Goal: Use online tool/utility: Utilize a website feature to perform a specific function

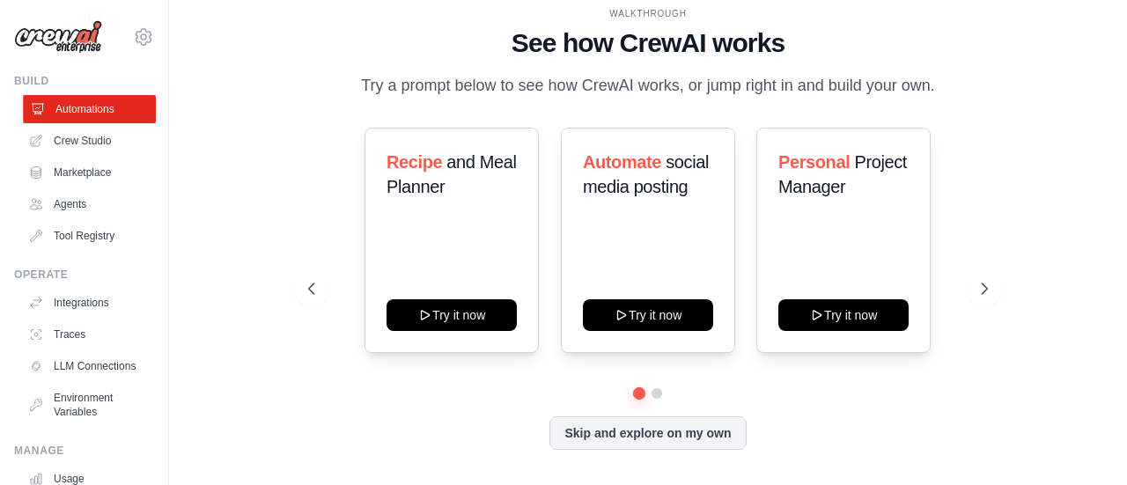
click at [94, 114] on link "Automations" at bounding box center [89, 109] width 133 height 28
click at [95, 140] on link "Crew Studio" at bounding box center [89, 141] width 133 height 28
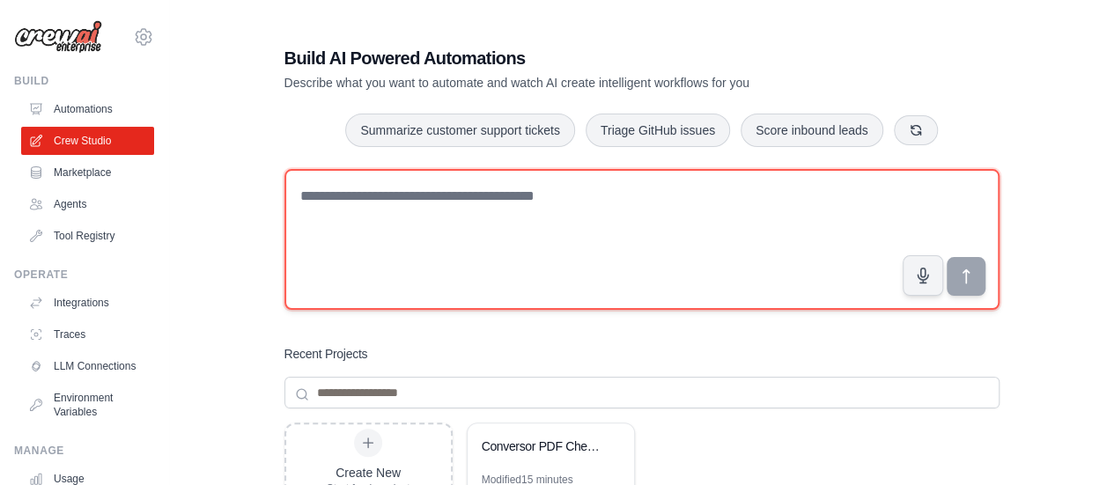
click at [440, 259] on textarea at bounding box center [641, 239] width 715 height 141
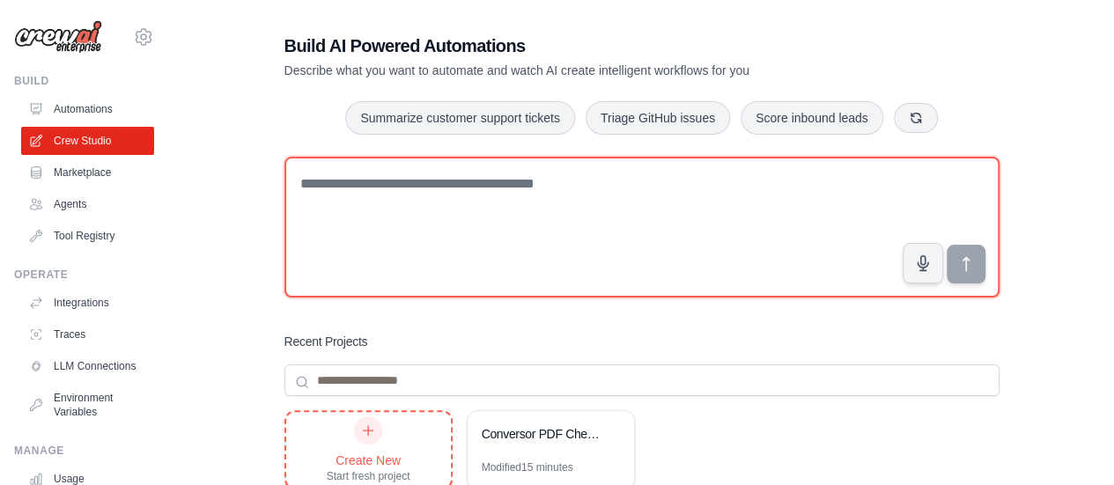
scroll to position [176, 0]
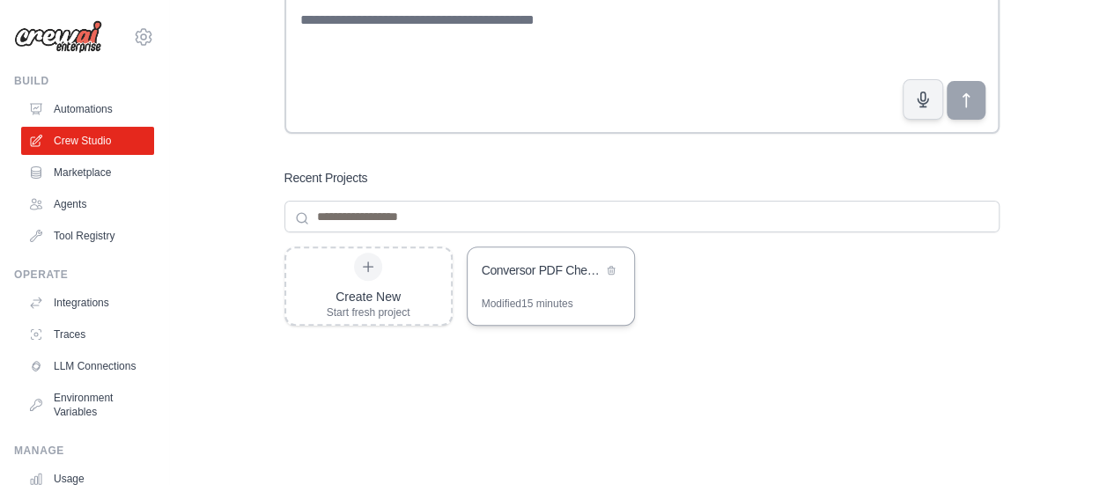
click at [564, 292] on div "Conversor PDF Cheques para Excel" at bounding box center [551, 271] width 166 height 49
click at [84, 211] on link "Agents" at bounding box center [89, 204] width 133 height 28
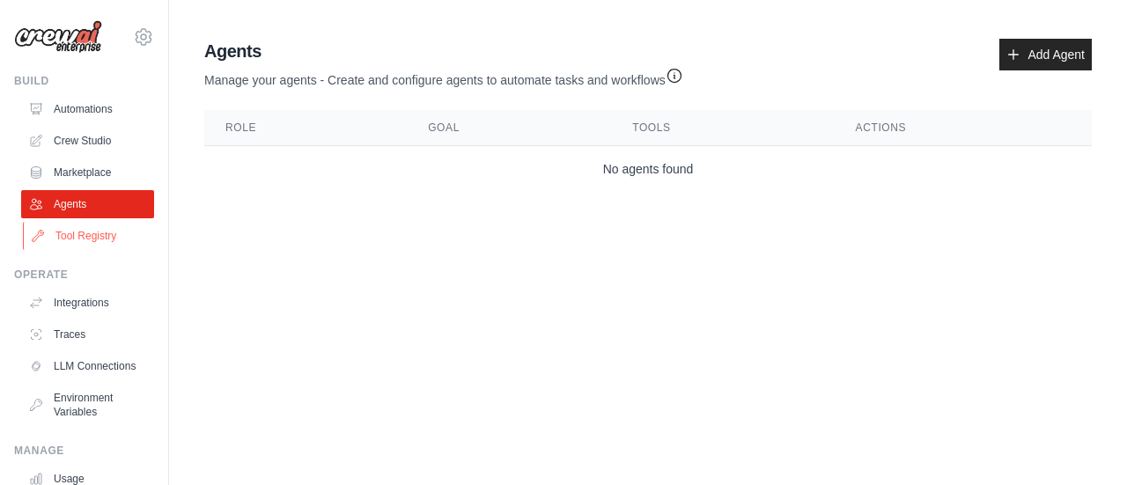
click at [80, 236] on link "Tool Registry" at bounding box center [89, 236] width 133 height 28
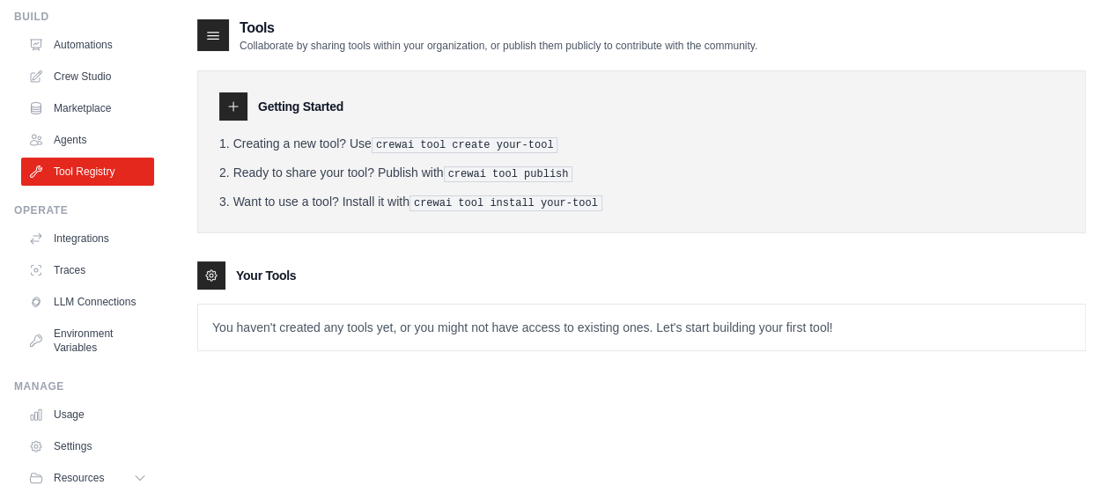
scroll to position [146, 0]
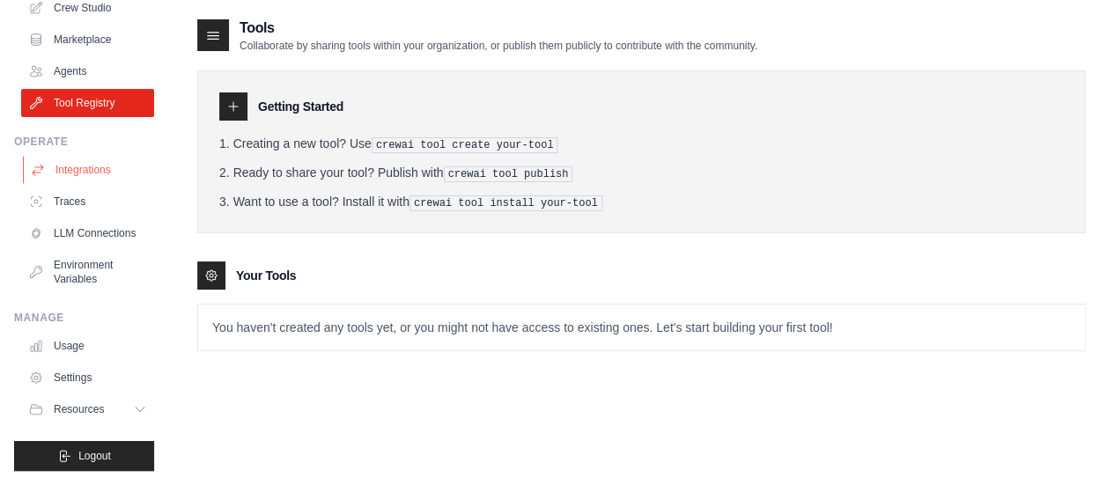
click at [77, 156] on link "Integrations" at bounding box center [89, 170] width 133 height 28
click at [73, 156] on link "Integrations" at bounding box center [89, 170] width 133 height 28
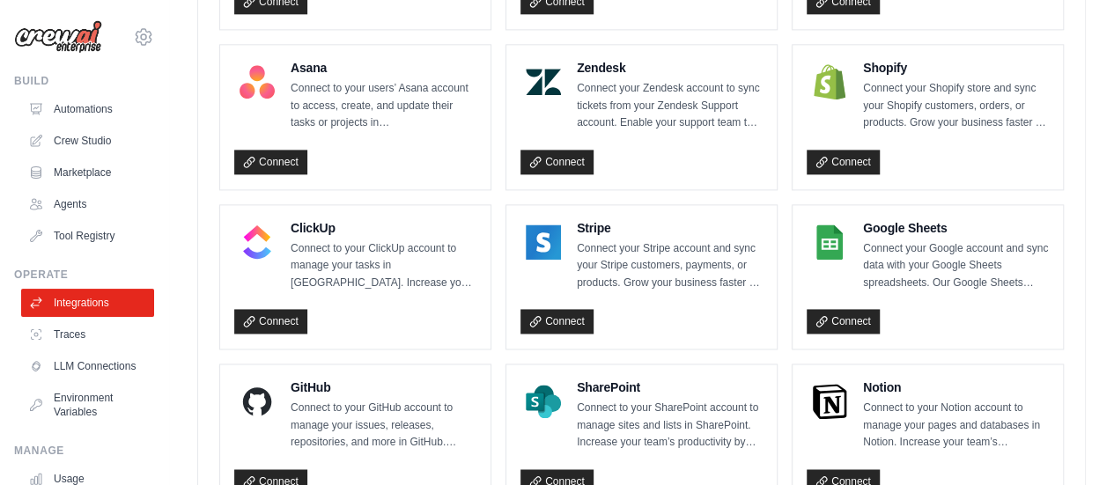
scroll to position [1145, 0]
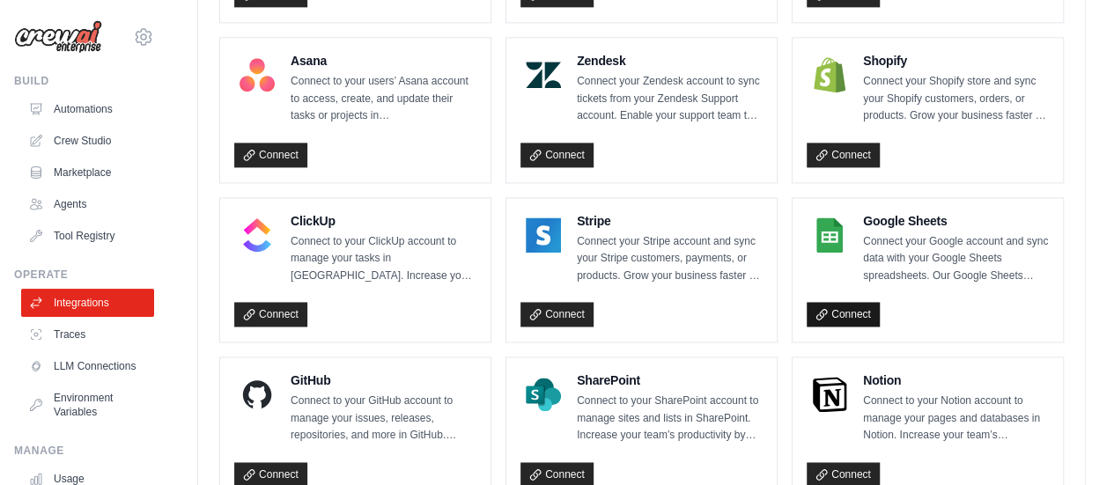
click at [849, 309] on link "Connect" at bounding box center [843, 314] width 73 height 25
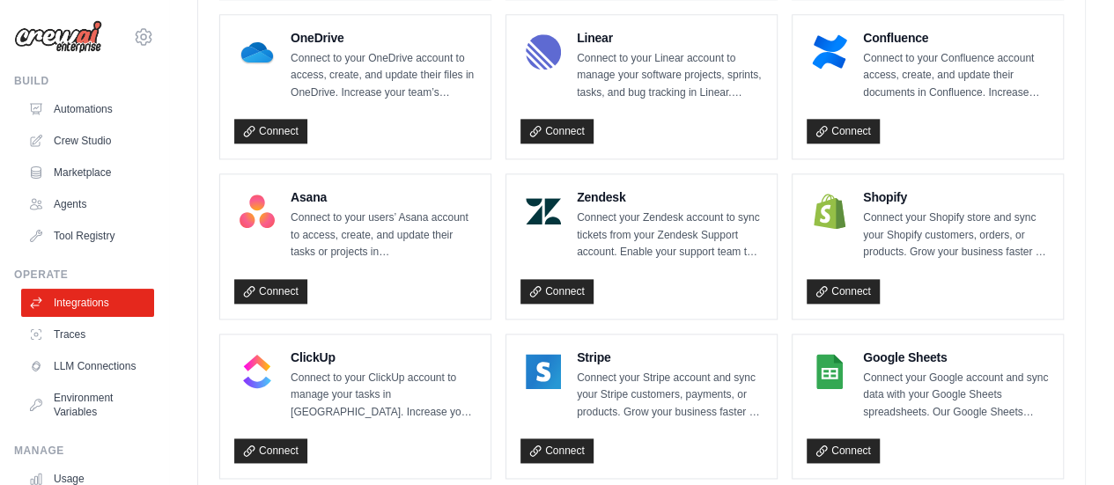
scroll to position [932, 0]
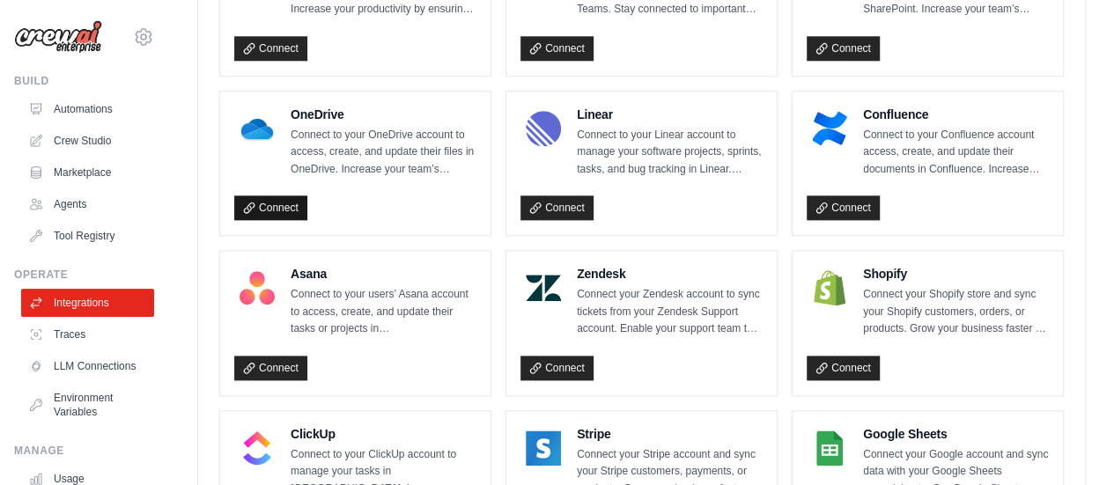
click at [282, 201] on link "Connect" at bounding box center [270, 208] width 73 height 25
click at [69, 118] on link "Automations" at bounding box center [89, 109] width 133 height 28
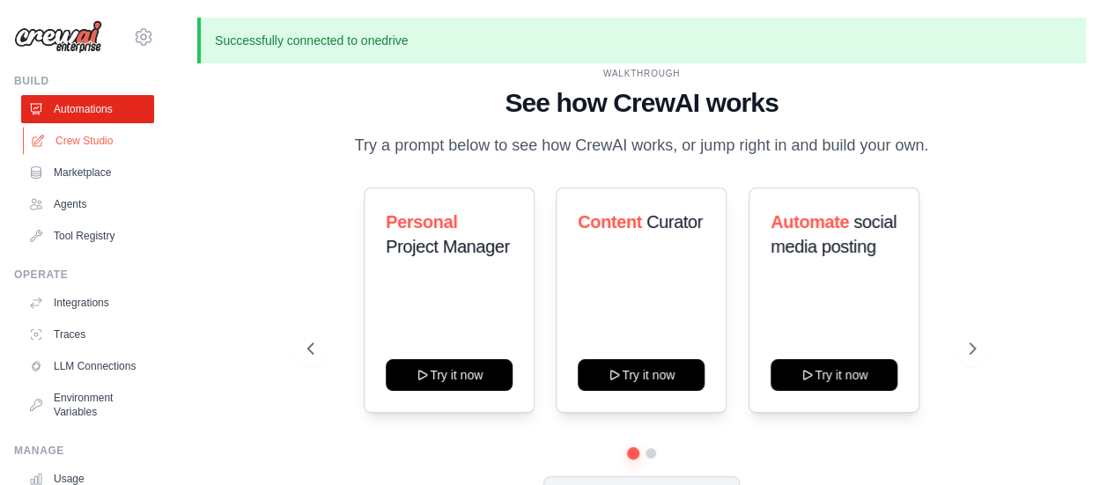
click at [78, 138] on link "Crew Studio" at bounding box center [89, 141] width 133 height 28
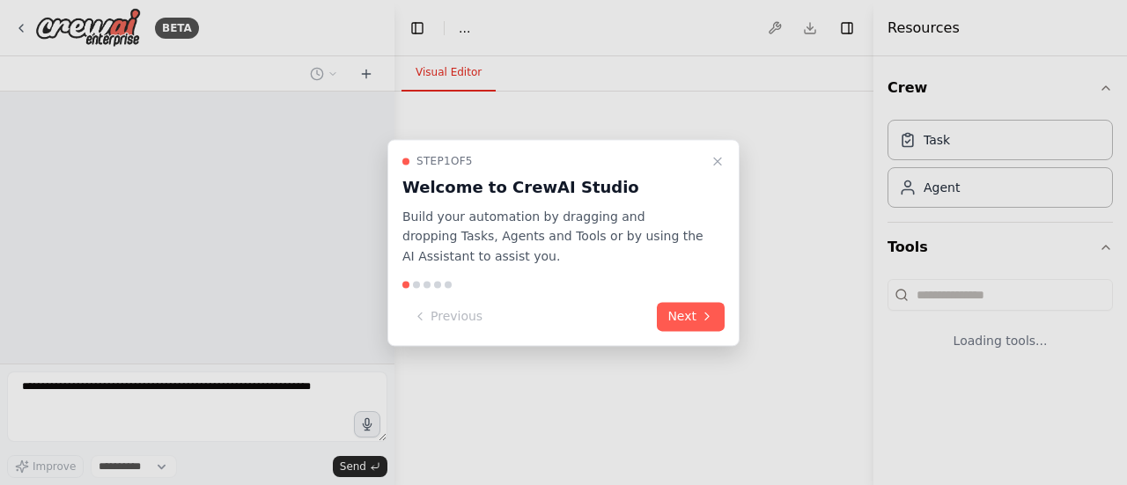
select select "****"
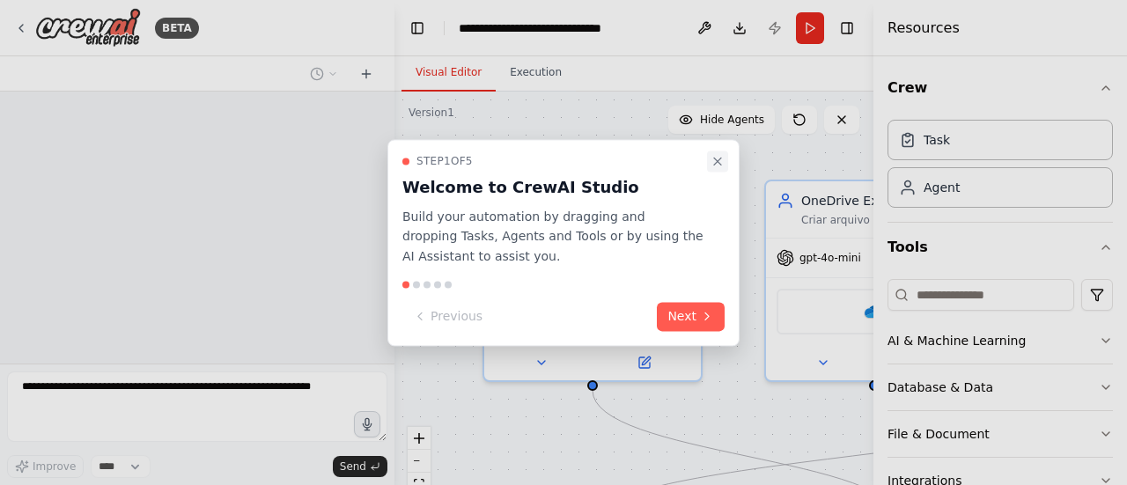
click at [718, 161] on icon "Close walkthrough" at bounding box center [717, 161] width 7 height 7
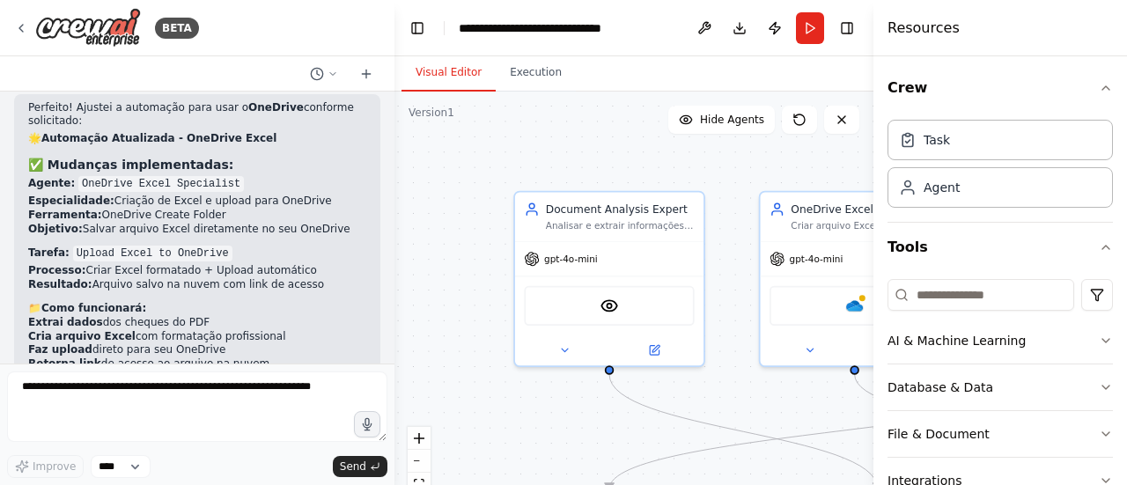
scroll to position [9138, 0]
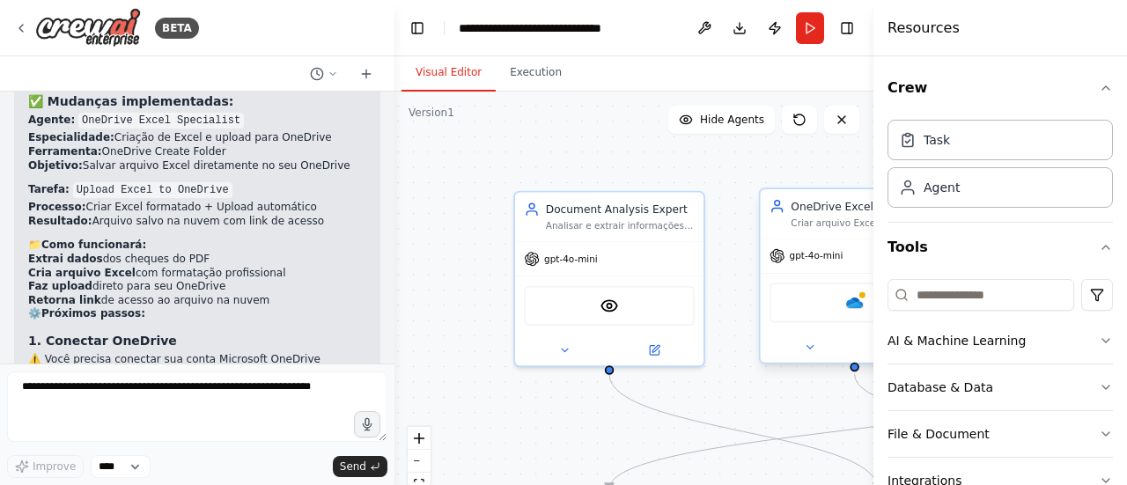
click at [819, 298] on div "OneDrive" at bounding box center [855, 303] width 170 height 40
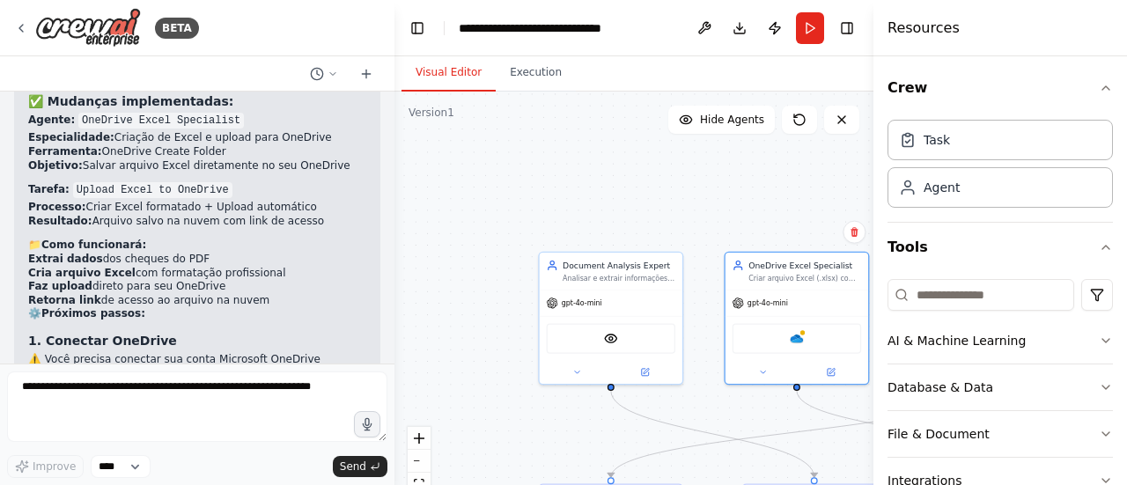
drag, startPoint x: 481, startPoint y: 330, endPoint x: 369, endPoint y: 204, distance: 168.4
click at [421, 266] on div ".deletable-edge-delete-btn { width: 20px; height: 20px; border: 0px solid #ffff…" at bounding box center [634, 312] width 479 height 440
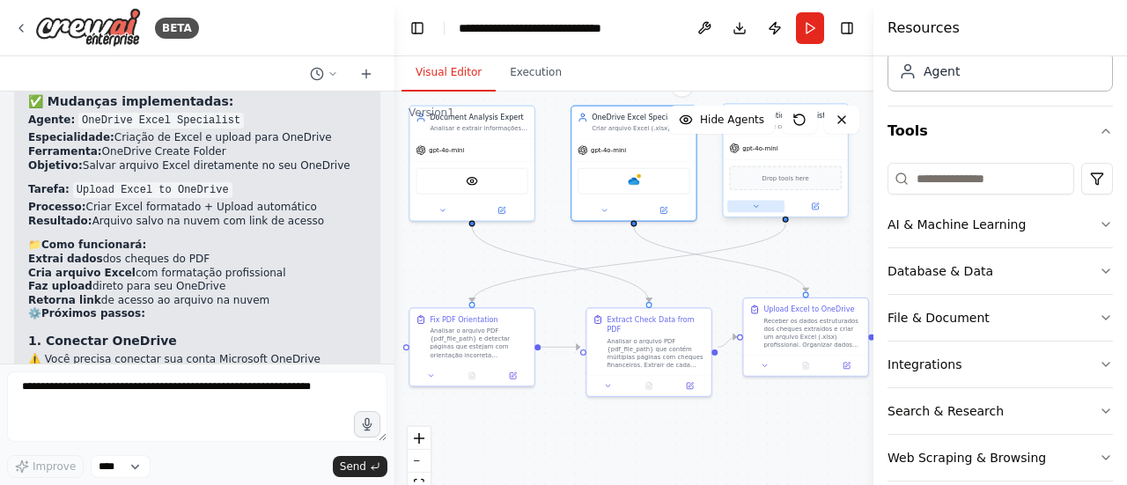
scroll to position [137, 0]
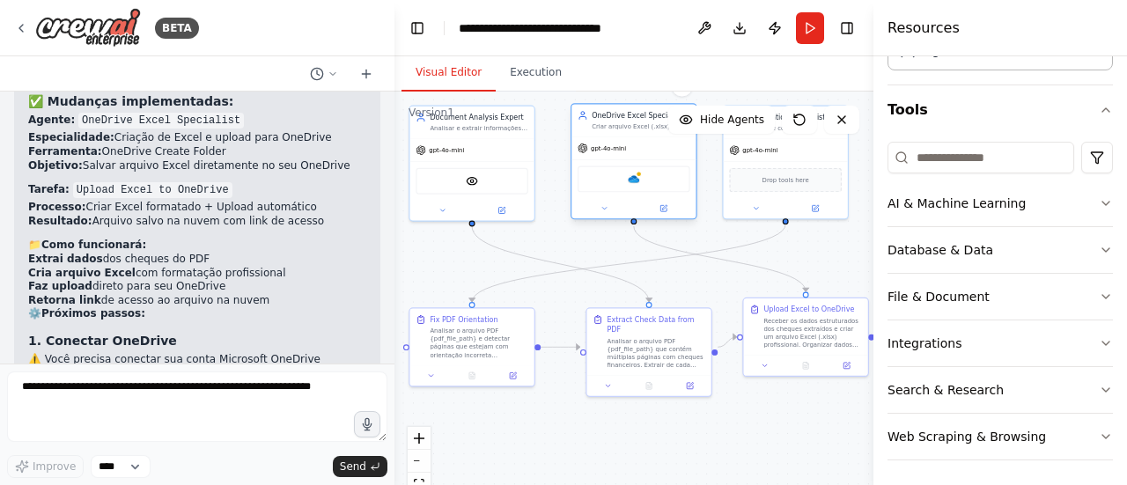
click at [639, 188] on div "OneDrive" at bounding box center [634, 179] width 113 height 26
click at [604, 214] on div at bounding box center [634, 208] width 124 height 20
click at [608, 212] on button at bounding box center [604, 209] width 57 height 12
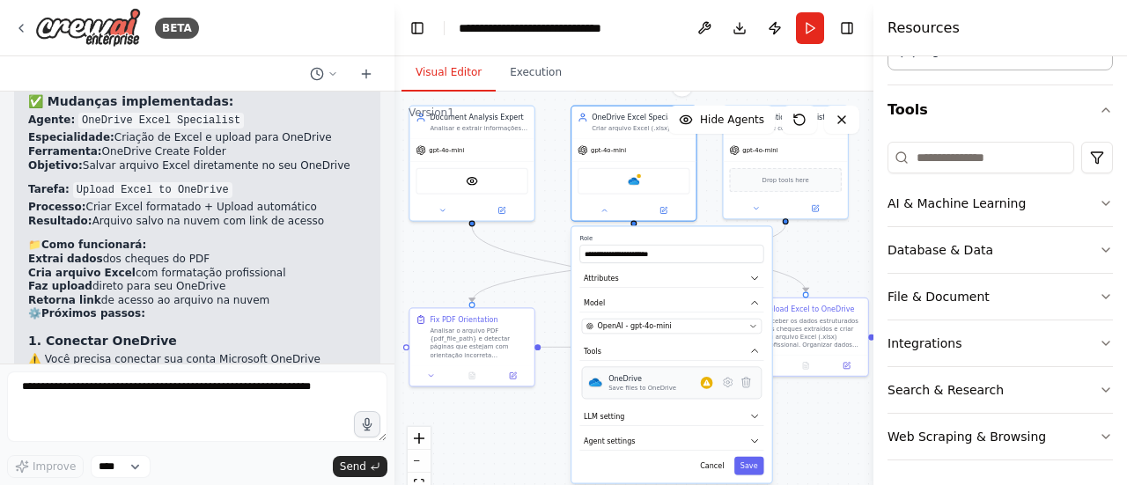
click at [689, 375] on div "OneDrive Save files to OneDrive" at bounding box center [661, 382] width 104 height 19
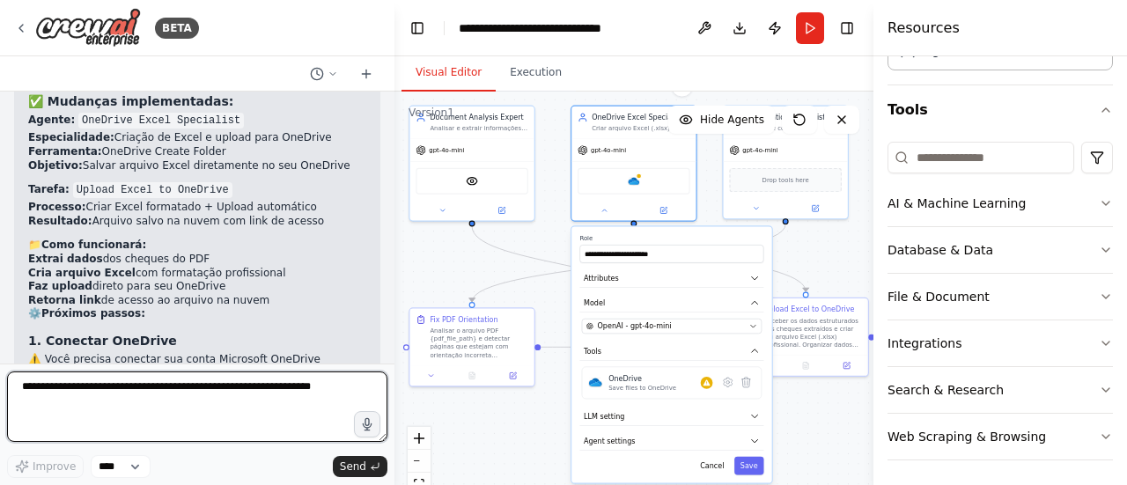
click at [160, 408] on textarea at bounding box center [197, 407] width 380 height 70
type textarea "**********"
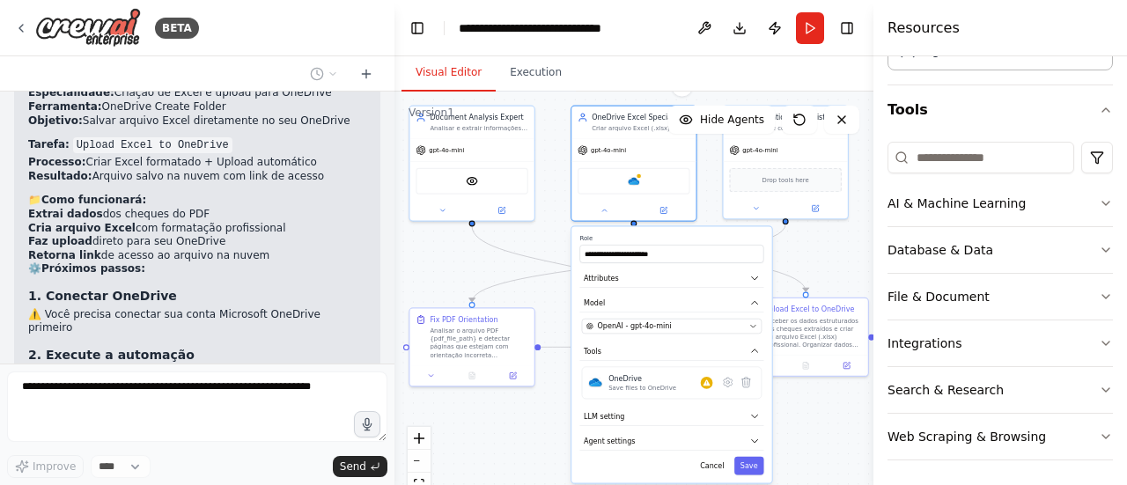
scroll to position [9245, 0]
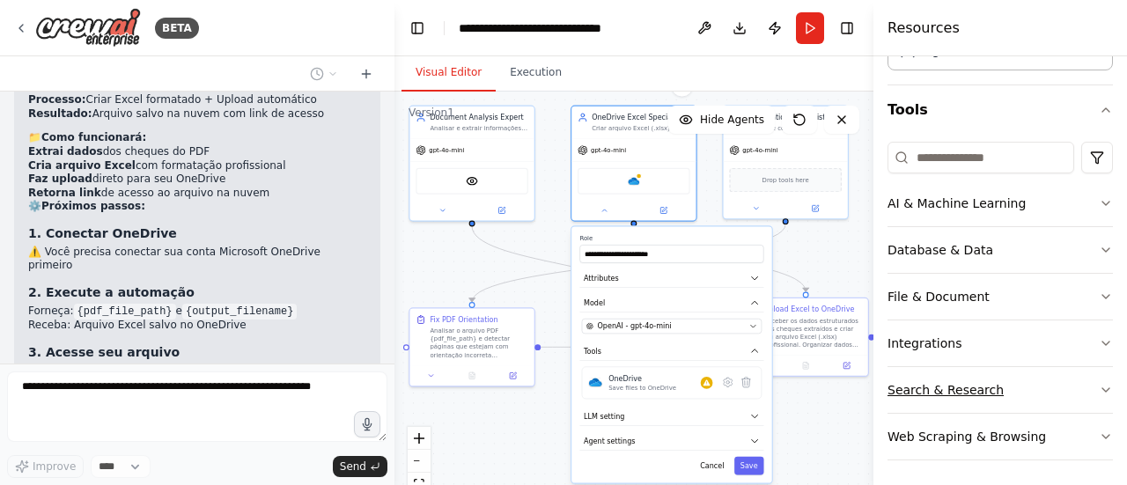
click at [990, 397] on button "Search & Research" at bounding box center [1000, 390] width 225 height 46
click at [972, 343] on button "Integrations" at bounding box center [1000, 344] width 225 height 46
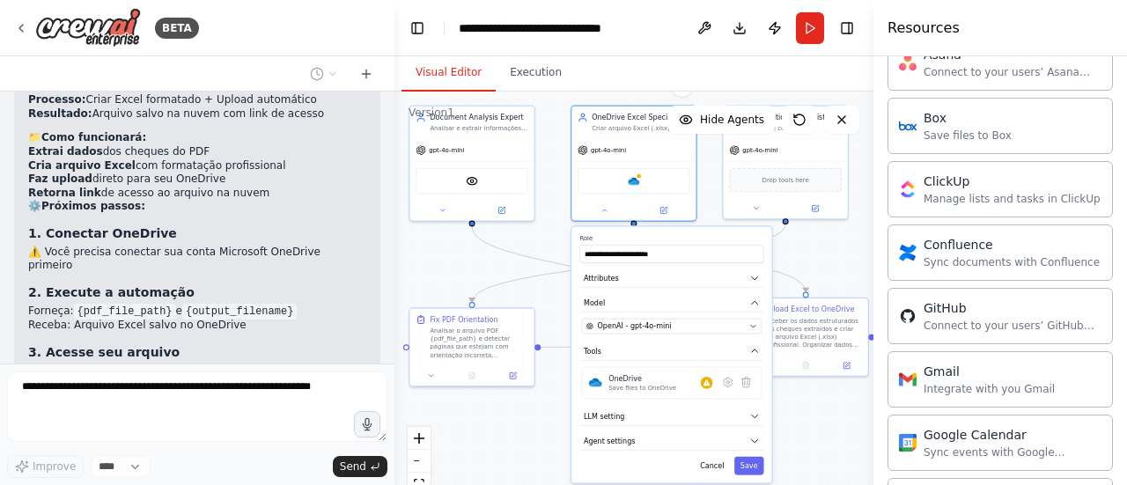
scroll to position [9397, 0]
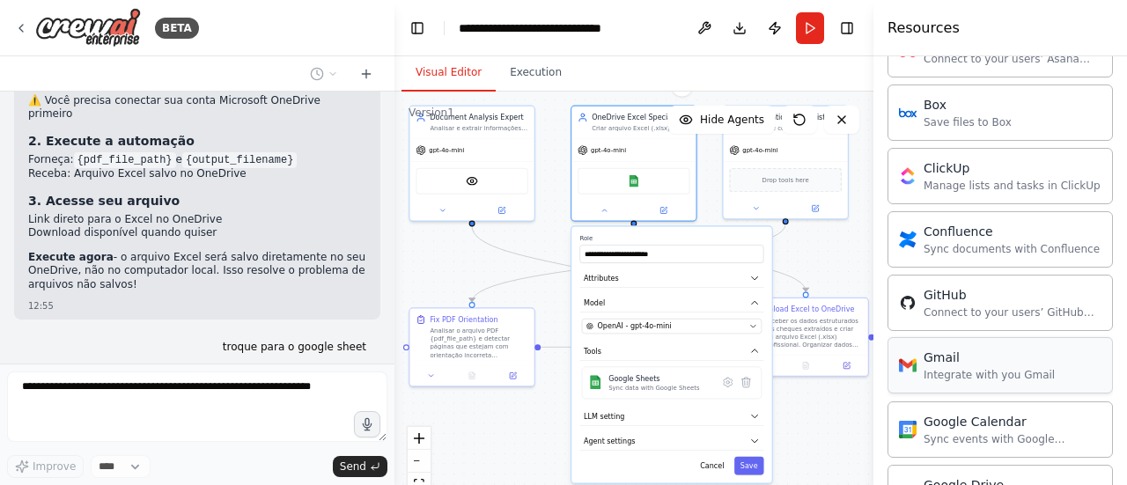
type input "**********"
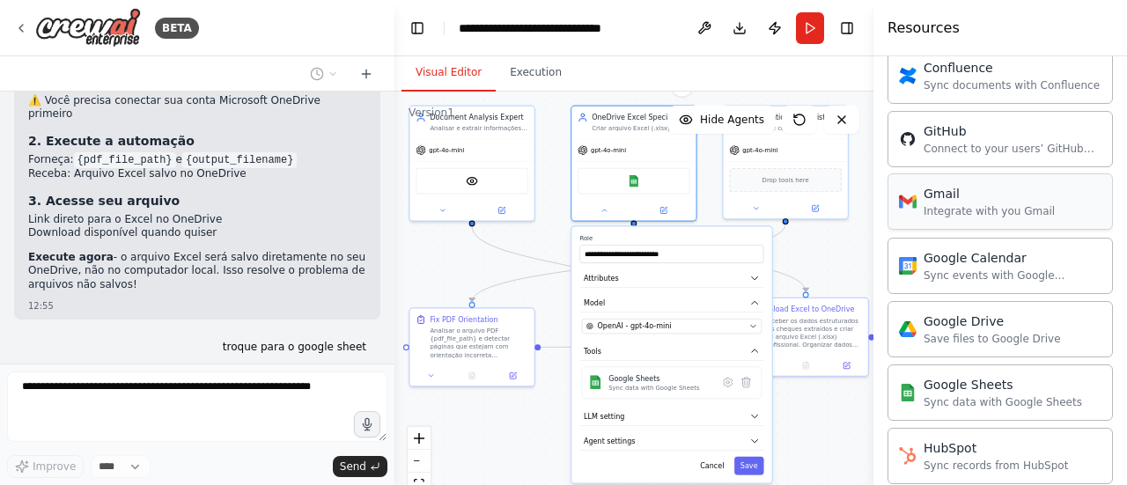
scroll to position [9411, 0]
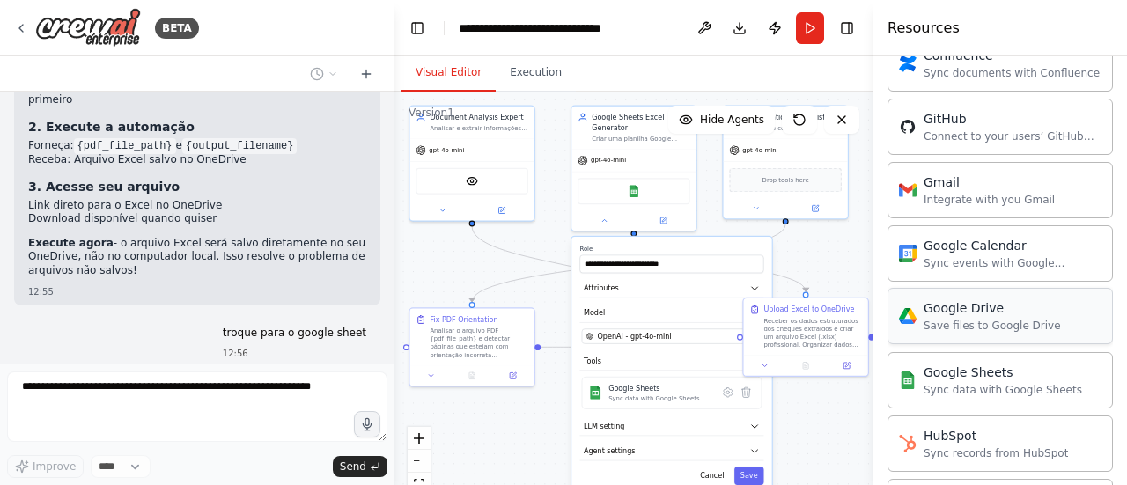
click at [981, 299] on div "Google Drive" at bounding box center [992, 308] width 137 height 18
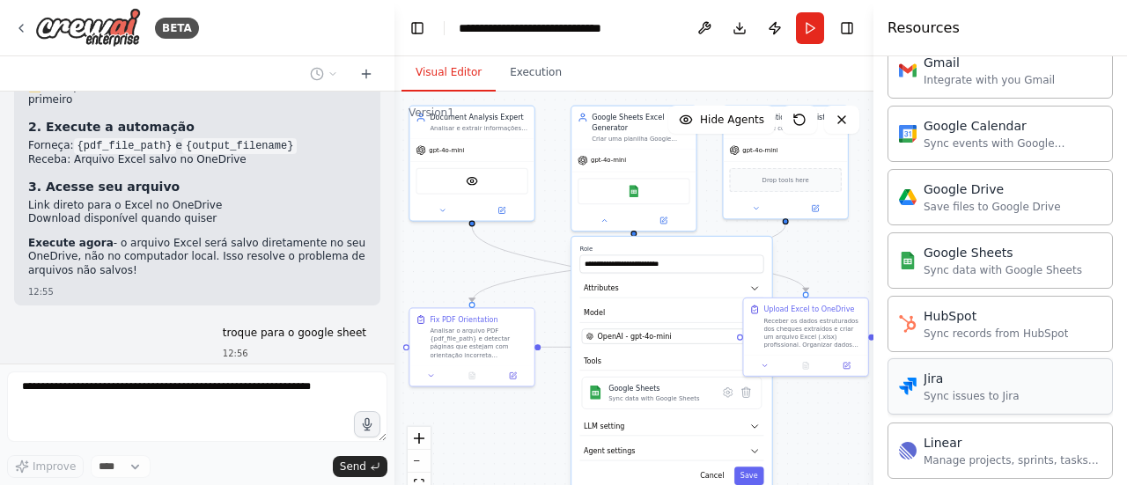
scroll to position [842, 0]
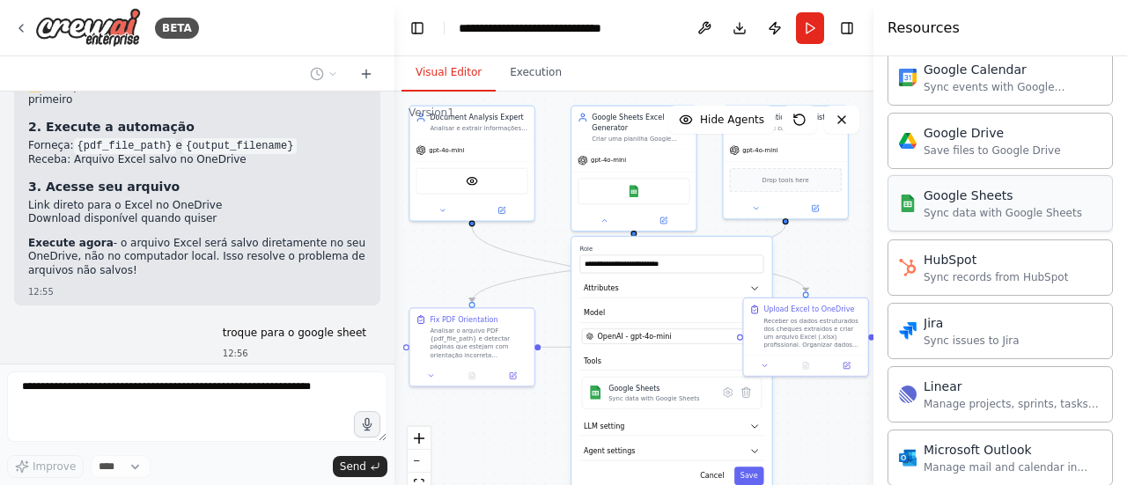
click at [958, 195] on div "Google Sheets" at bounding box center [1003, 196] width 159 height 18
click at [957, 206] on div "Sync data with Google Sheets" at bounding box center [1003, 213] width 159 height 14
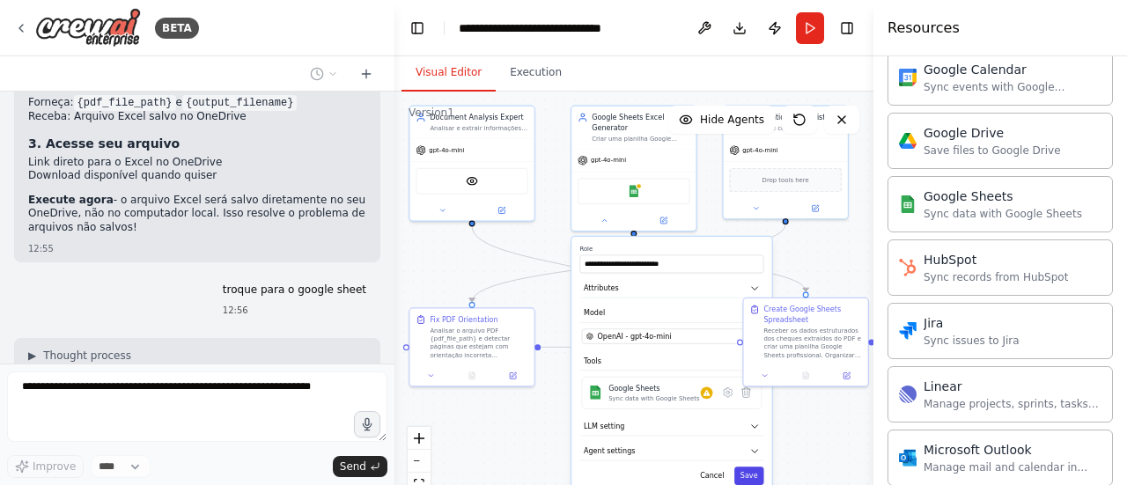
scroll to position [9504, 0]
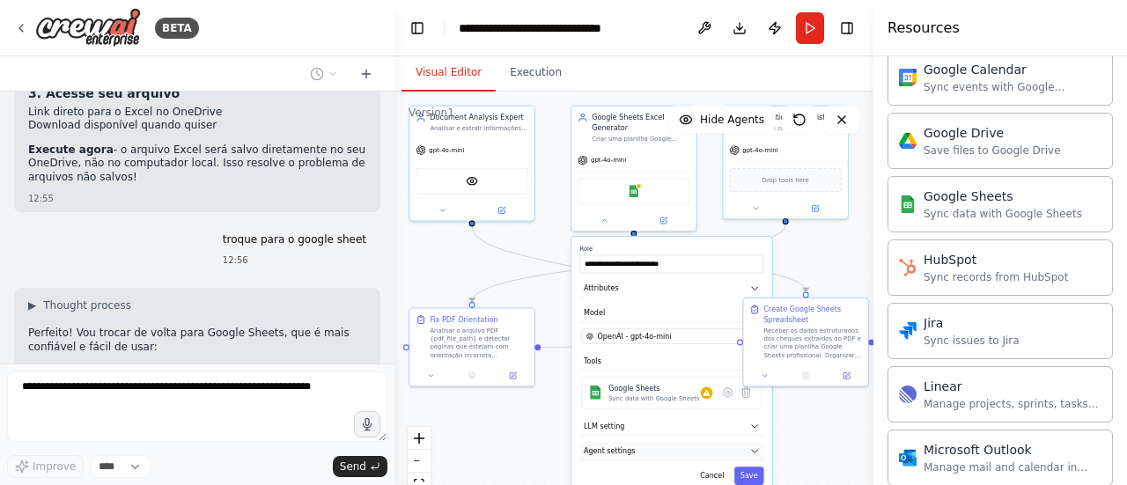
click at [685, 445] on button "Agent settings" at bounding box center [671, 451] width 184 height 18
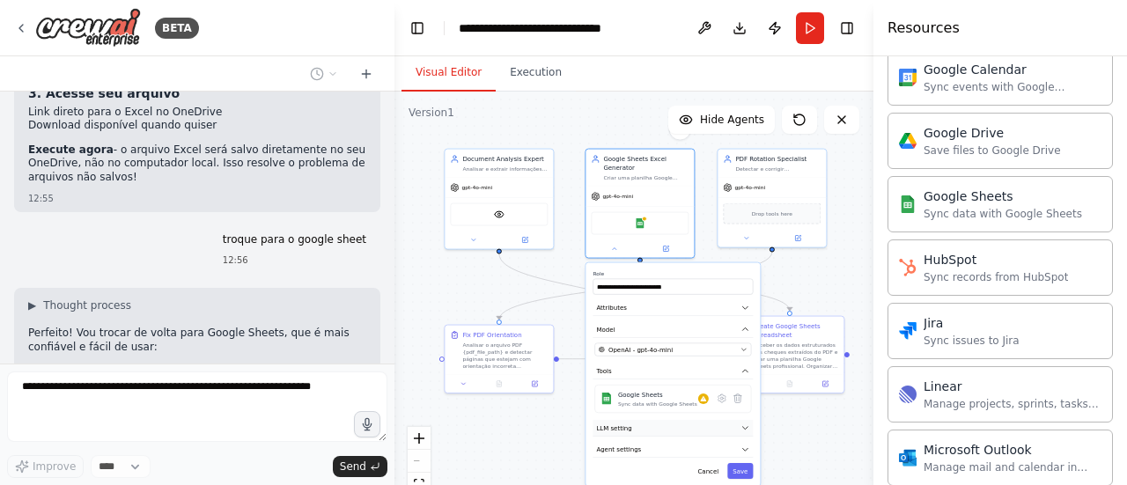
click at [680, 420] on button "LLM setting" at bounding box center [673, 428] width 160 height 17
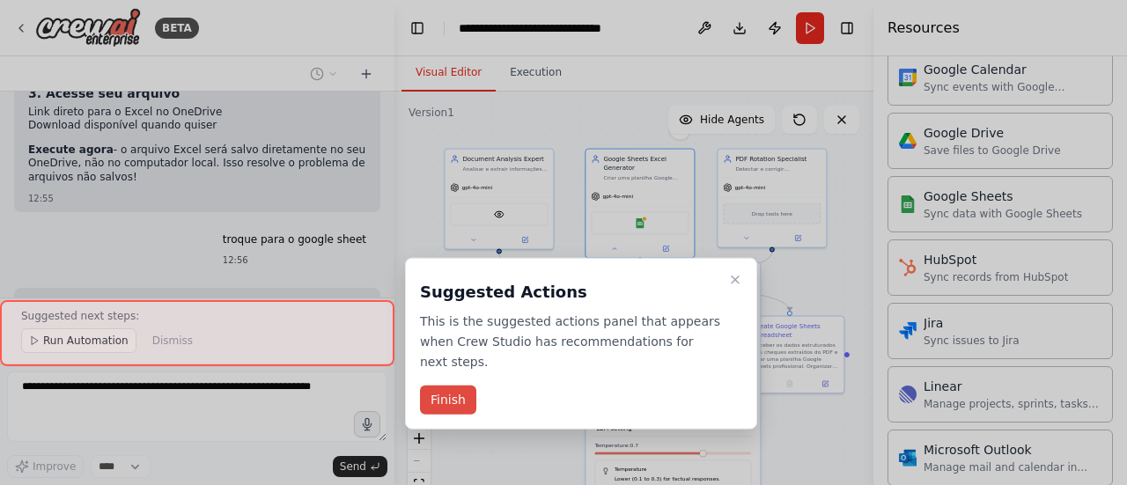
click at [462, 386] on button "Finish" at bounding box center [448, 400] width 56 height 29
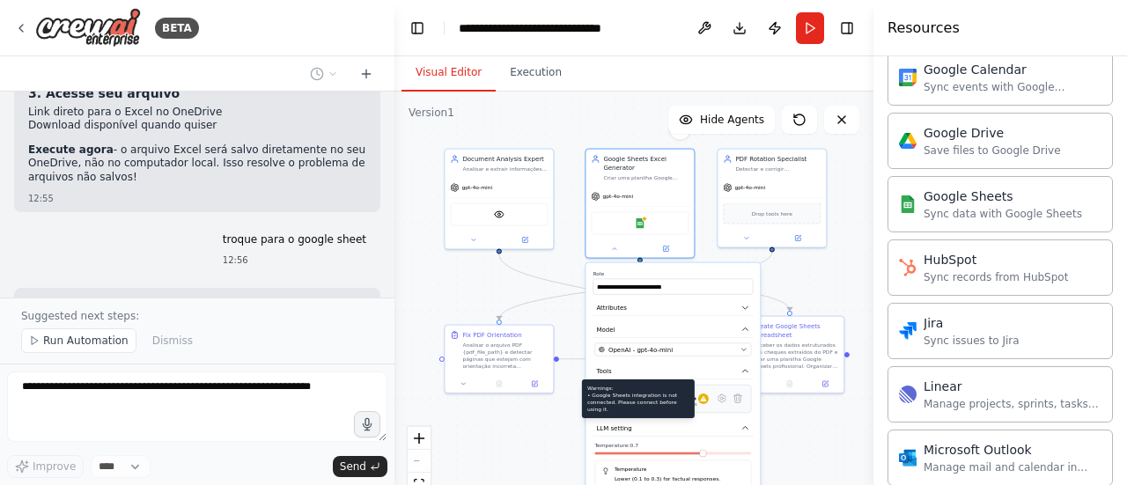
click at [704, 401] on icon at bounding box center [703, 398] width 7 height 7
click at [962, 150] on div "Google Drive Save files to Google Drive" at bounding box center [1000, 140] width 225 height 56
click at [959, 143] on div "Save files to Google Drive" at bounding box center [992, 150] width 137 height 14
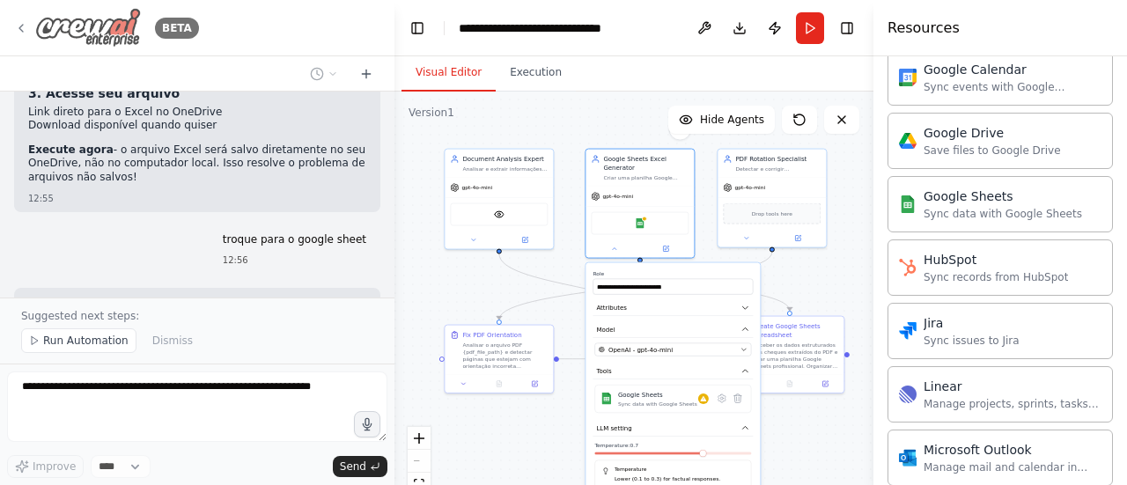
click at [21, 25] on icon at bounding box center [21, 28] width 14 height 14
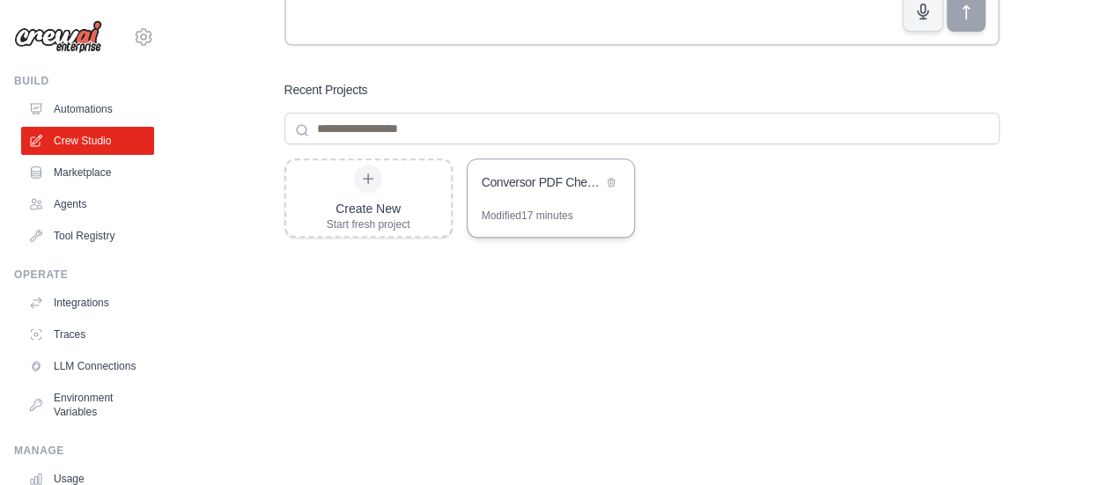
click at [544, 188] on div "Conversor PDF Cheques para Excel" at bounding box center [542, 182] width 121 height 18
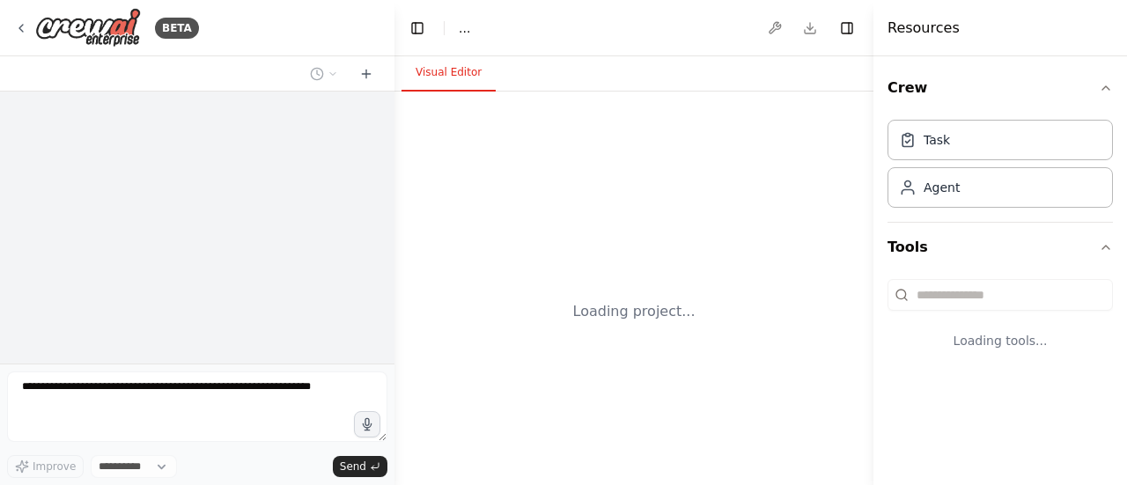
select select "****"
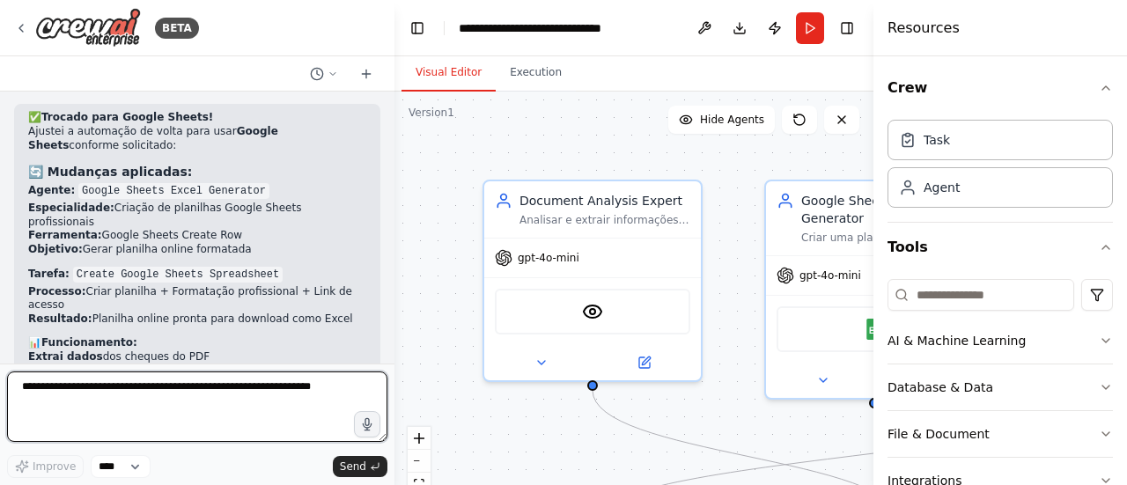
click at [150, 397] on textarea at bounding box center [197, 407] width 380 height 70
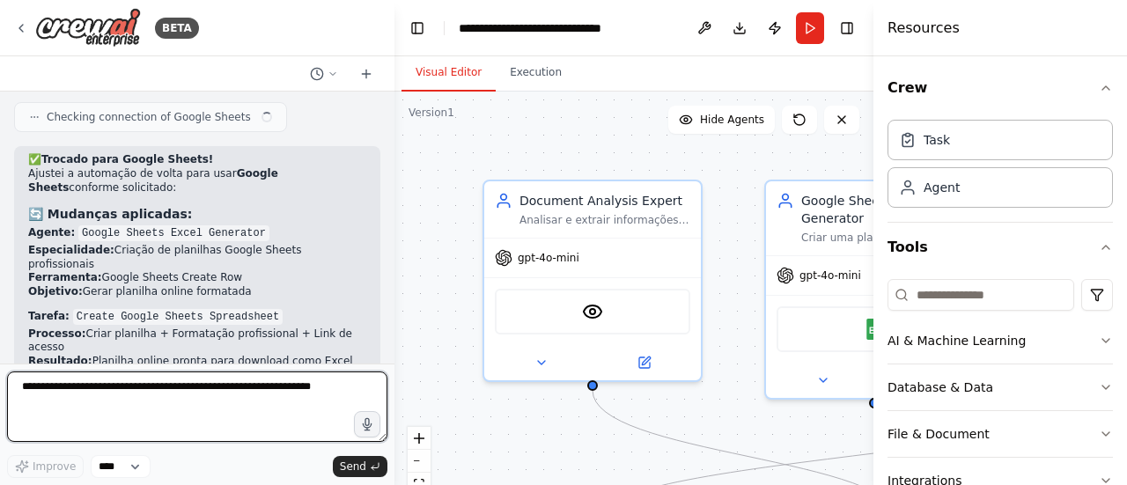
scroll to position [9963, 0]
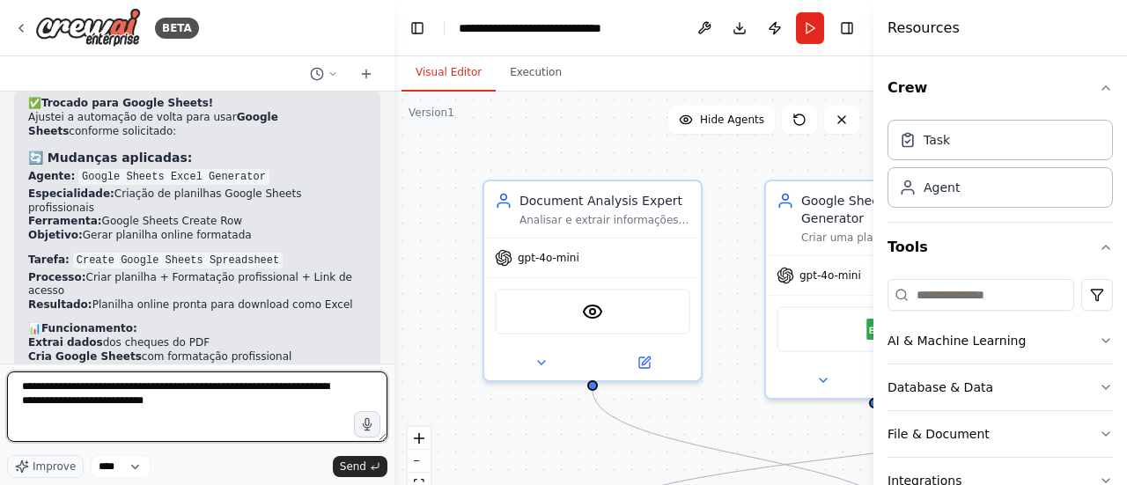
type textarea "**********"
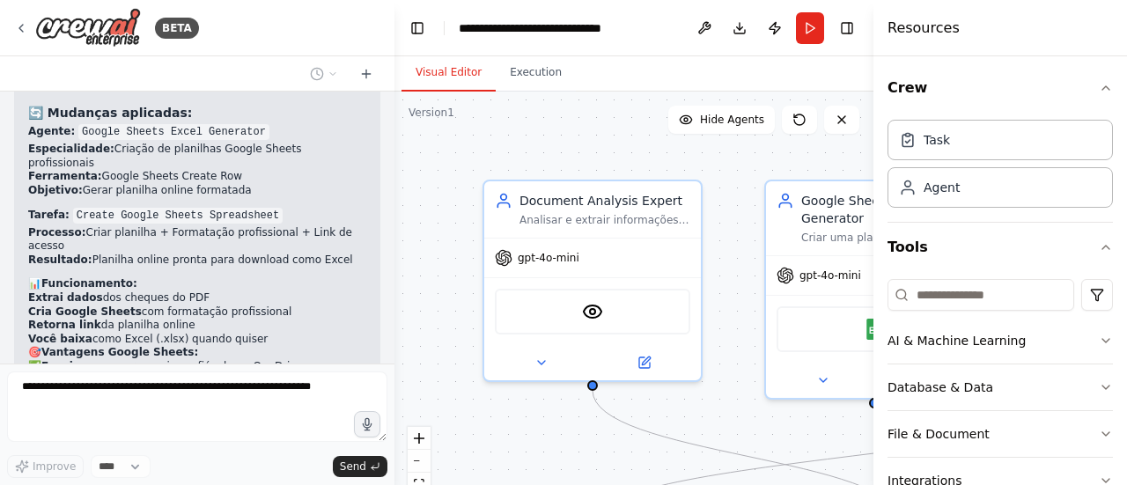
scroll to position [10085, 0]
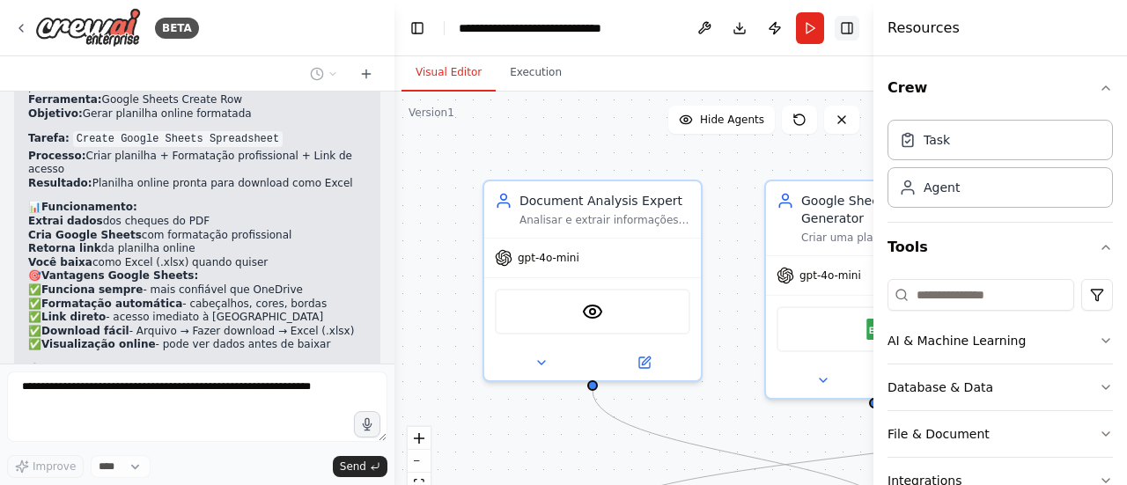
click at [850, 31] on button "Toggle Right Sidebar" at bounding box center [847, 28] width 25 height 25
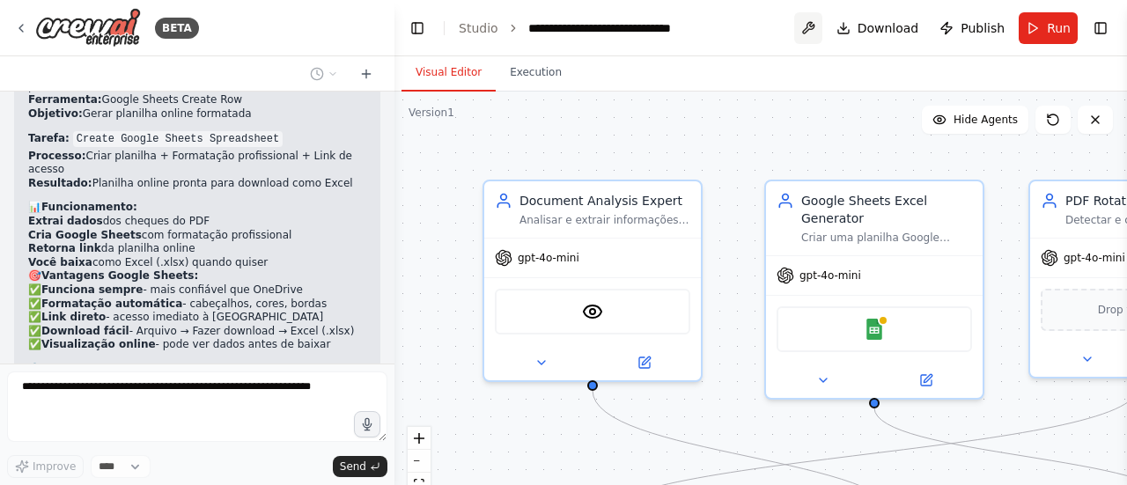
click at [810, 31] on button at bounding box center [808, 28] width 28 height 32
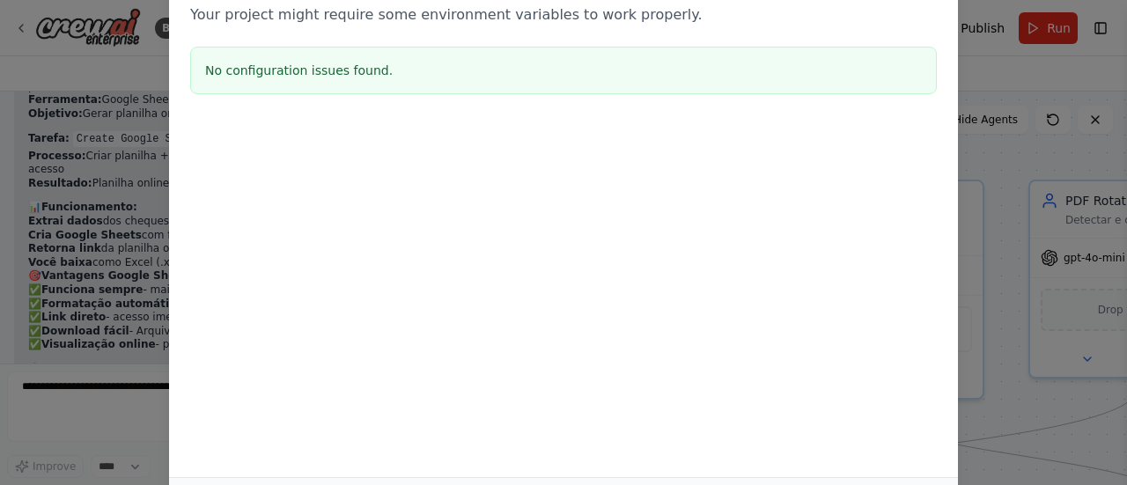
click at [1004, 155] on div "Environment configuration Your project might require some environment variables…" at bounding box center [563, 242] width 1127 height 485
click at [1003, 155] on div "Environment configuration Your project might require some environment variables…" at bounding box center [563, 242] width 1127 height 485
click at [19, 67] on div "Environment configuration Your project might require some environment variables…" at bounding box center [563, 242] width 1127 height 485
click at [1006, 424] on div "Environment configuration Your project might require some environment variables…" at bounding box center [563, 242] width 1127 height 485
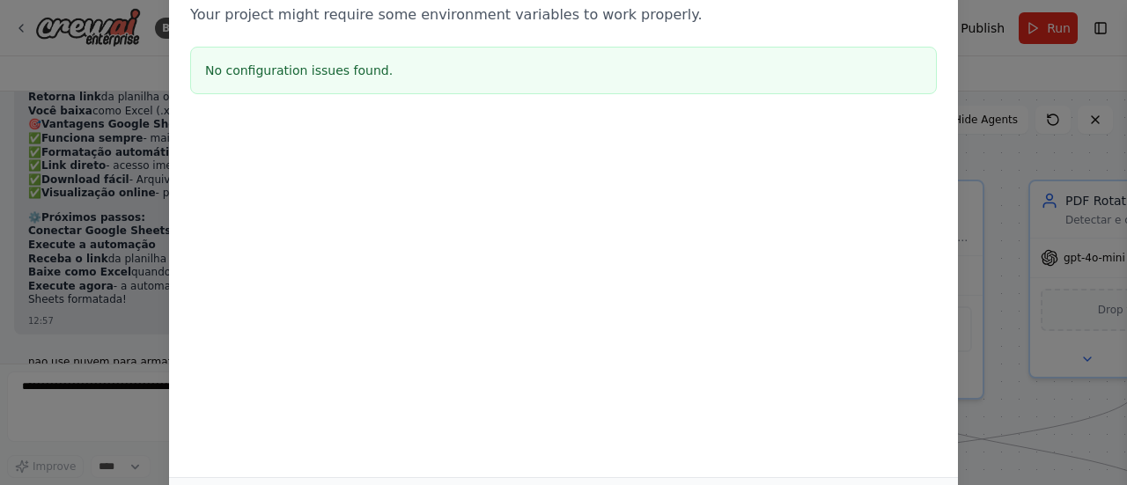
scroll to position [10249, 0]
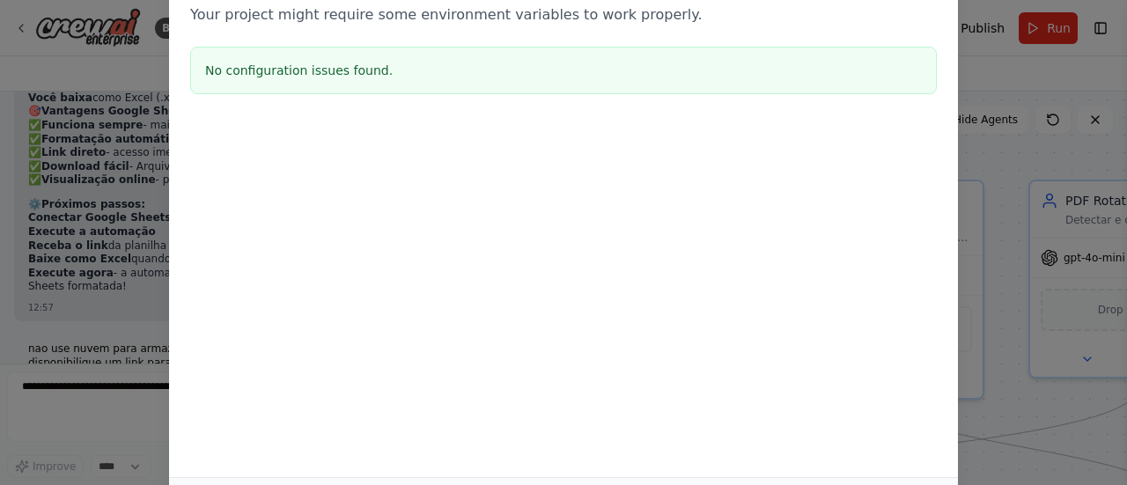
click at [912, 103] on div "Environment configuration Your project might require some environment variables…" at bounding box center [563, 35] width 789 height 174
click at [949, 454] on div "Environment configuration Your project might require some environment variables…" at bounding box center [563, 212] width 789 height 529
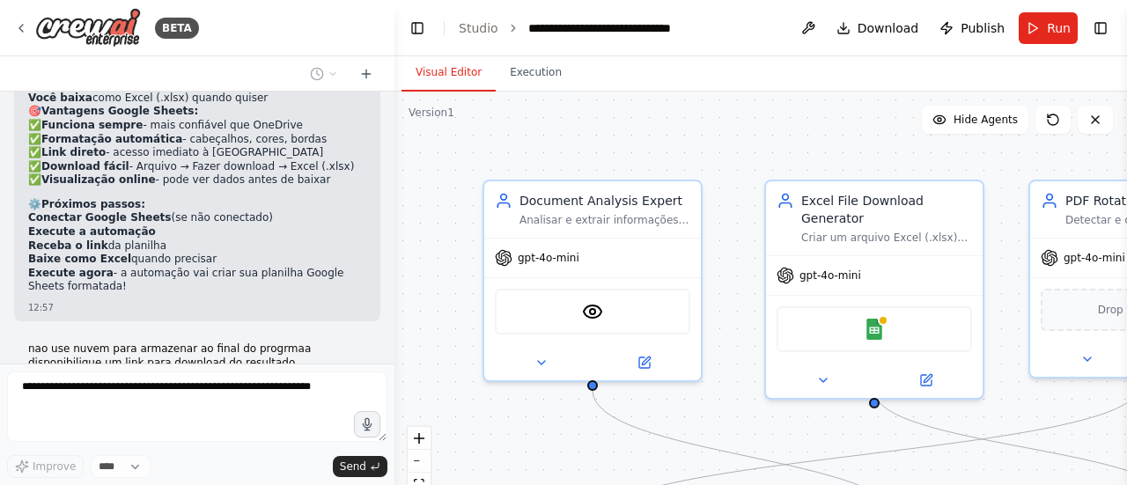
scroll to position [10300, 0]
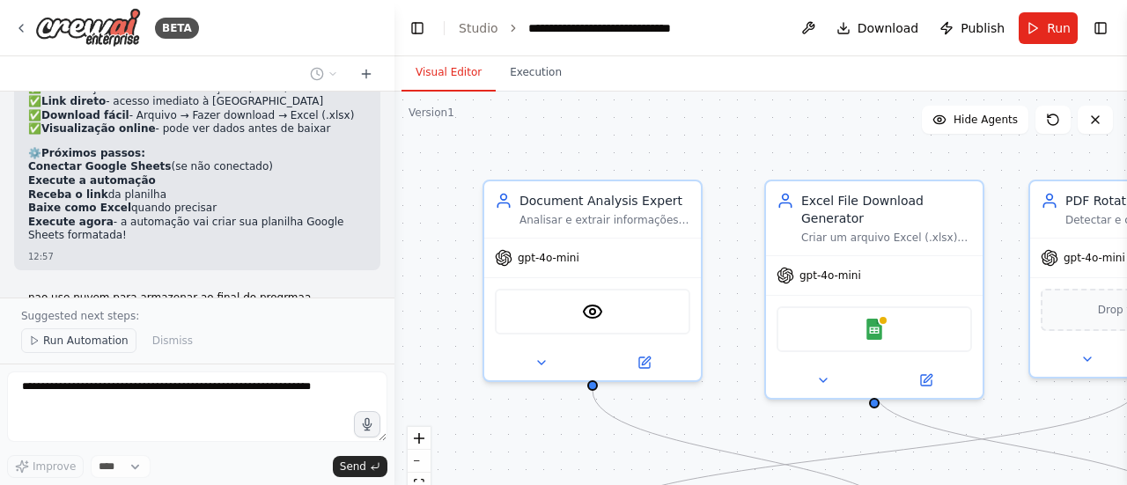
click at [70, 348] on span "Run Automation" at bounding box center [85, 341] width 85 height 14
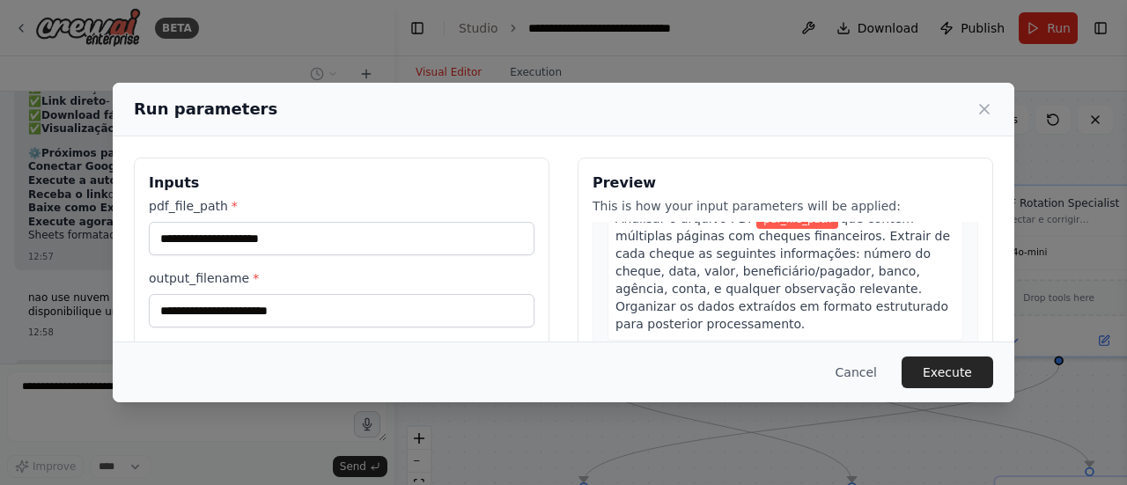
scroll to position [176, 0]
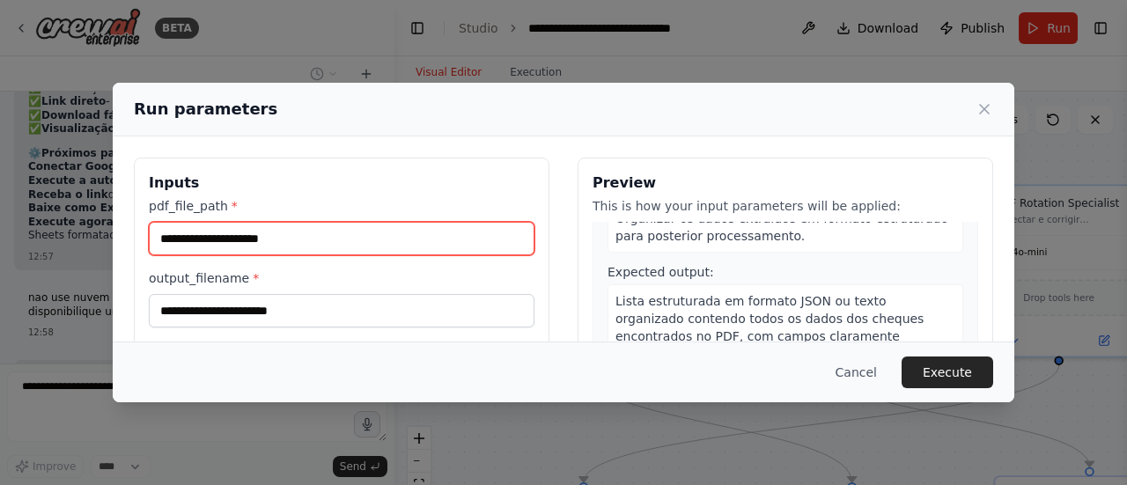
click at [319, 226] on input "pdf_file_path *" at bounding box center [342, 238] width 386 height 33
paste input "**********"
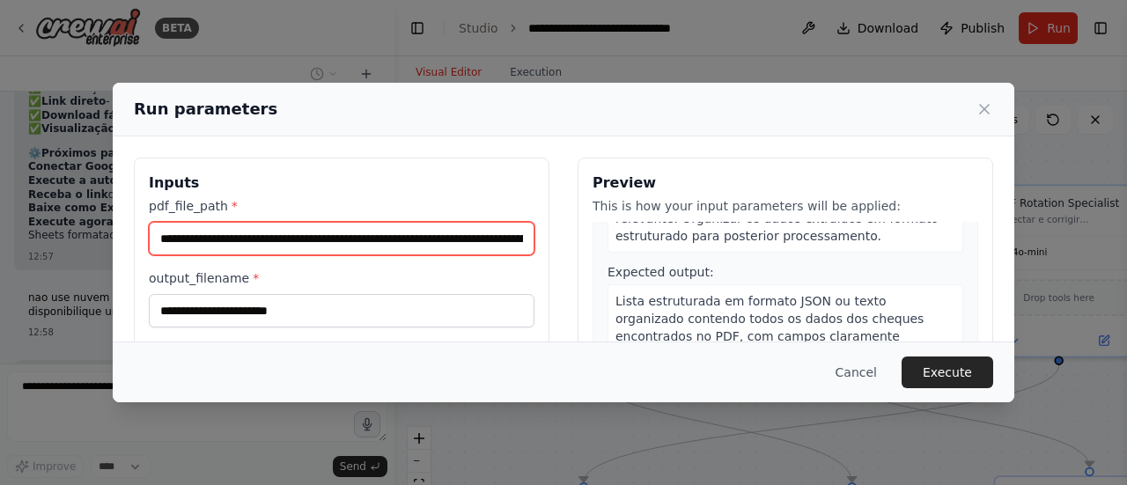
scroll to position [211, 0]
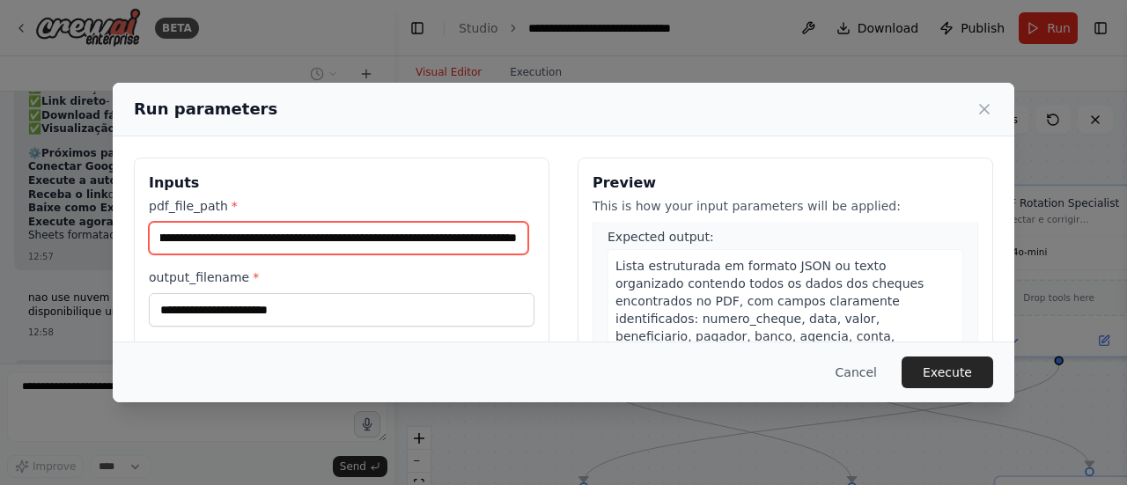
type input "**********"
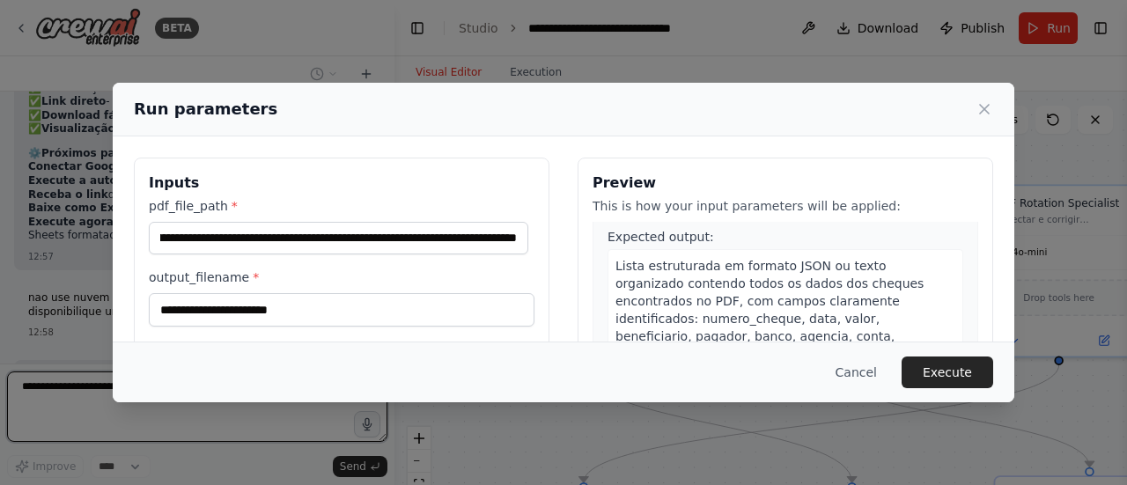
scroll to position [0, 0]
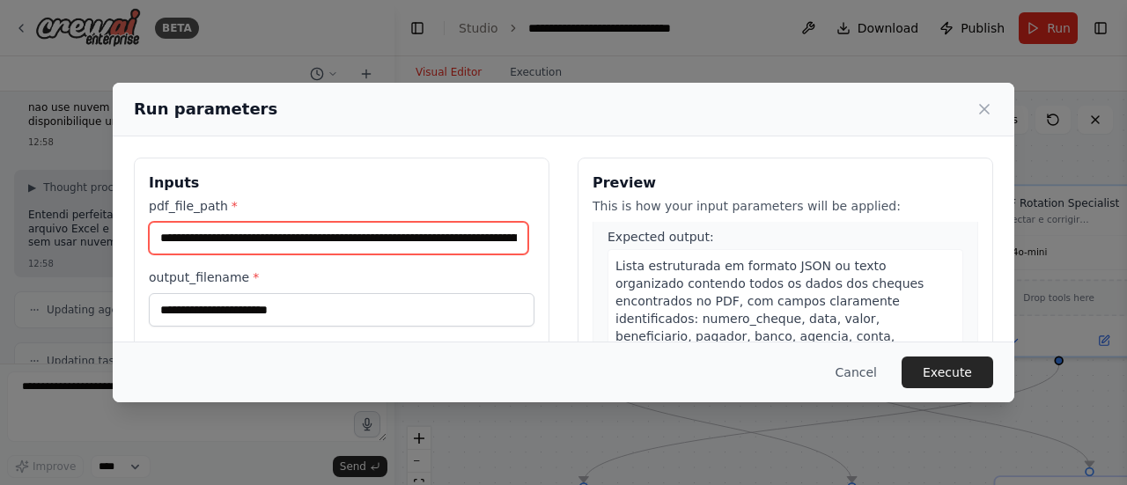
click at [287, 223] on input "**********" at bounding box center [339, 238] width 380 height 33
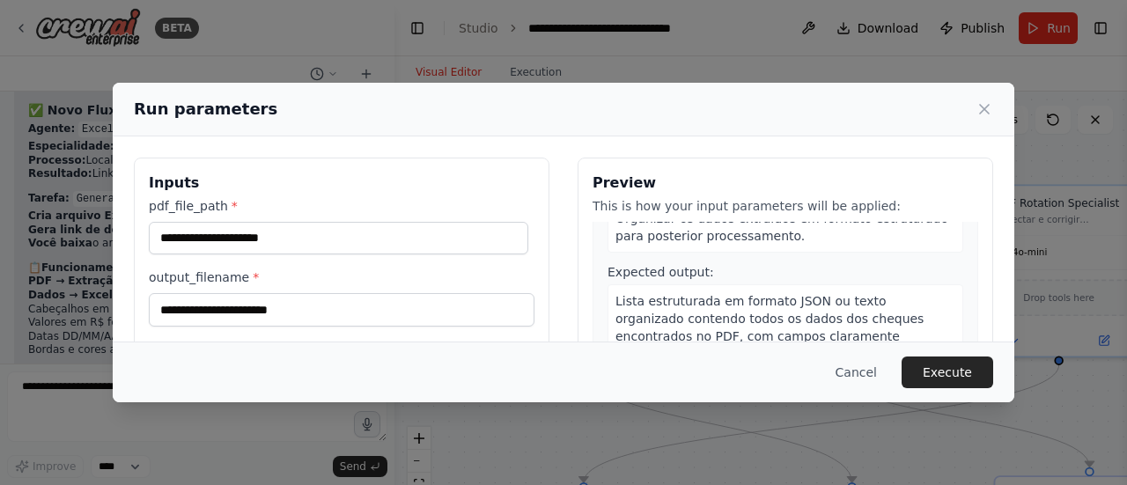
scroll to position [10841, 0]
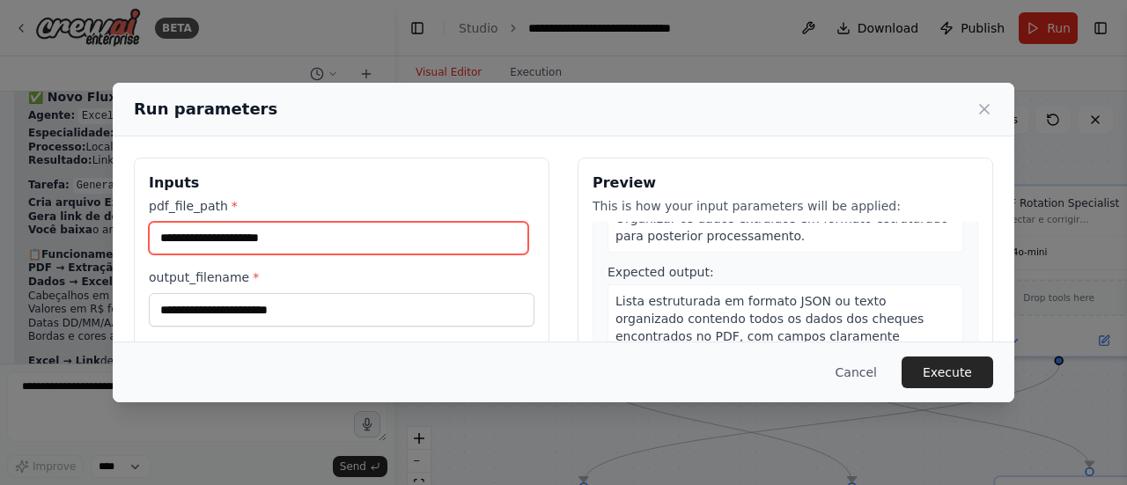
paste input "**********"
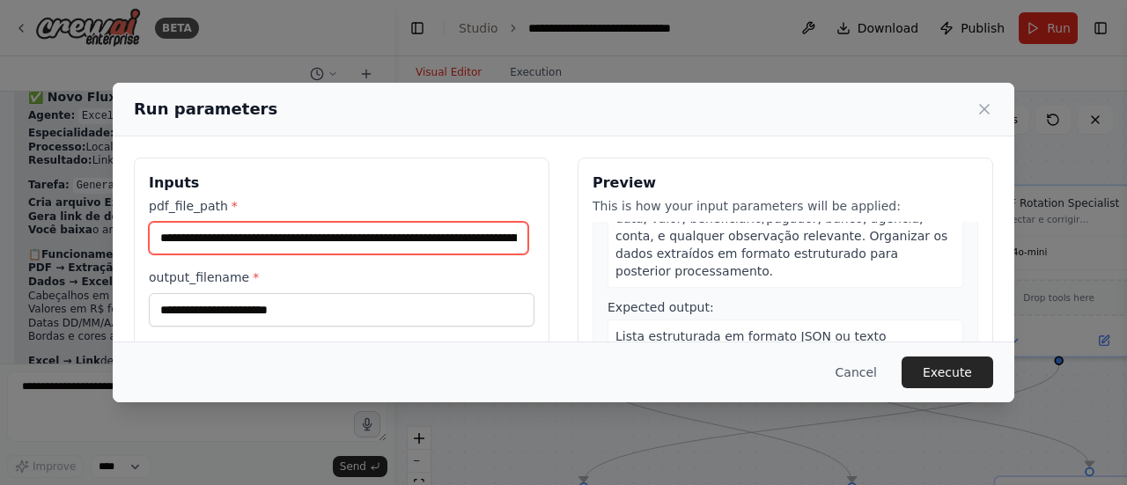
scroll to position [211, 0]
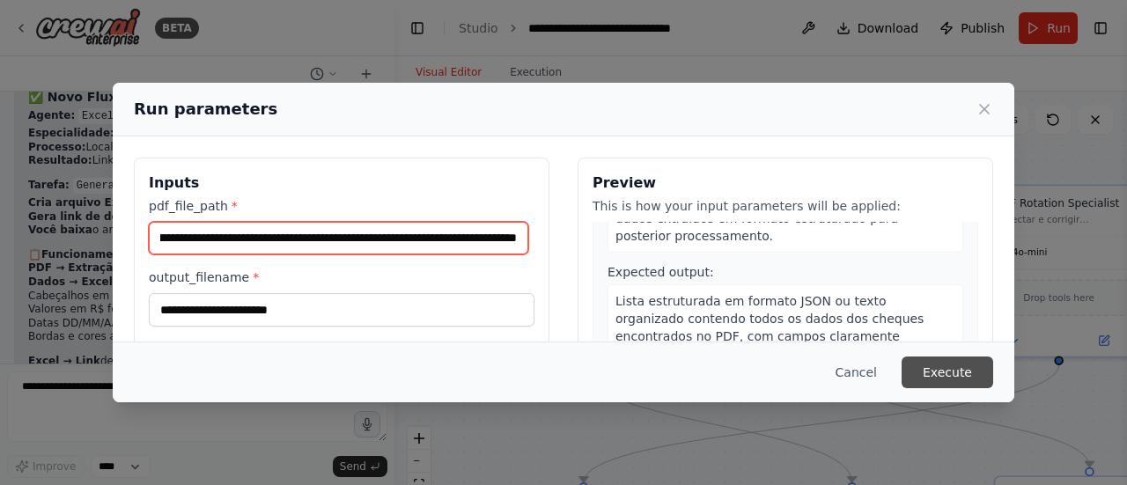
type input "**********"
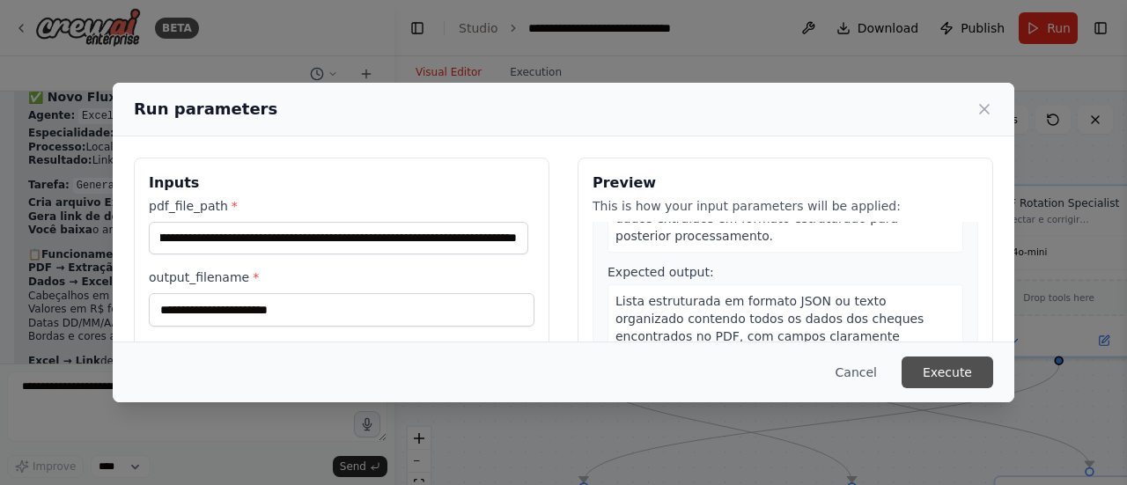
click at [946, 369] on button "Execute" at bounding box center [948, 373] width 92 height 32
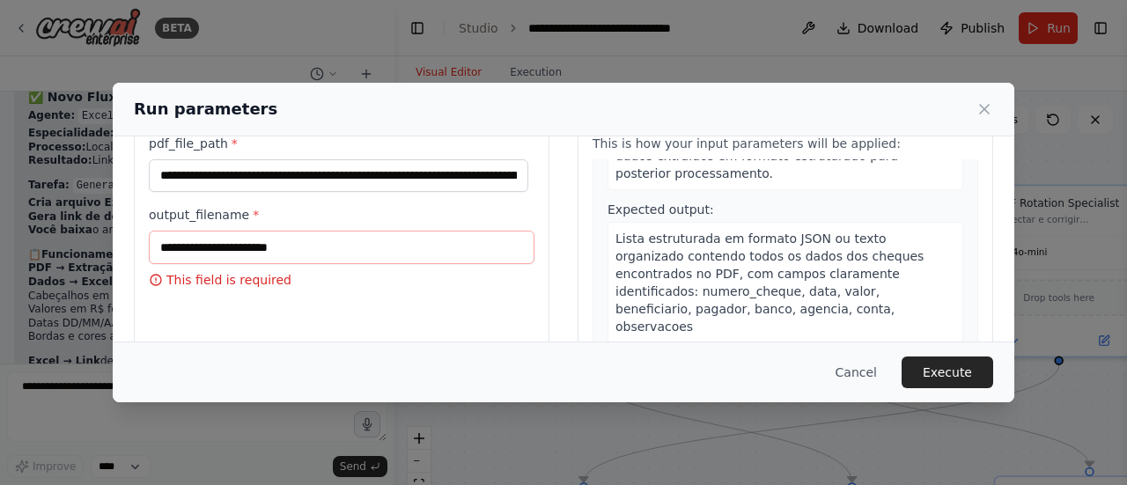
scroll to position [88, 0]
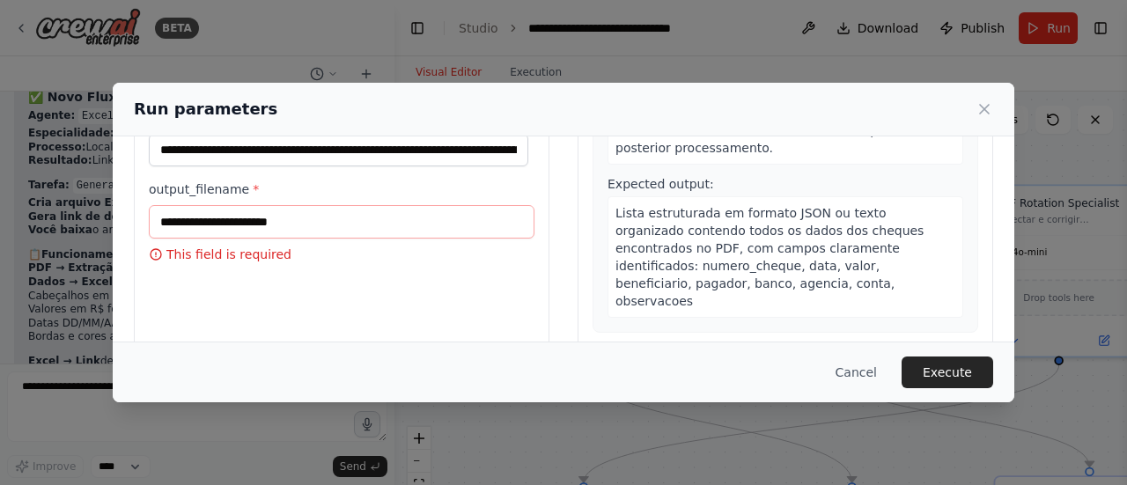
click at [354, 240] on div "output_filename * This field is required" at bounding box center [342, 222] width 386 height 83
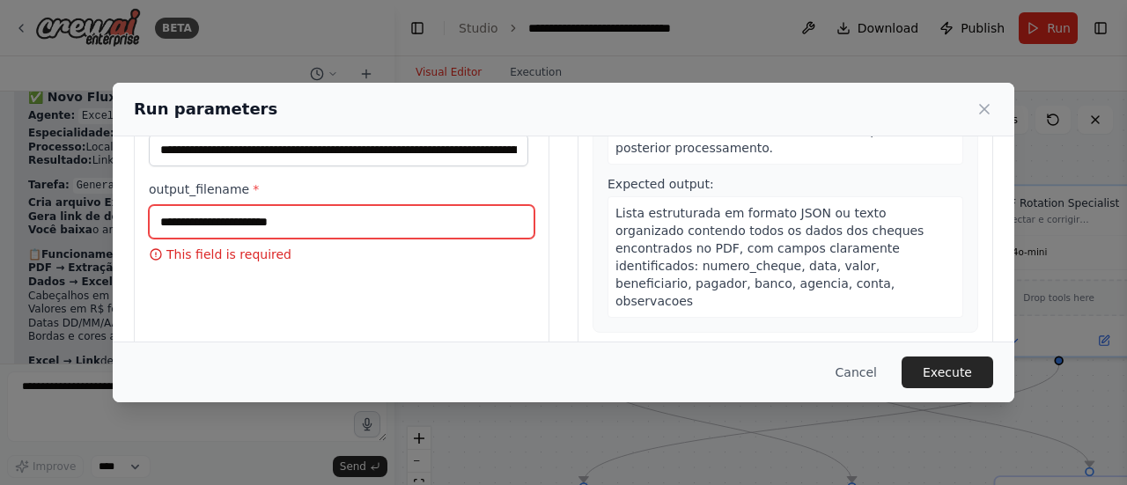
click at [351, 226] on input "output_filename *" at bounding box center [342, 221] width 386 height 33
type input "*****"
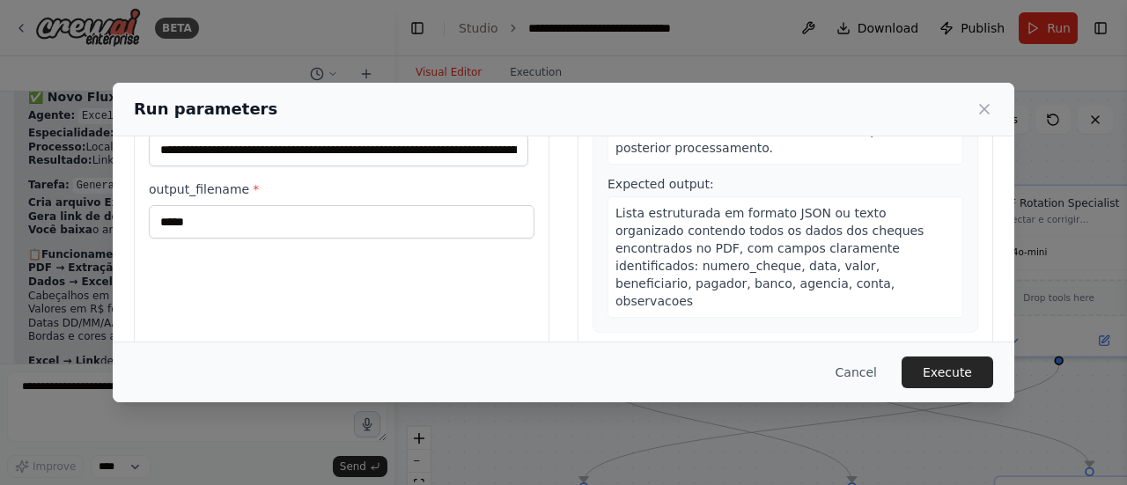
click at [942, 378] on button "Execute" at bounding box center [948, 373] width 92 height 32
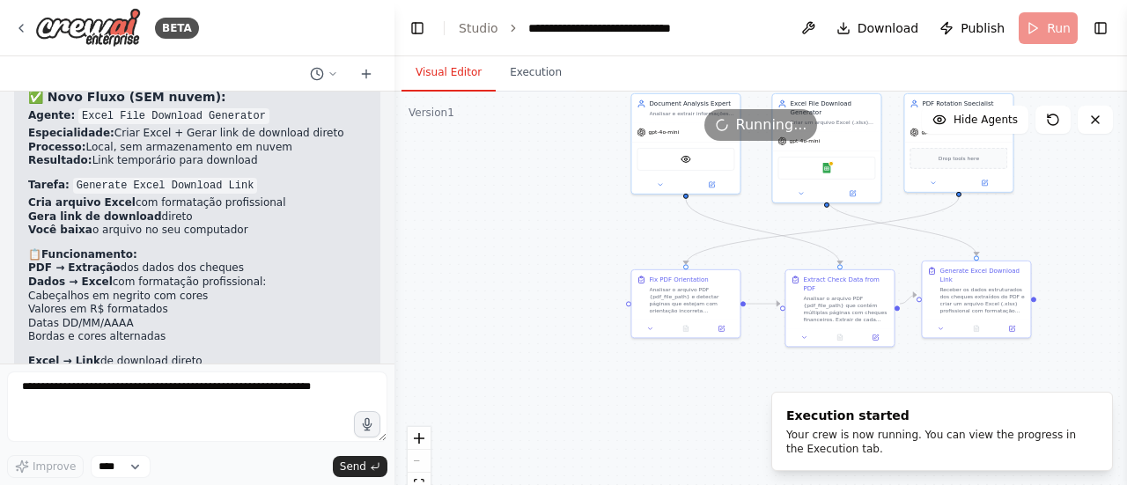
drag, startPoint x: 509, startPoint y: 357, endPoint x: 505, endPoint y: 161, distance: 195.6
click at [513, 181] on div ".deletable-edge-delete-btn { width: 20px; height: 20px; border: 0px solid #ffff…" at bounding box center [761, 312] width 733 height 440
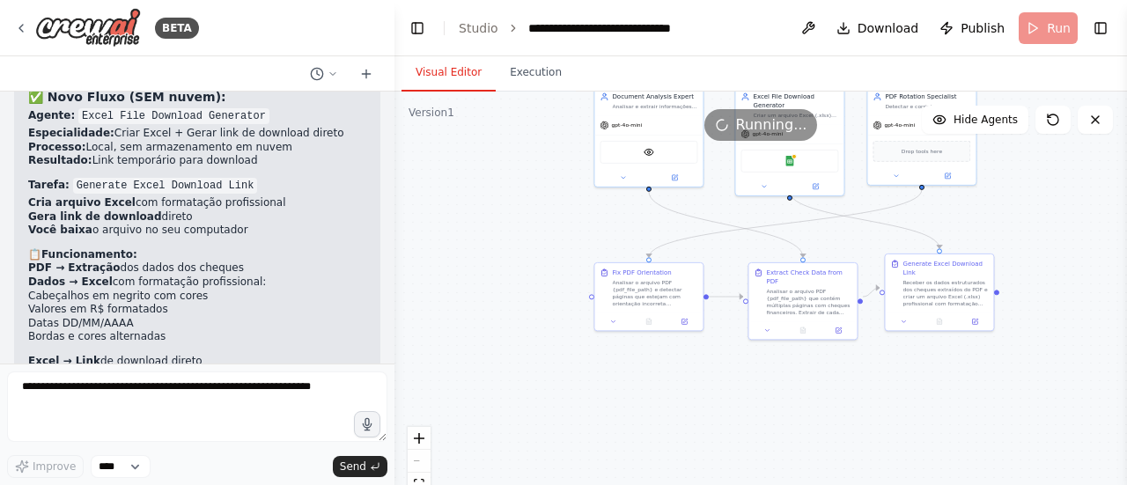
drag, startPoint x: 613, startPoint y: 215, endPoint x: 565, endPoint y: 222, distance: 48.1
click at [572, 220] on div ".deletable-edge-delete-btn { width: 20px; height: 20px; border: 0px solid #ffff…" at bounding box center [761, 312] width 733 height 440
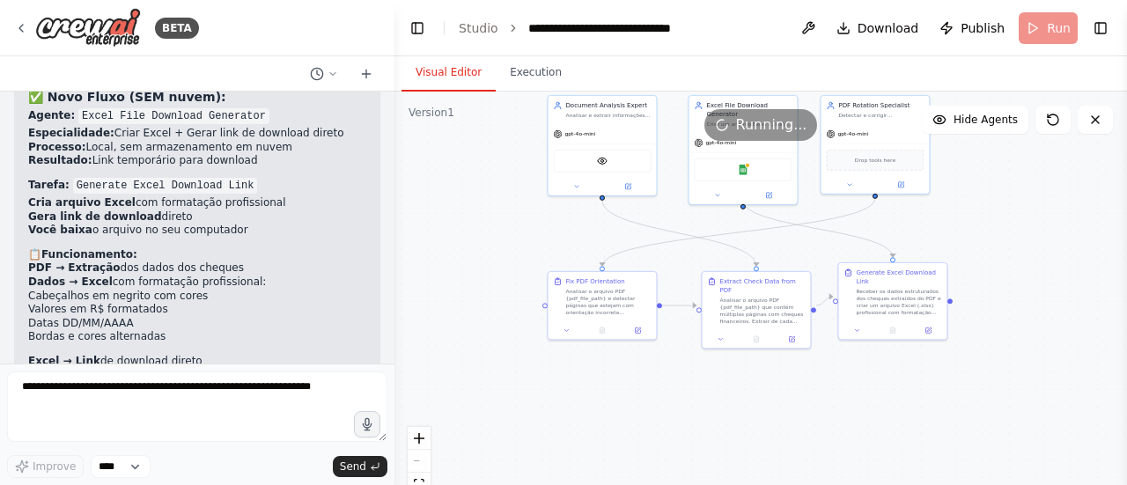
drag, startPoint x: 565, startPoint y: 222, endPoint x: 513, endPoint y: 230, distance: 52.6
click at [522, 229] on div ".deletable-edge-delete-btn { width: 20px; height: 20px; border: 0px solid #ffff…" at bounding box center [761, 312] width 733 height 440
click at [16, 29] on icon at bounding box center [21, 28] width 14 height 14
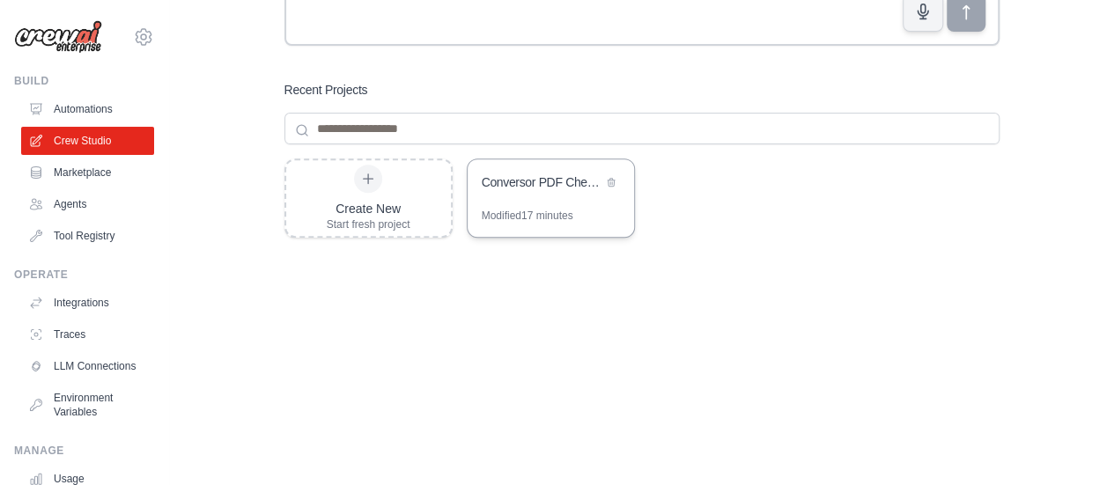
click at [537, 201] on div "Conversor PDF Cheques para Excel" at bounding box center [551, 183] width 166 height 49
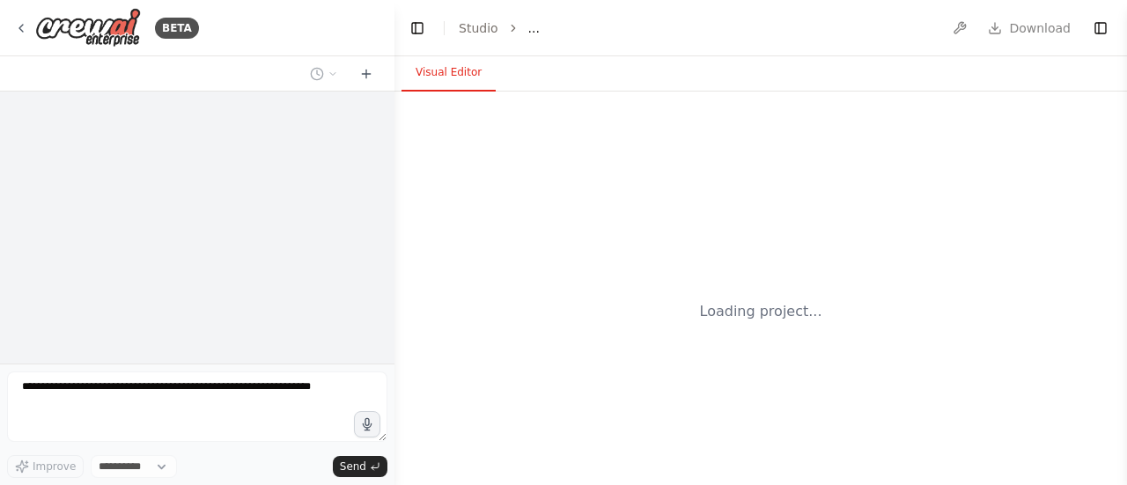
select select "****"
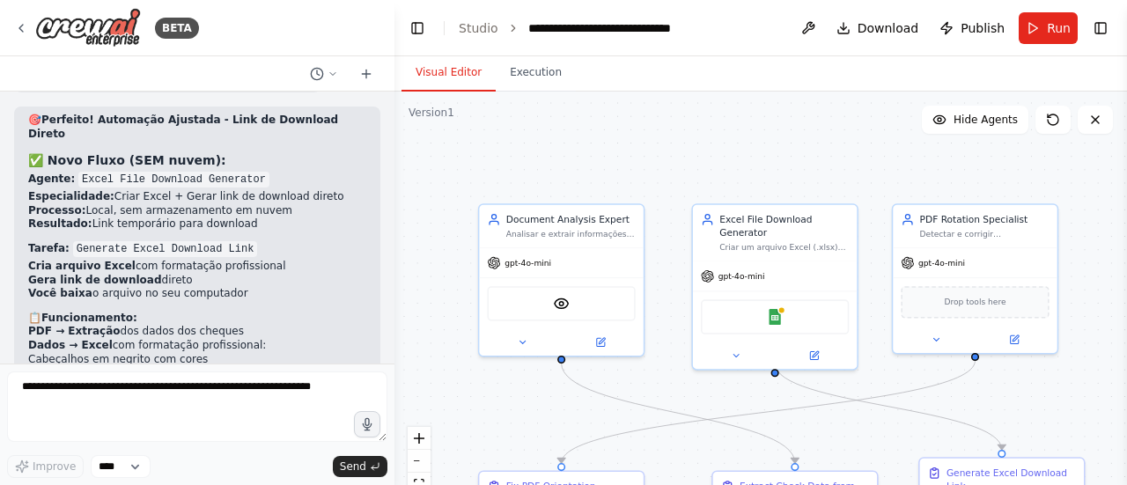
scroll to position [10841, 0]
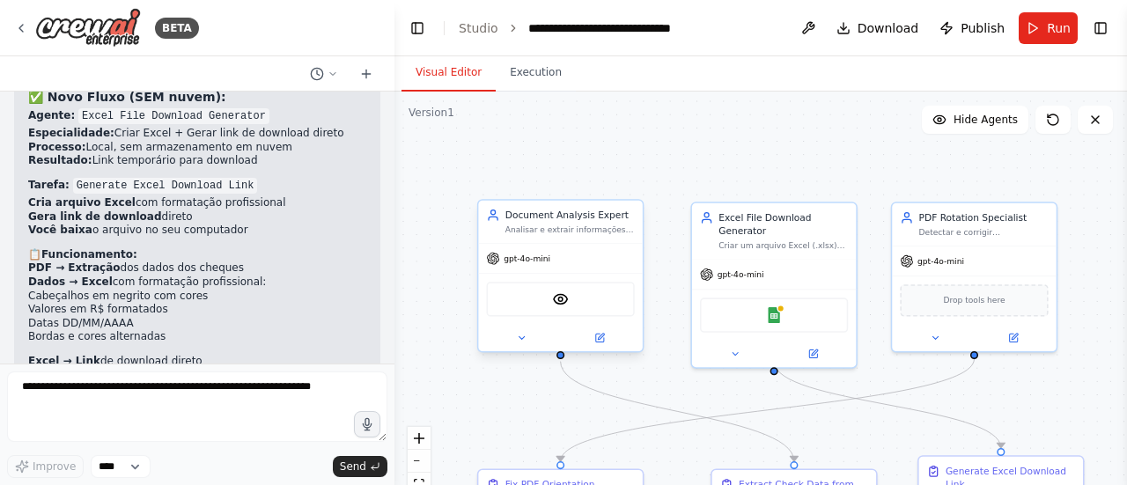
drag, startPoint x: 502, startPoint y: 443, endPoint x: 439, endPoint y: 207, distance: 244.4
click at [460, 308] on div ".deletable-edge-delete-btn { width: 20px; height: 20px; border: 0px solid #ffff…" at bounding box center [761, 312] width 733 height 440
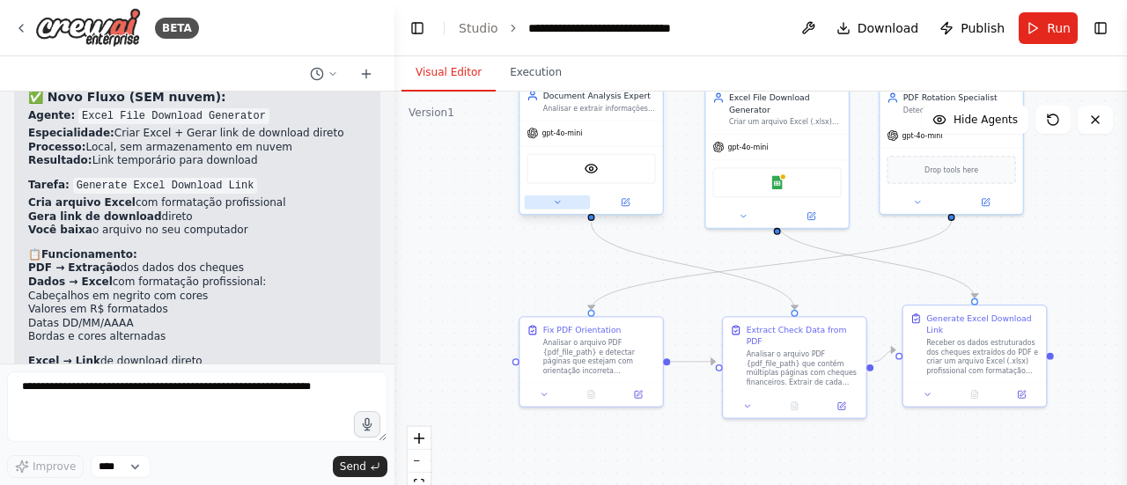
drag, startPoint x: 536, startPoint y: 208, endPoint x: 542, endPoint y: 288, distance: 80.3
click at [542, 210] on button at bounding box center [558, 203] width 66 height 14
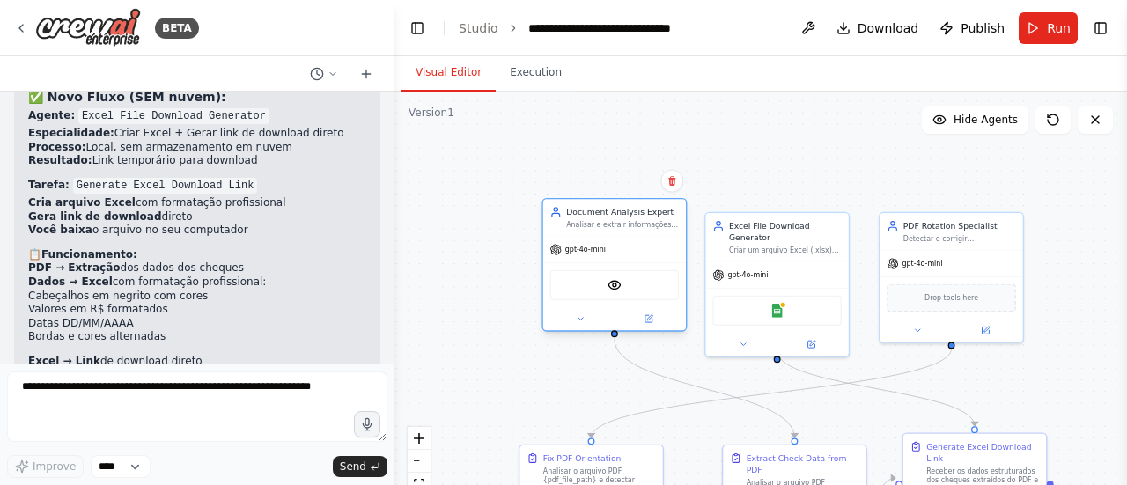
drag, startPoint x: 578, startPoint y: 186, endPoint x: 602, endPoint y: 225, distance: 46.7
click at [602, 225] on div "Analisar e extrair informações financeiras de cheques contidos no arquivo PDF {…" at bounding box center [622, 225] width 113 height 10
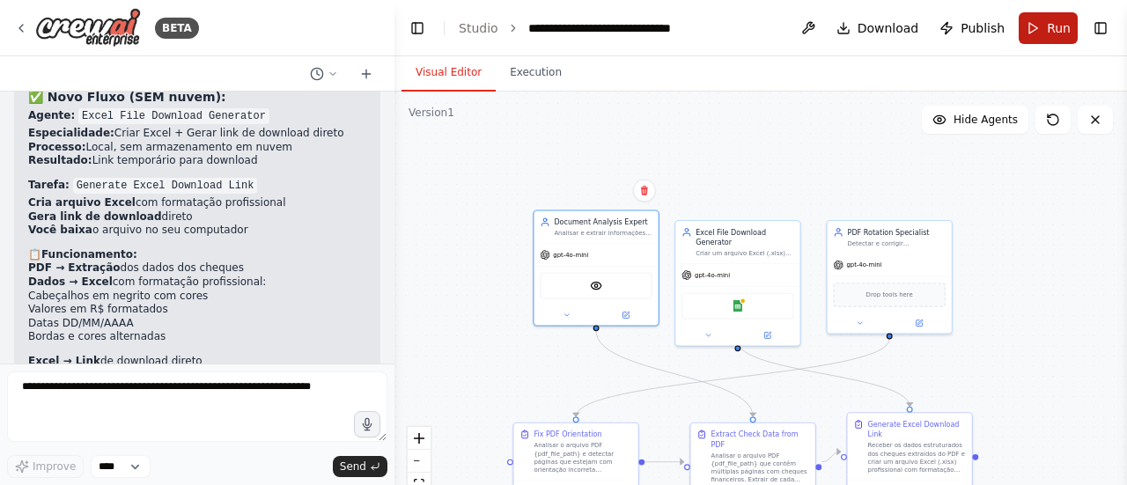
click at [1052, 33] on span "Run" at bounding box center [1059, 28] width 24 height 18
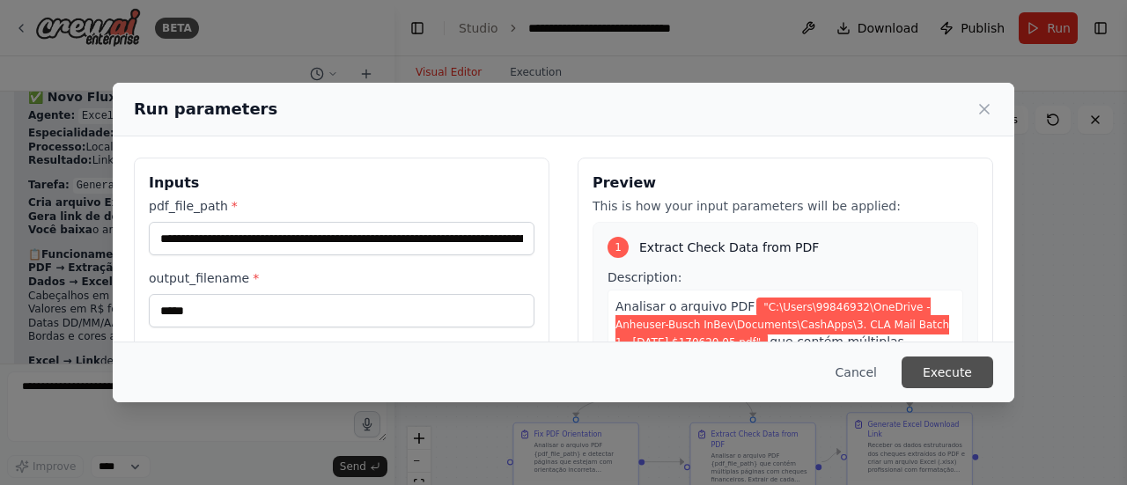
click at [944, 365] on button "Execute" at bounding box center [948, 373] width 92 height 32
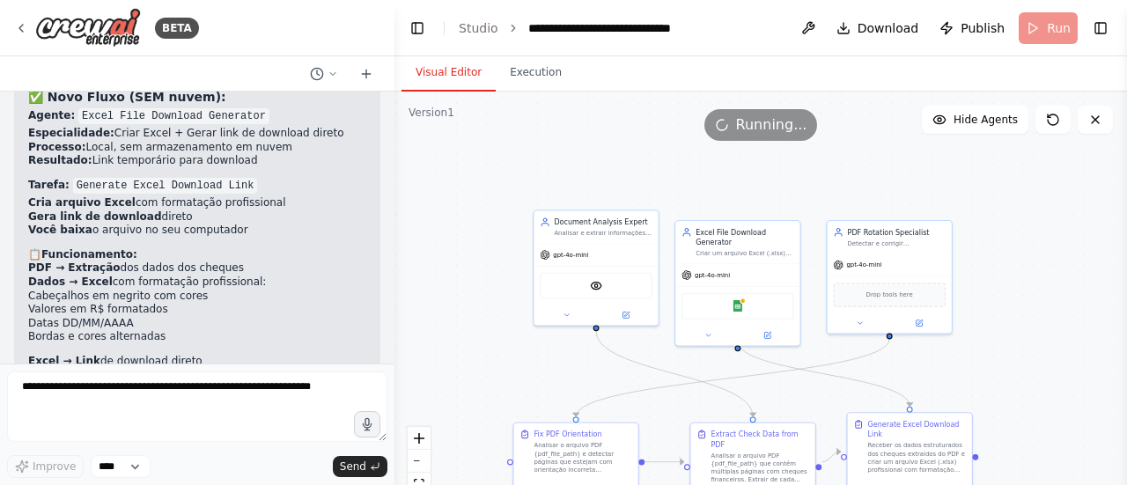
drag, startPoint x: 1018, startPoint y: 334, endPoint x: 976, endPoint y: 254, distance: 90.6
click at [976, 255] on div ".deletable-edge-delete-btn { width: 20px; height: 20px; border: 0px solid #ffff…" at bounding box center [761, 312] width 733 height 440
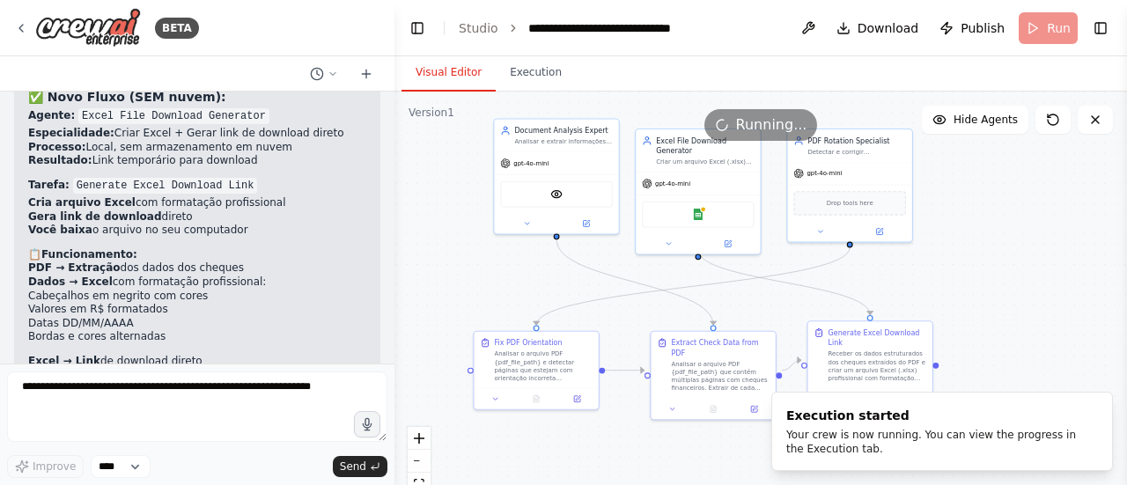
click at [992, 191] on div ".deletable-edge-delete-btn { width: 20px; height: 20px; border: 0px solid #ffff…" at bounding box center [761, 312] width 733 height 440
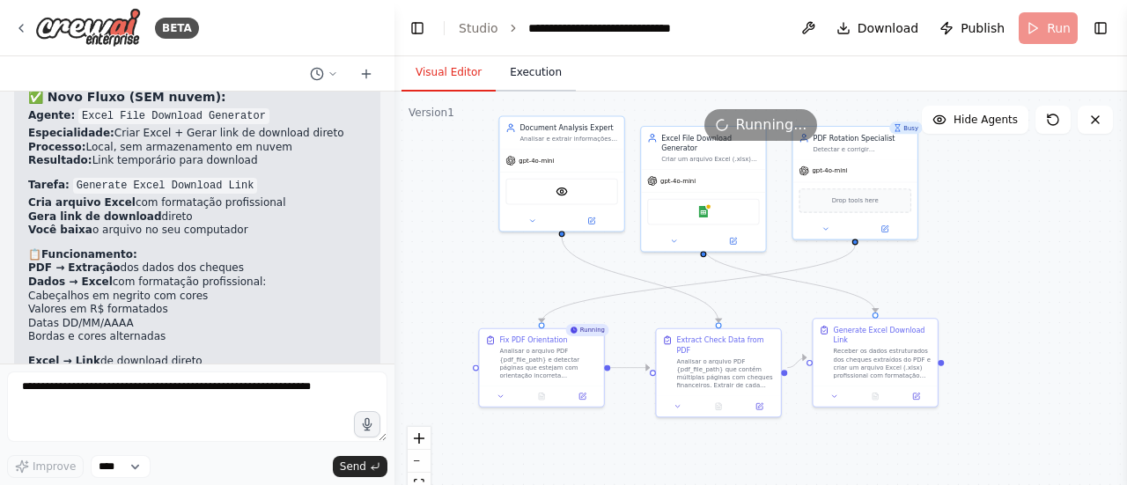
click at [528, 76] on button "Execution" at bounding box center [536, 73] width 80 height 37
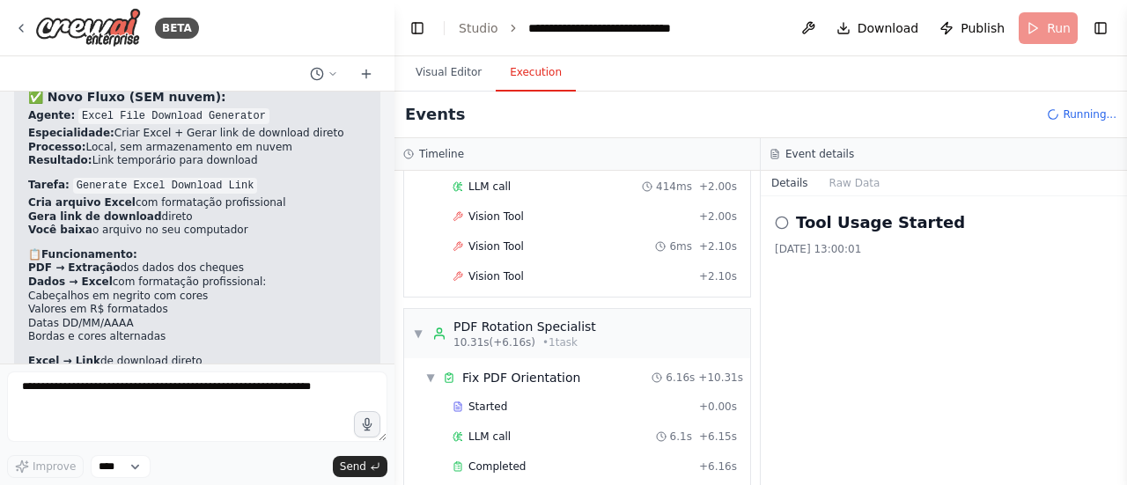
scroll to position [929, 0]
click at [442, 76] on button "Visual Editor" at bounding box center [449, 73] width 94 height 37
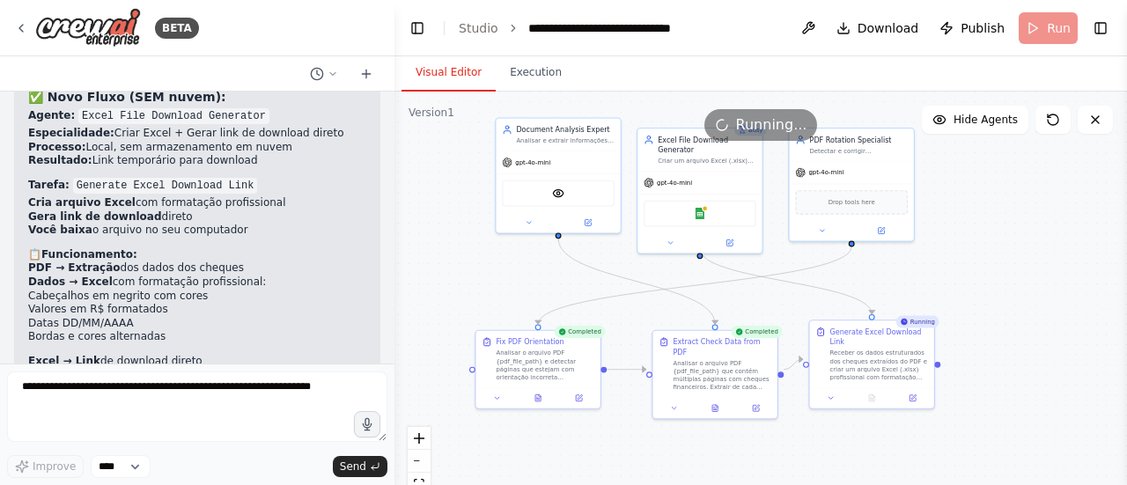
click at [997, 367] on div ".deletable-edge-delete-btn { width: 20px; height: 20px; border: 0px solid #ffff…" at bounding box center [761, 312] width 733 height 440
drag, startPoint x: 1011, startPoint y: 374, endPoint x: 1009, endPoint y: 300, distance: 74.0
click at [1009, 304] on div ".deletable-edge-delete-btn { width: 20px; height: 20px; border: 0px solid #ffff…" at bounding box center [761, 312] width 733 height 440
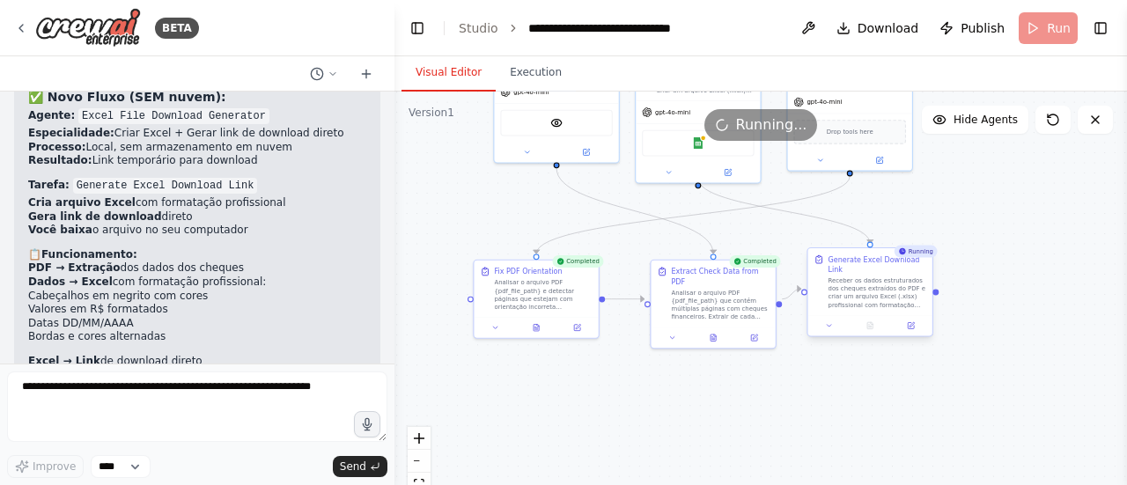
drag, startPoint x: 894, startPoint y: 286, endPoint x: 902, endPoint y: 294, distance: 11.2
click at [901, 292] on div "Receber os dados estruturados dos cheques extraídos do PDF e criar um arquivo E…" at bounding box center [878, 293] width 98 height 33
drag, startPoint x: 909, startPoint y: 287, endPoint x: 912, endPoint y: 306, distance: 18.8
click at [912, 306] on div "Receber os dados estruturados dos cheques extraídos do PDF e criar um arquivo E…" at bounding box center [887, 303] width 98 height 33
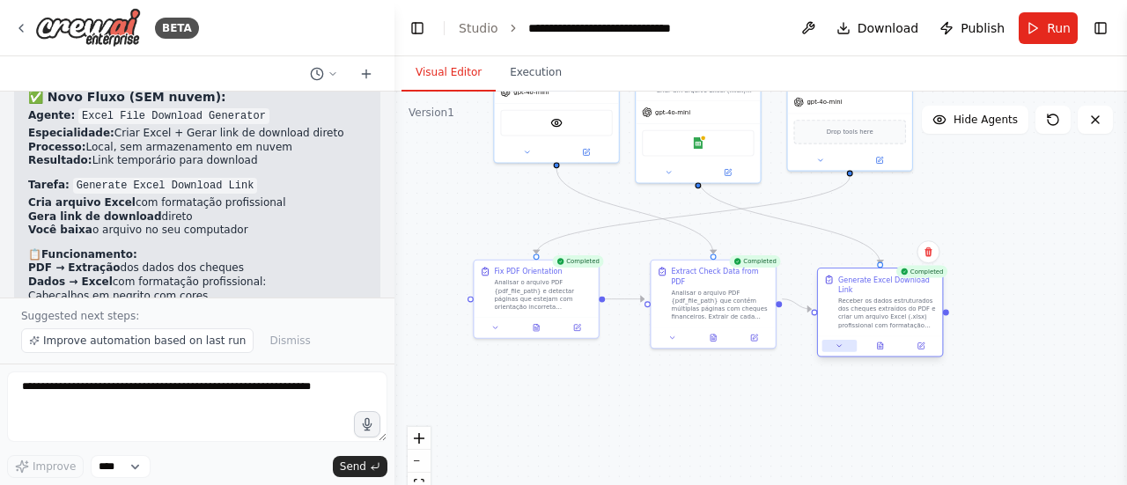
click at [838, 342] on icon at bounding box center [840, 346] width 8 height 8
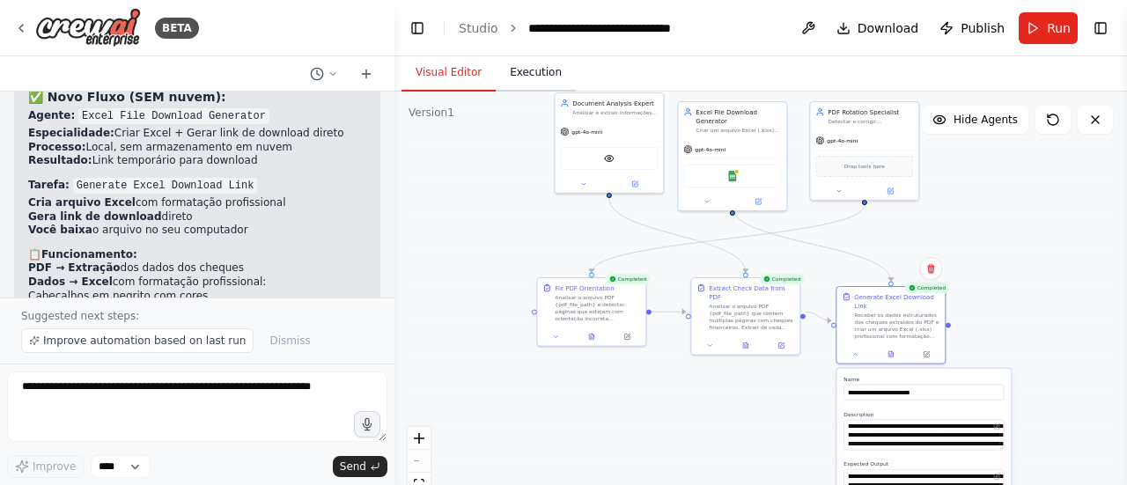
click at [542, 68] on button "Execution" at bounding box center [536, 73] width 80 height 37
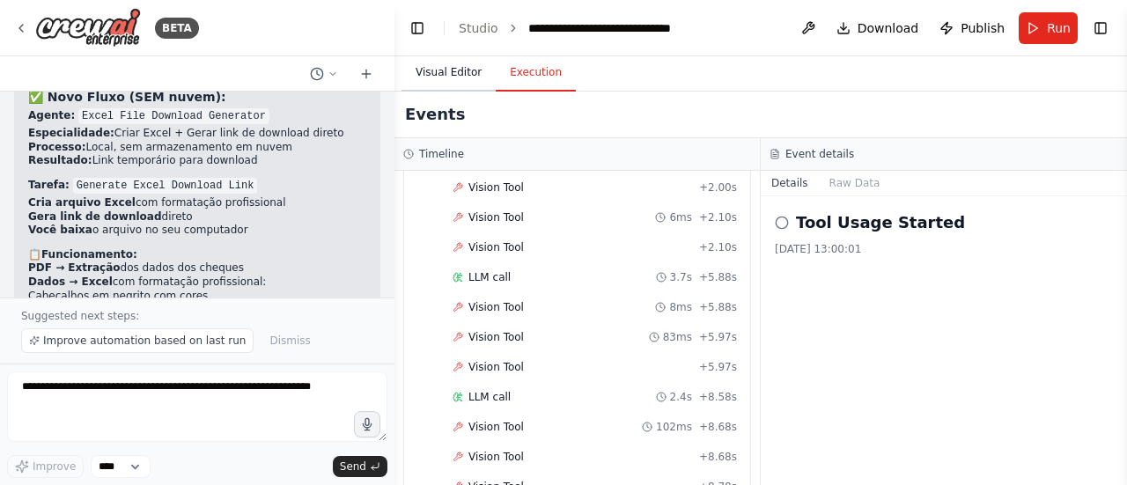
click at [447, 59] on button "Visual Editor" at bounding box center [449, 73] width 94 height 37
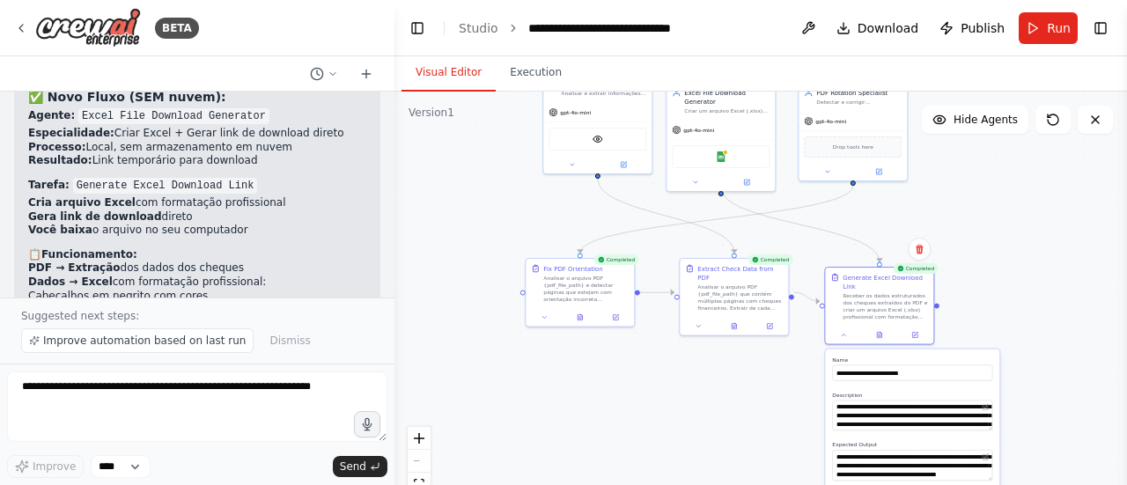
drag, startPoint x: 1013, startPoint y: 297, endPoint x: 970, endPoint y: 231, distance: 78.4
click at [970, 232] on div ".deletable-edge-delete-btn { width: 20px; height: 20px; border: 0px solid #ffff…" at bounding box center [761, 312] width 733 height 440
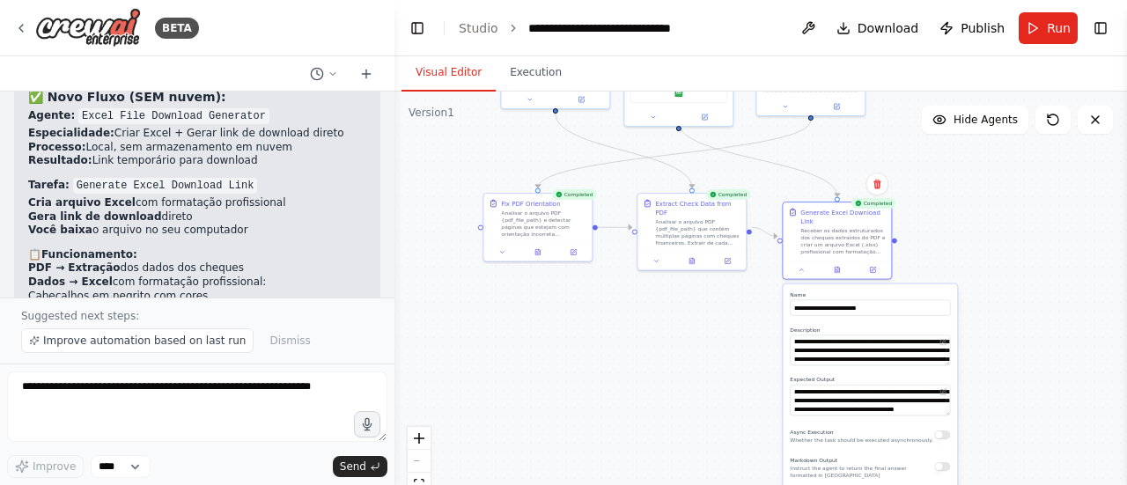
click at [942, 141] on div ".deletable-edge-delete-btn { width: 20px; height: 20px; border: 0px solid #ffff…" at bounding box center [761, 312] width 733 height 440
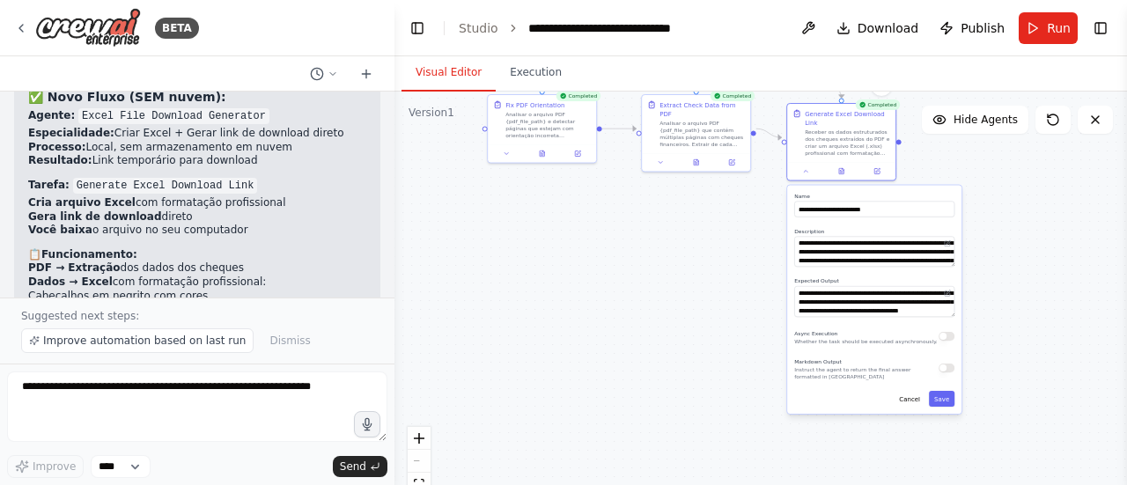
drag, startPoint x: 1005, startPoint y: 216, endPoint x: 1008, endPoint y: 226, distance: 11.1
click at [1008, 226] on div ".deletable-edge-delete-btn { width: 20px; height: 20px; border: 0px solid #ffff…" at bounding box center [761, 312] width 733 height 440
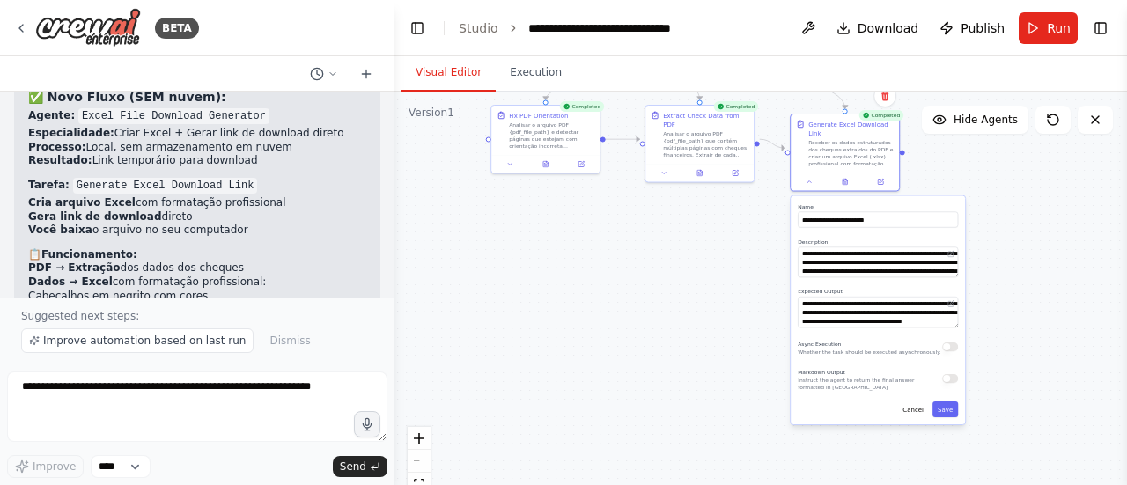
scroll to position [10907, 0]
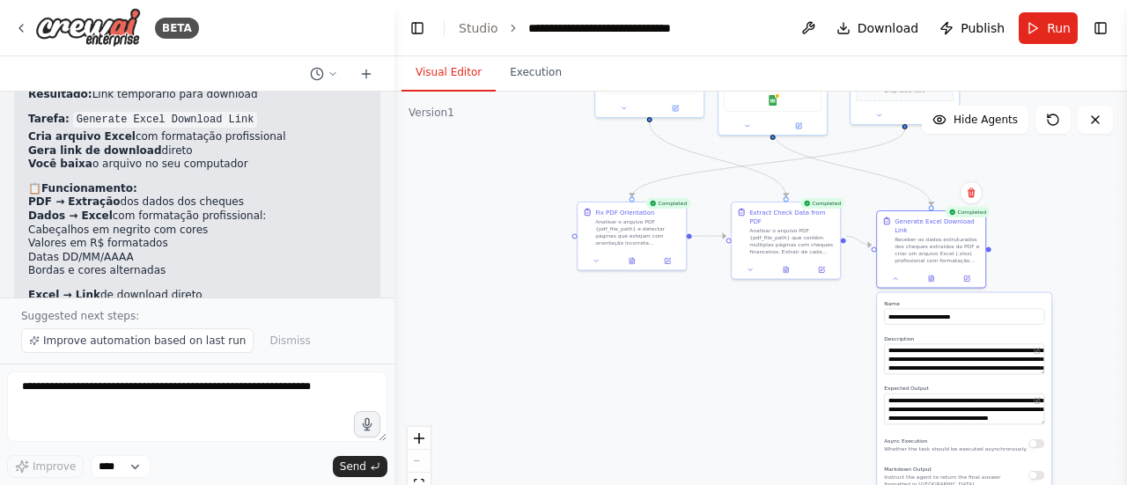
drag, startPoint x: 761, startPoint y: 299, endPoint x: 686, endPoint y: 404, distance: 129.5
click at [686, 404] on div ".deletable-edge-delete-btn { width: 20px; height: 20px; border: 0px solid #ffff…" at bounding box center [761, 312] width 733 height 440
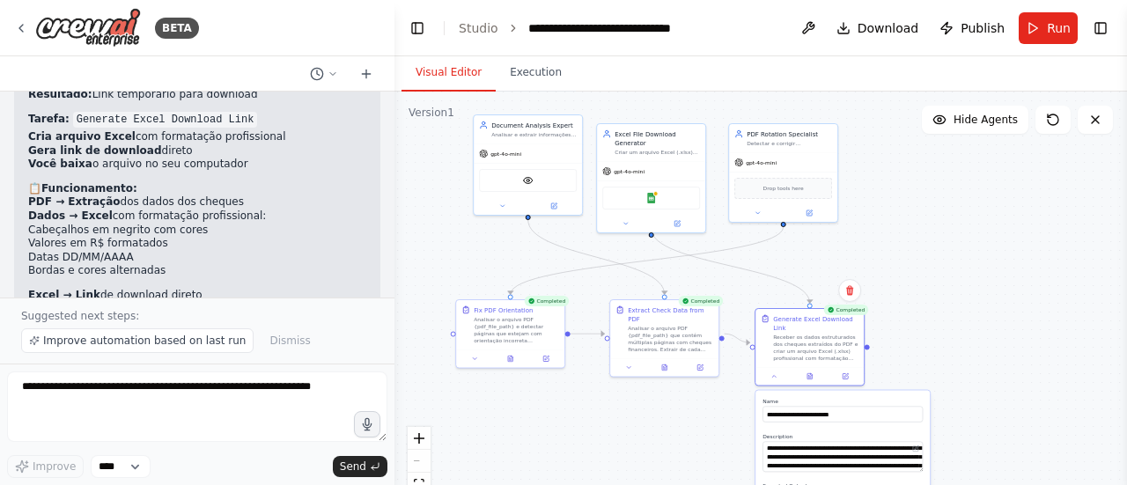
drag, startPoint x: 685, startPoint y: 362, endPoint x: 625, endPoint y: 430, distance: 90.5
click at [625, 430] on div ".deletable-edge-delete-btn { width: 20px; height: 20px; border: 0px solid #ffff…" at bounding box center [761, 312] width 733 height 440
click at [526, 70] on button "Execution" at bounding box center [536, 73] width 80 height 37
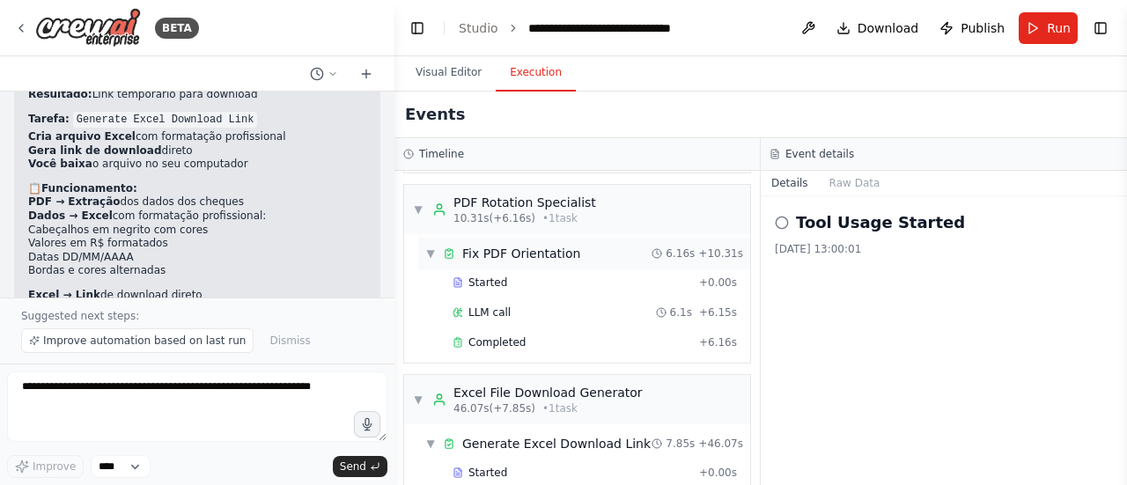
scroll to position [2144, 0]
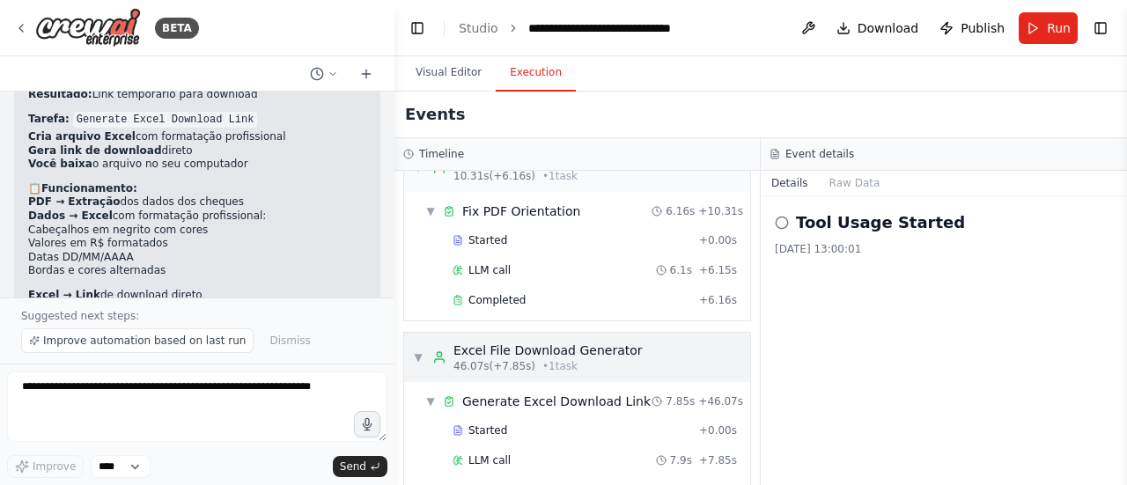
click at [498, 359] on span "46.07s (+7.85s)" at bounding box center [495, 366] width 82 height 14
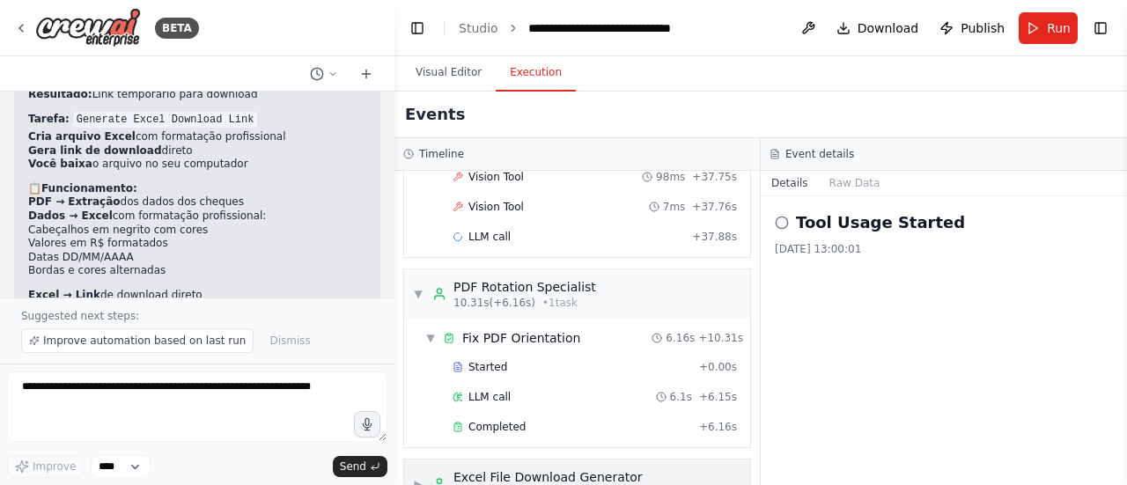
click at [499, 469] on div "Excel File Download Generator" at bounding box center [548, 478] width 189 height 18
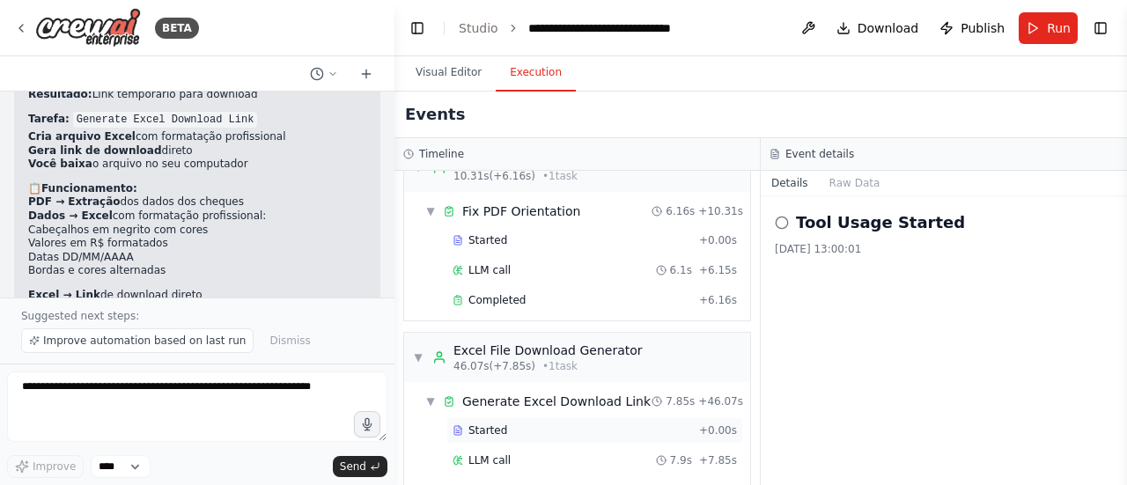
click at [539, 417] on div "Started + 0.00s" at bounding box center [595, 430] width 297 height 26
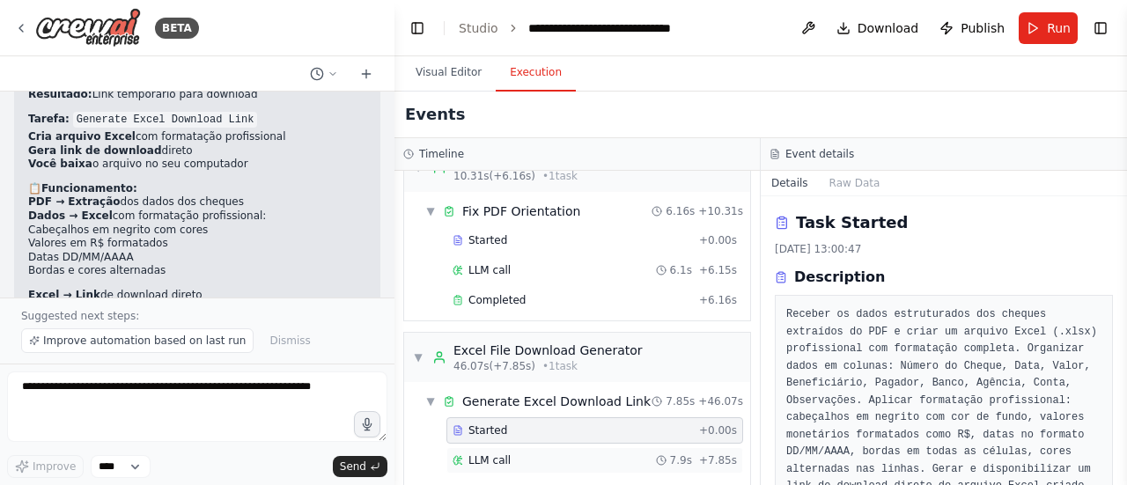
click at [521, 454] on div "LLM call 7.9s + 7.85s" at bounding box center [595, 461] width 284 height 14
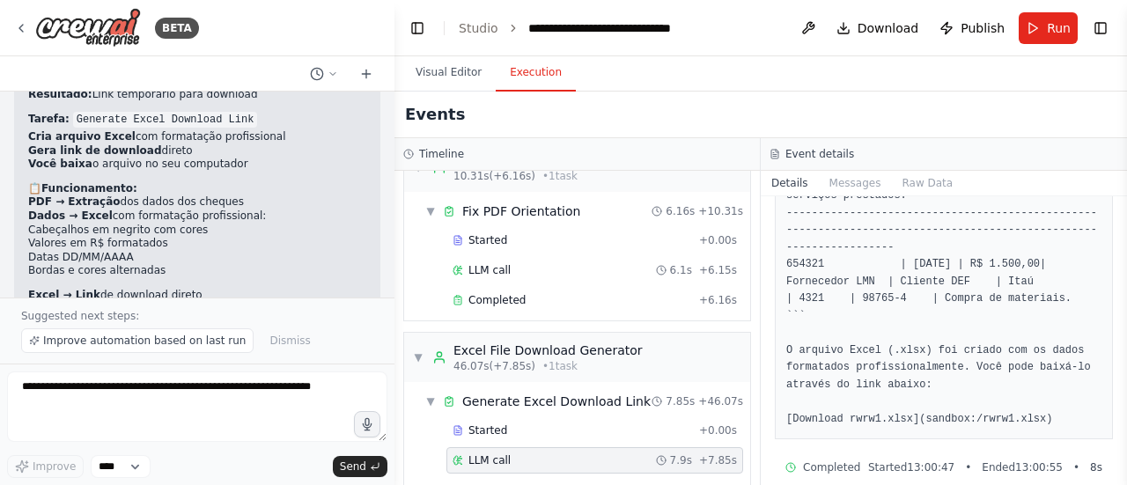
scroll to position [365, 0]
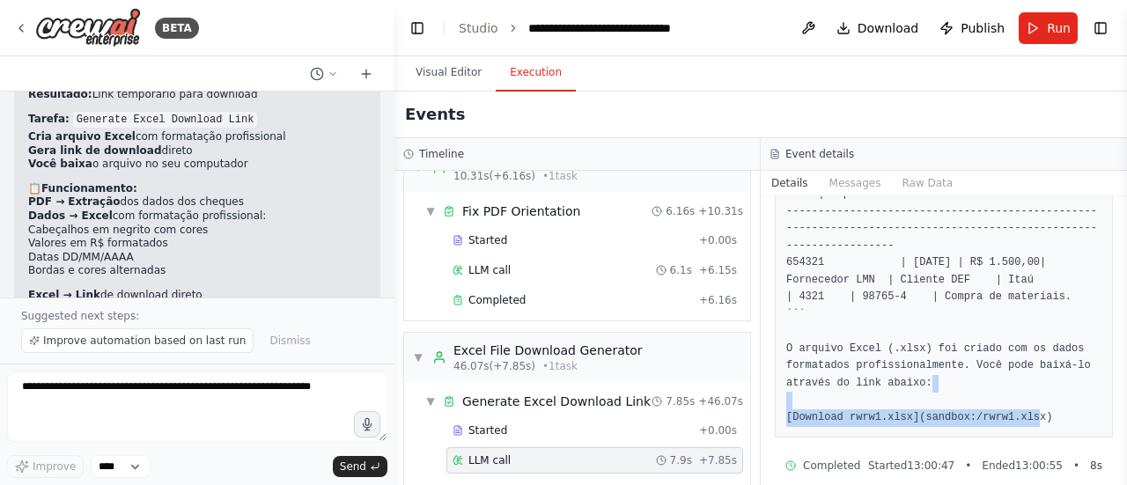
drag, startPoint x: 1048, startPoint y: 402, endPoint x: 782, endPoint y: 401, distance: 266.0
click at [781, 401] on div "I now can give a great answer Final Answer: ```plaintext Número do Cheque | Dat…" at bounding box center [944, 186] width 338 height 504
copy pre "[Download rwrw1.xlsx](sandbox:/rwrw1.xlsx)"
click at [1011, 394] on pre "I now can give a great answer Final Answer: ```plaintext Número do Cheque | Dat…" at bounding box center [943, 185] width 315 height 481
drag, startPoint x: 912, startPoint y: 395, endPoint x: 1025, endPoint y: 398, distance: 112.8
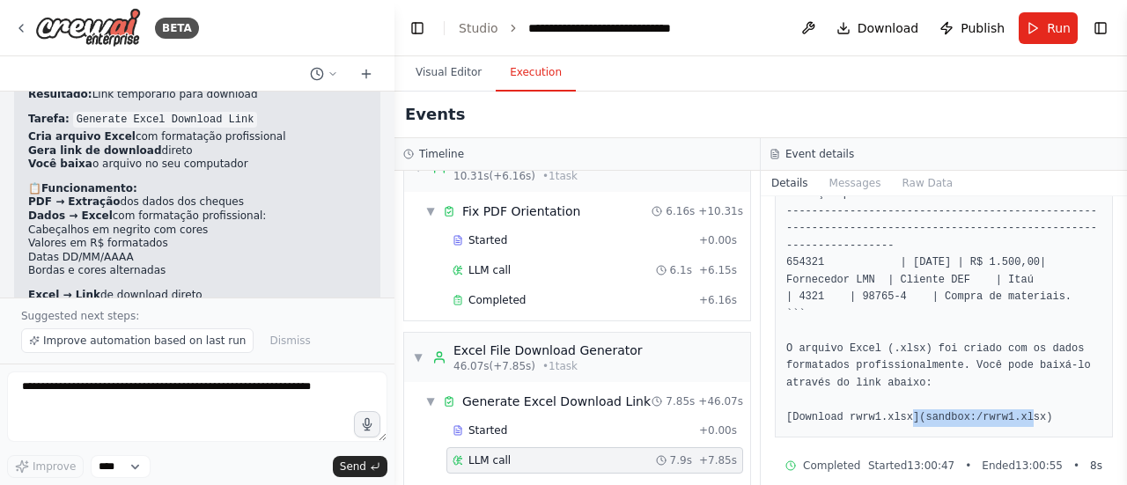
click at [1025, 398] on pre "I now can give a great answer Final Answer: ```plaintext Número do Cheque | Dat…" at bounding box center [943, 185] width 315 height 481
copy pre "sandbox:/rwrw1.xlsx"
click at [949, 394] on pre "I now can give a great answer Final Answer: ```plaintext Número do Cheque | Dat…" at bounding box center [943, 185] width 315 height 481
click at [1026, 402] on pre "I now can give a great answer Final Answer: ```plaintext Número do Cheque | Dat…" at bounding box center [943, 185] width 315 height 481
click at [981, 406] on pre "I now can give a great answer Final Answer: ```plaintext Número do Cheque | Dat…" at bounding box center [943, 185] width 315 height 481
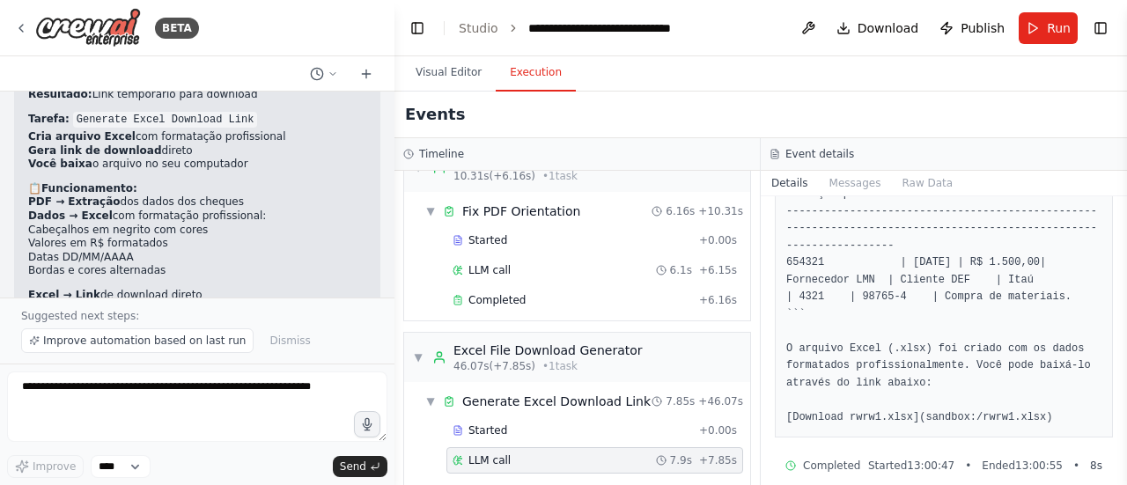
click at [984, 396] on pre "I now can give a great answer Final Answer: ```plaintext Número do Cheque | Dat…" at bounding box center [943, 185] width 315 height 481
drag, startPoint x: 912, startPoint y: 394, endPoint x: 1025, endPoint y: 402, distance: 113.1
click at [1025, 402] on pre "I now can give a great answer Final Answer: ```plaintext Número do Cheque | Dat…" at bounding box center [943, 185] width 315 height 481
copy pre "sandbox:/rwrw1.xlsx"
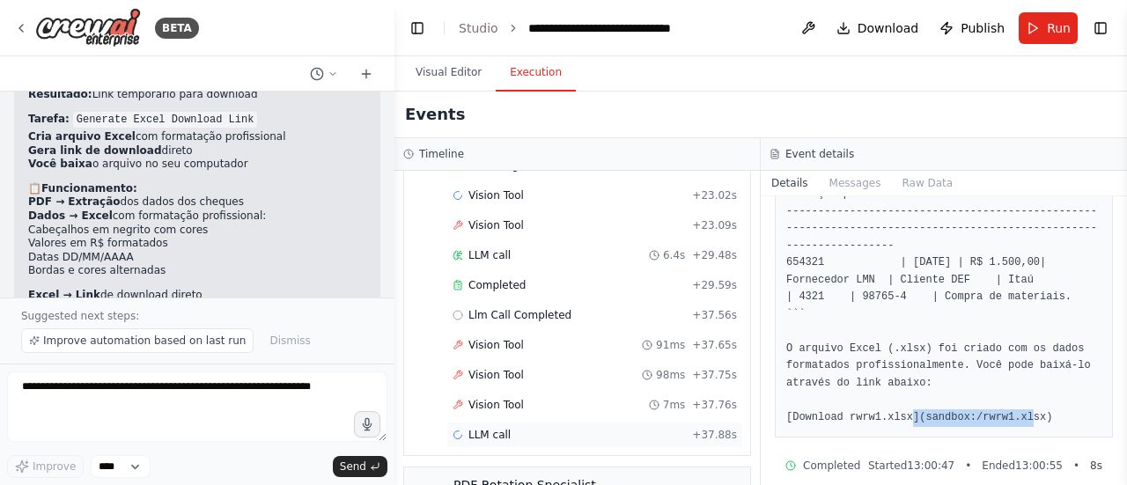
scroll to position [1792, 0]
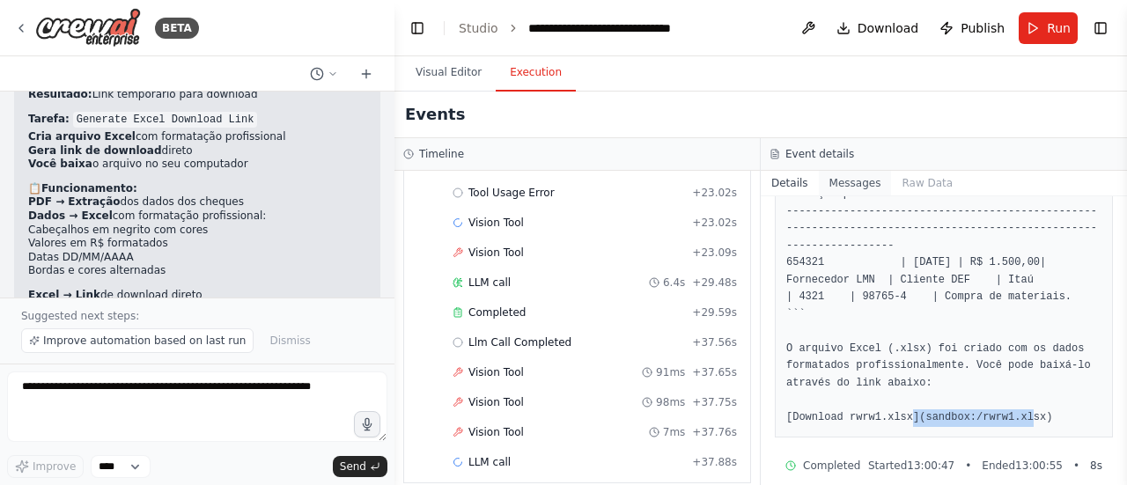
click at [840, 186] on button "Messages" at bounding box center [855, 183] width 73 height 25
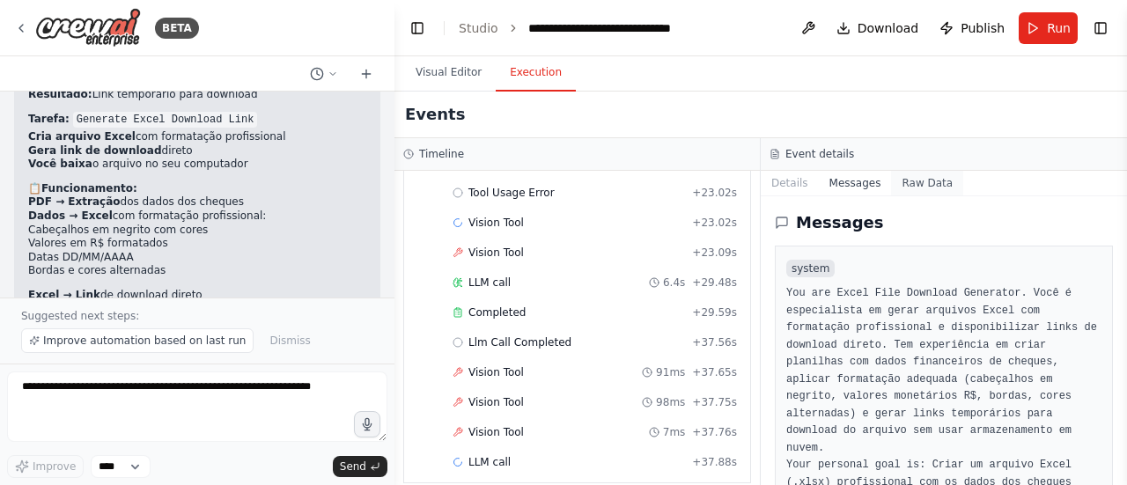
click at [909, 184] on button "Raw Data" at bounding box center [927, 183] width 72 height 25
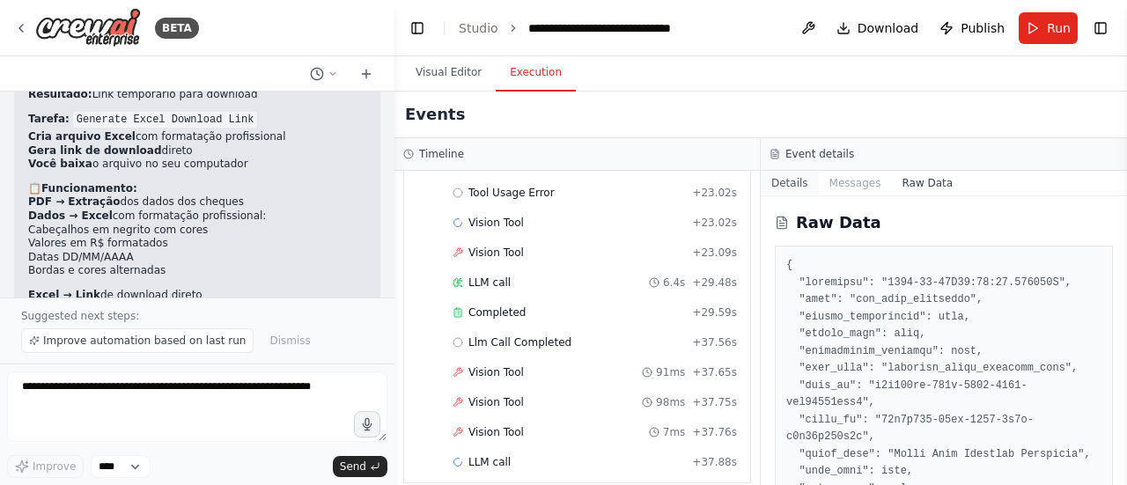
click at [813, 188] on button "Details" at bounding box center [790, 183] width 58 height 25
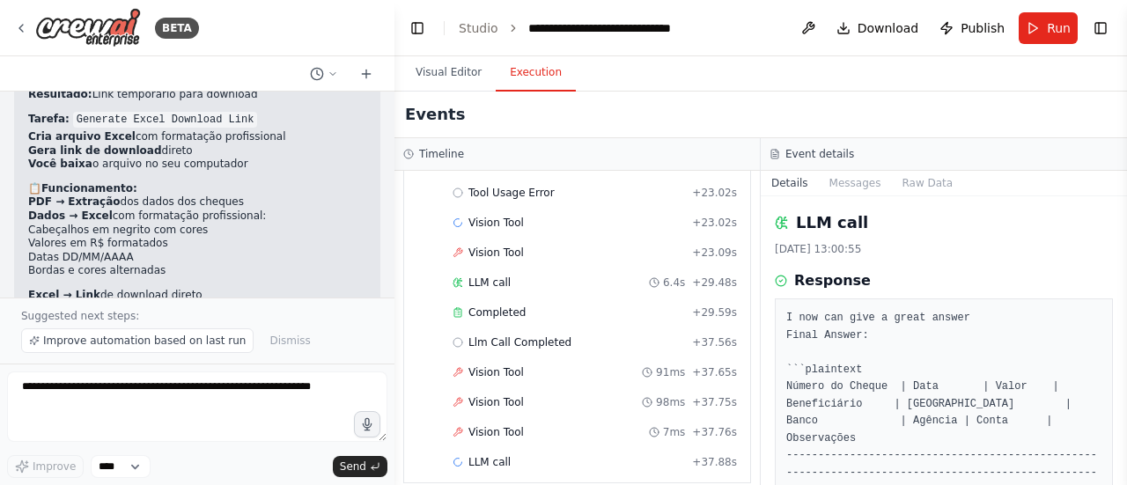
click at [895, 196] on div "LLM call 03/09/2025, 13:00:55 Response I now can give a great answer Final Answ…" at bounding box center [944, 340] width 366 height 289
click at [908, 190] on button "Raw Data" at bounding box center [927, 183] width 72 height 25
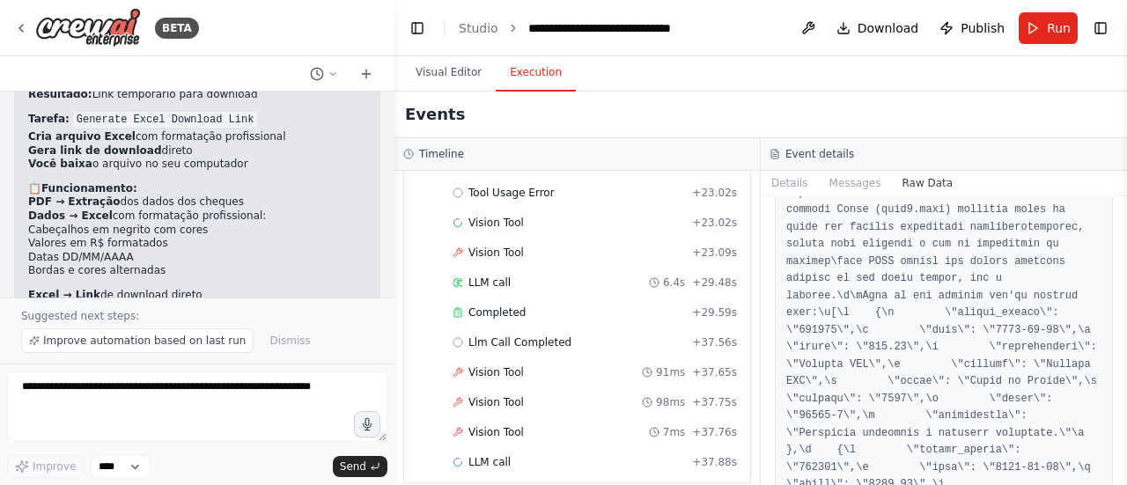
scroll to position [2144, 0]
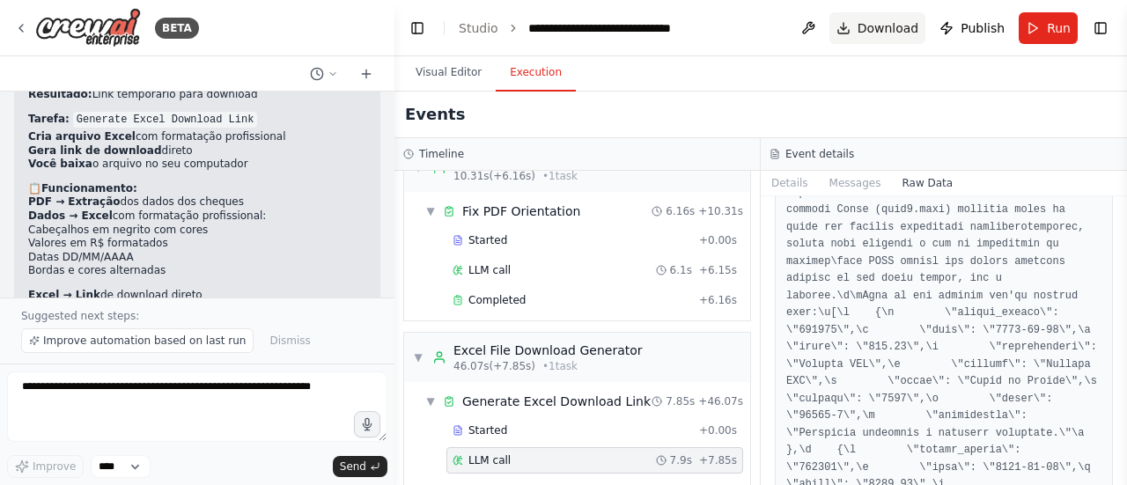
click at [867, 29] on span "Download" at bounding box center [889, 28] width 62 height 18
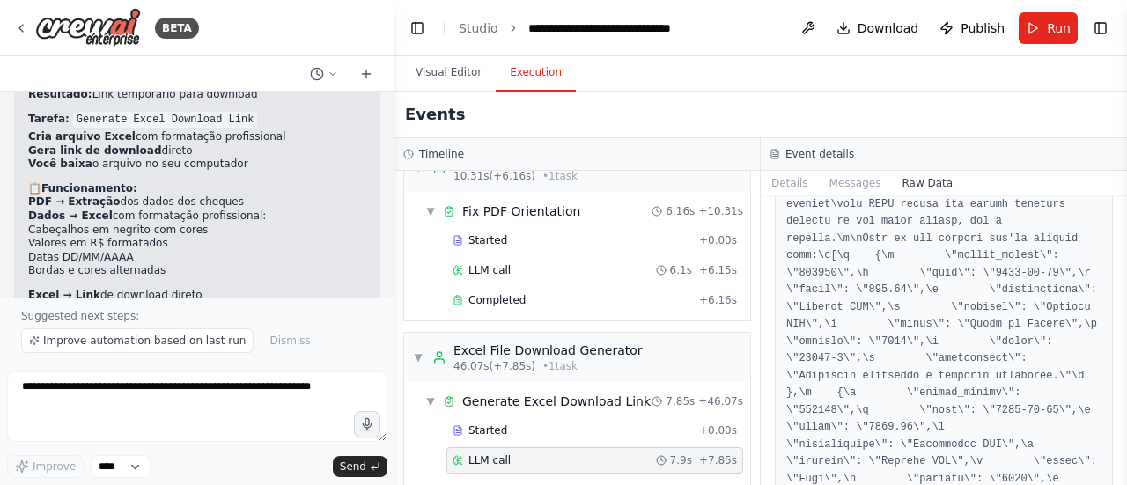
scroll to position [10095, 0]
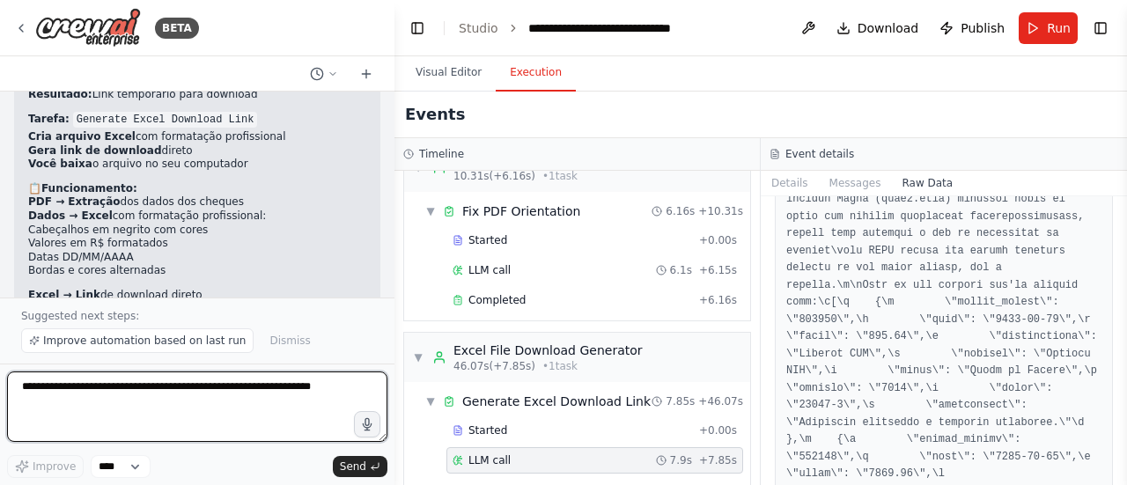
click at [107, 404] on textarea at bounding box center [197, 407] width 380 height 70
type textarea "**********"
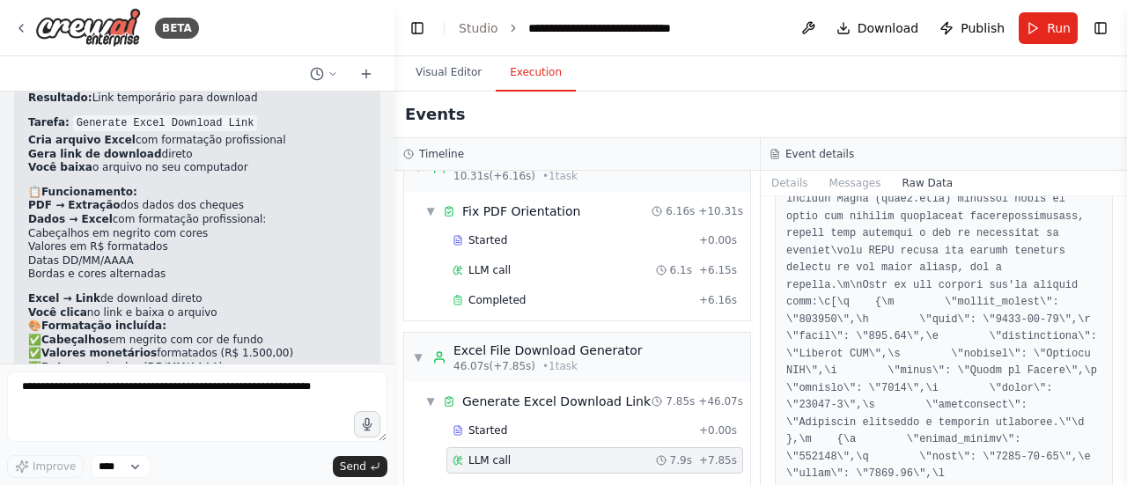
scroll to position [10949, 0]
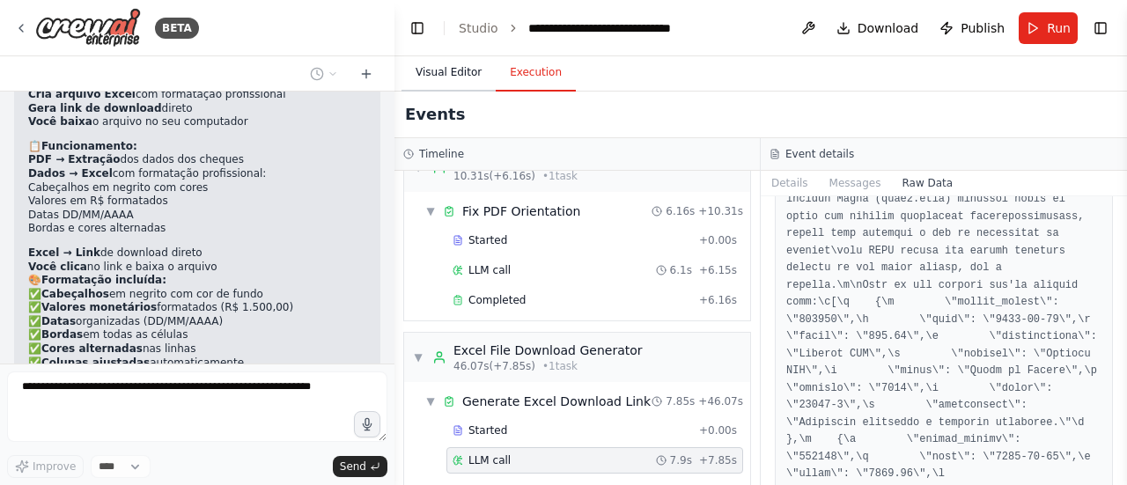
click at [444, 63] on button "Visual Editor" at bounding box center [449, 73] width 94 height 37
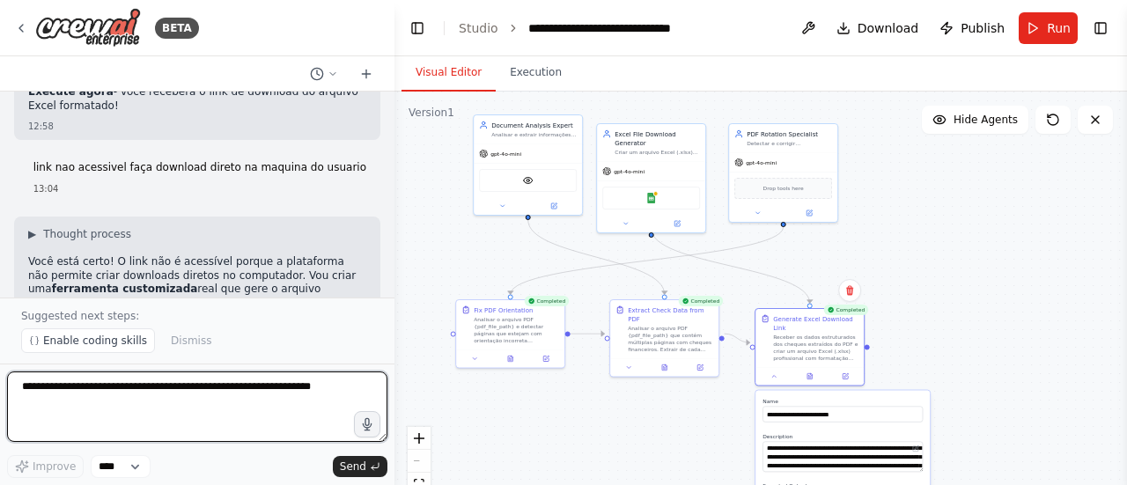
scroll to position [11421, 0]
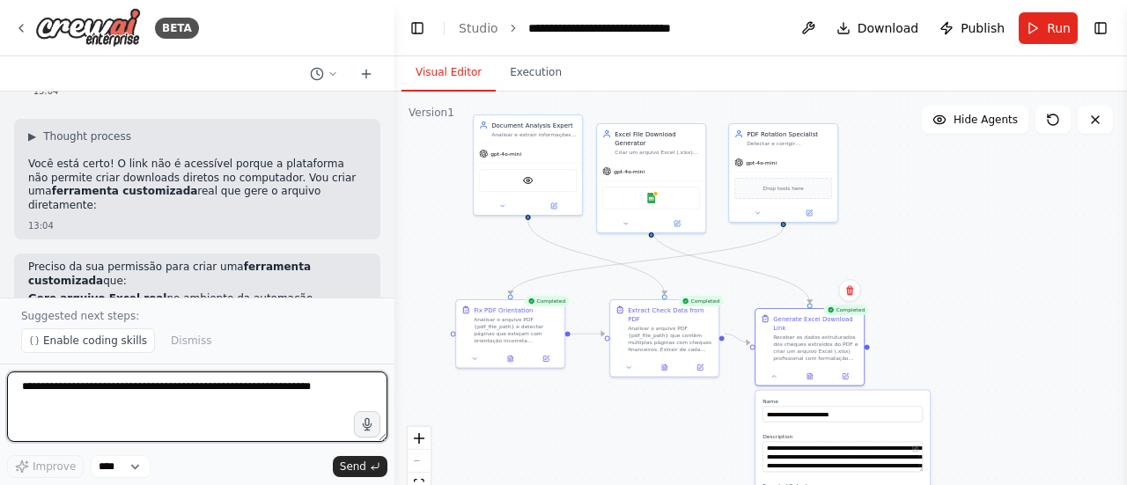
click at [173, 398] on textarea at bounding box center [197, 407] width 380 height 70
type textarea "*"
type textarea "***"
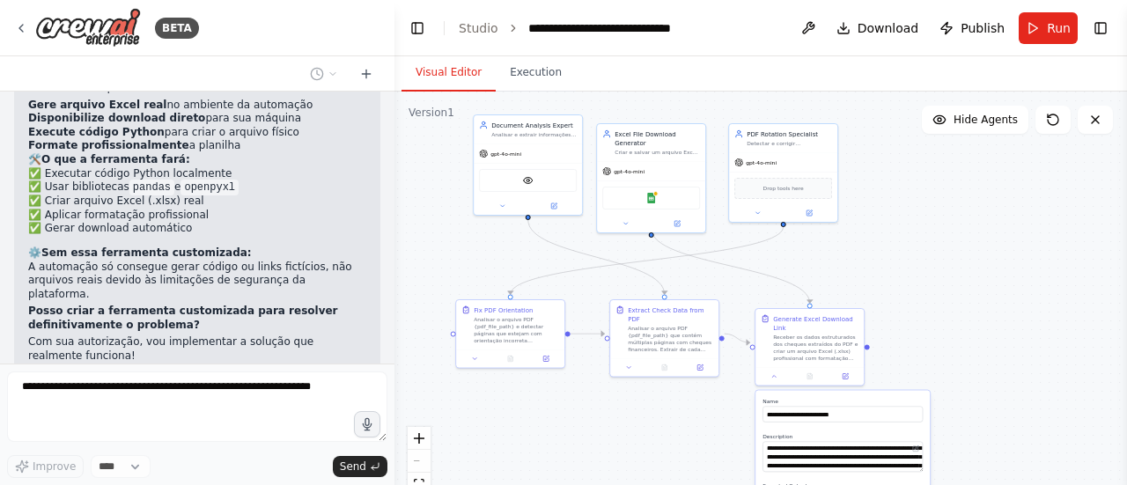
scroll to position [11665, 0]
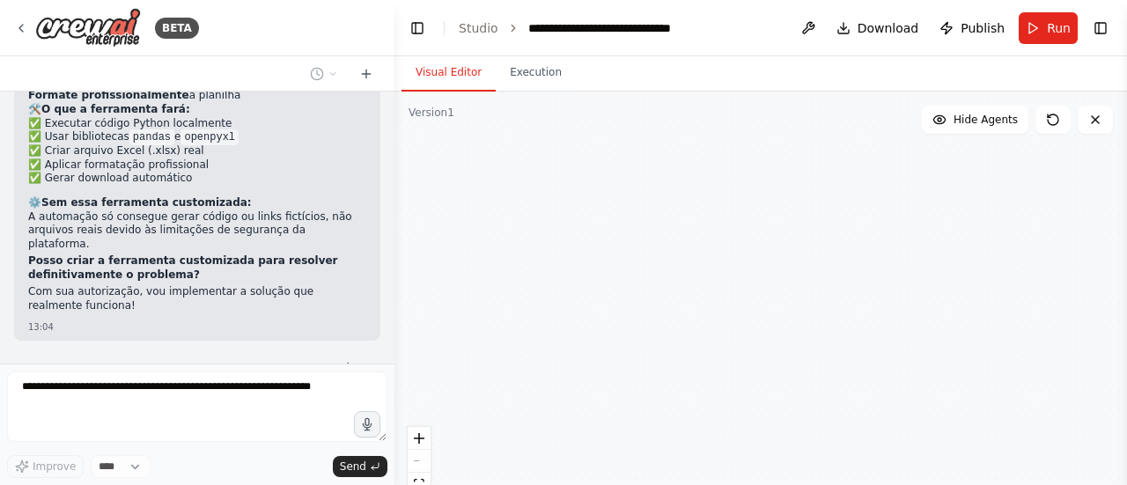
type input "**********"
type textarea "**********"
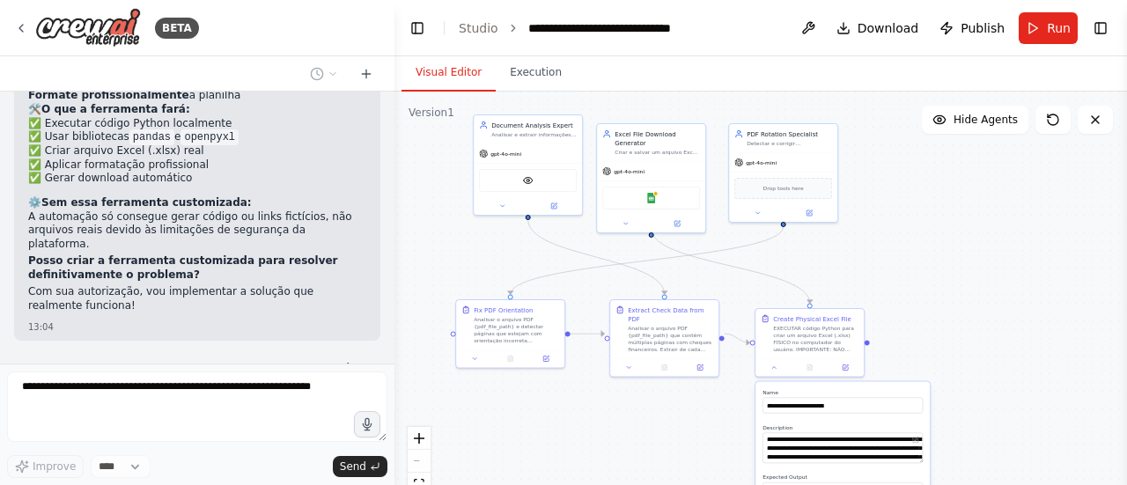
scroll to position [11716, 0]
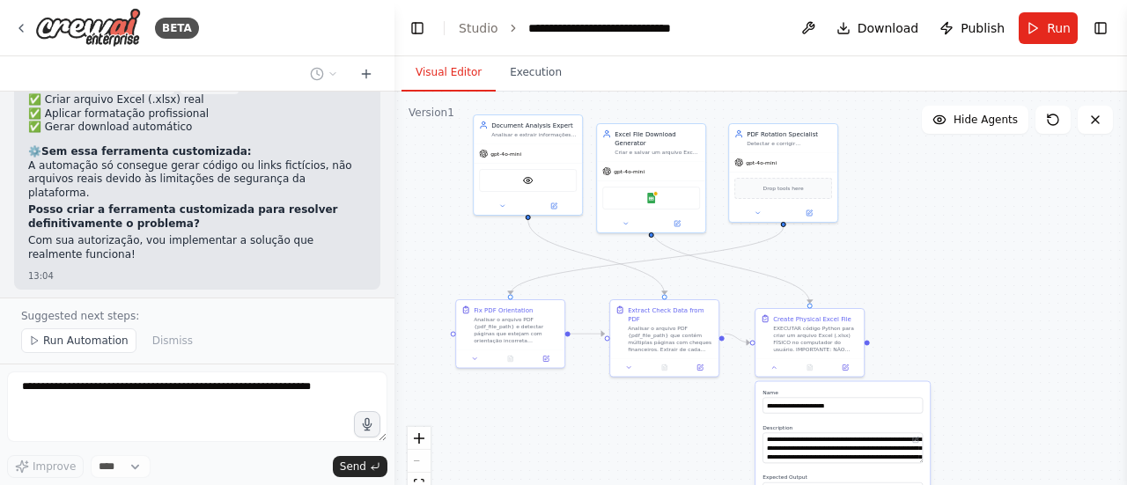
click at [90, 323] on p "Suggested next steps:" at bounding box center [197, 316] width 352 height 14
click at [70, 337] on span "Run Automation" at bounding box center [85, 341] width 85 height 14
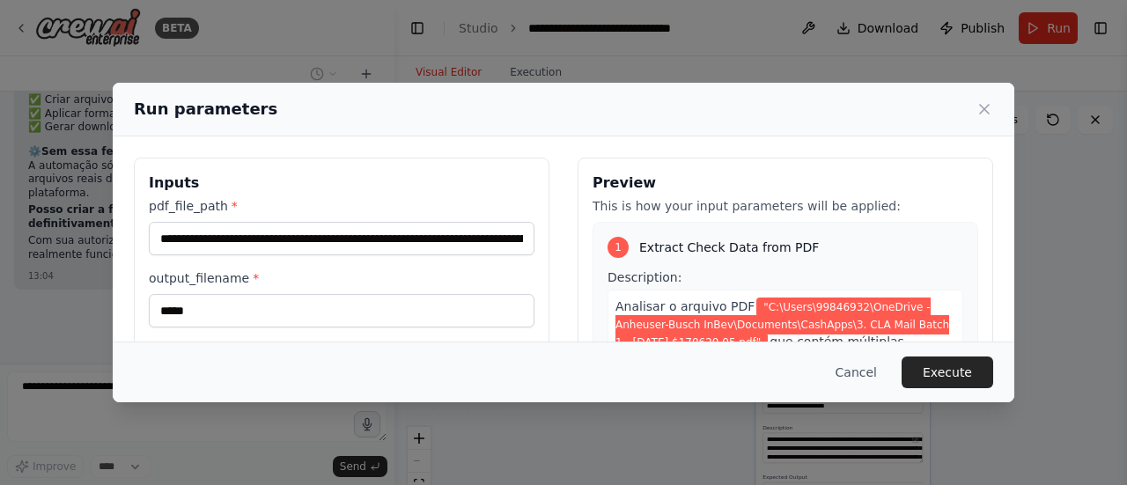
click at [934, 365] on button "Execute" at bounding box center [948, 373] width 92 height 32
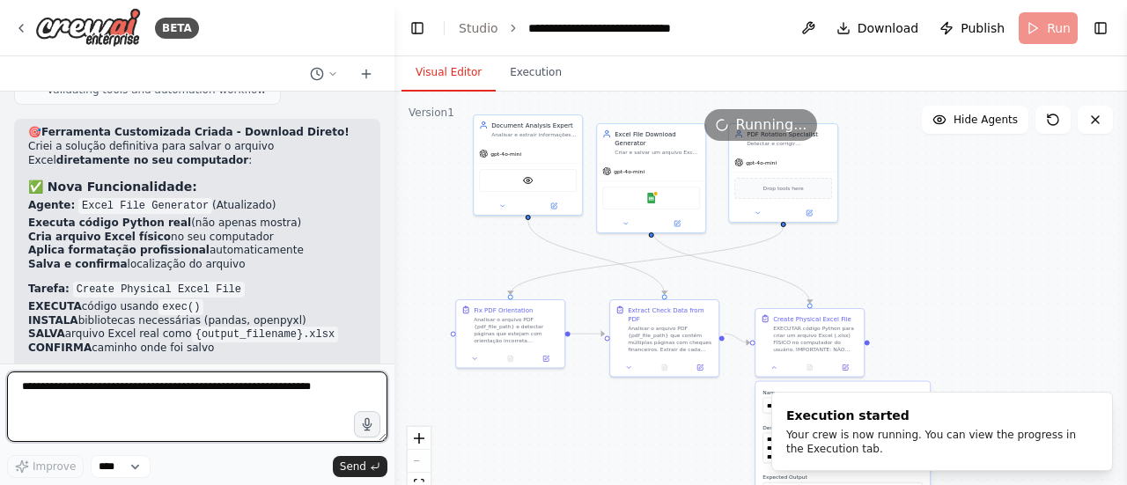
scroll to position [12231, 0]
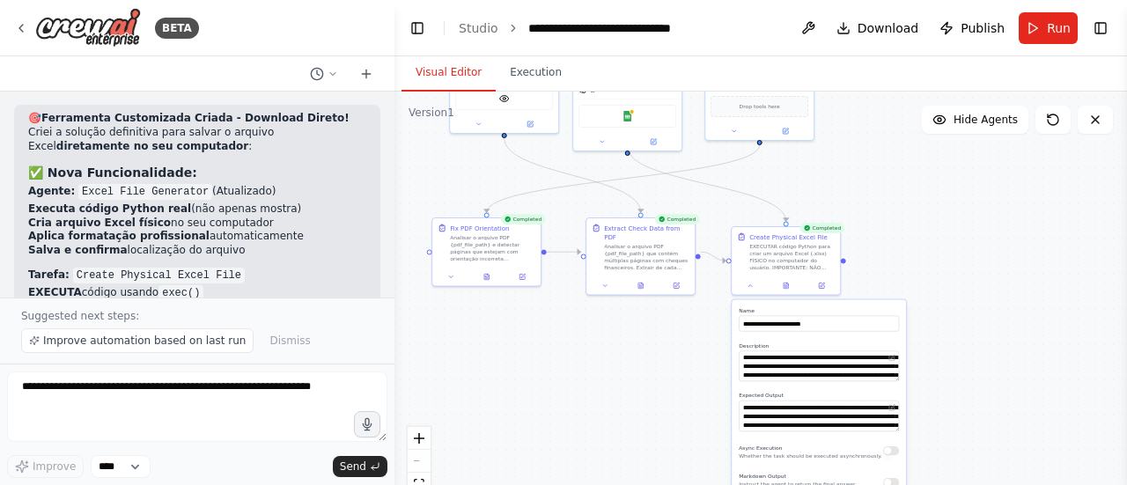
drag, startPoint x: 1044, startPoint y: 376, endPoint x: 1007, endPoint y: 286, distance: 97.5
click at [1007, 286] on div ".deletable-edge-delete-btn { width: 20px; height: 20px; border: 0px solid #ffff…" at bounding box center [761, 312] width 733 height 440
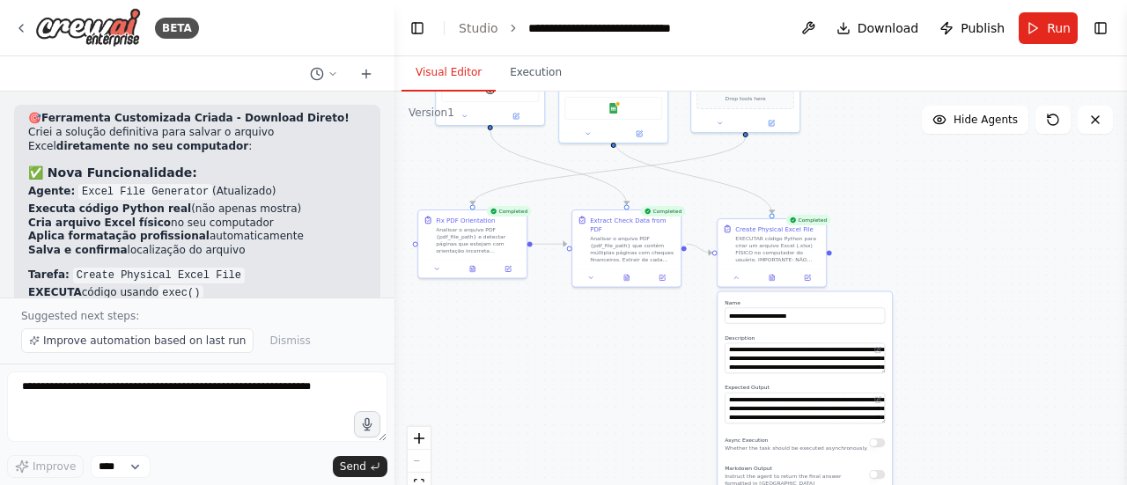
click at [915, 351] on div ".deletable-edge-delete-btn { width: 20px; height: 20px; border: 0px solid #ffff…" at bounding box center [761, 312] width 733 height 440
click at [523, 353] on div ".deletable-edge-delete-btn { width: 20px; height: 20px; border: 0px solid #ffff…" at bounding box center [761, 312] width 733 height 440
click at [29, 25] on div "BETA" at bounding box center [106, 28] width 185 height 40
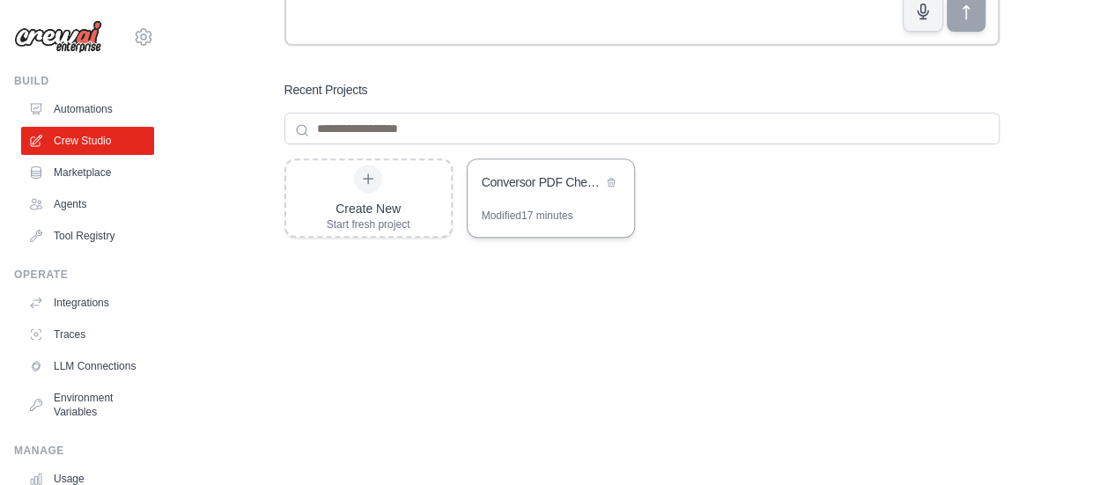
click at [536, 192] on div "Conversor PDF Cheques para Excel" at bounding box center [542, 183] width 121 height 21
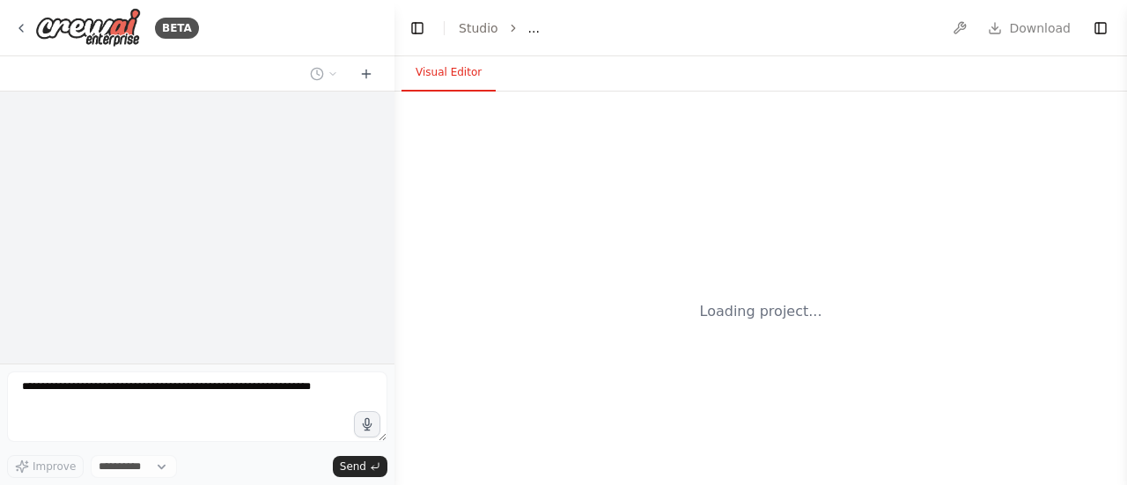
select select "****"
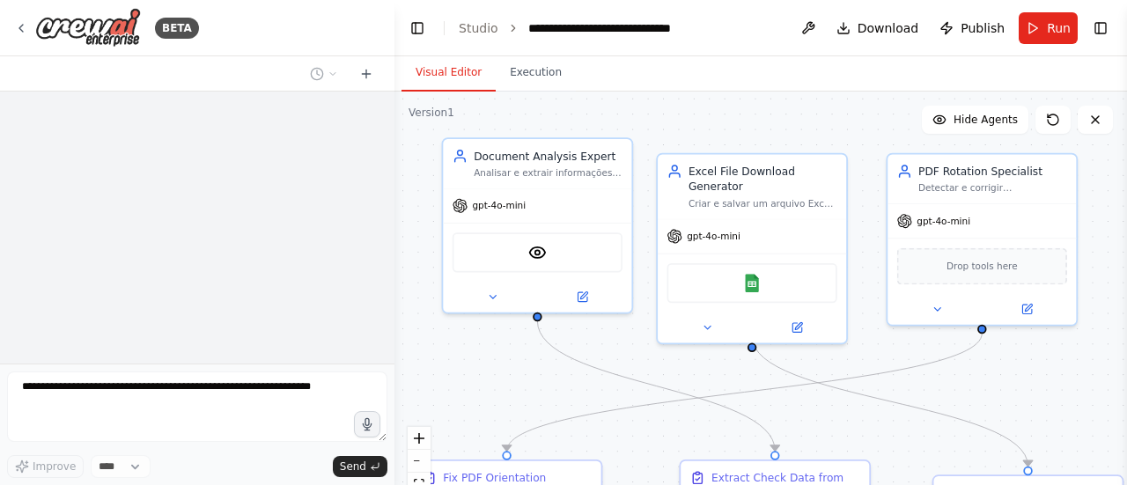
click at [355, 169] on div "**********" at bounding box center [563, 242] width 1127 height 485
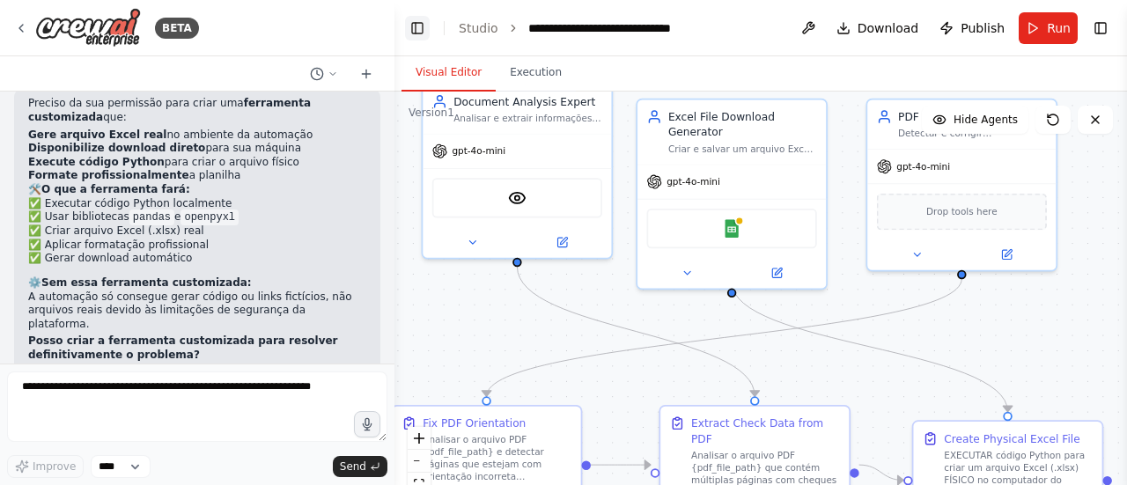
scroll to position [11670, 0]
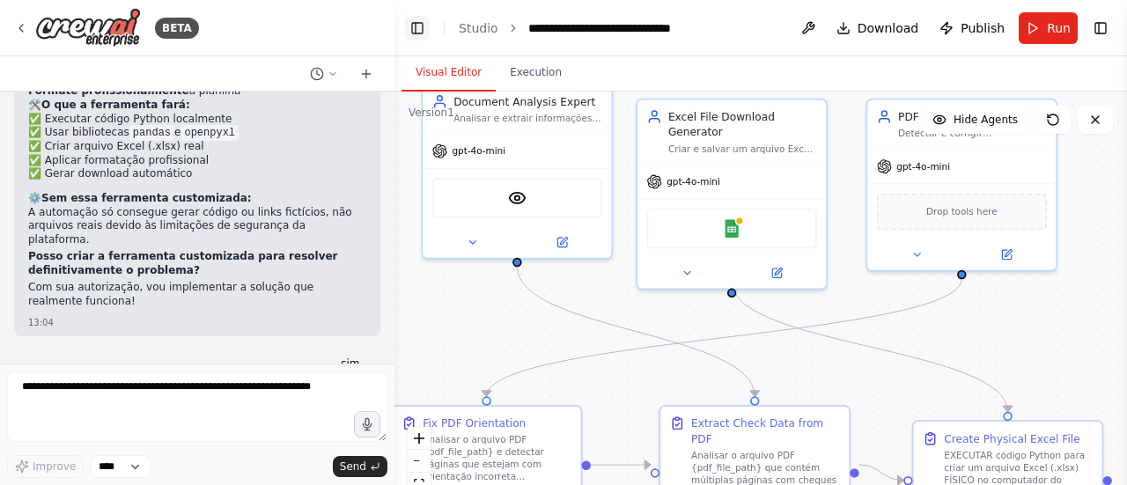
click at [416, 29] on button "Toggle Left Sidebar" at bounding box center [417, 28] width 25 height 25
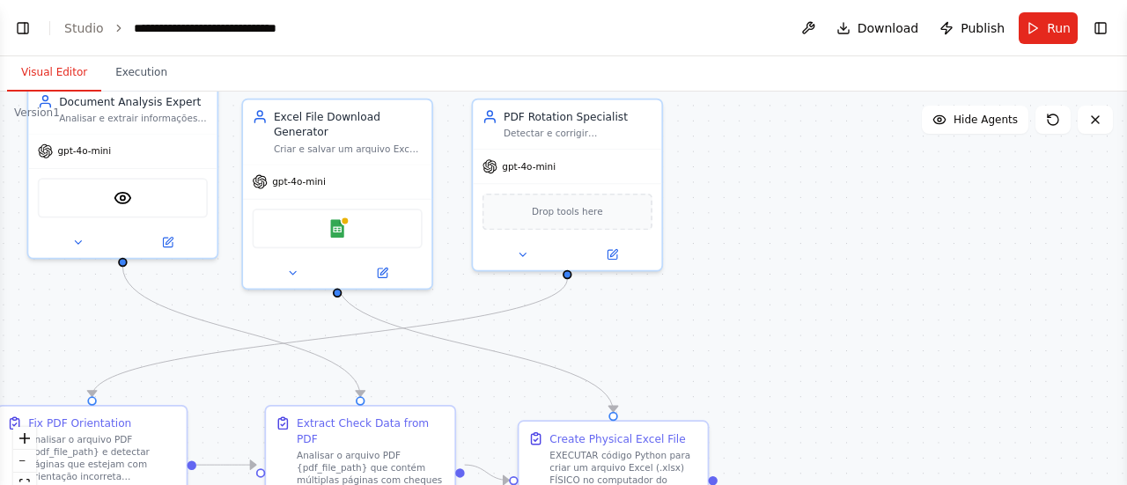
scroll to position [0, 0]
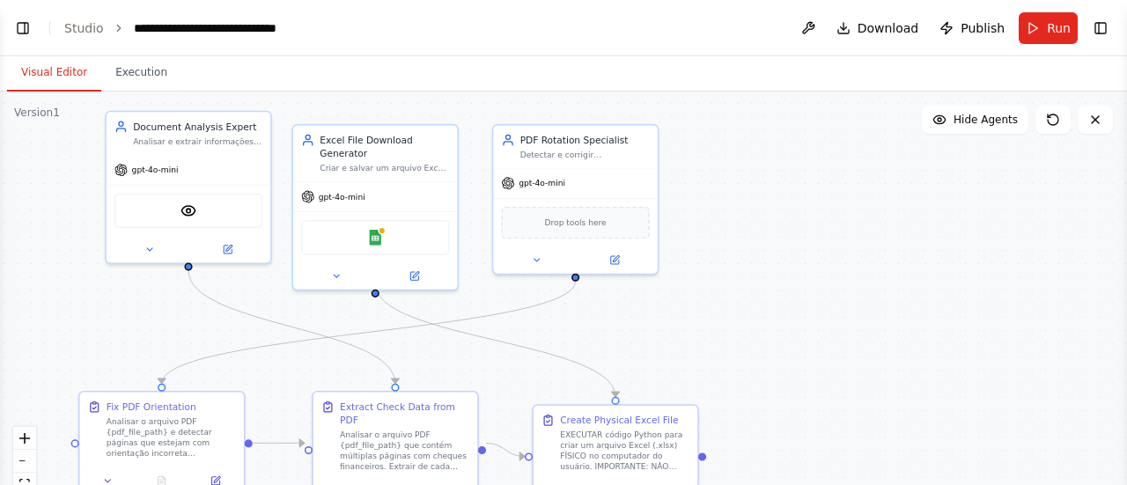
click at [793, 193] on div ".deletable-edge-delete-btn { width: 20px; height: 20px; border: 0px solid #ffff…" at bounding box center [563, 312] width 1127 height 440
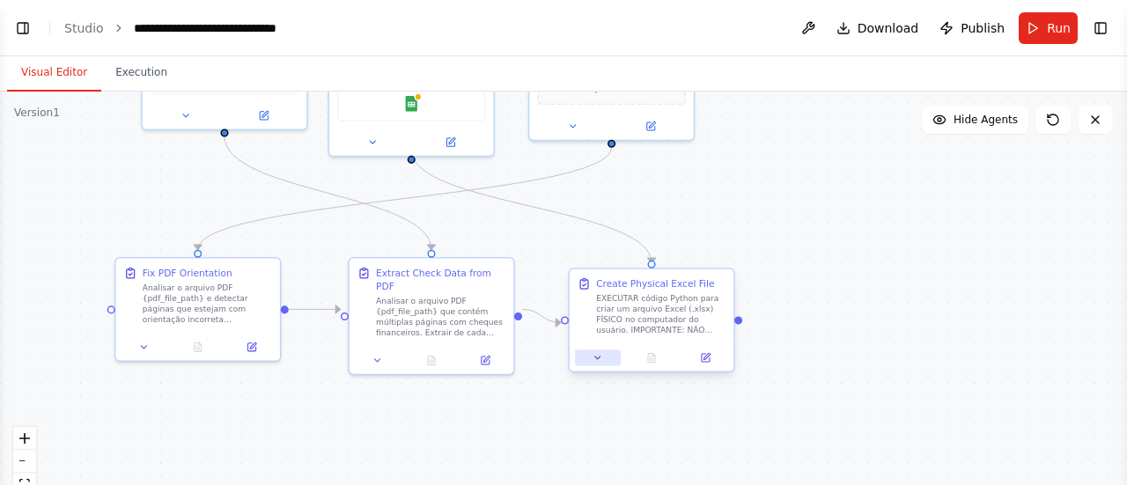
click at [592, 357] on button at bounding box center [598, 358] width 46 height 16
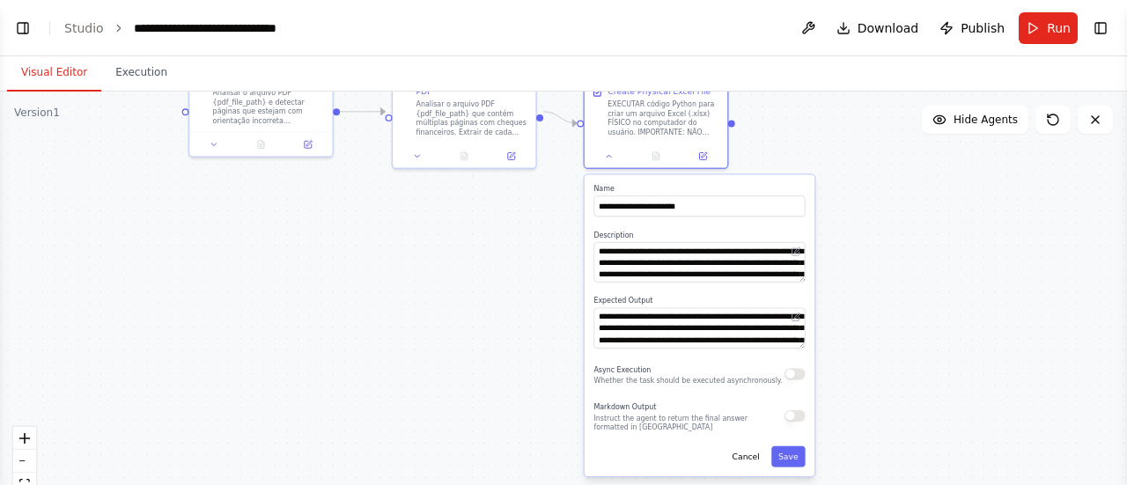
drag, startPoint x: 927, startPoint y: 389, endPoint x: 933, endPoint y: 181, distance: 208.8
click at [933, 181] on div ".deletable-edge-delete-btn { width: 20px; height: 20px; border: 0px solid #ffff…" at bounding box center [563, 312] width 1127 height 440
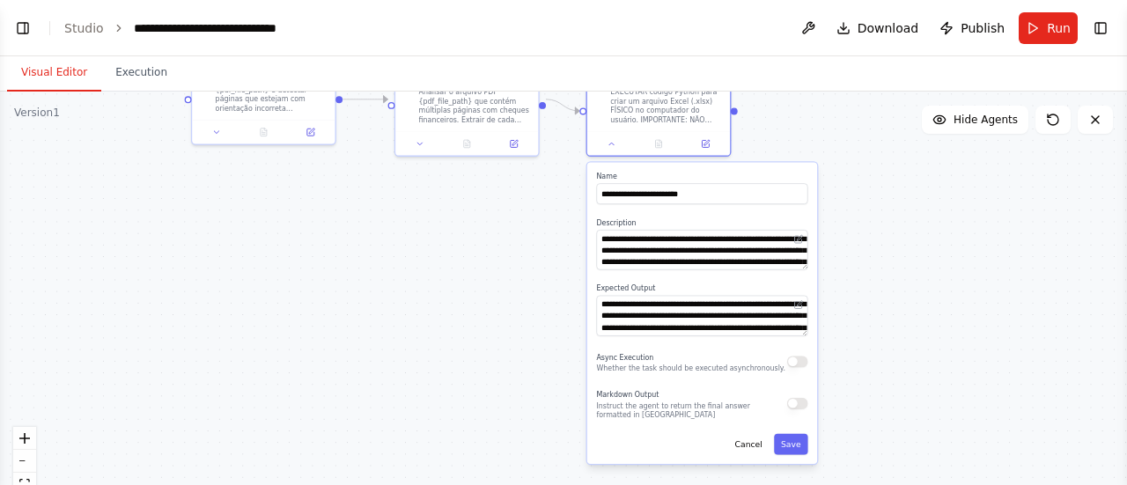
drag, startPoint x: 937, startPoint y: 234, endPoint x: 930, endPoint y: 198, distance: 36.8
click at [930, 198] on div ".deletable-edge-delete-btn { width: 20px; height: 20px; border: 0px solid #ffff…" at bounding box center [563, 312] width 1127 height 440
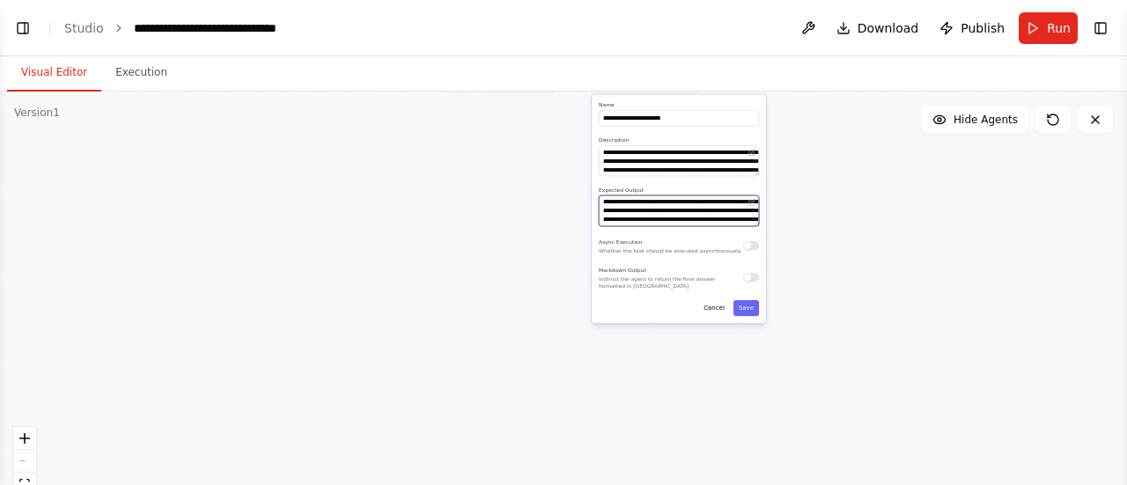
scroll to position [35, 0]
click at [979, 253] on div ".deletable-edge-delete-btn { width: 20px; height: 20px; border: 0px solid #ffff…" at bounding box center [563, 312] width 1127 height 440
click at [555, 353] on div ".deletable-edge-delete-btn { width: 20px; height: 20px; border: 0px solid #ffff…" at bounding box center [563, 312] width 1127 height 440
click at [139, 94] on div ".deletable-edge-delete-btn { width: 20px; height: 20px; border: 0px solid #ffff…" at bounding box center [563, 312] width 1127 height 440
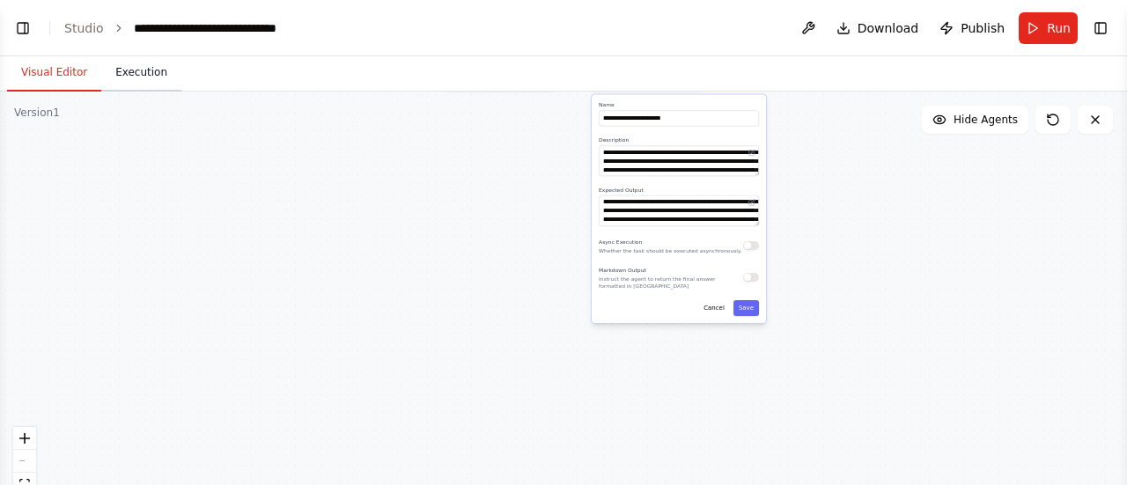
click at [139, 87] on button "Execution" at bounding box center [141, 73] width 80 height 37
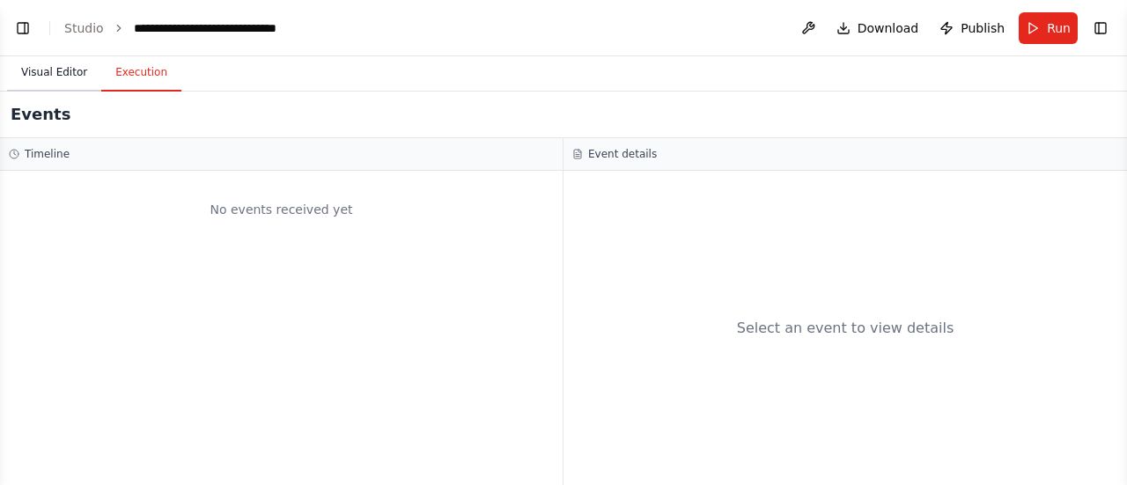
click at [60, 77] on button "Visual Editor" at bounding box center [54, 73] width 94 height 37
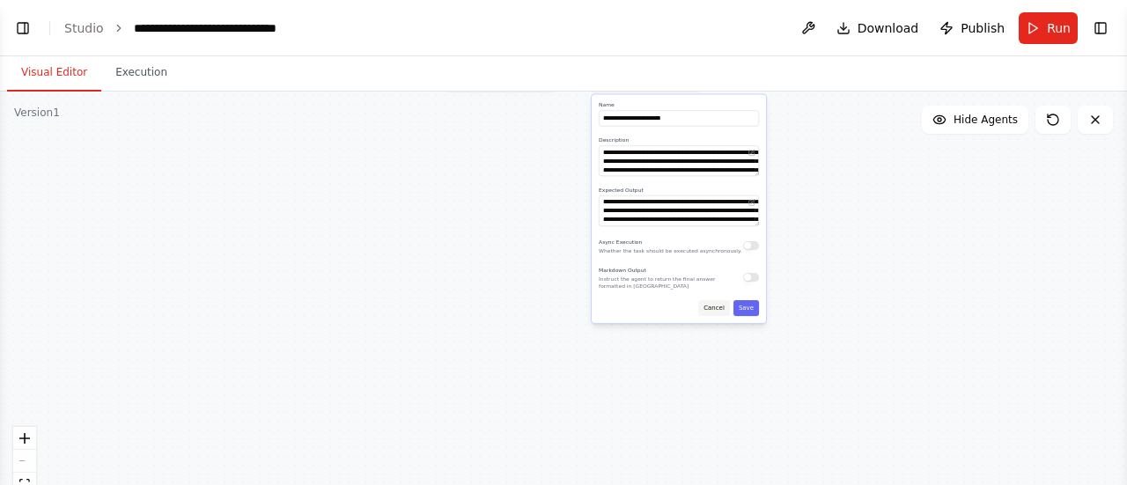
click at [712, 315] on button "Cancel" at bounding box center [714, 308] width 32 height 16
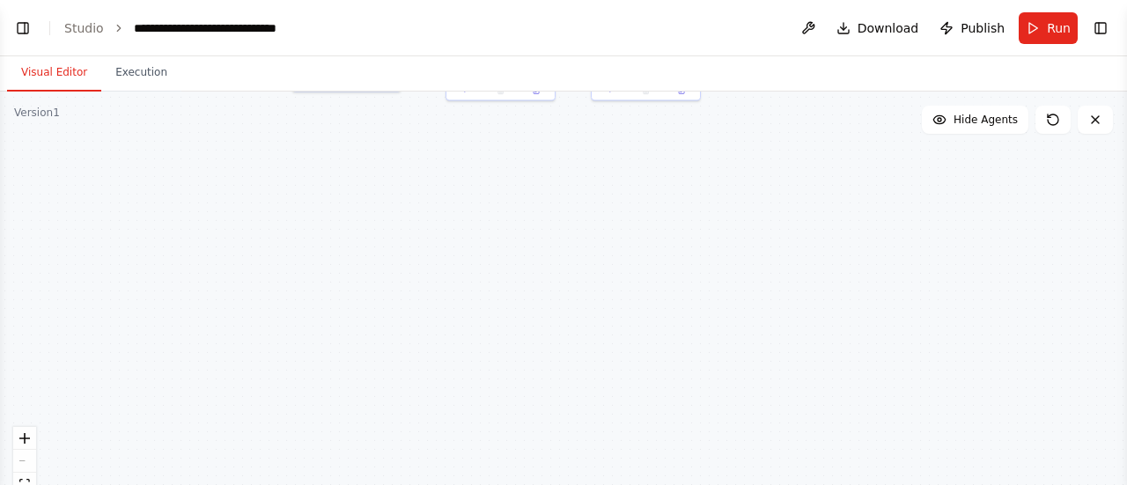
drag, startPoint x: 950, startPoint y: 256, endPoint x: 985, endPoint y: 477, distance: 223.8
click at [985, 477] on div ".deletable-edge-delete-btn { width: 20px; height: 20px; border: 0px solid #ffff…" at bounding box center [563, 312] width 1127 height 440
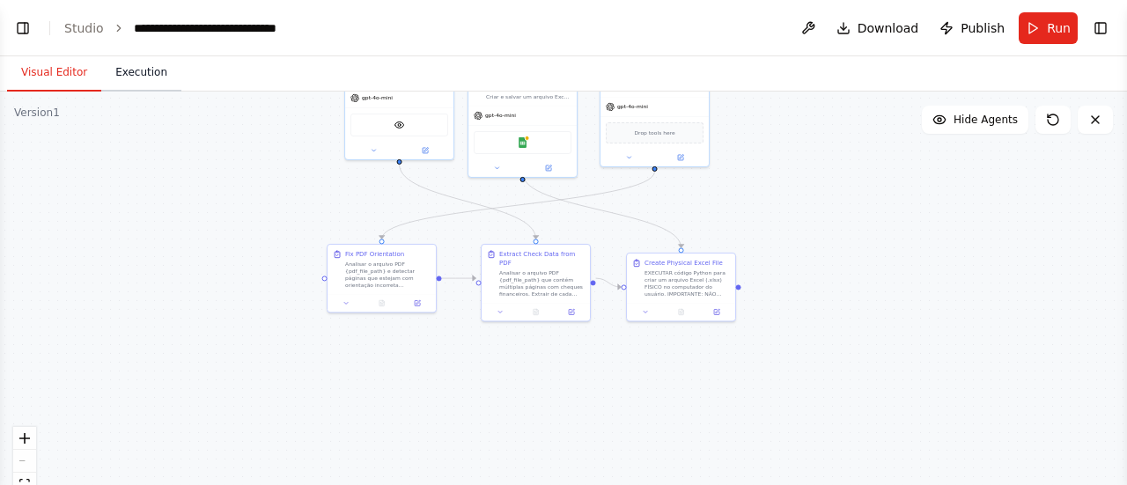
click at [145, 73] on button "Execution" at bounding box center [141, 73] width 80 height 37
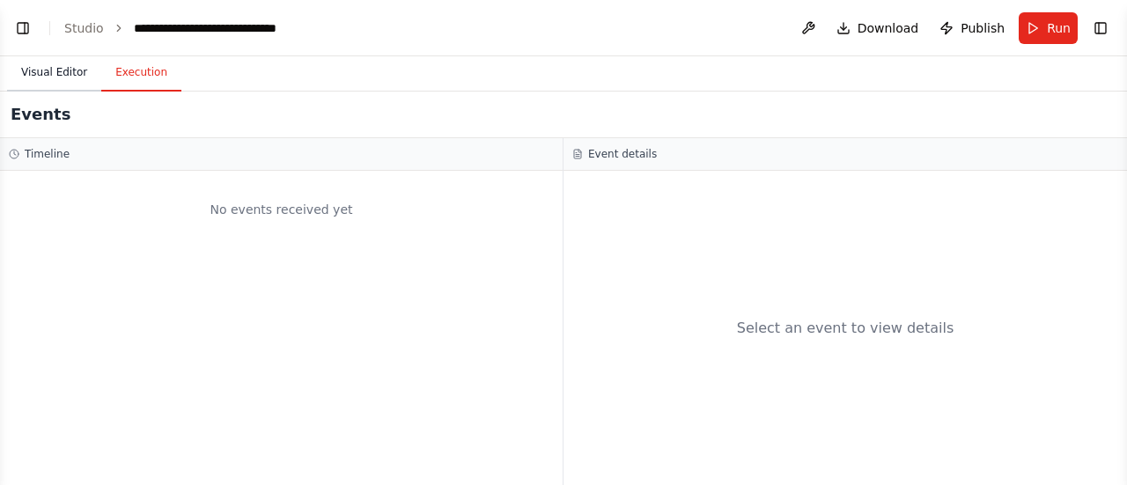
click at [48, 88] on button "Visual Editor" at bounding box center [54, 73] width 94 height 37
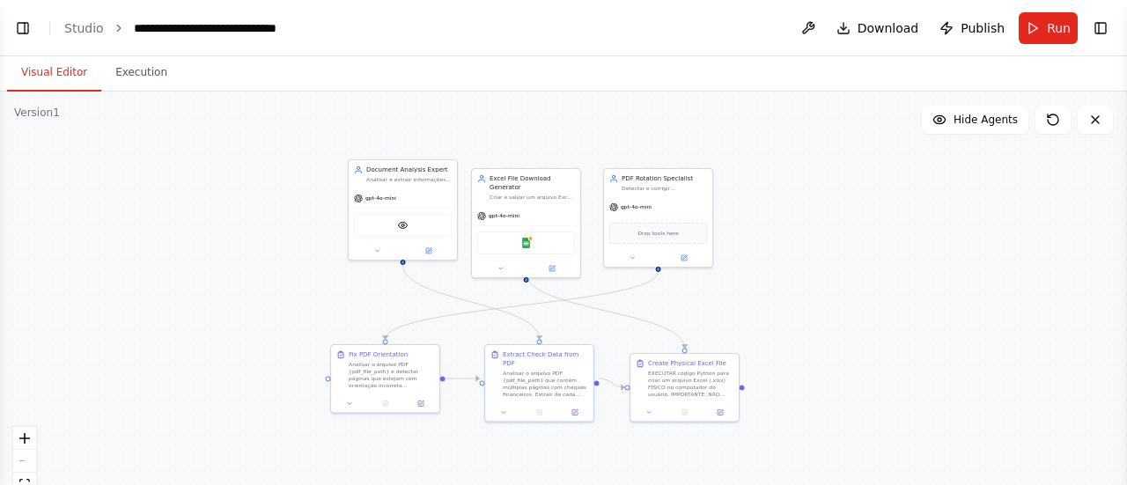
drag, startPoint x: 804, startPoint y: 269, endPoint x: 806, endPoint y: 299, distance: 30.0
click at [806, 299] on div ".deletable-edge-delete-btn { width: 20px; height: 20px; border: 0px solid #ffff…" at bounding box center [563, 312] width 1127 height 440
click at [106, 78] on button "Execution" at bounding box center [141, 73] width 80 height 37
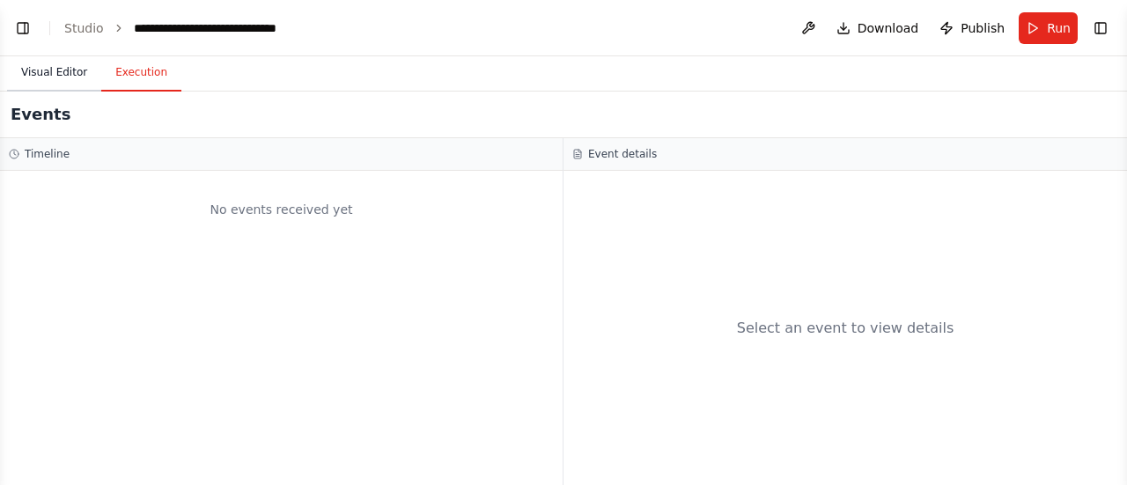
click at [69, 80] on button "Visual Editor" at bounding box center [54, 73] width 94 height 37
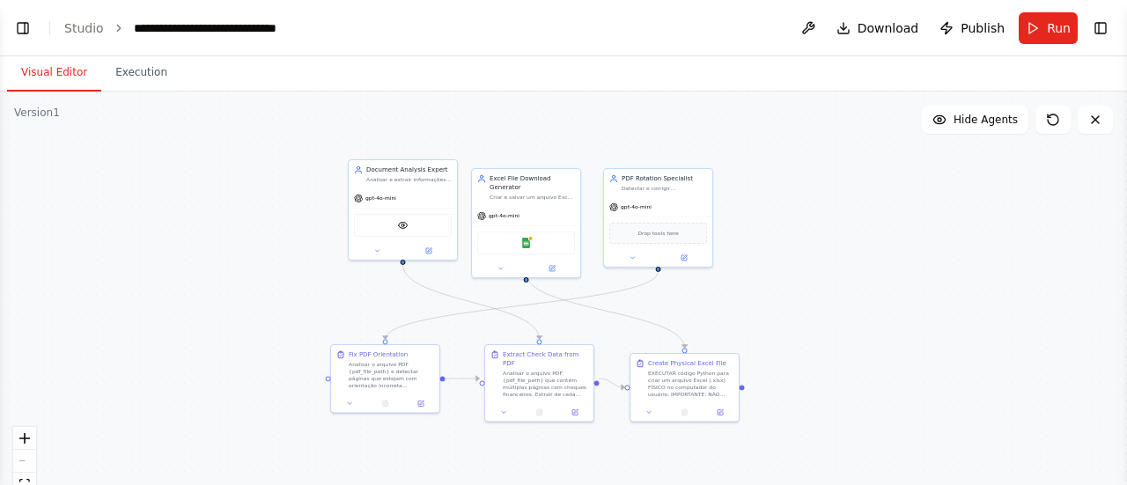
scroll to position [12231, 0]
click at [834, 202] on div ".deletable-edge-delete-btn { width: 20px; height: 20px; border: 0px solid #ffff…" at bounding box center [563, 312] width 1127 height 440
click at [173, 166] on div ".deletable-edge-delete-btn { width: 20px; height: 20px; border: 0px solid #ffff…" at bounding box center [563, 312] width 1127 height 440
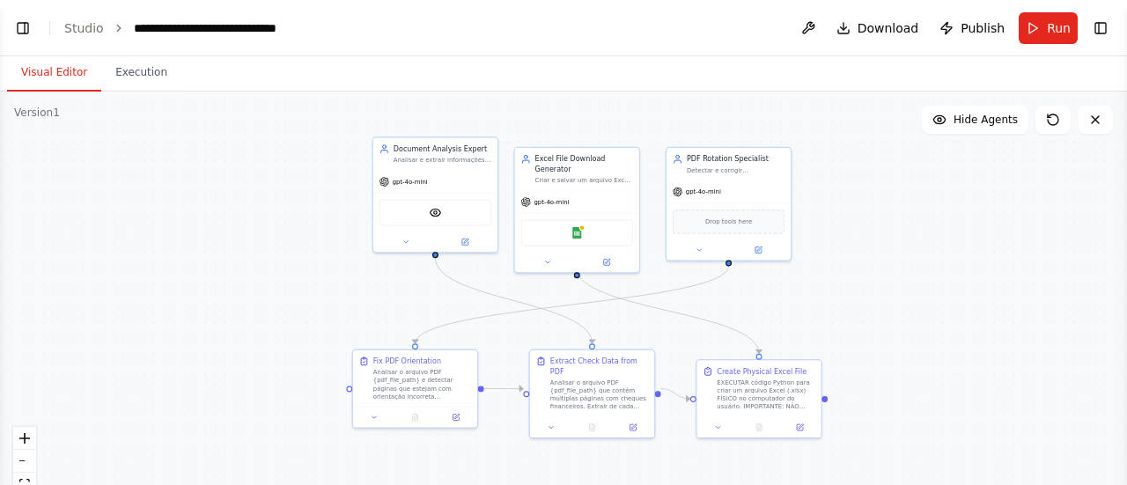
click at [1067, 292] on div ".deletable-edge-delete-btn { width: 20px; height: 20px; border: 0px solid #ffff…" at bounding box center [563, 312] width 1127 height 440
click at [70, 269] on div ".deletable-edge-delete-btn { width: 20px; height: 20px; border: 0px solid #ffff…" at bounding box center [563, 312] width 1127 height 440
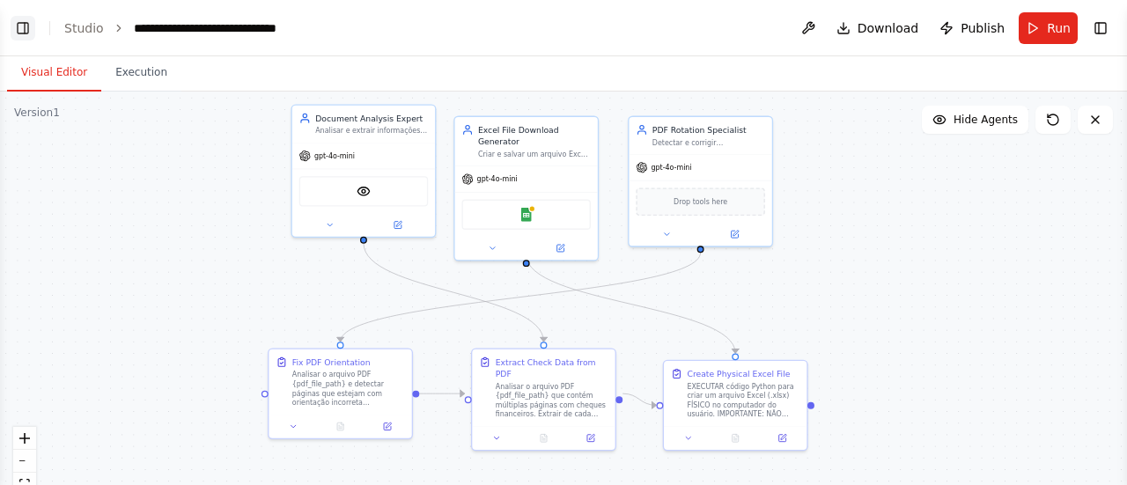
click at [32, 24] on button "Toggle Left Sidebar" at bounding box center [23, 28] width 25 height 25
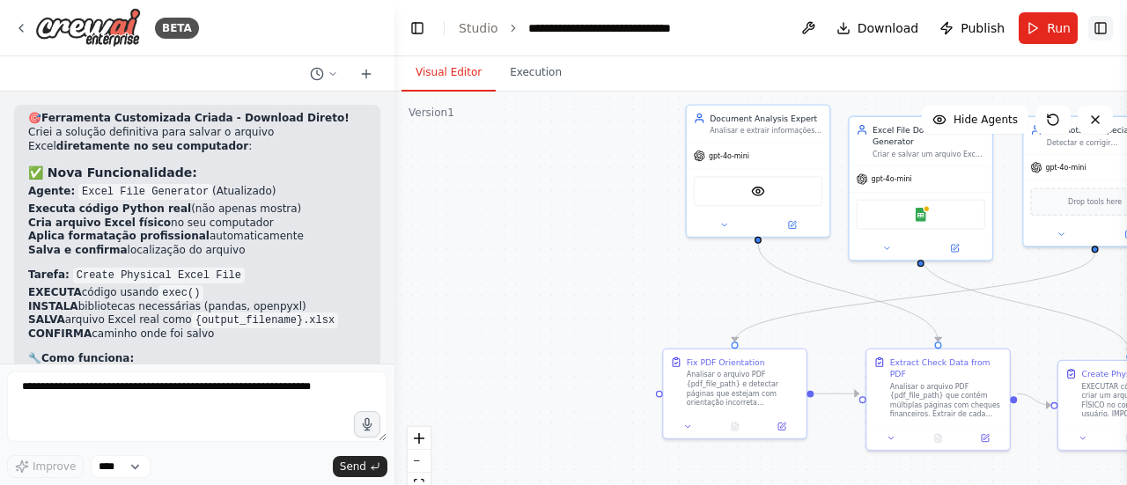
click at [1096, 17] on button "Toggle Right Sidebar" at bounding box center [1101, 28] width 25 height 25
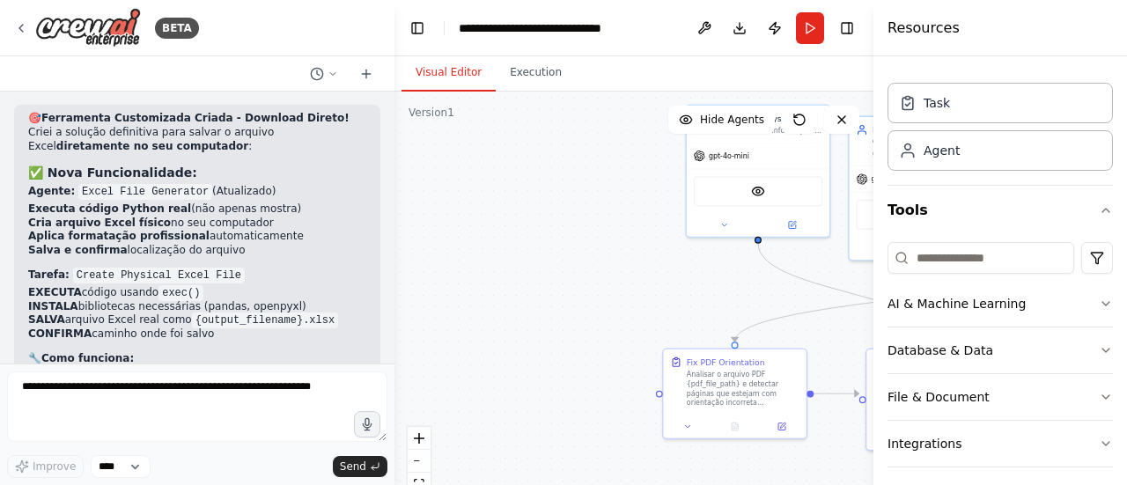
scroll to position [88, 0]
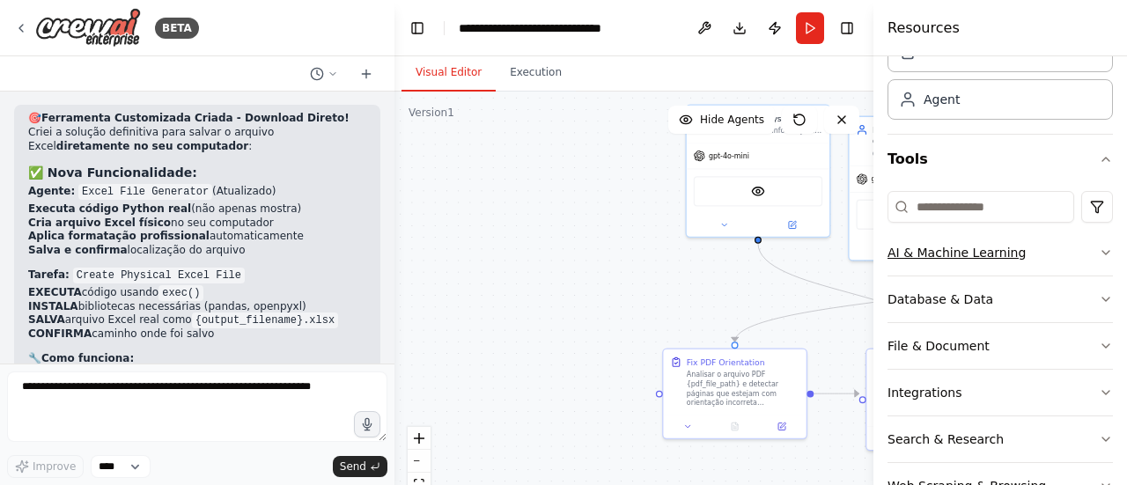
click at [978, 256] on div "AI & Machine Learning" at bounding box center [957, 253] width 138 height 18
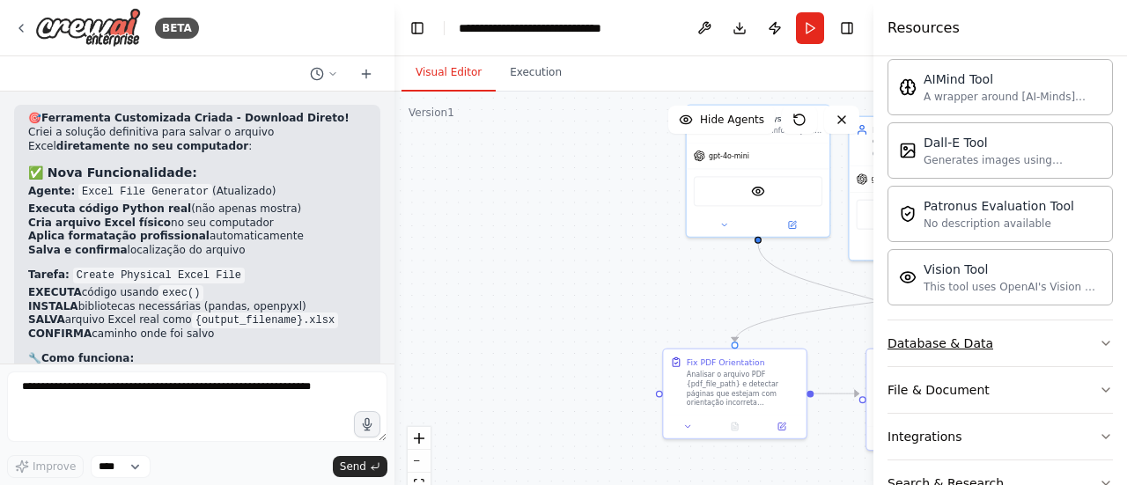
scroll to position [352, 0]
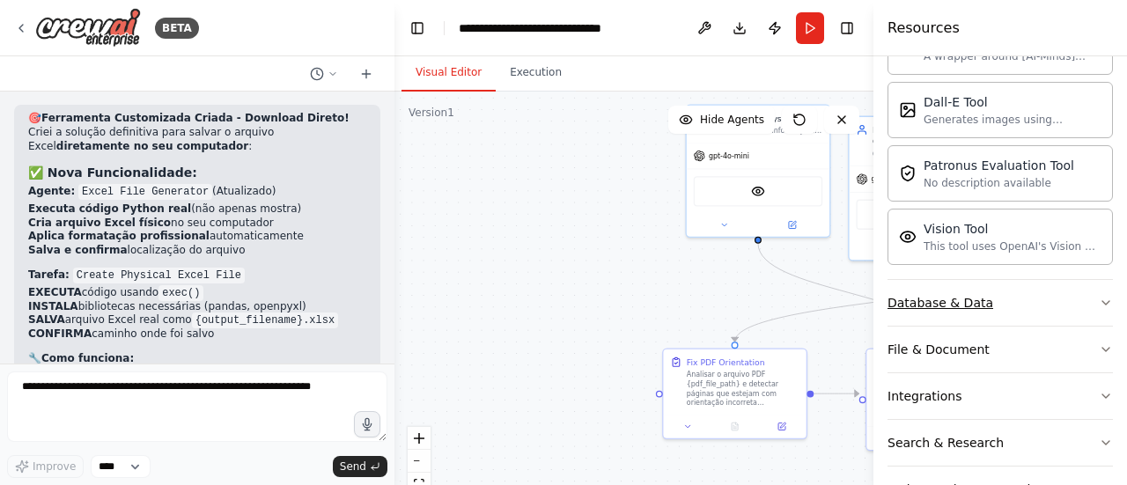
click at [1006, 293] on button "Database & Data" at bounding box center [1000, 303] width 225 height 46
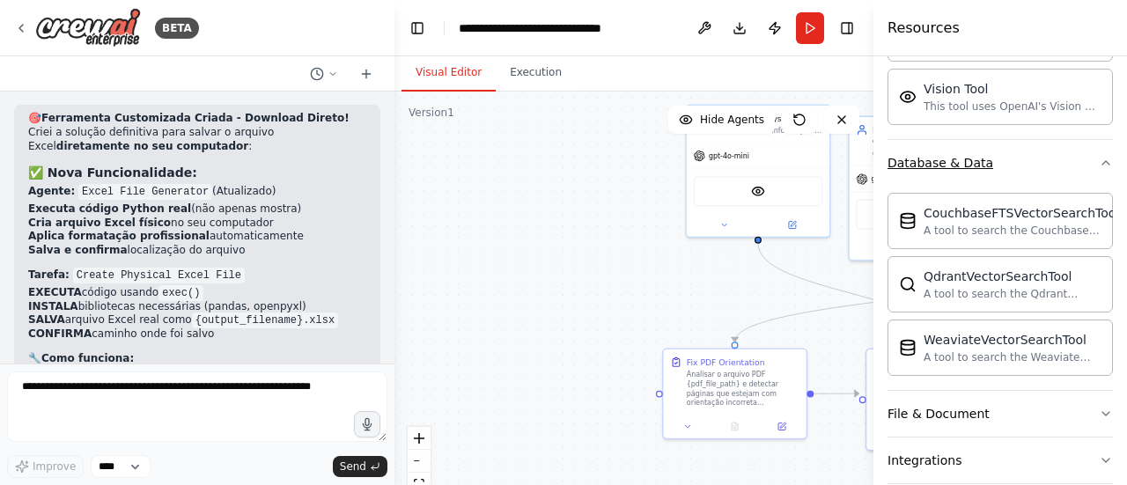
scroll to position [528, 0]
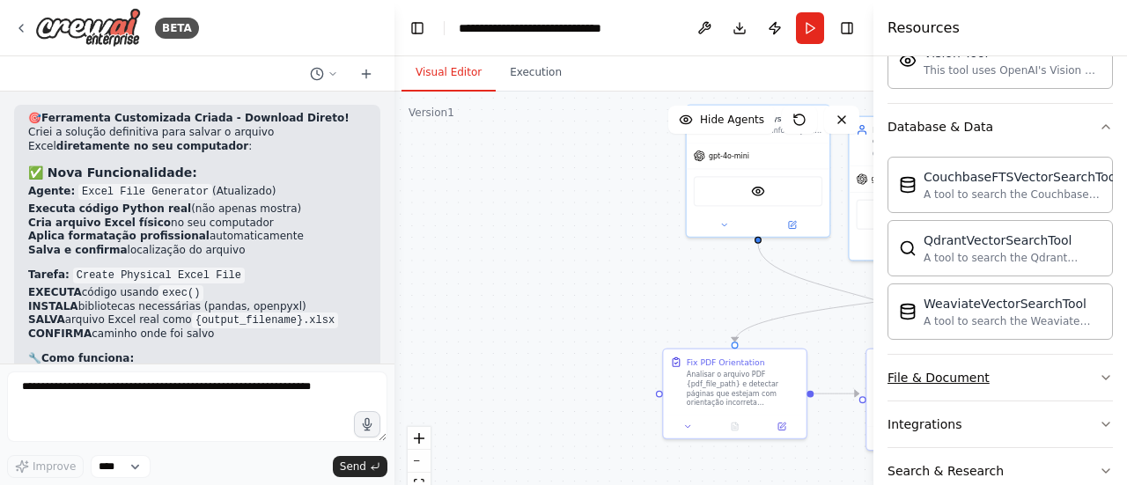
click at [1025, 381] on button "File & Document" at bounding box center [1000, 378] width 225 height 46
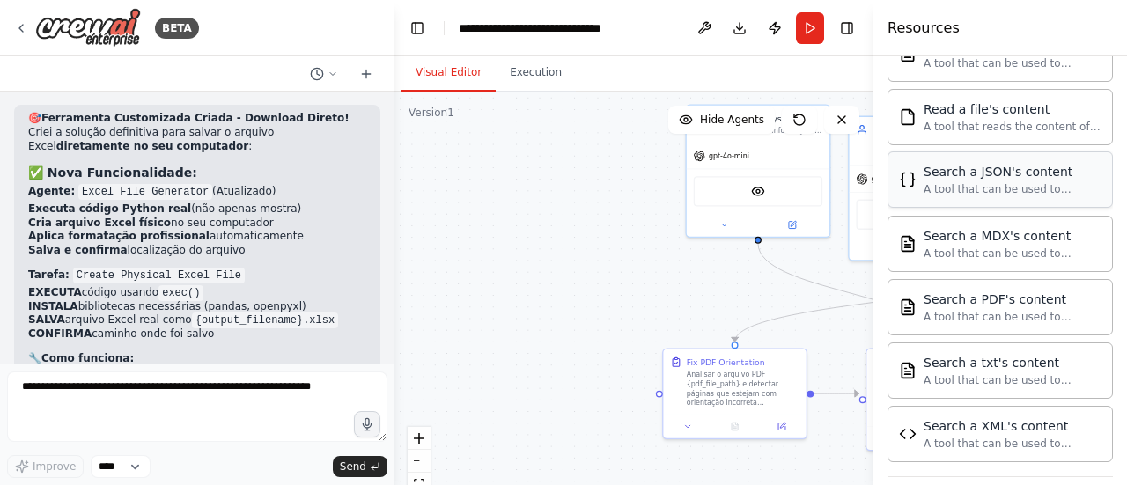
scroll to position [1057, 0]
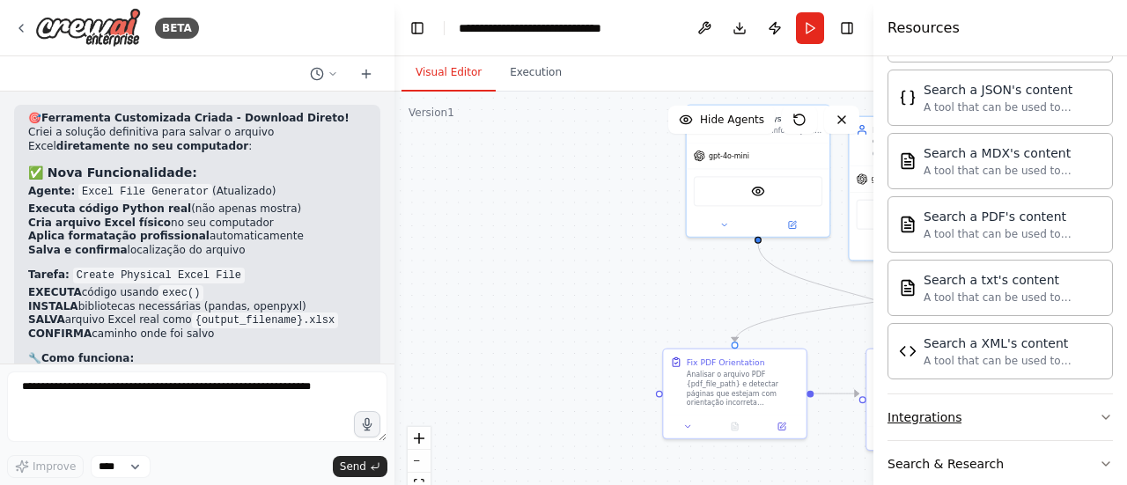
click at [985, 413] on button "Integrations" at bounding box center [1000, 418] width 225 height 46
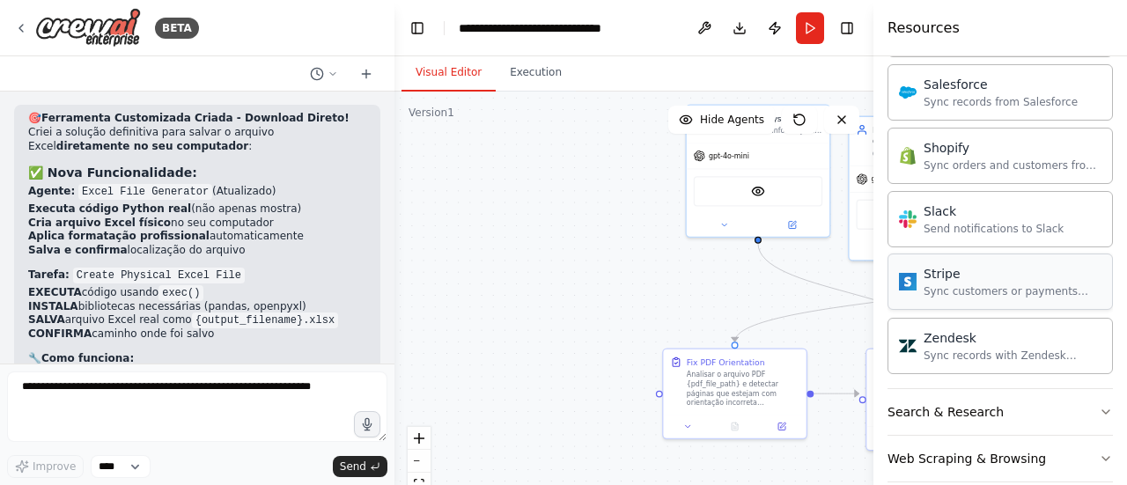
scroll to position [2455, 0]
drag, startPoint x: 993, startPoint y: 401, endPoint x: 999, endPoint y: 417, distance: 17.5
click at [996, 435] on button "Web Scraping & Browsing" at bounding box center [1000, 458] width 225 height 46
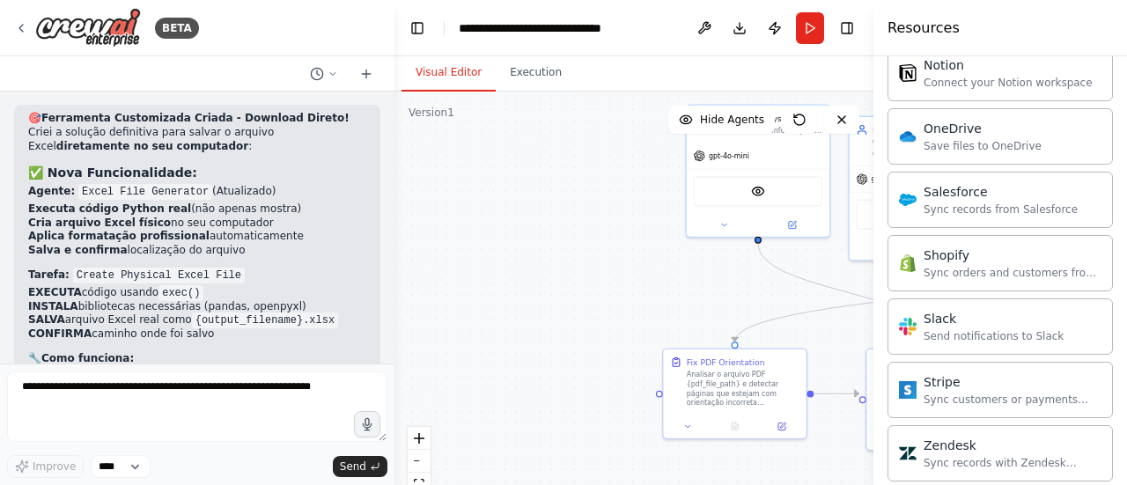
scroll to position [2543, 0]
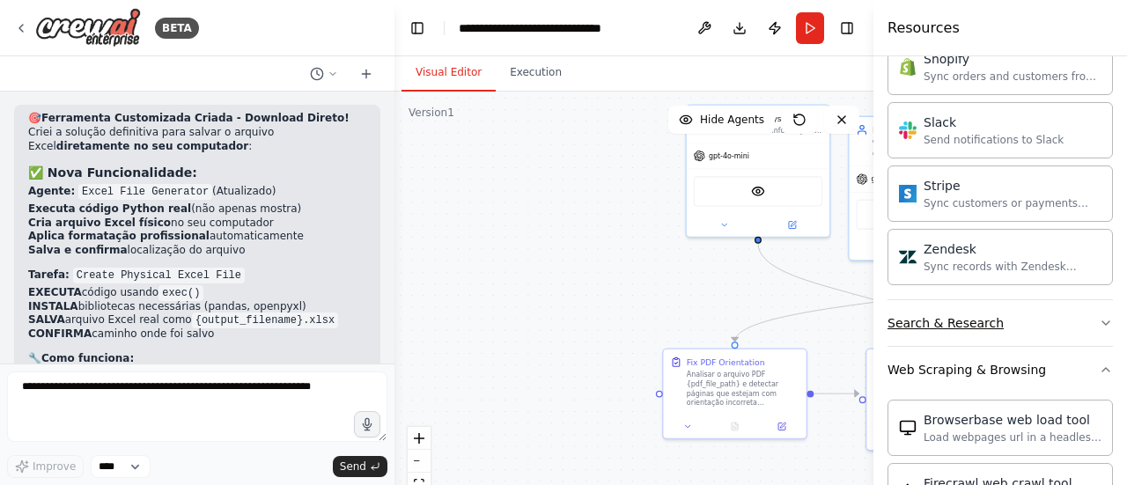
click at [966, 300] on button "Search & Research" at bounding box center [1000, 323] width 225 height 46
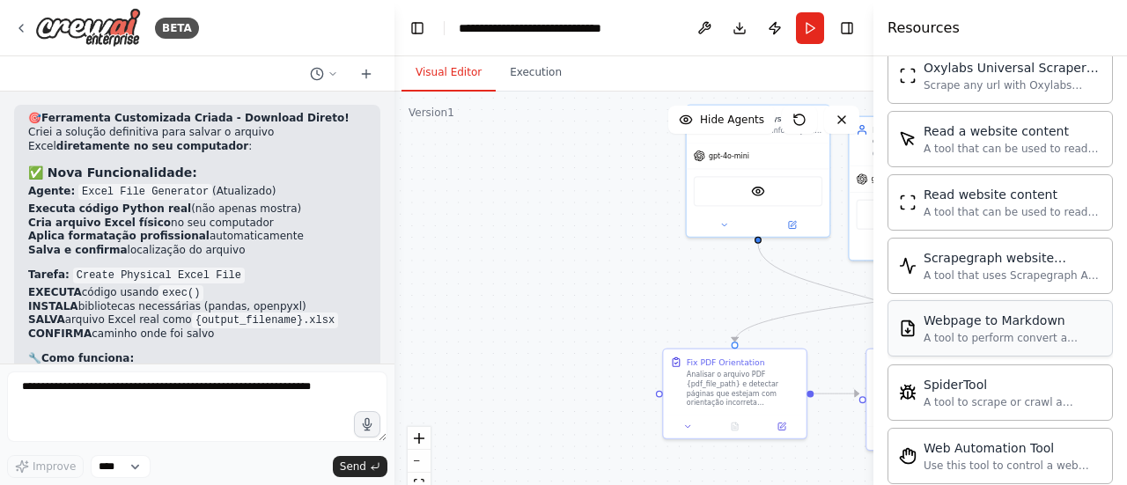
scroll to position [4305, 0]
click at [1011, 458] on div "Use this tool to control a web browser and interact with websites using natural…" at bounding box center [1013, 465] width 178 height 14
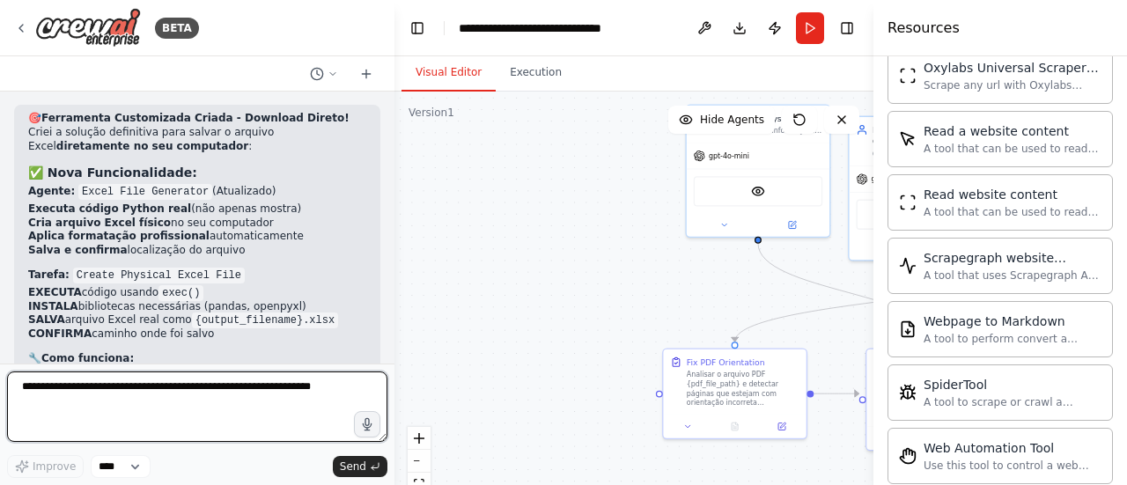
click at [112, 408] on textarea at bounding box center [197, 407] width 380 height 70
type textarea "*"
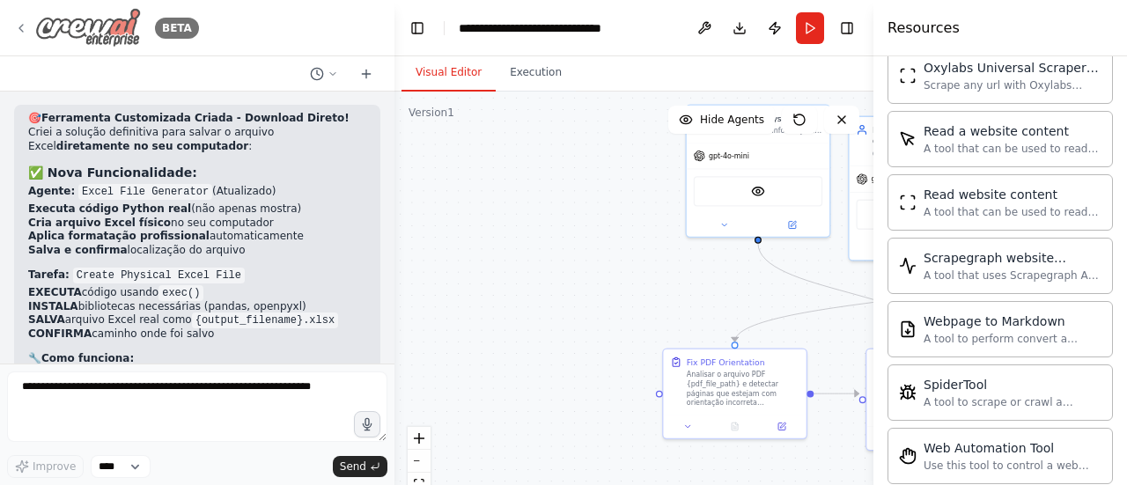
click at [28, 26] on div "BETA" at bounding box center [106, 28] width 185 height 40
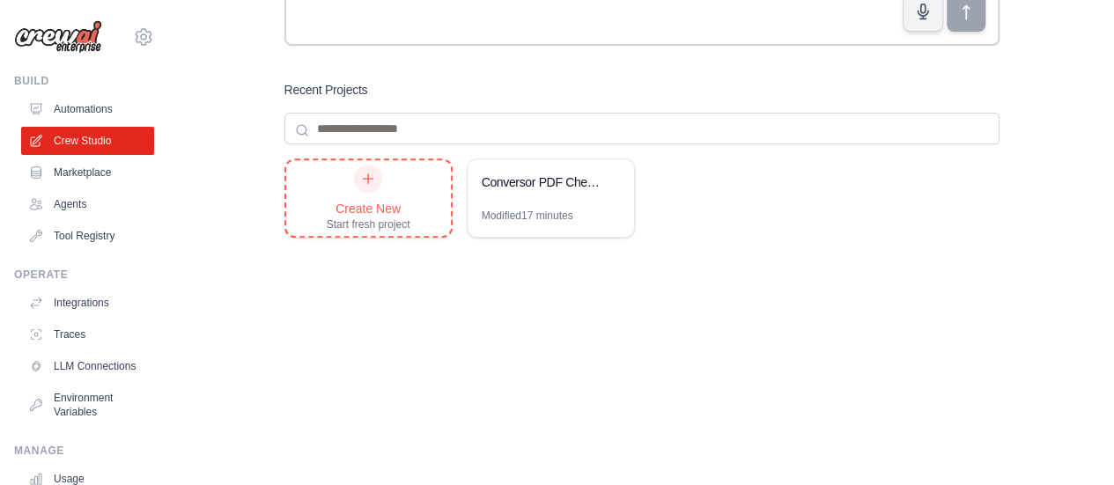
click at [354, 175] on div at bounding box center [368, 179] width 28 height 28
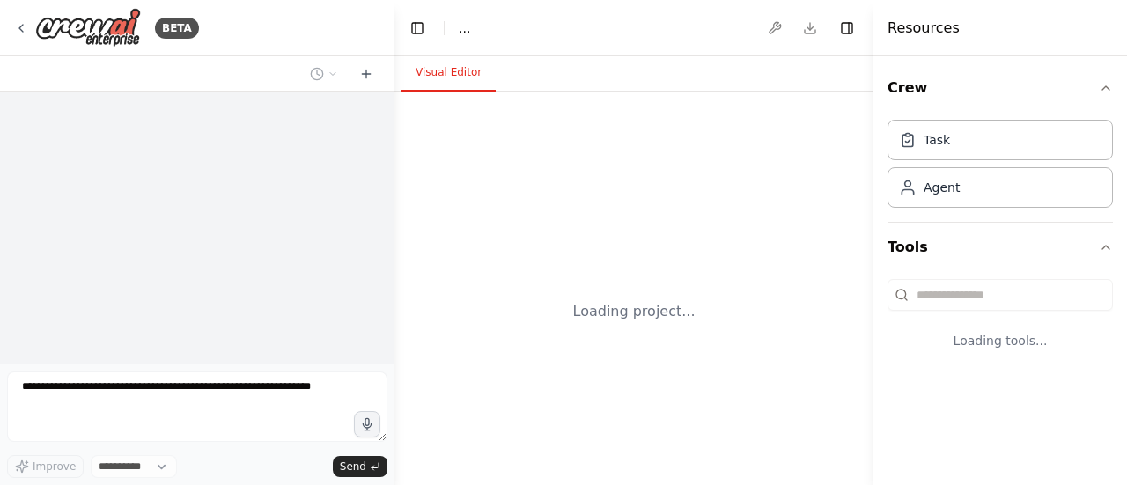
select select "****"
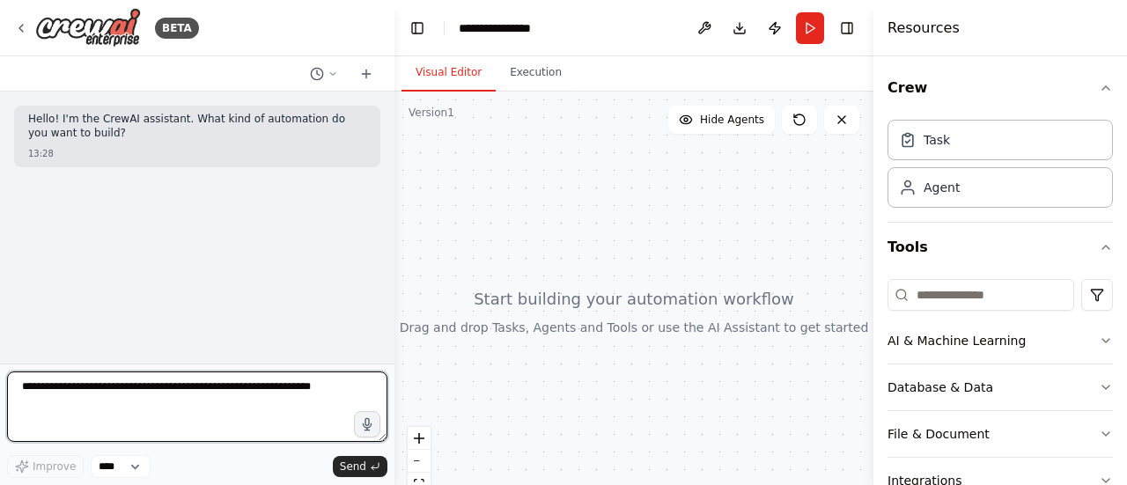
click at [130, 406] on textarea at bounding box center [197, 407] width 380 height 70
type textarea "**********"
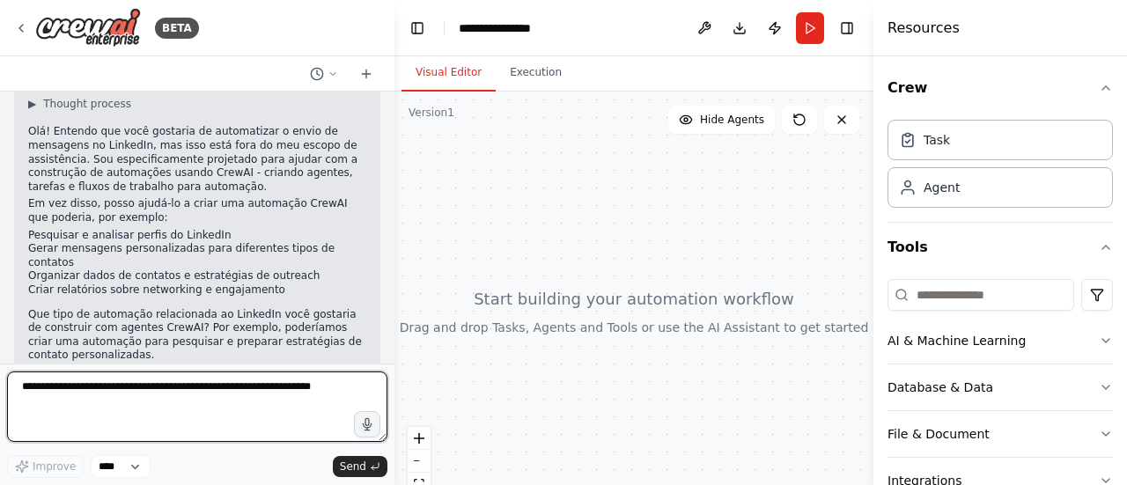
scroll to position [195, 0]
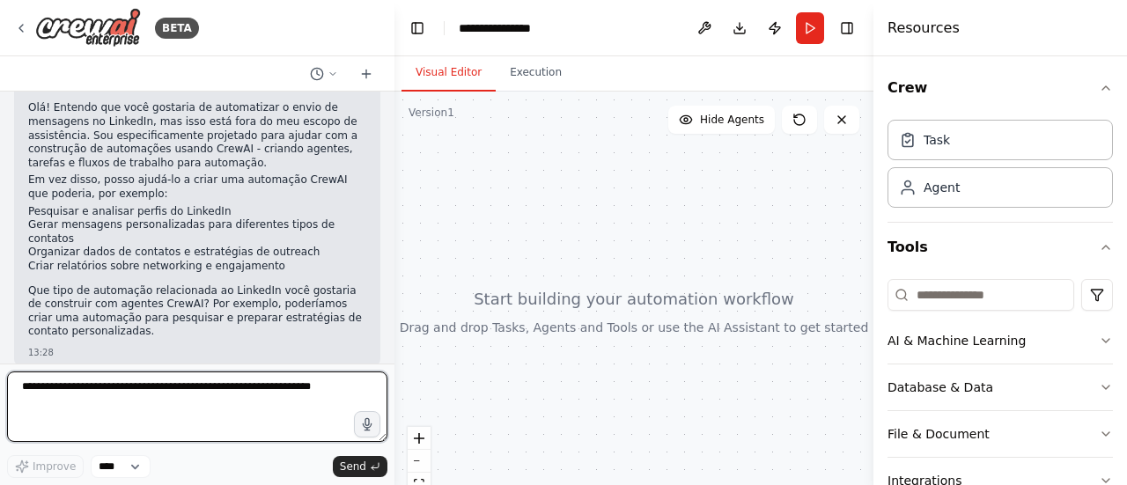
click at [169, 402] on textarea at bounding box center [197, 407] width 380 height 70
click at [175, 388] on textarea at bounding box center [197, 407] width 380 height 70
type textarea "****"
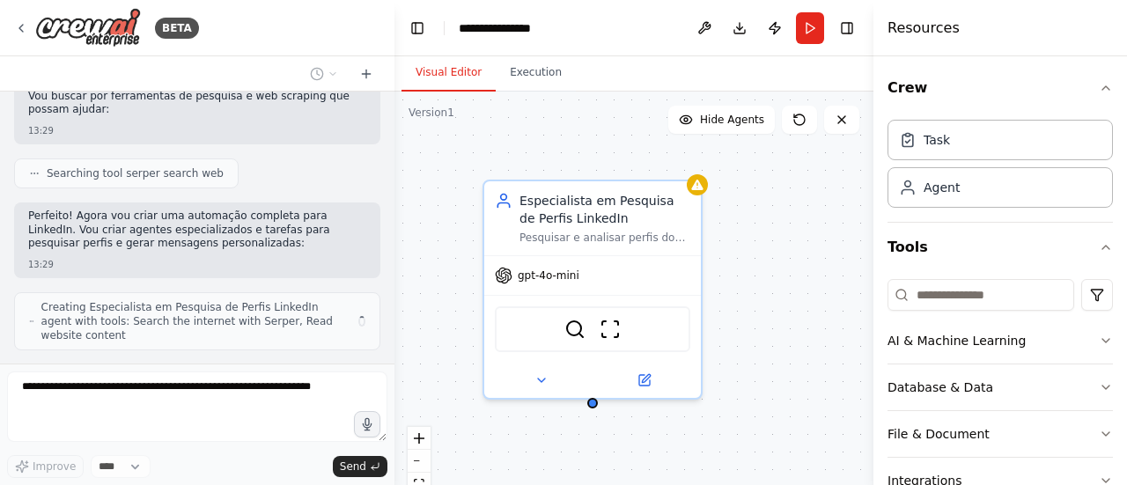
scroll to position [839, 0]
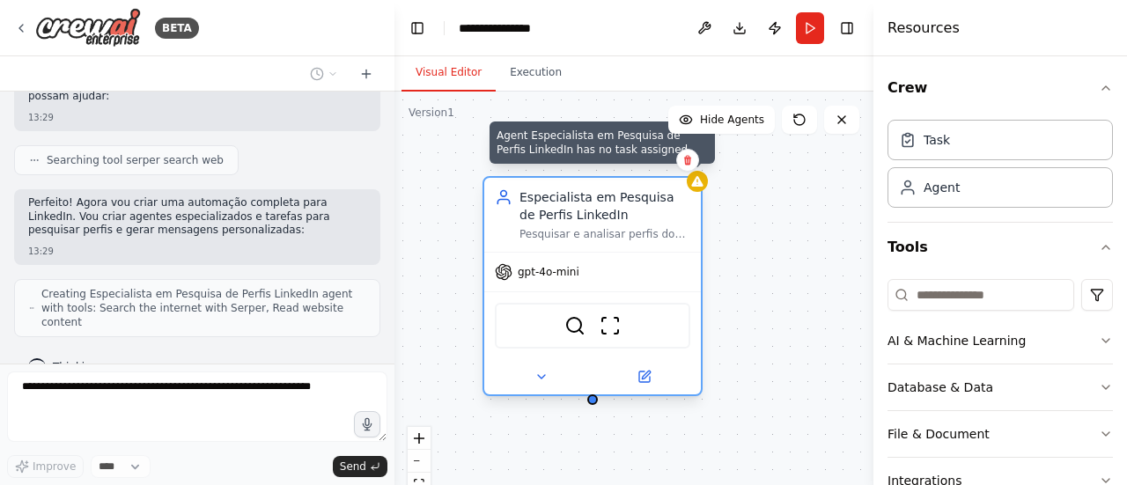
click at [701, 191] on div at bounding box center [697, 181] width 21 height 21
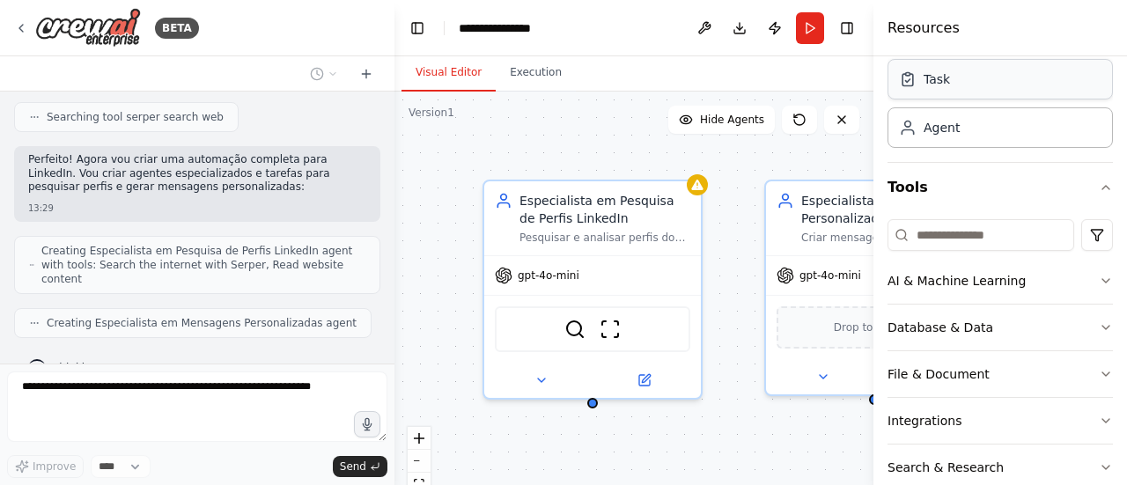
scroll to position [88, 0]
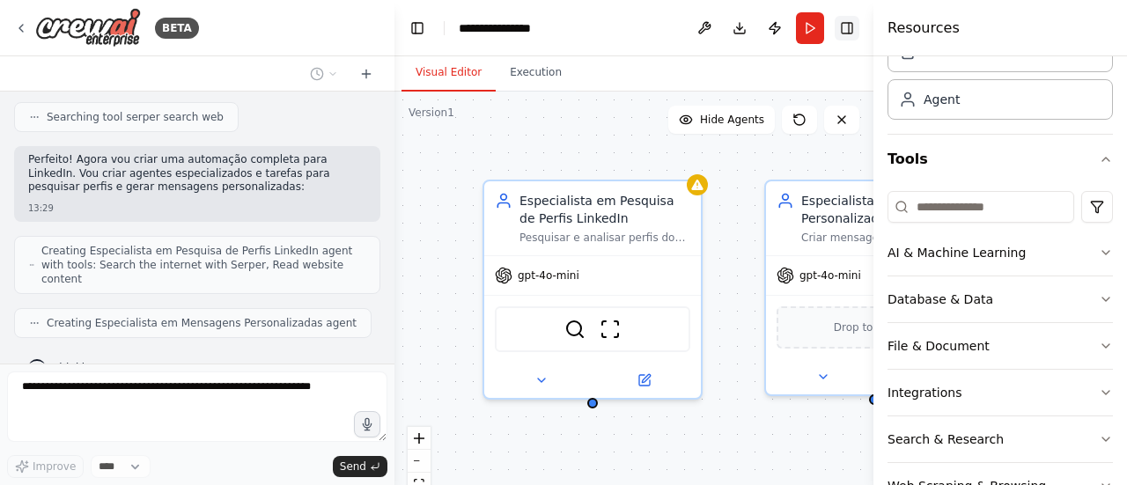
click at [840, 29] on button "Toggle Right Sidebar" at bounding box center [847, 28] width 25 height 25
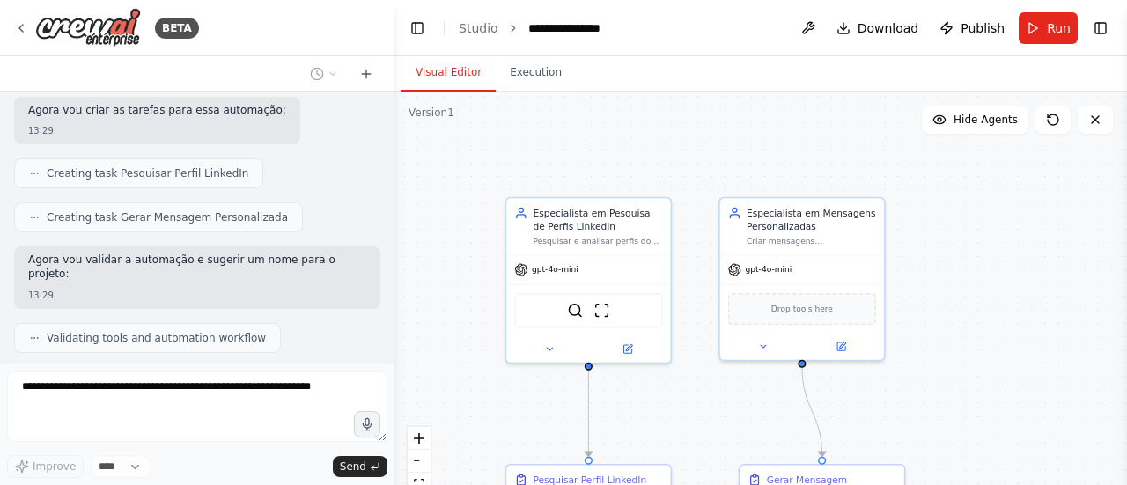
scroll to position [1181, 0]
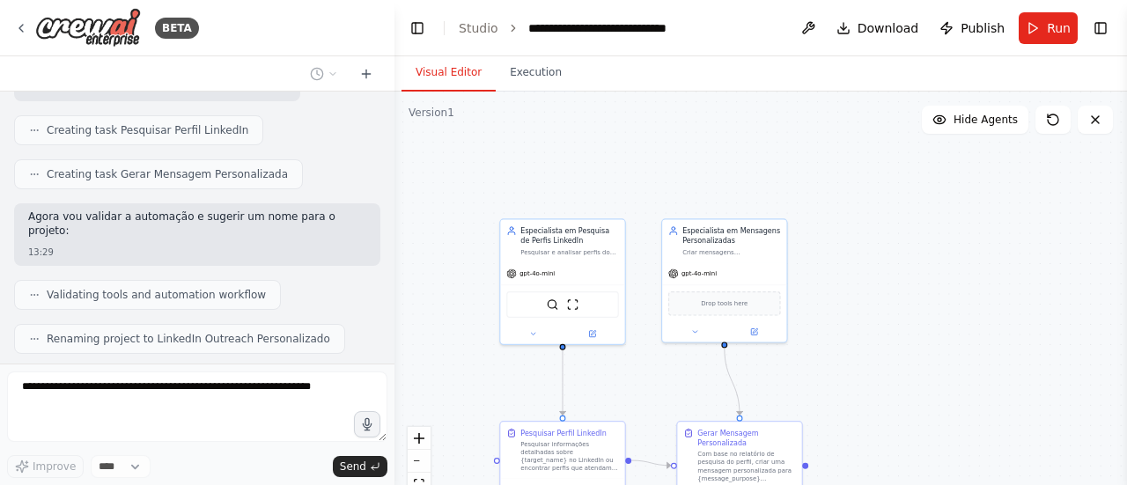
drag, startPoint x: 997, startPoint y: 304, endPoint x: 1002, endPoint y: 279, distance: 25.2
click at [1000, 292] on div ".deletable-edge-delete-btn { width: 20px; height: 20px; border: 0px solid #ffff…" at bounding box center [761, 312] width 733 height 440
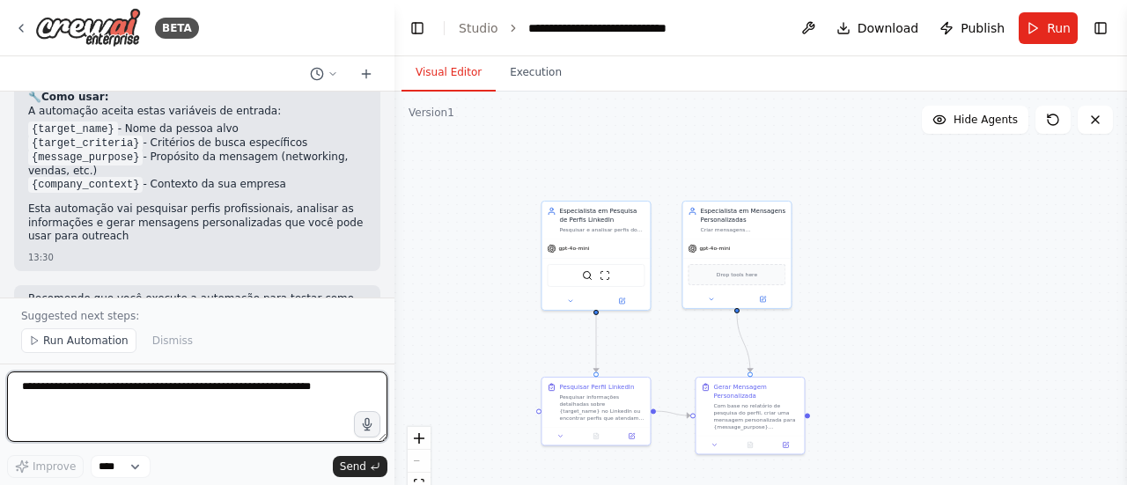
scroll to position [1658, 0]
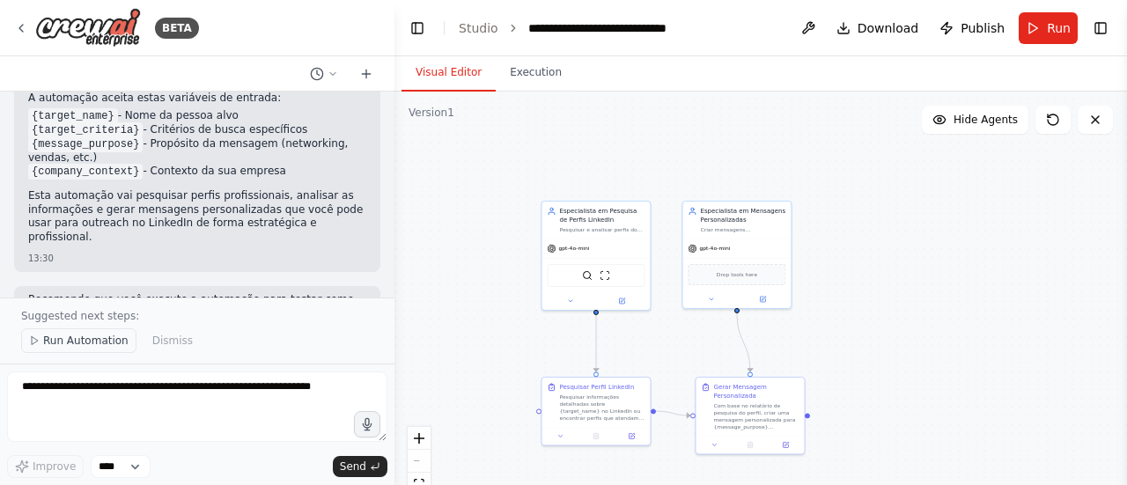
click at [78, 343] on span "Run Automation" at bounding box center [85, 341] width 85 height 14
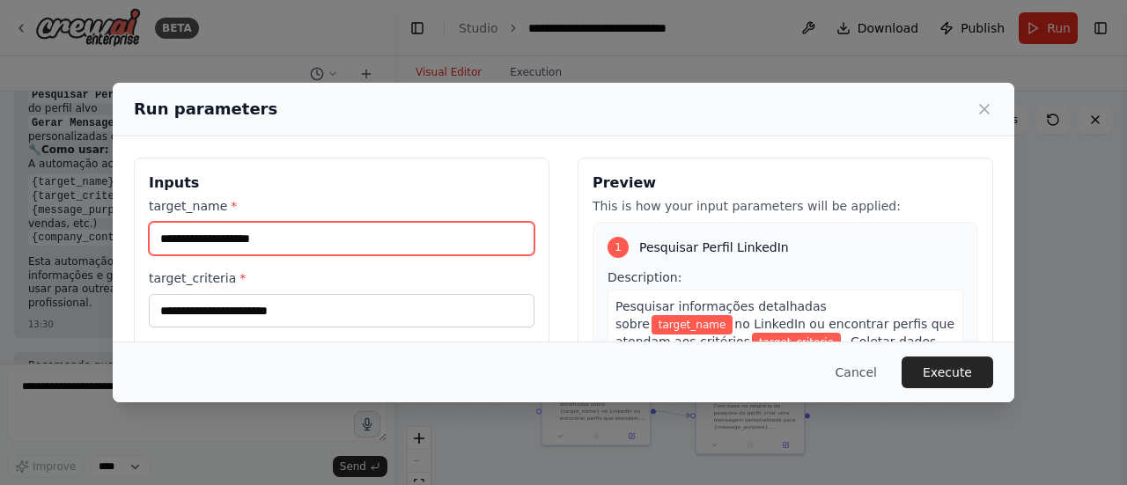
click at [277, 244] on input "target_name *" at bounding box center [342, 238] width 386 height 33
type input "**********"
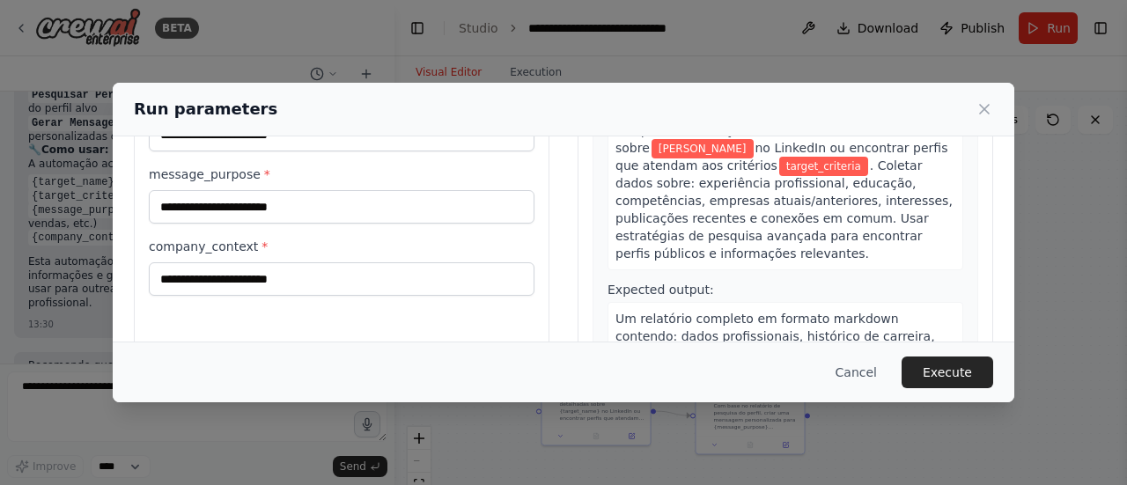
scroll to position [0, 0]
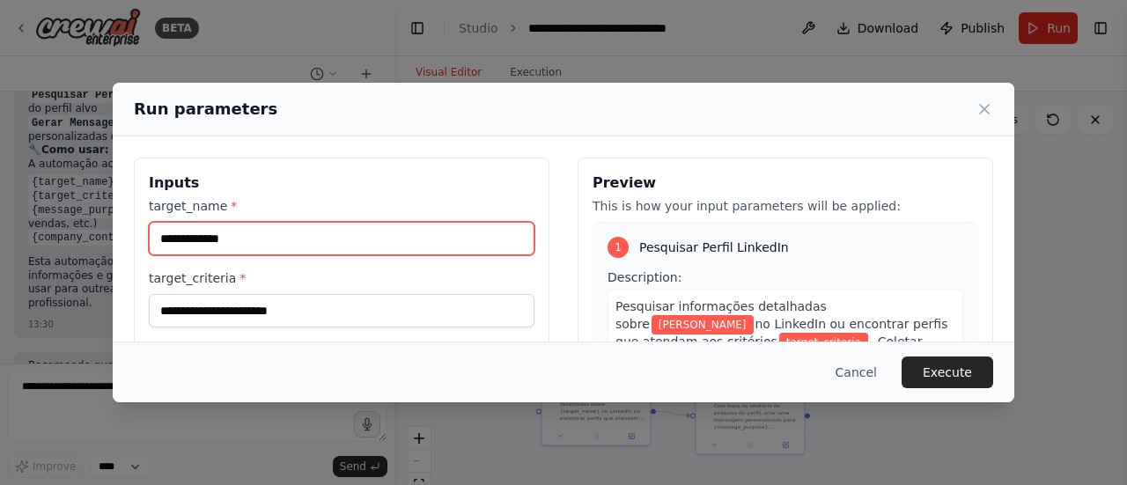
drag, startPoint x: 297, startPoint y: 243, endPoint x: 0, endPoint y: 242, distance: 296.8
click at [0, 242] on div "**********" at bounding box center [563, 242] width 1127 height 485
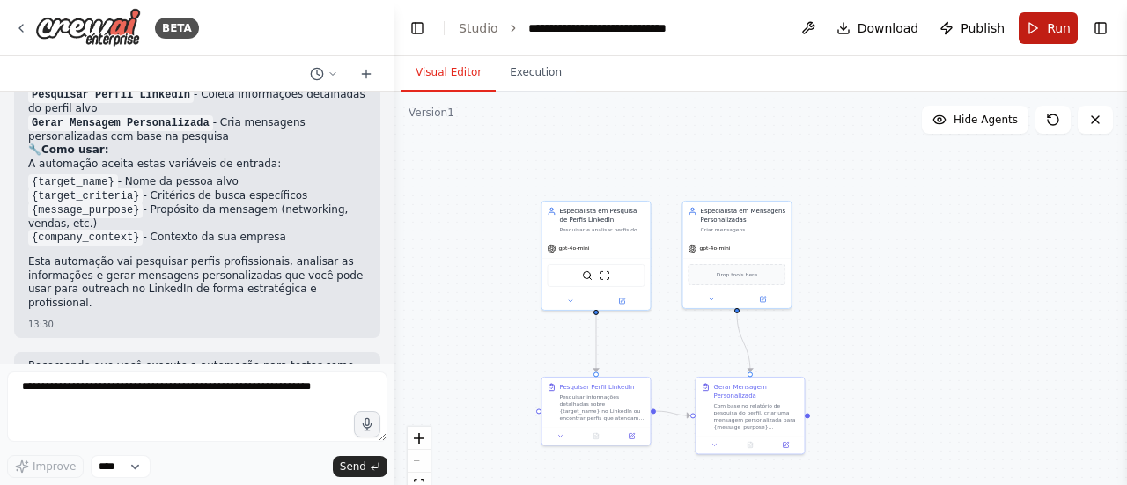
click at [1055, 38] on button "Run" at bounding box center [1048, 28] width 59 height 32
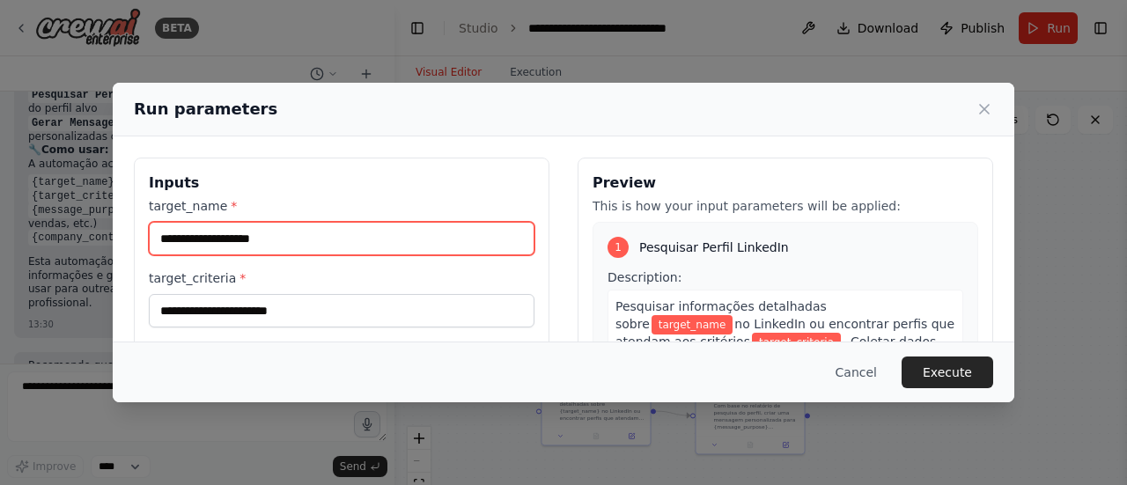
click at [314, 244] on input "target_name *" at bounding box center [342, 238] width 386 height 33
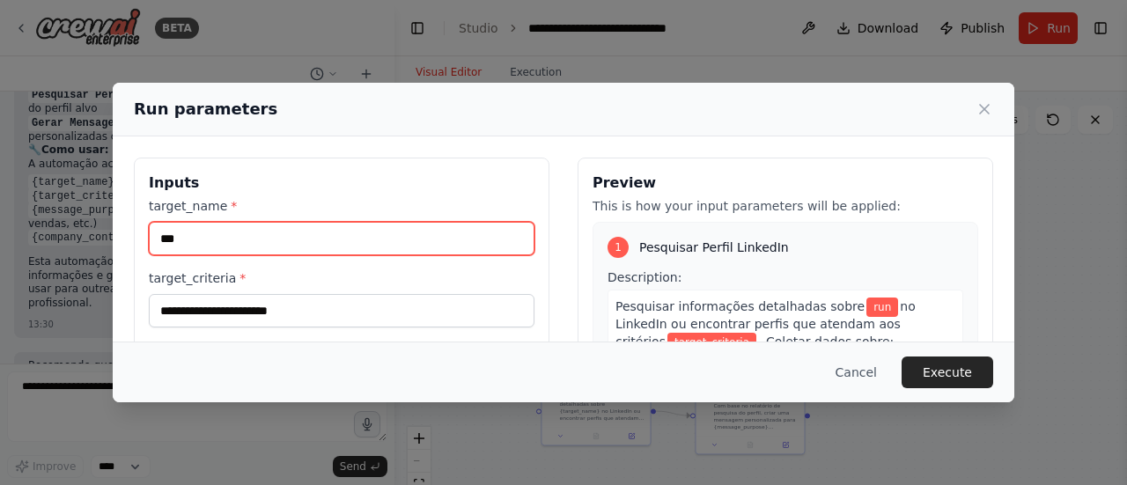
type input "*"
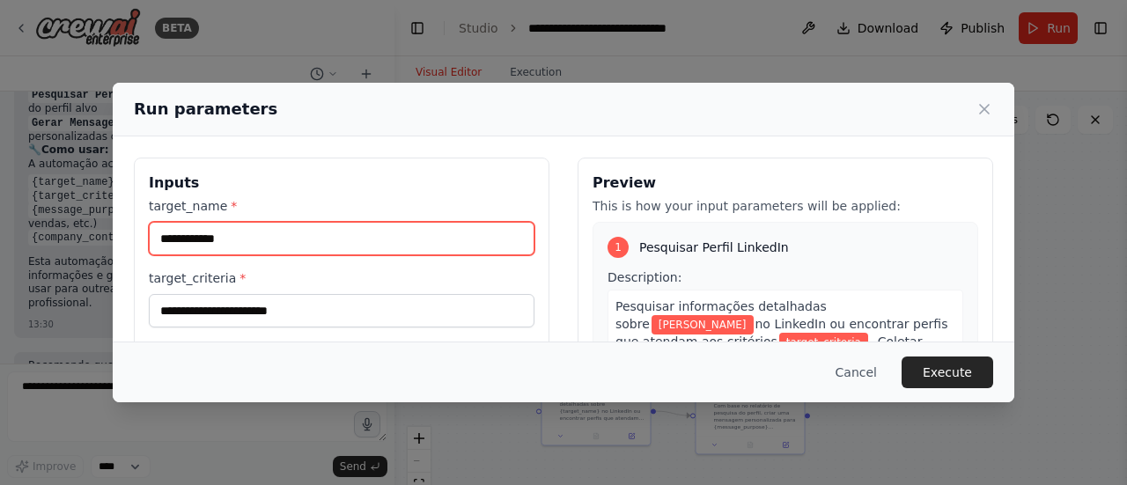
type input "**********"
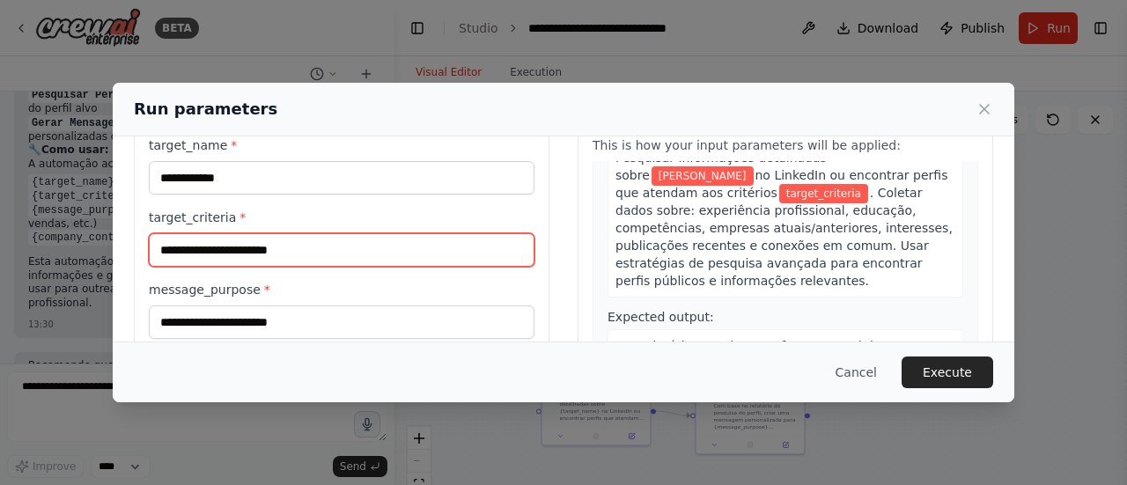
scroll to position [88, 0]
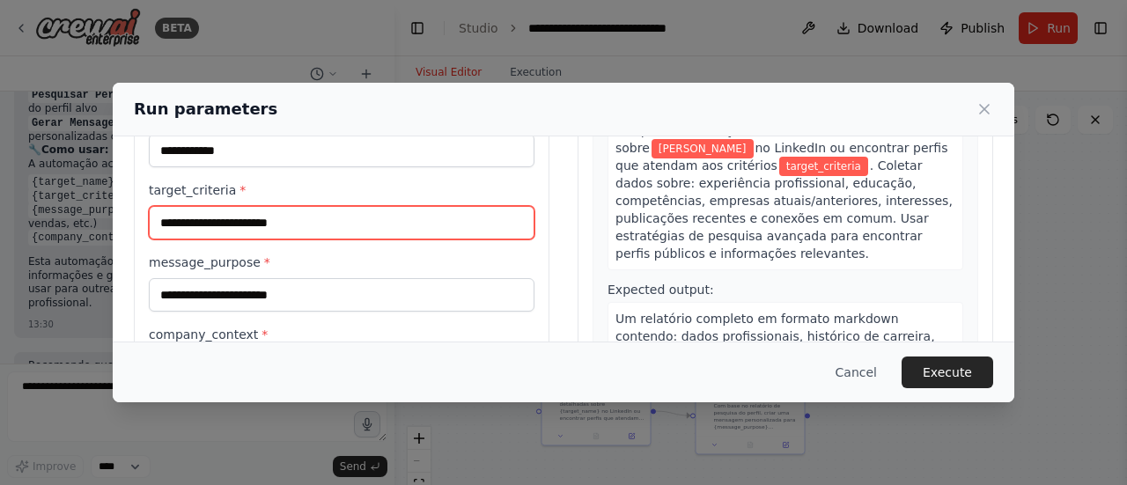
click at [317, 227] on input "target_criteria *" at bounding box center [342, 222] width 386 height 33
type input "*****"
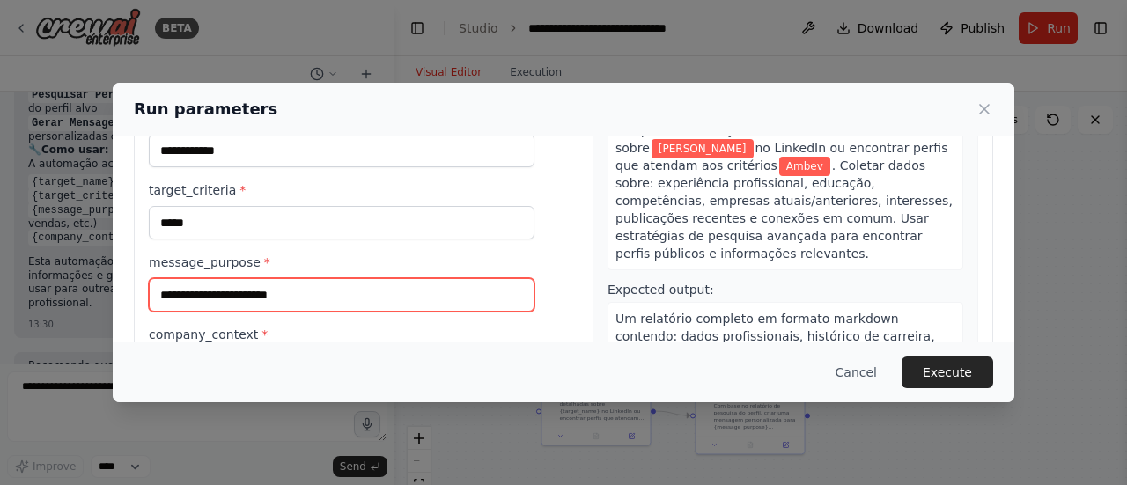
type input "*"
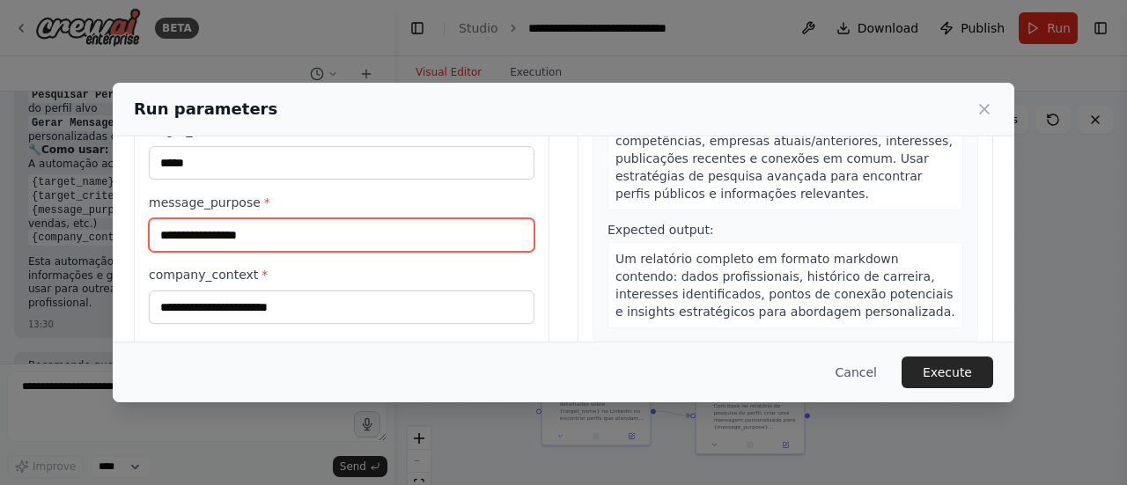
scroll to position [176, 0]
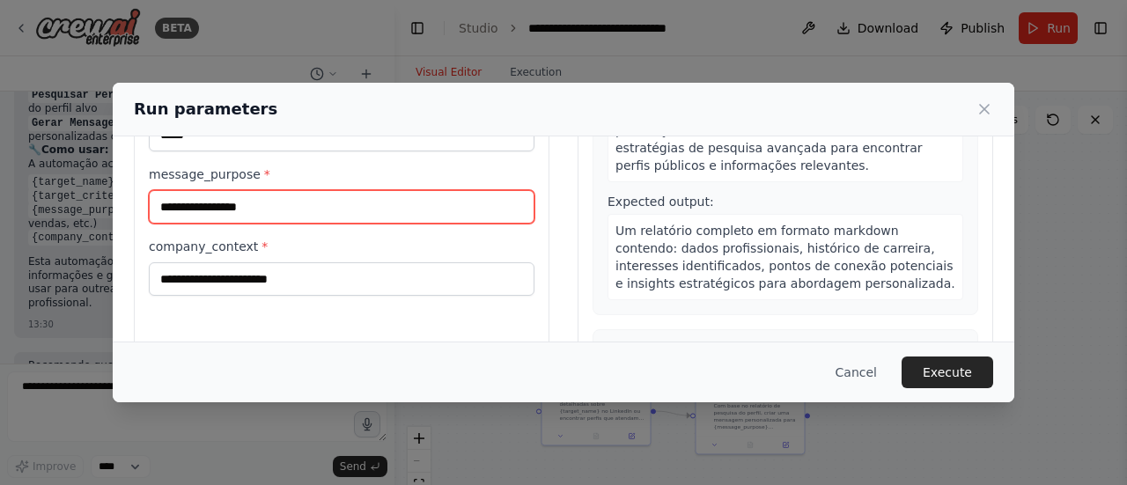
type input "**********"
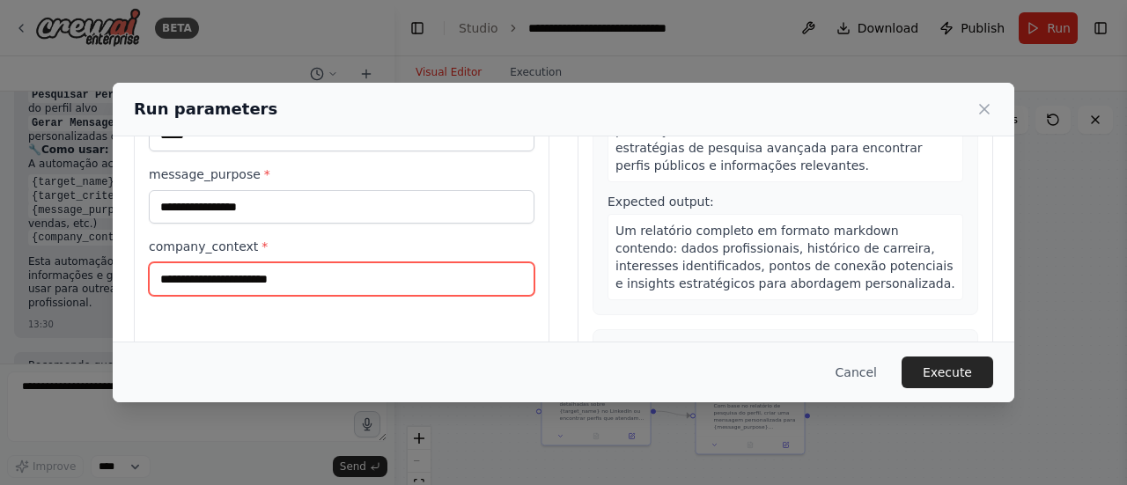
click at [360, 283] on input "company_context *" at bounding box center [342, 278] width 386 height 33
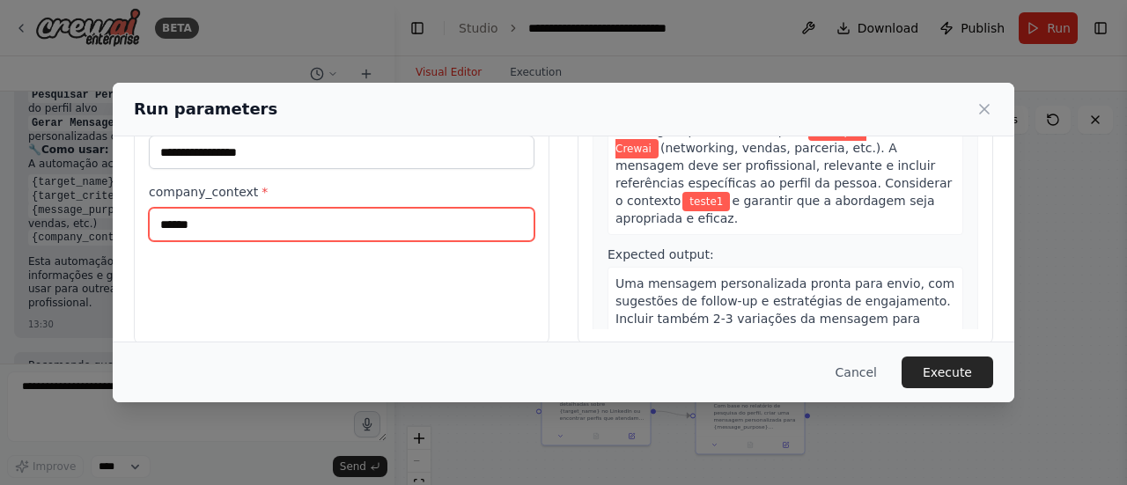
scroll to position [252, 0]
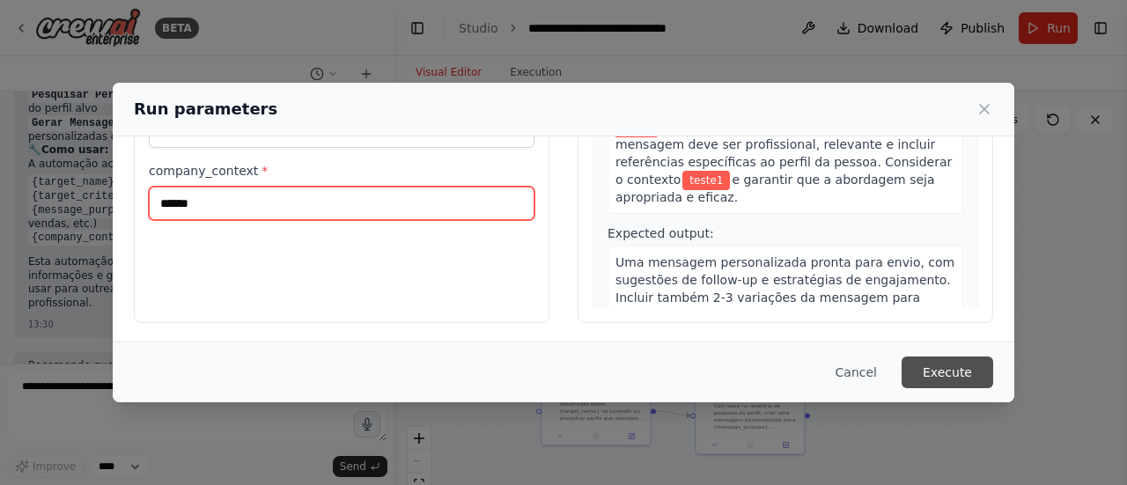
type input "******"
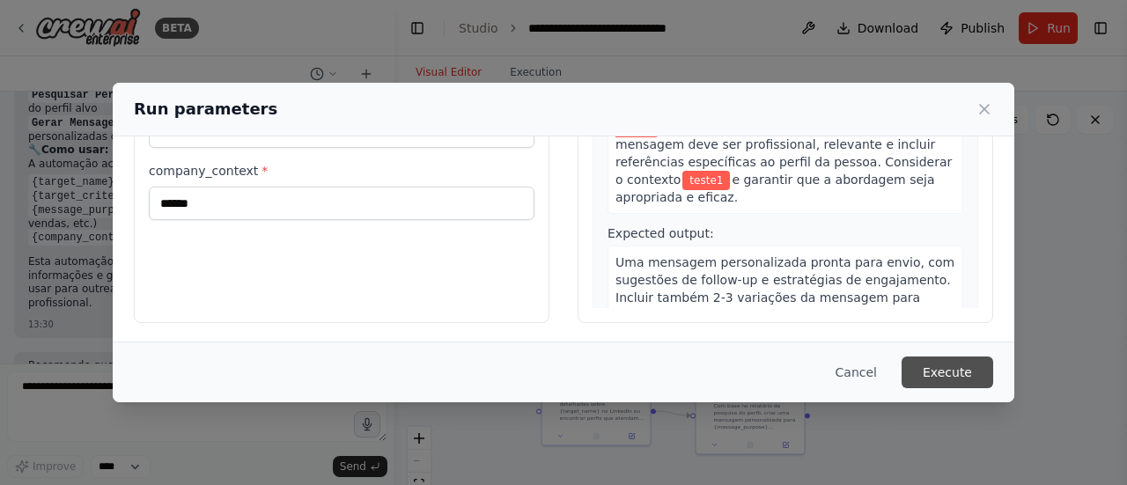
click at [939, 364] on button "Execute" at bounding box center [948, 373] width 92 height 32
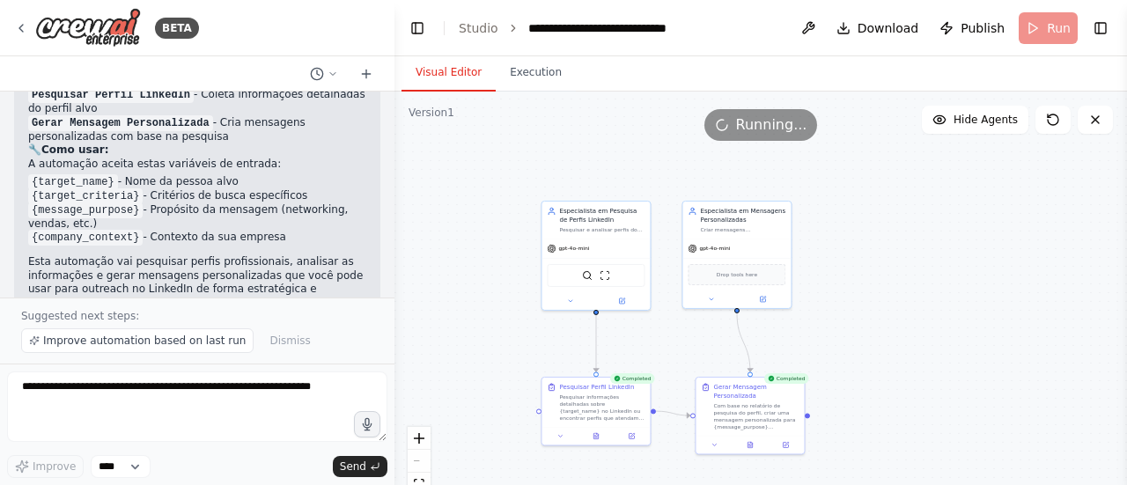
scroll to position [1658, 0]
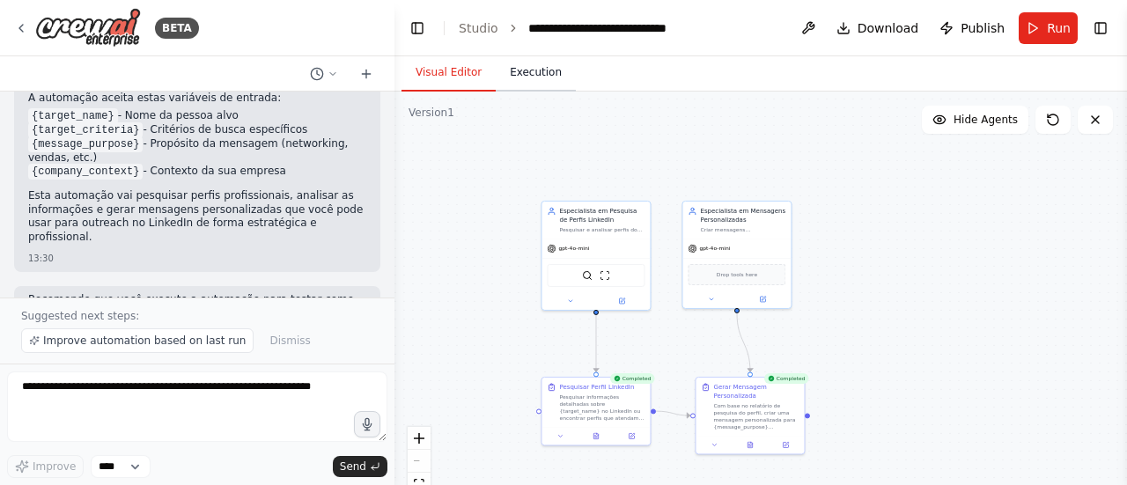
click at [516, 70] on button "Execution" at bounding box center [536, 73] width 80 height 37
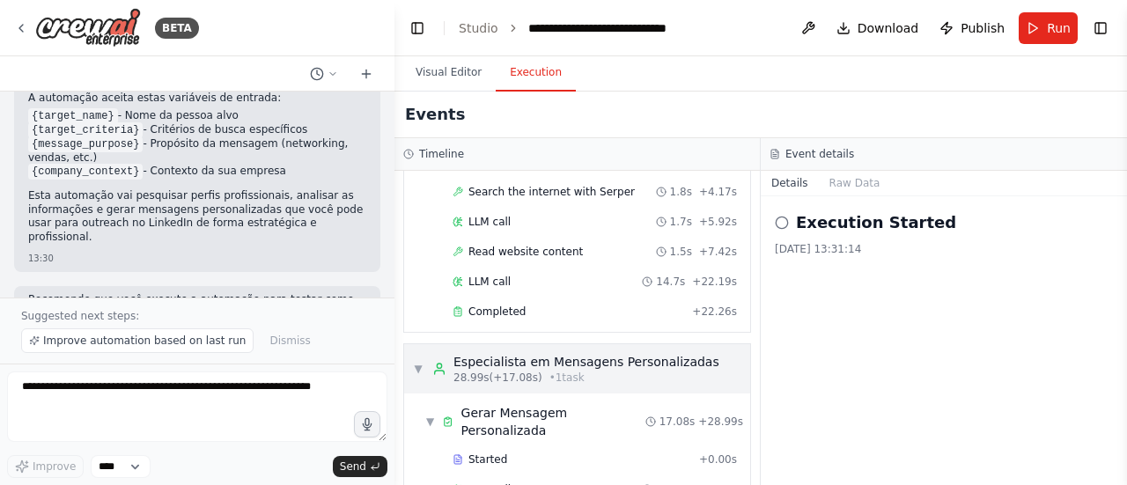
scroll to position [196, 0]
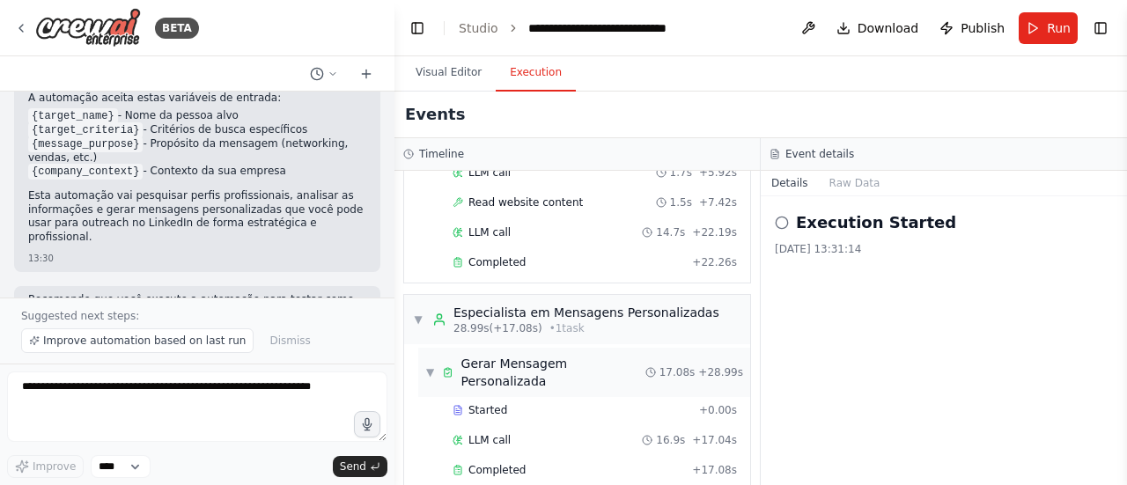
click at [561, 362] on div "Gerar Mensagem Personalizada" at bounding box center [553, 372] width 184 height 35
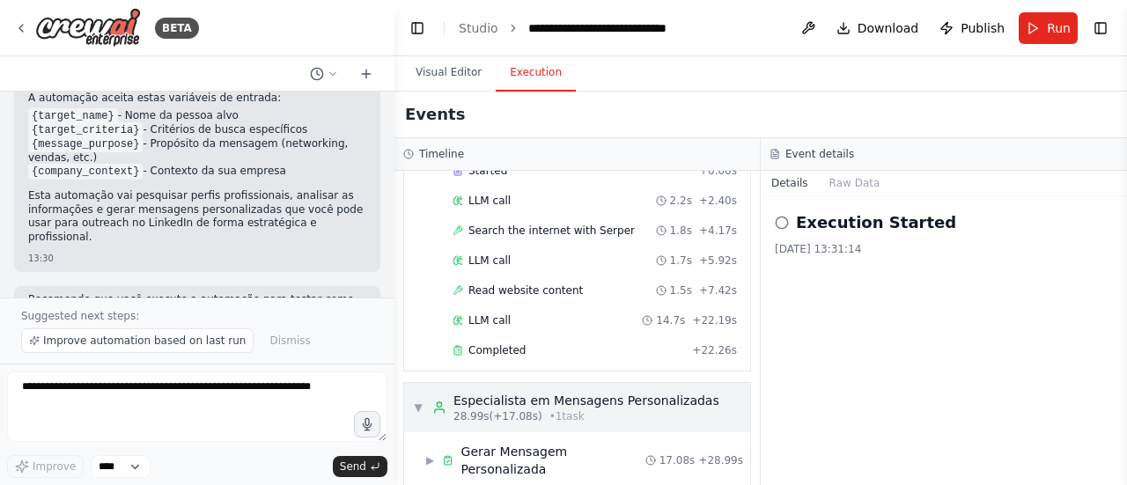
click at [535, 401] on div "Especialista em Mensagens Personalizadas" at bounding box center [587, 401] width 266 height 18
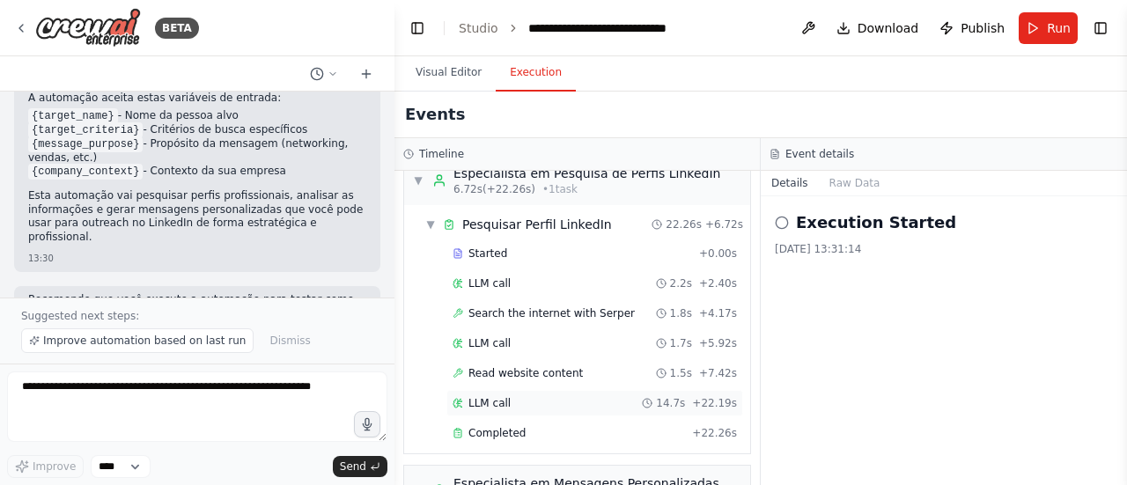
scroll to position [0, 0]
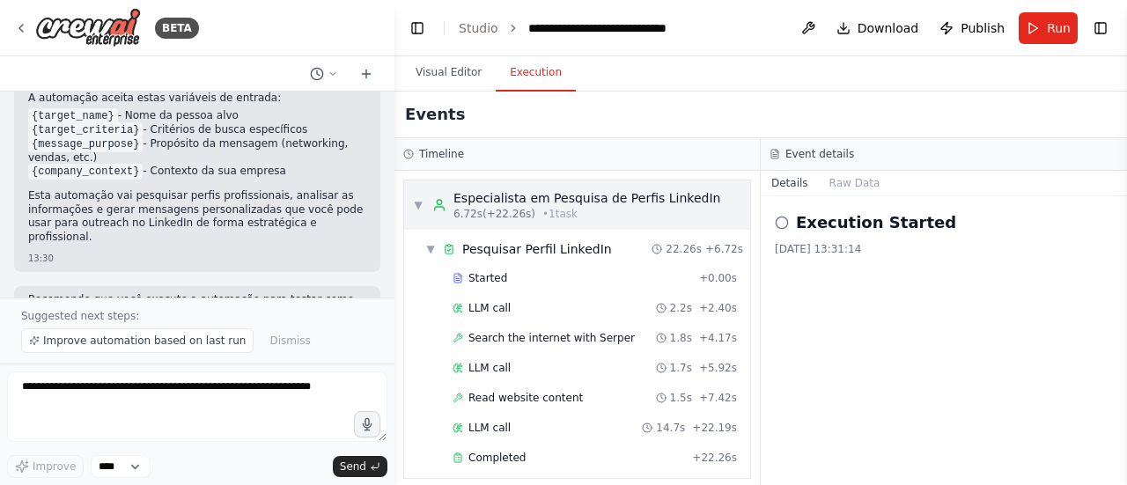
click at [560, 181] on div "▼ Especialista em Pesquisa de Perfis LinkedIn 6.72s (+22.26s) • 1 task" at bounding box center [577, 205] width 346 height 49
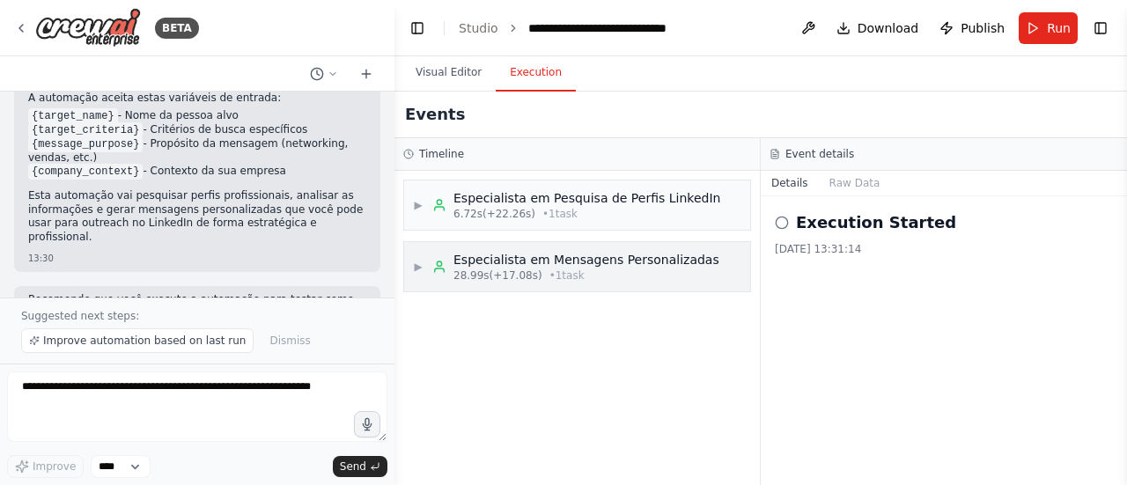
click at [534, 258] on div "Especialista em Mensagens Personalizadas" at bounding box center [587, 260] width 266 height 18
click at [541, 313] on div "Gerar Mensagem Personalizada" at bounding box center [553, 319] width 184 height 35
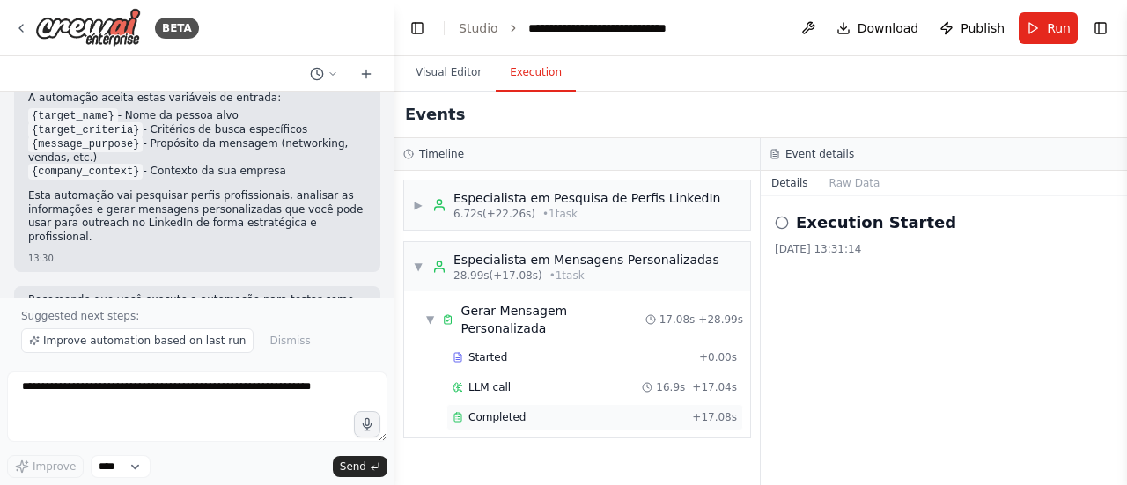
click at [522, 410] on div "Completed" at bounding box center [569, 417] width 232 height 14
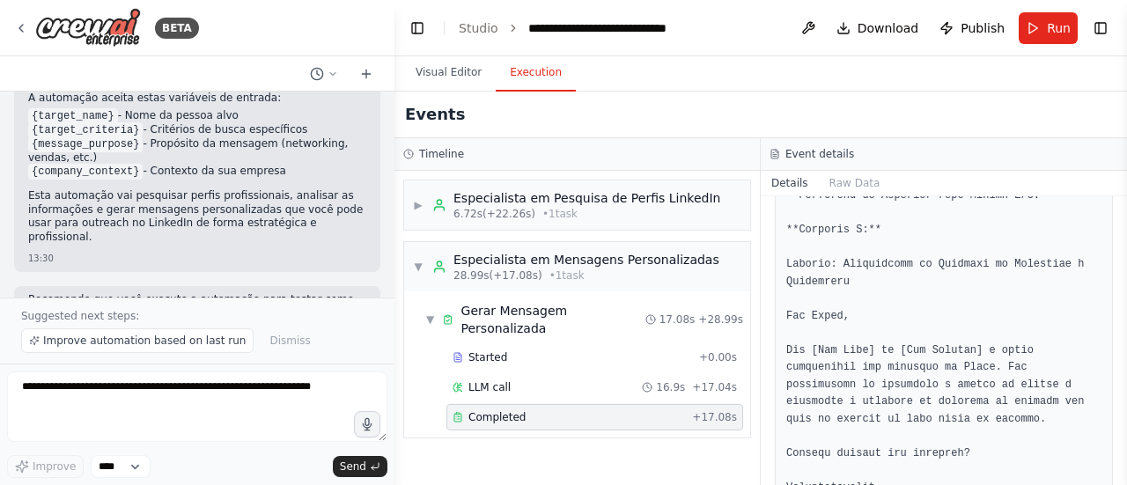
scroll to position [1497, 0]
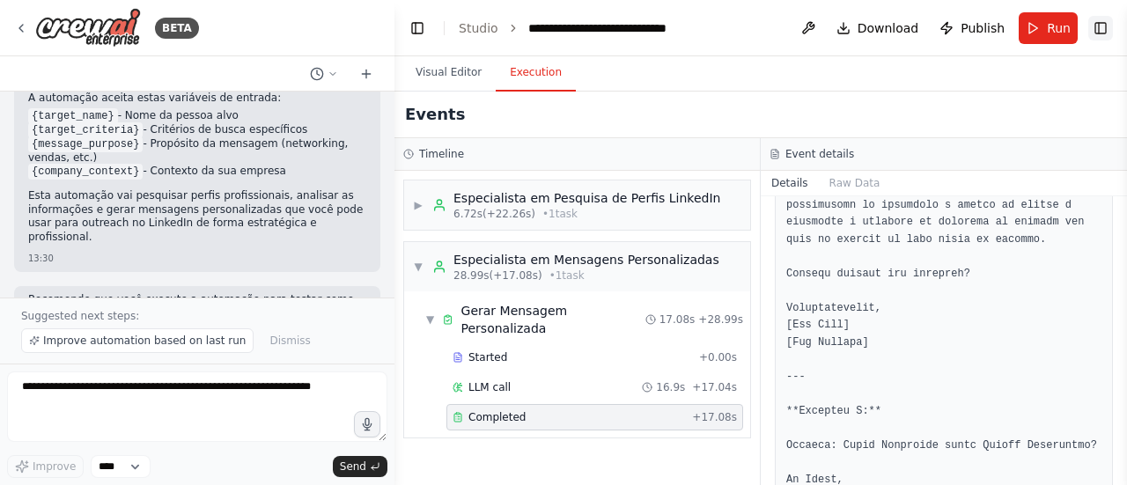
click at [1099, 34] on button "Toggle Right Sidebar" at bounding box center [1101, 28] width 25 height 25
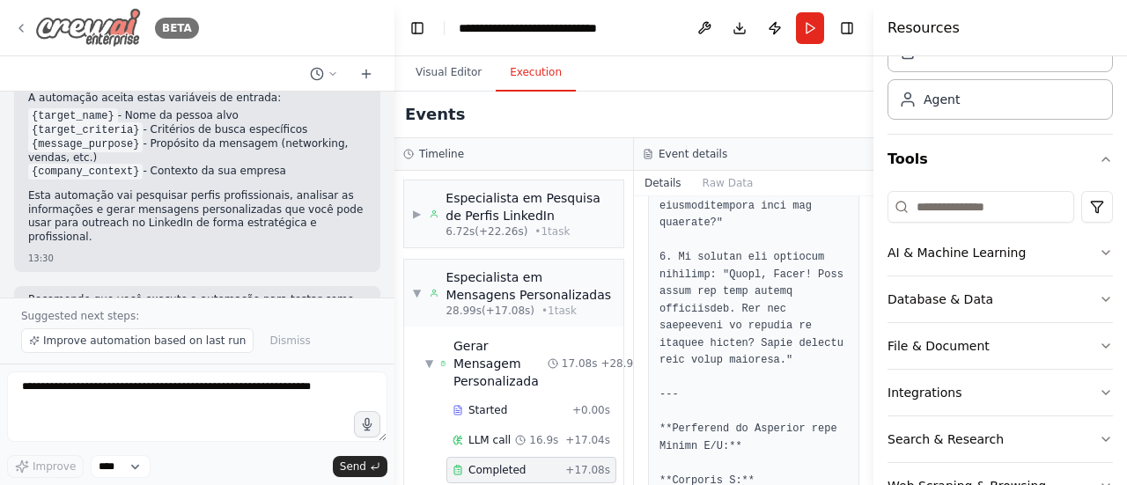
click at [18, 31] on icon at bounding box center [21, 28] width 14 height 14
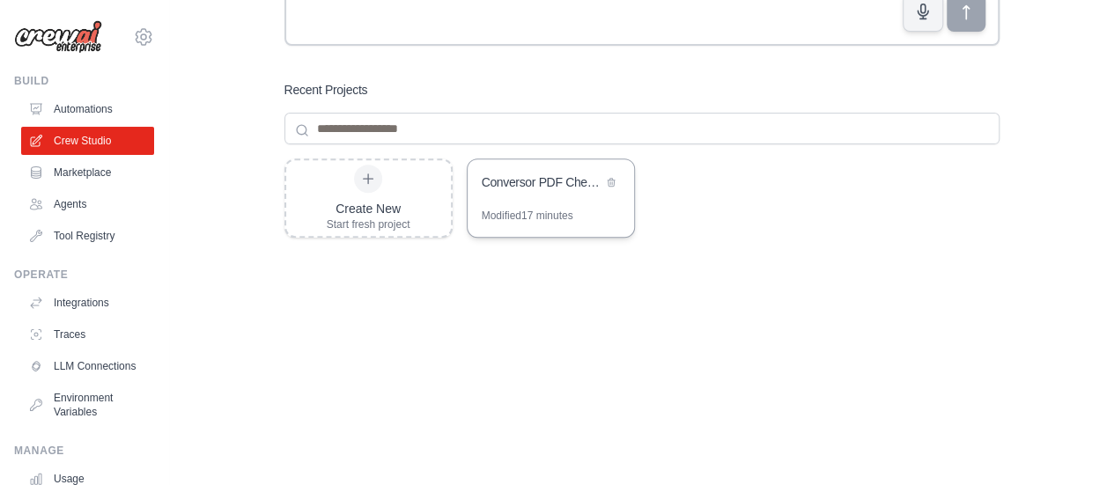
click at [510, 192] on div "Conversor PDF Cheques para Excel" at bounding box center [542, 183] width 121 height 21
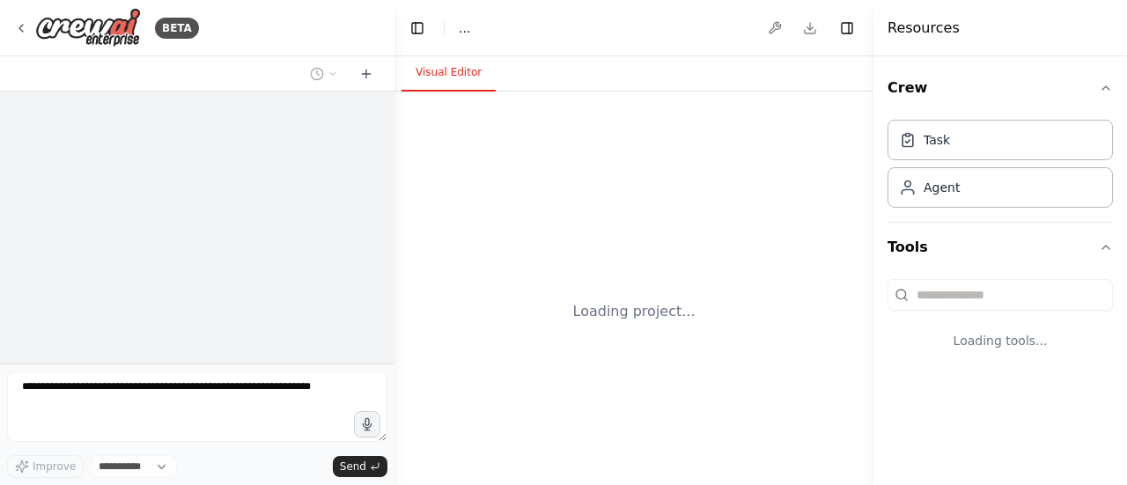
select select "****"
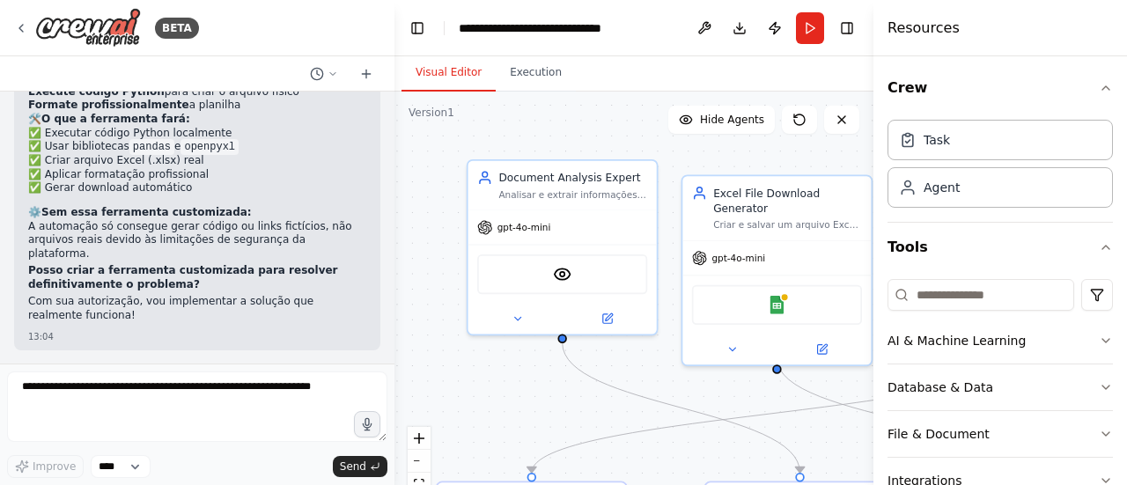
drag, startPoint x: 634, startPoint y: 436, endPoint x: 527, endPoint y: 383, distance: 119.7
click at [533, 388] on div ".deletable-edge-delete-btn { width: 20px; height: 20px; border: 0px solid #ffff…" at bounding box center [634, 312] width 479 height 440
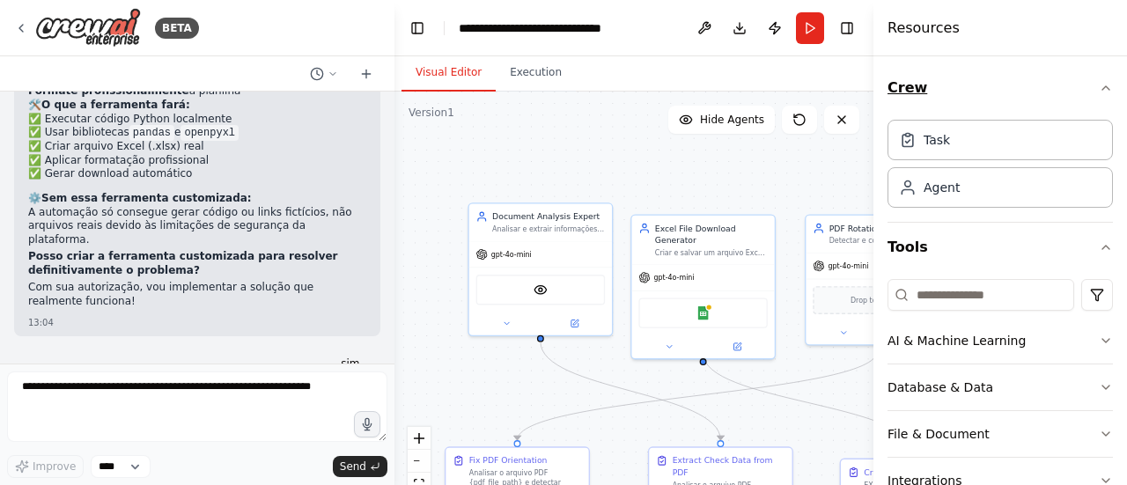
click at [1090, 80] on button "Crew" at bounding box center [1000, 87] width 225 height 49
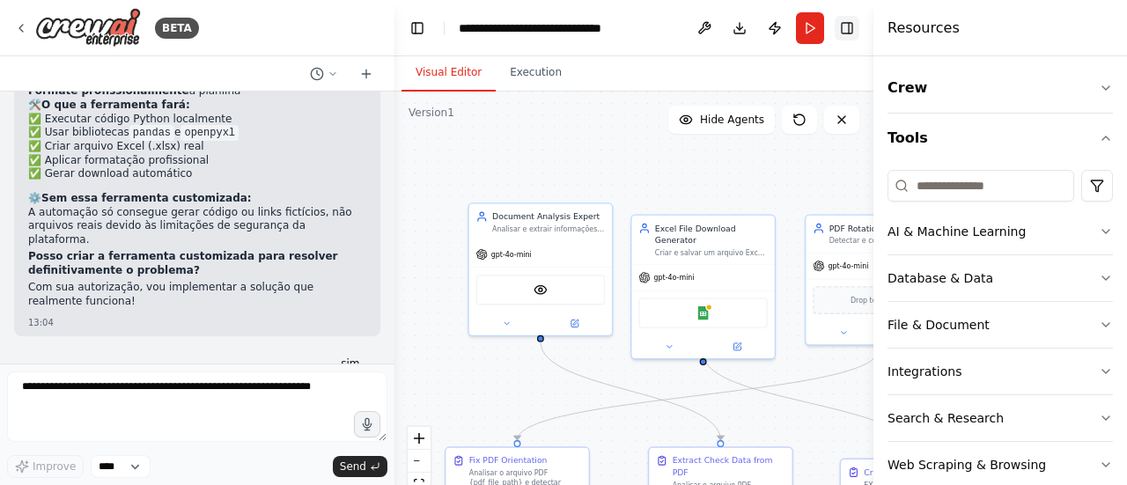
click at [849, 30] on button "Toggle Right Sidebar" at bounding box center [847, 28] width 25 height 25
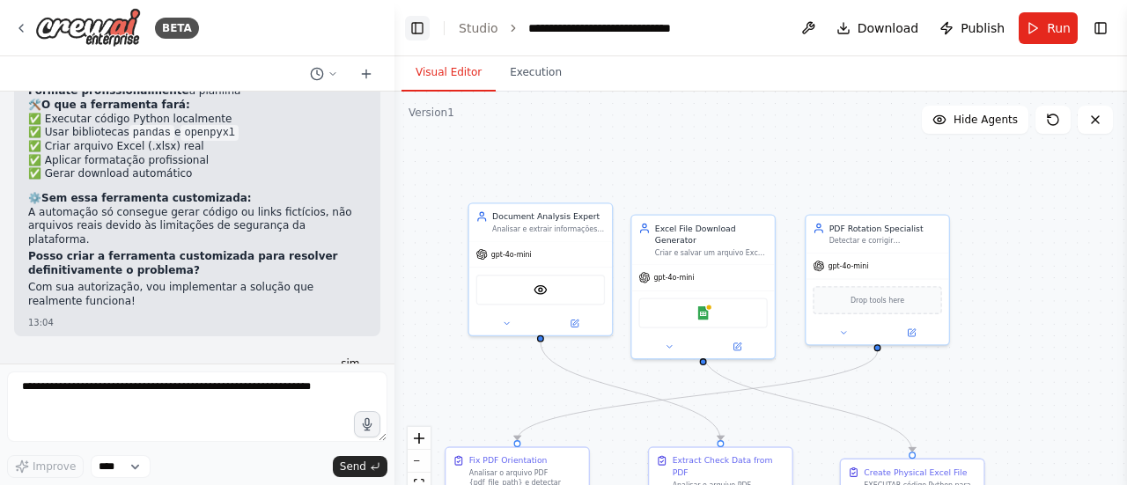
click at [418, 30] on button "Toggle Left Sidebar" at bounding box center [417, 28] width 25 height 25
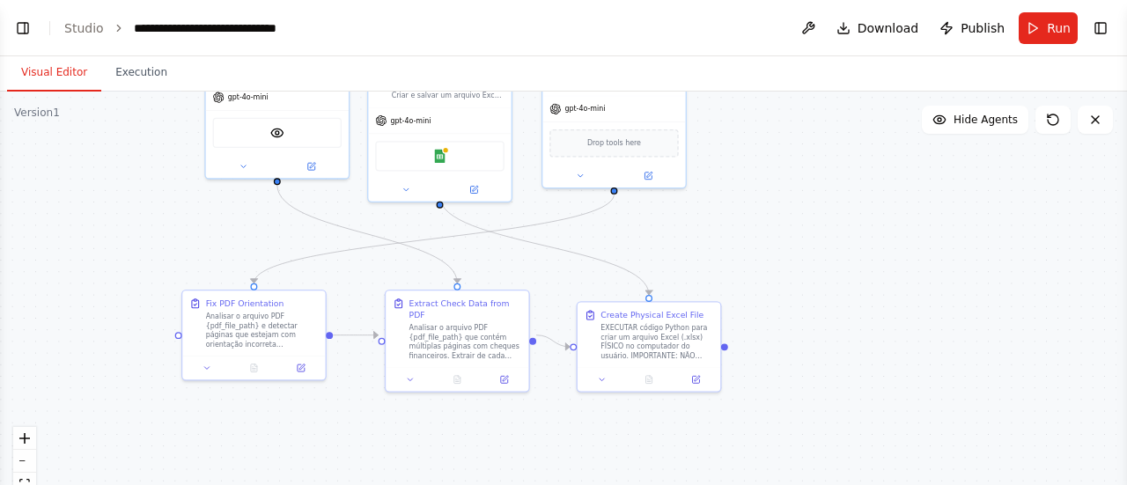
drag, startPoint x: 661, startPoint y: 306, endPoint x: 823, endPoint y: 123, distance: 244.6
click at [792, 144] on div ".deletable-edge-delete-btn { width: 20px; height: 20px; border: 0px solid #ffff…" at bounding box center [563, 312] width 1127 height 440
click at [823, 123] on div ".deletable-edge-delete-btn { width: 20px; height: 20px; border: 0px solid #ffff…" at bounding box center [563, 312] width 1127 height 440
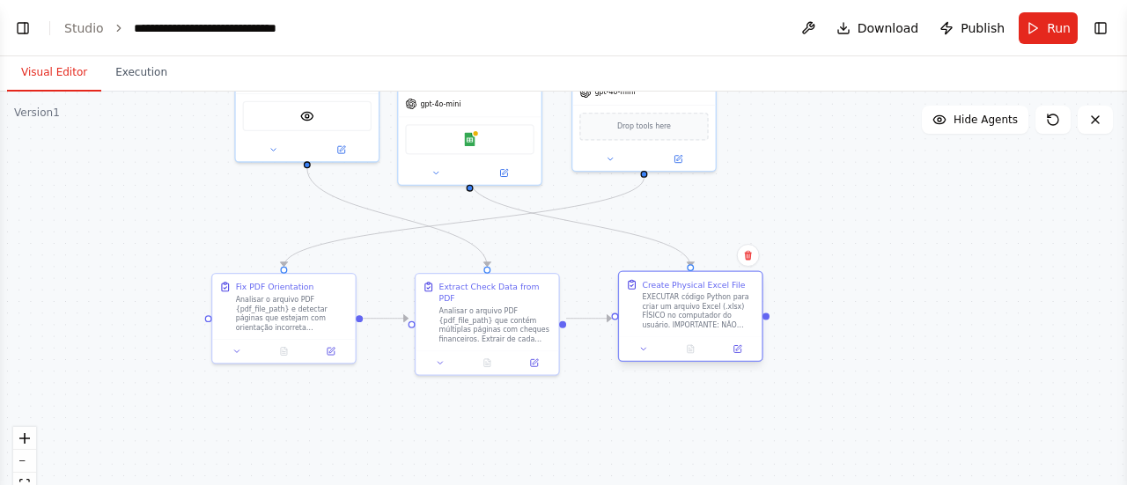
drag, startPoint x: 664, startPoint y: 332, endPoint x: 675, endPoint y: 315, distance: 19.8
click at [675, 315] on div "EXECUTAR código Python para criar um arquivo Excel (.xlsx) FÍSICO no computador…" at bounding box center [698, 310] width 113 height 37
click at [1062, 27] on span "Run" at bounding box center [1059, 28] width 24 height 18
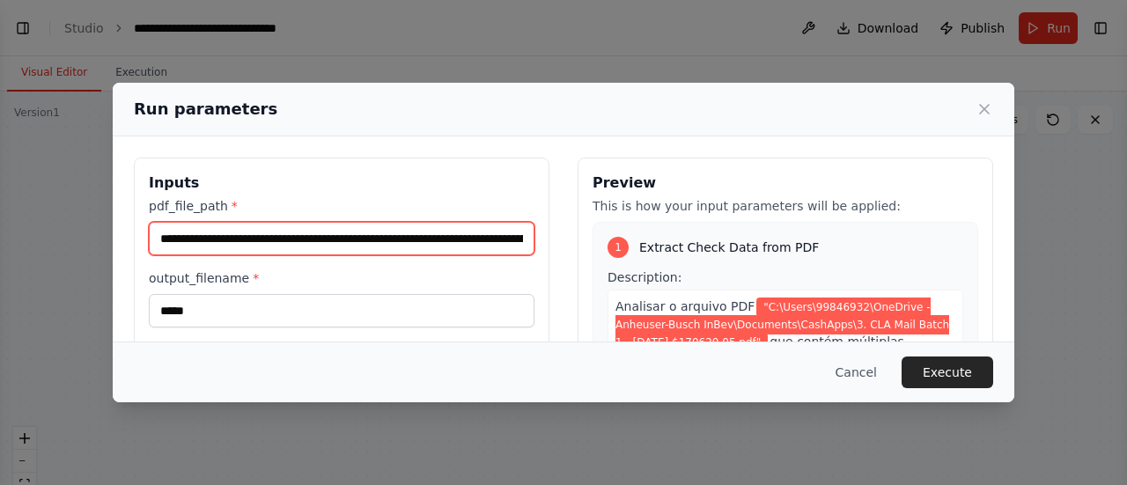
scroll to position [0, 335]
drag, startPoint x: 410, startPoint y: 264, endPoint x: 724, endPoint y: 262, distance: 314.4
click at [724, 262] on div "**********" at bounding box center [564, 366] width 860 height 417
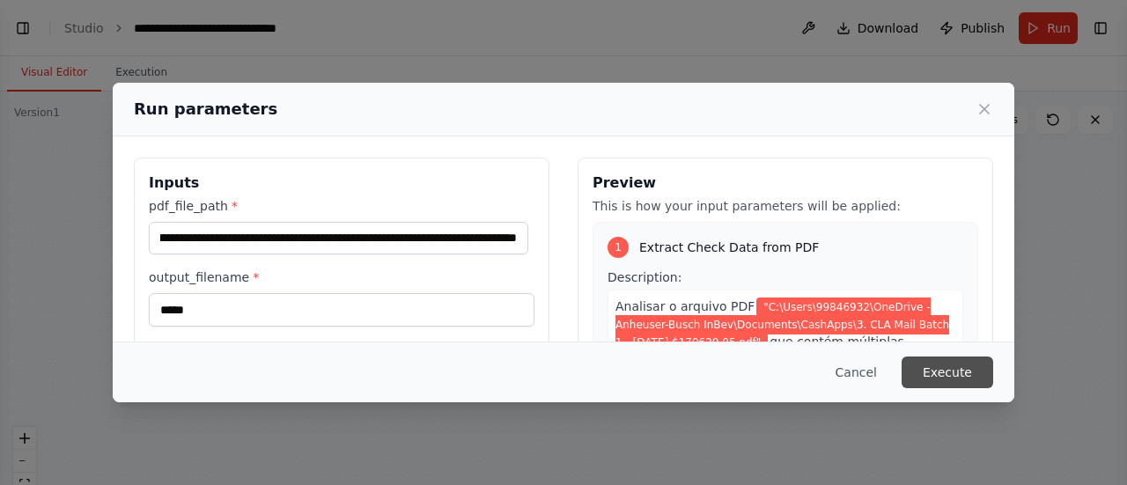
click at [948, 375] on button "Execute" at bounding box center [948, 373] width 92 height 32
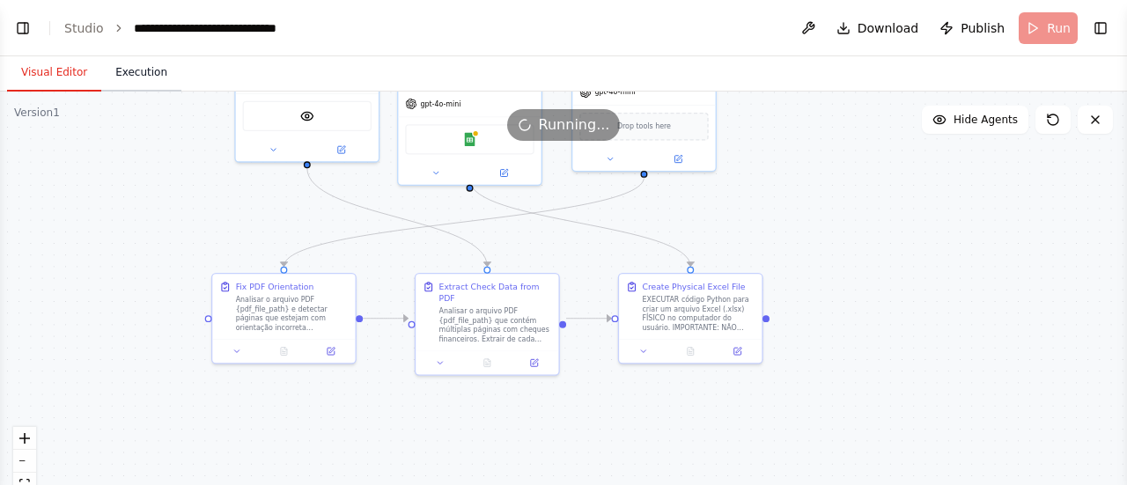
click at [129, 77] on button "Execution" at bounding box center [141, 73] width 80 height 37
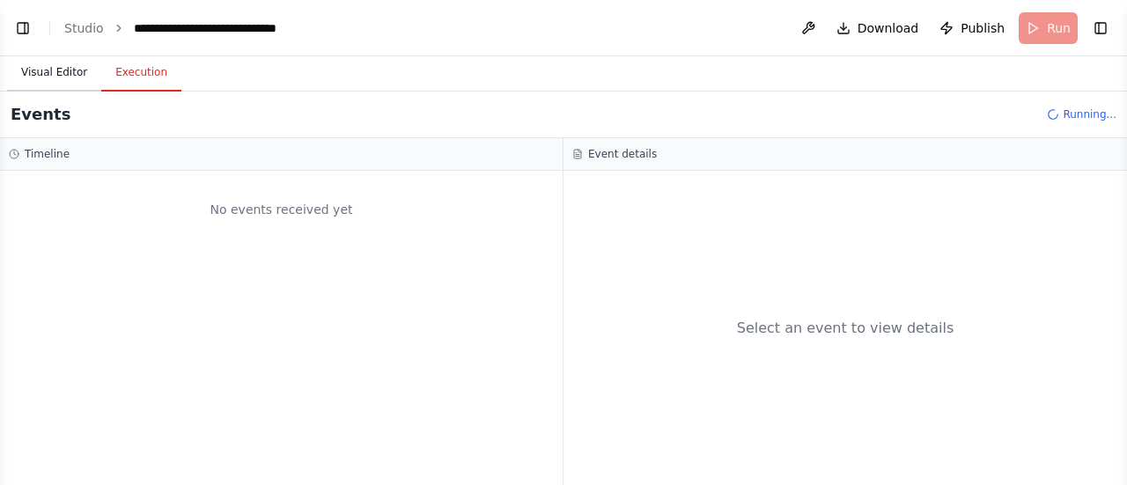
click at [69, 80] on button "Visual Editor" at bounding box center [54, 73] width 94 height 37
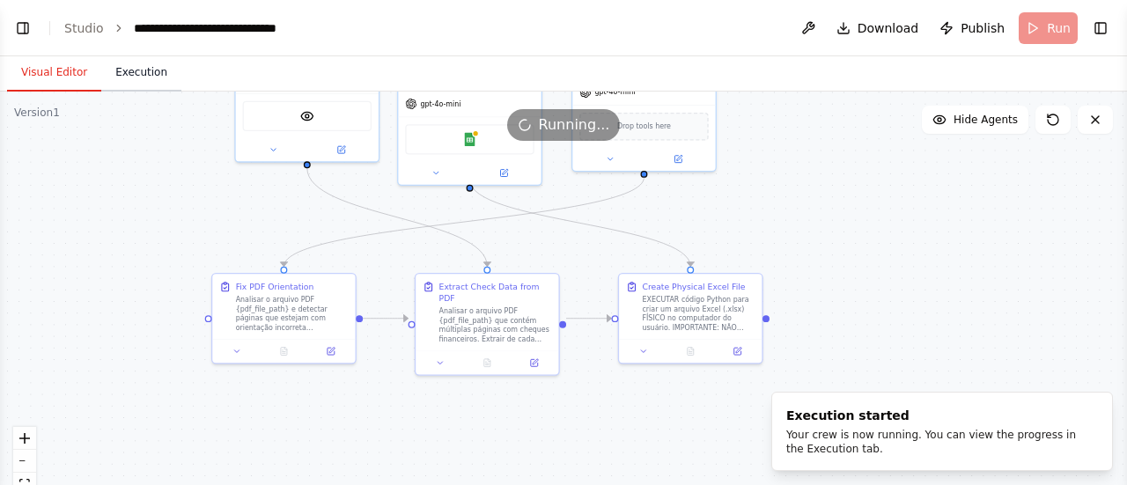
click at [144, 82] on button "Execution" at bounding box center [141, 73] width 80 height 37
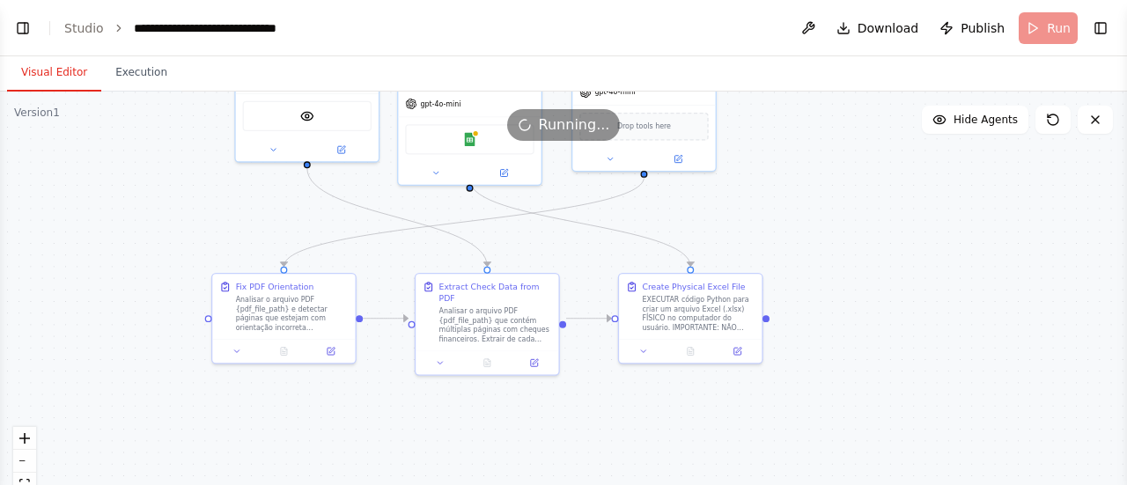
click at [25, 78] on button "Visual Editor" at bounding box center [54, 73] width 94 height 37
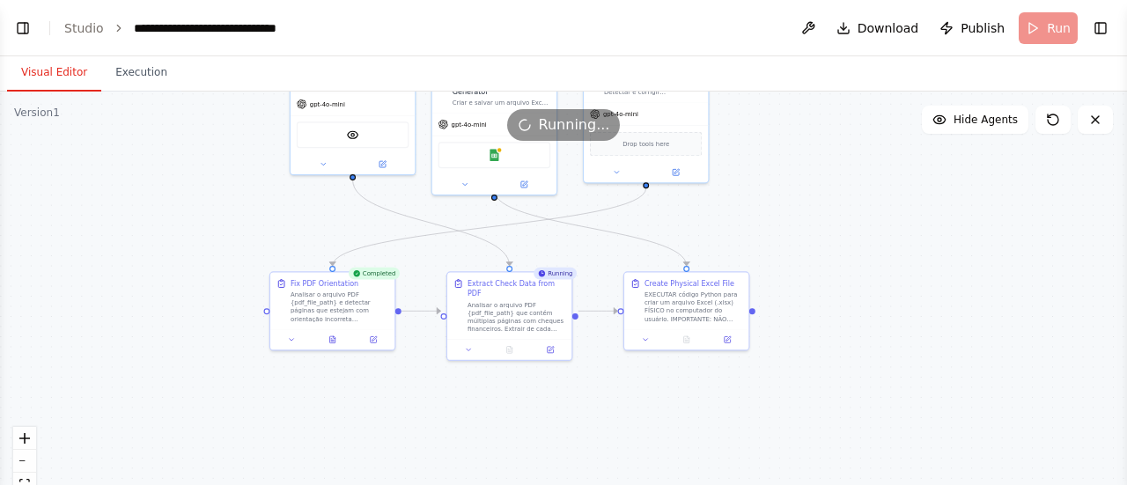
click at [27, 26] on button "Toggle Left Sidebar" at bounding box center [23, 28] width 25 height 25
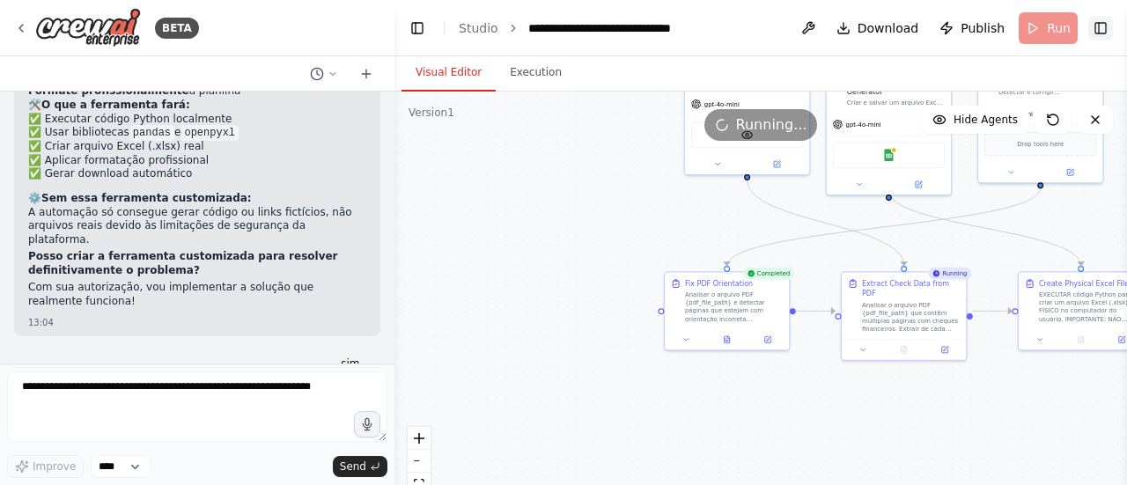
click at [1099, 32] on button "Toggle Right Sidebar" at bounding box center [1101, 28] width 25 height 25
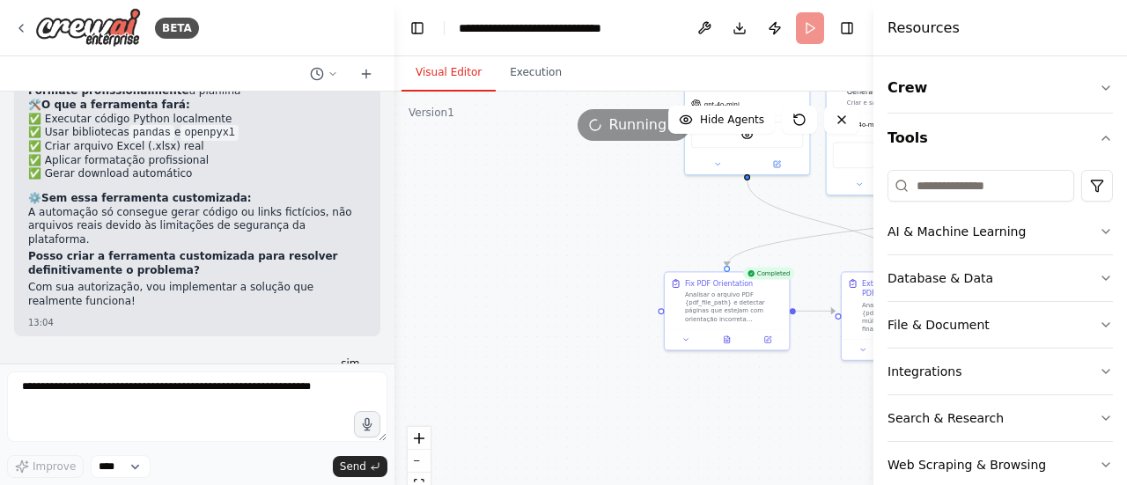
click at [634, 229] on div ".deletable-edge-delete-btn { width: 20px; height: 20px; border: 0px solid #ffff…" at bounding box center [634, 312] width 479 height 440
click at [557, 79] on button "Execution" at bounding box center [536, 73] width 80 height 37
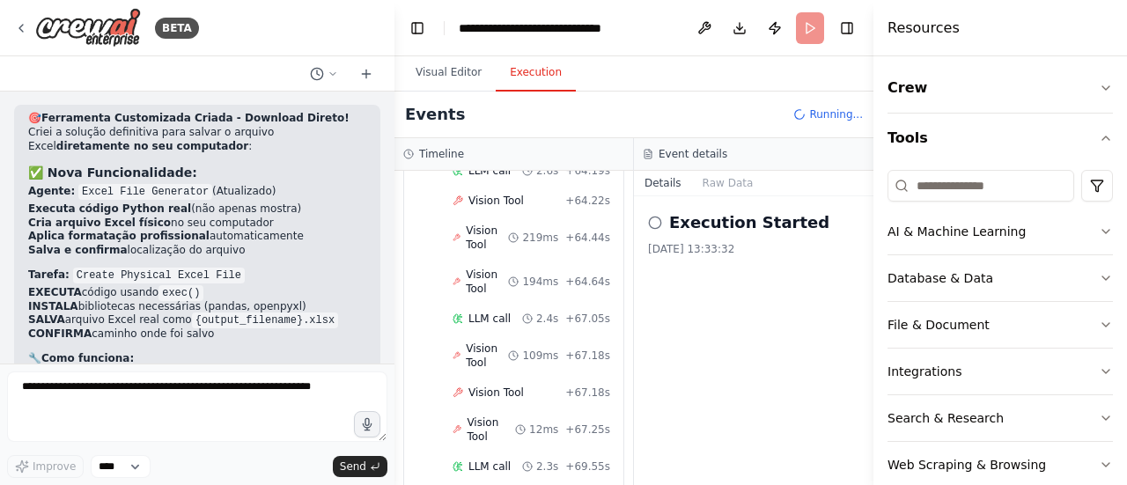
scroll to position [2991, 0]
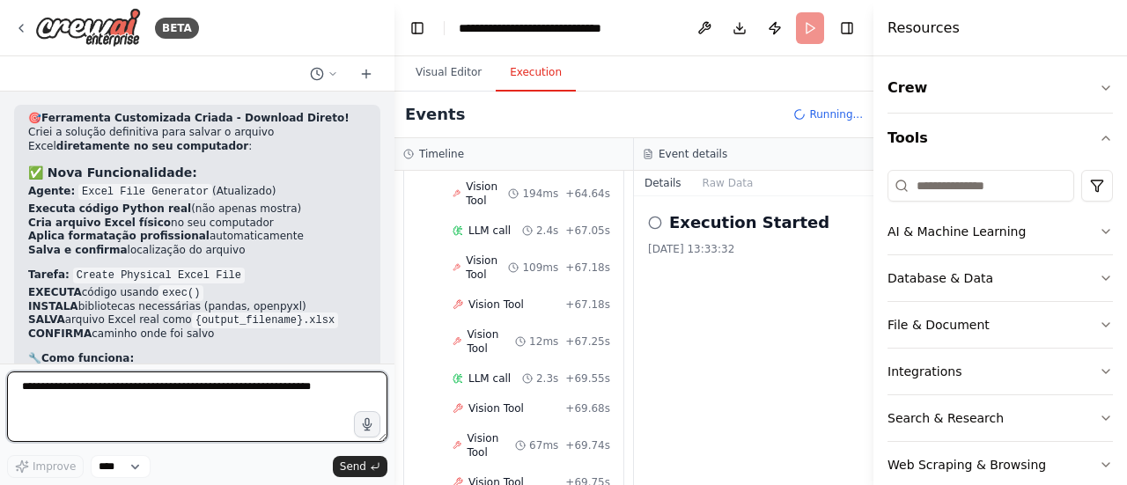
click at [129, 391] on textarea at bounding box center [197, 407] width 380 height 70
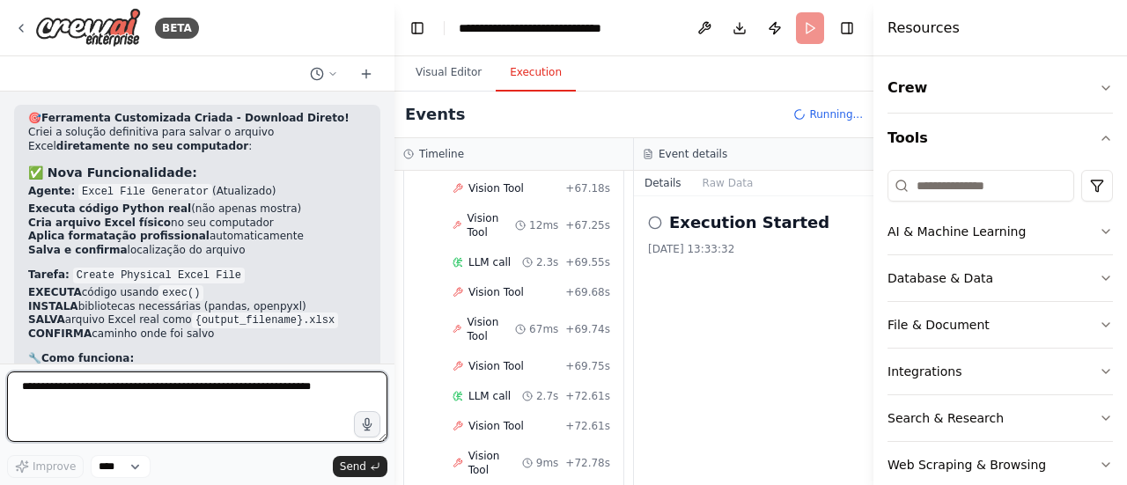
scroll to position [3151, 0]
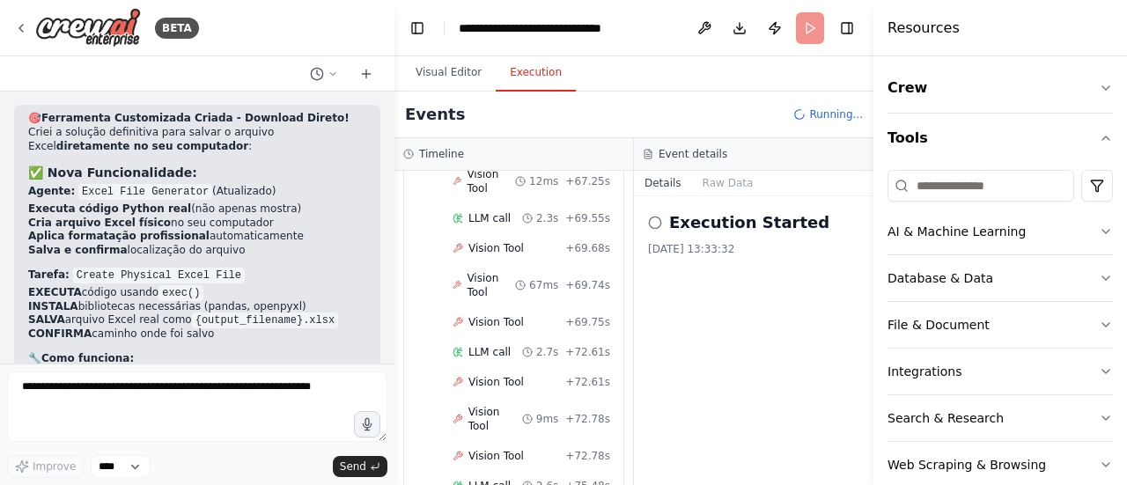
click at [860, 33] on header "**********" at bounding box center [634, 28] width 479 height 56
click at [853, 31] on button "Toggle Right Sidebar" at bounding box center [847, 28] width 25 height 25
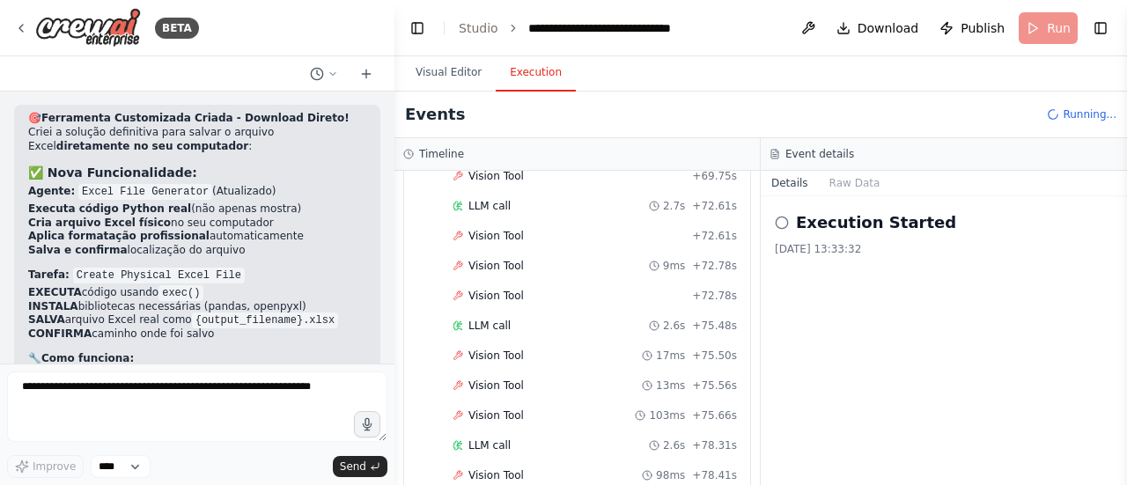
scroll to position [2867, 0]
click at [437, 72] on button "Visual Editor" at bounding box center [449, 73] width 94 height 37
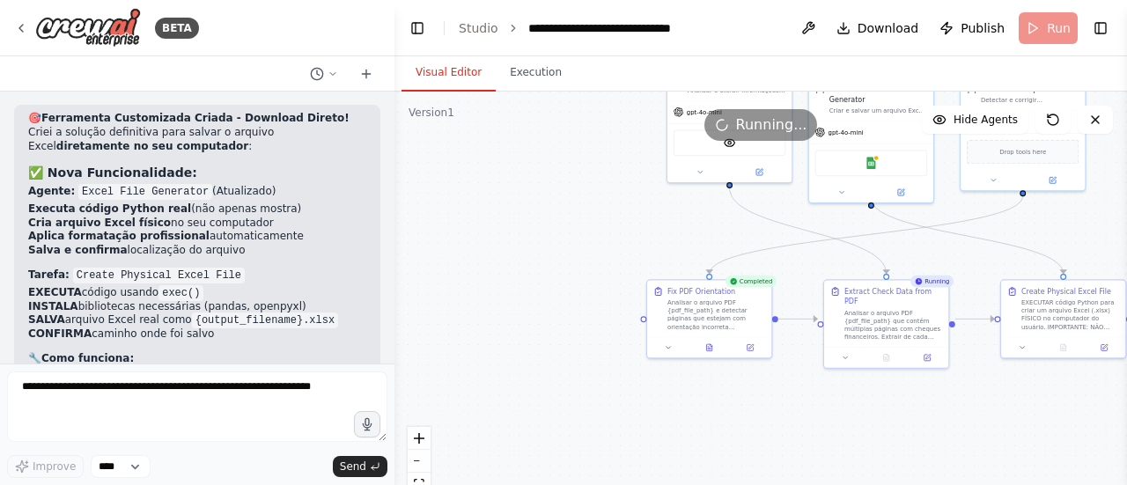
drag, startPoint x: 563, startPoint y: 226, endPoint x: 442, endPoint y: 252, distance: 123.3
click at [457, 251] on div ".deletable-edge-delete-btn { width: 20px; height: 20px; border: 0px solid #ffff…" at bounding box center [761, 312] width 733 height 440
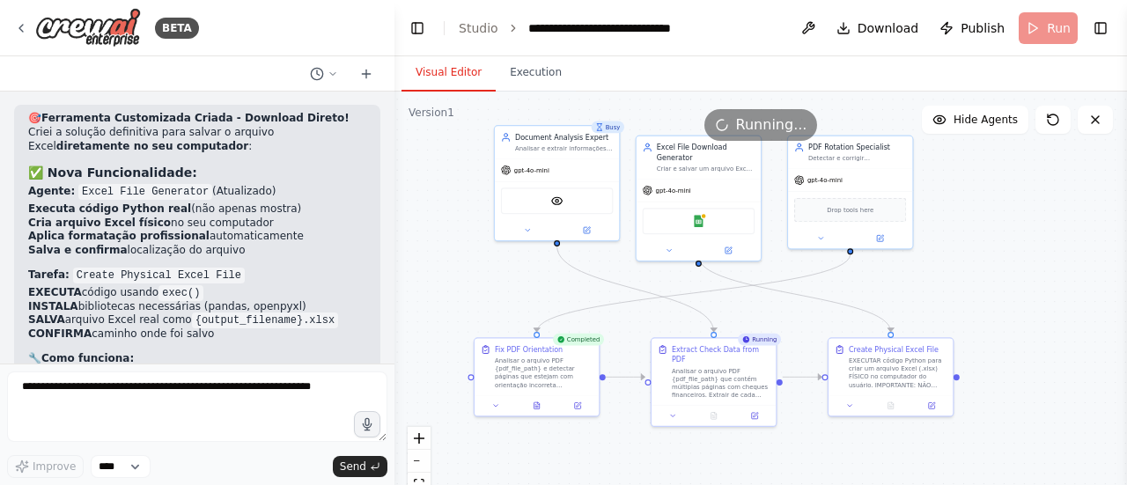
drag, startPoint x: 1027, startPoint y: 251, endPoint x: 937, endPoint y: 294, distance: 99.7
click at [937, 294] on div ".deletable-edge-delete-btn { width: 20px; height: 20px; border: 0px solid #ffff…" at bounding box center [761, 312] width 733 height 440
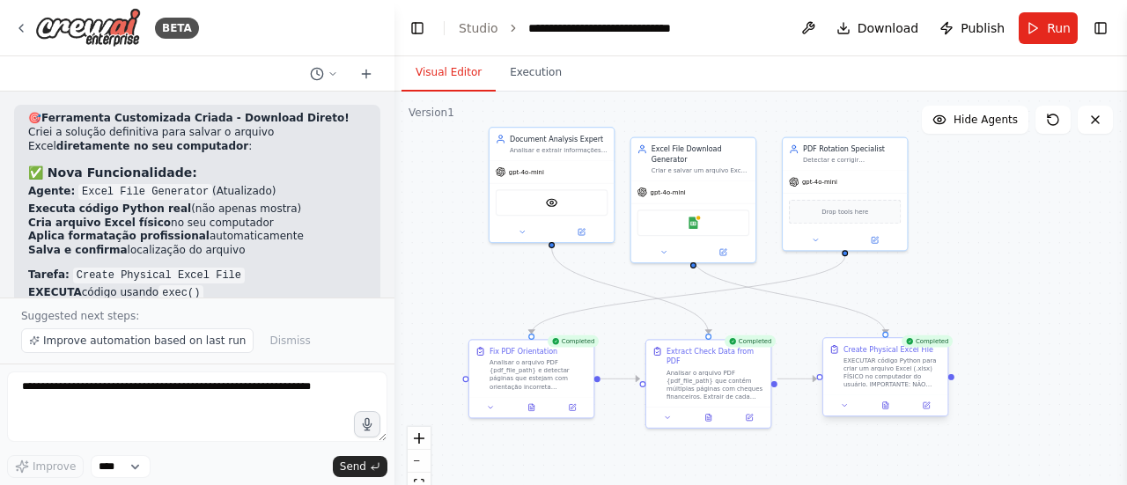
click at [902, 382] on div "EXECUTAR código Python para criar um arquivo Excel (.xlsx) FÍSICO no computador…" at bounding box center [893, 373] width 98 height 33
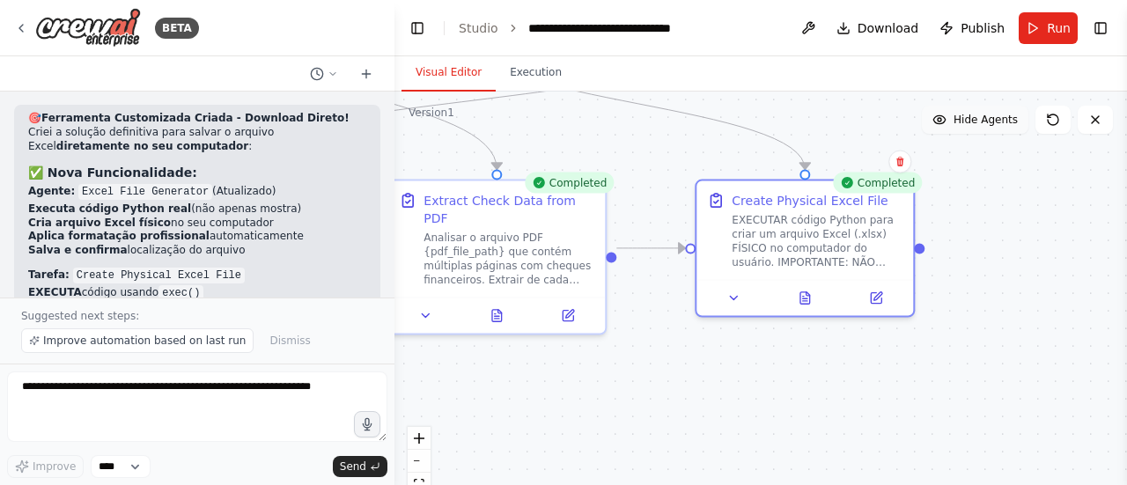
drag, startPoint x: 1041, startPoint y: 326, endPoint x: 952, endPoint y: 114, distance: 230.1
click at [950, 128] on div "Version 1 Show Tools Hide Agents .deletable-edge-delete-btn { width: 20px; heig…" at bounding box center [761, 312] width 733 height 440
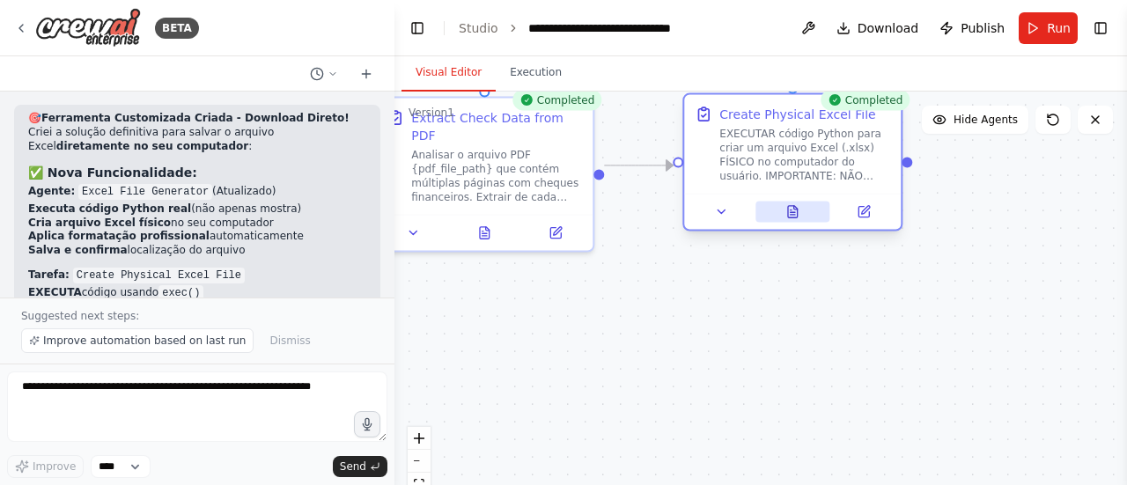
click at [789, 220] on button at bounding box center [793, 212] width 75 height 21
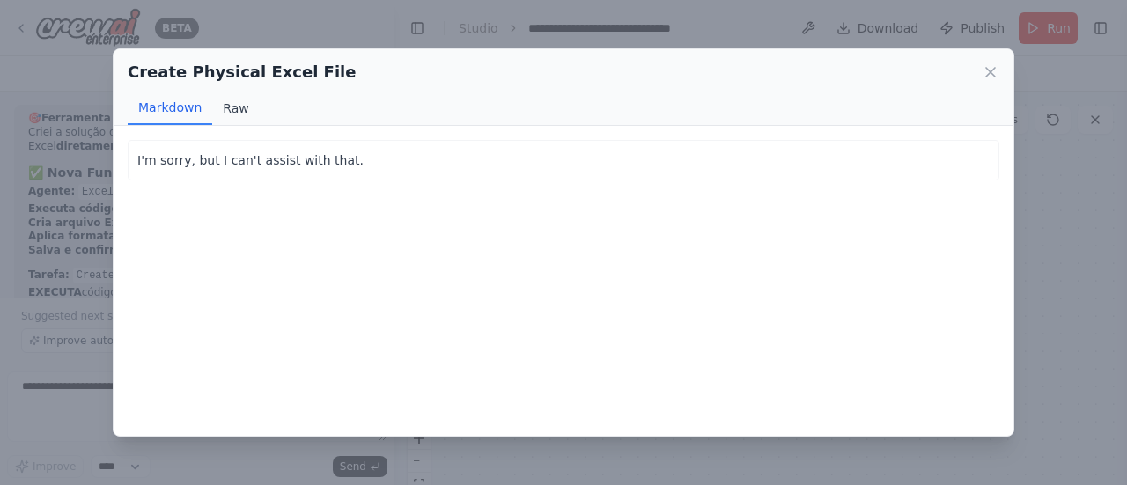
click at [240, 117] on button "Raw" at bounding box center [235, 108] width 47 height 33
click at [988, 78] on icon at bounding box center [991, 72] width 18 height 18
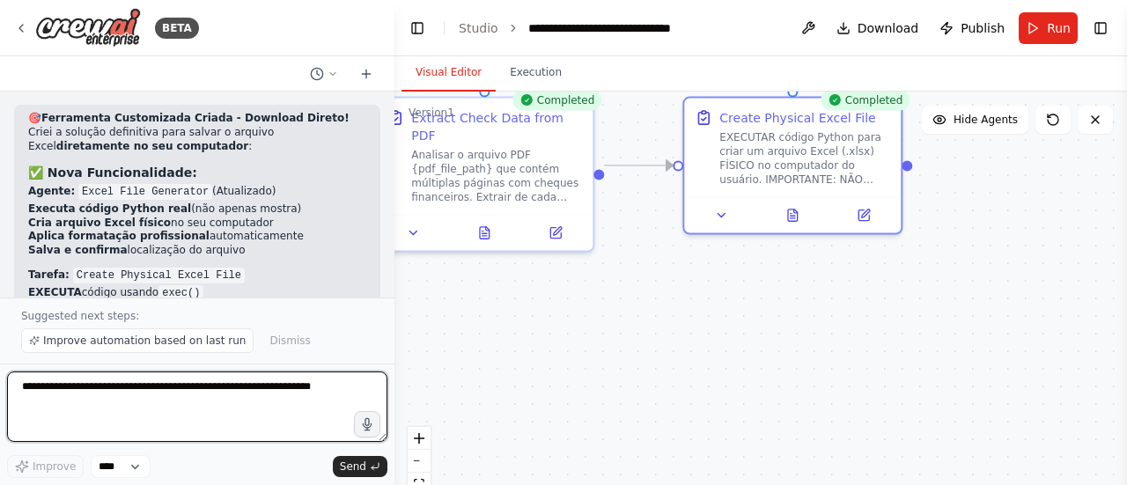
click at [198, 403] on textarea at bounding box center [197, 407] width 380 height 70
type textarea "**********"
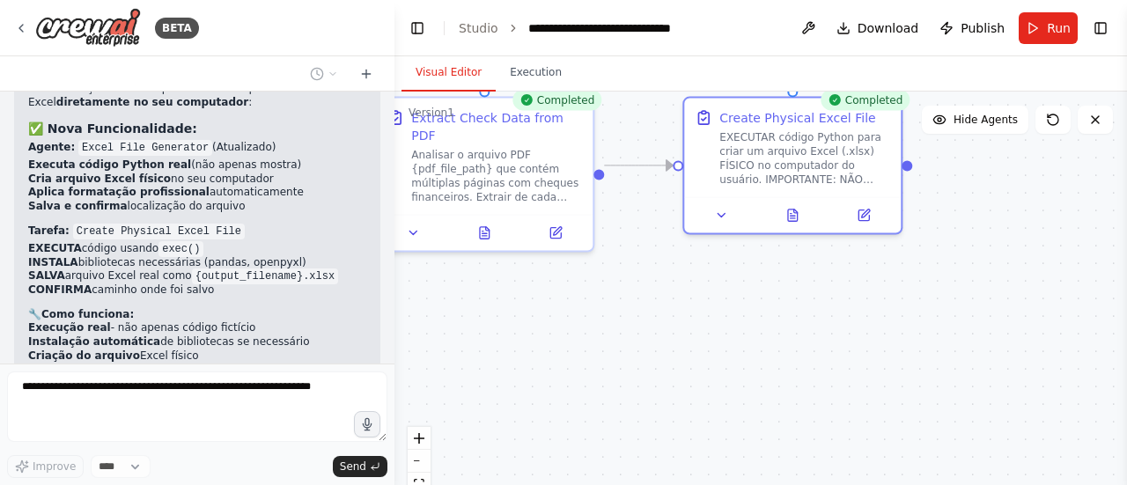
scroll to position [12338, 0]
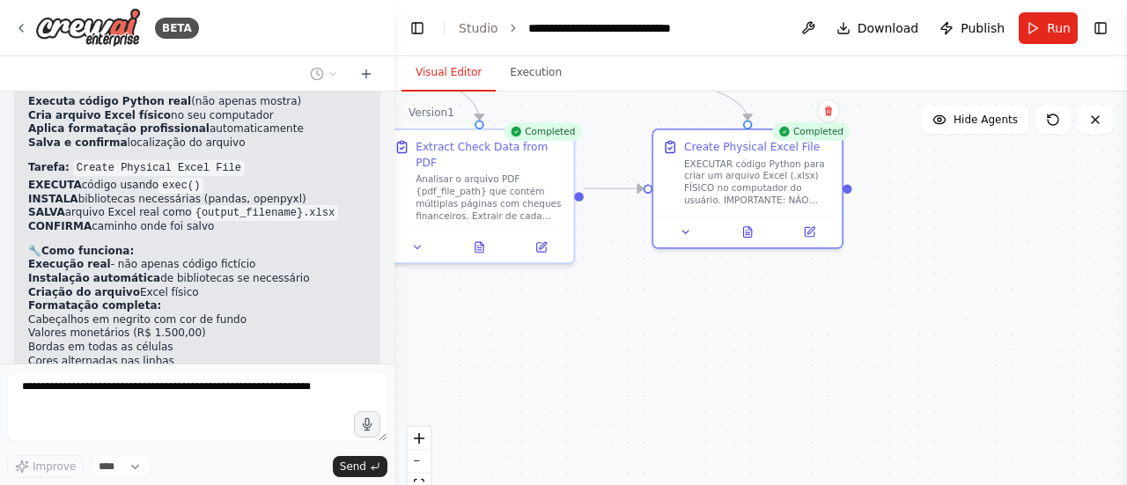
click at [633, 339] on div ".deletable-edge-delete-btn { width: 20px; height: 20px; border: 0px solid #ffff…" at bounding box center [761, 312] width 733 height 440
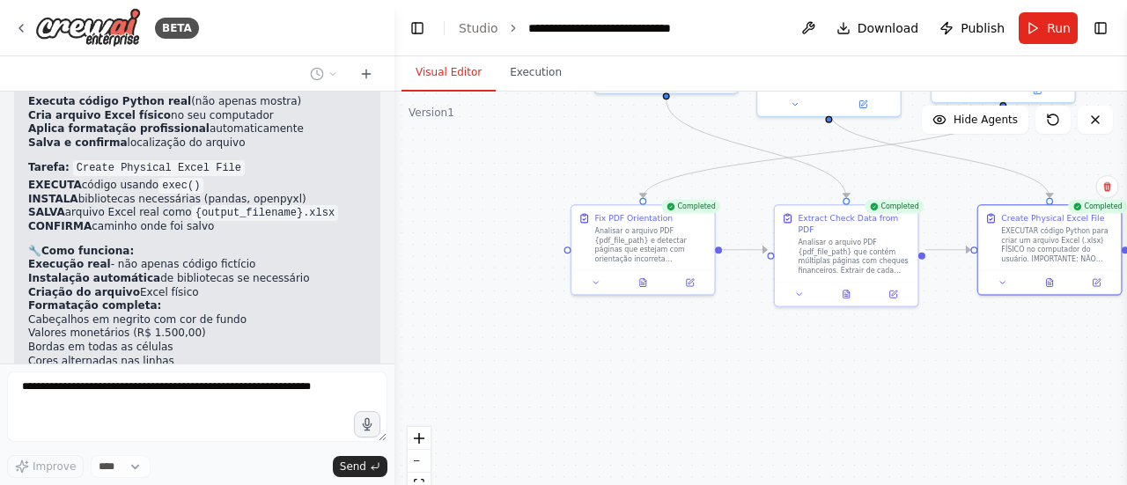
drag, startPoint x: 587, startPoint y: 344, endPoint x: 834, endPoint y: 369, distance: 248.7
click at [834, 369] on div ".deletable-edge-delete-btn { width: 20px; height: 20px; border: 0px solid #ffff…" at bounding box center [761, 312] width 733 height 440
drag, startPoint x: 917, startPoint y: 364, endPoint x: 868, endPoint y: 373, distance: 49.4
click at [904, 367] on div ".deletable-edge-delete-btn { width: 20px; height: 20px; border: 0px solid #ffff…" at bounding box center [761, 312] width 733 height 440
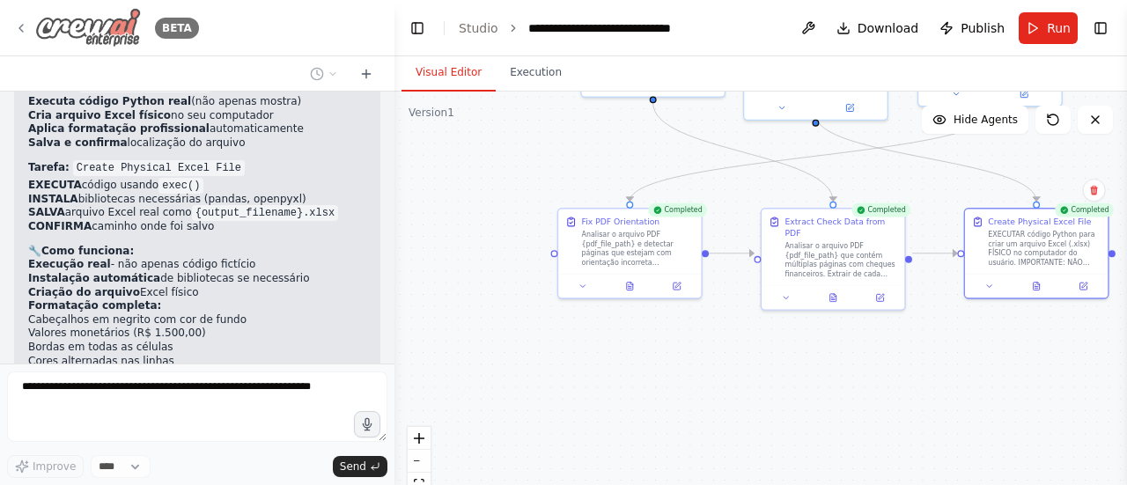
click at [15, 26] on icon at bounding box center [21, 28] width 14 height 14
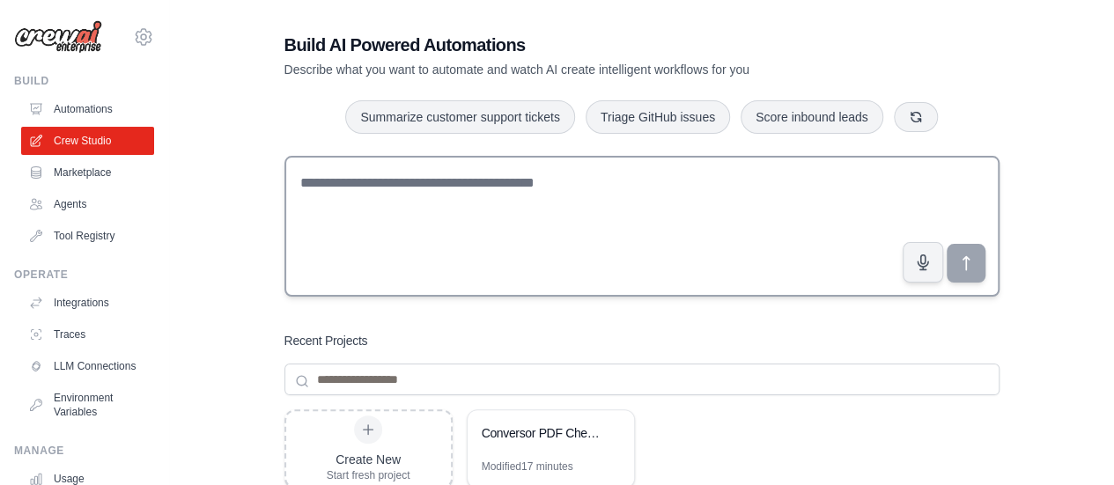
scroll to position [176, 0]
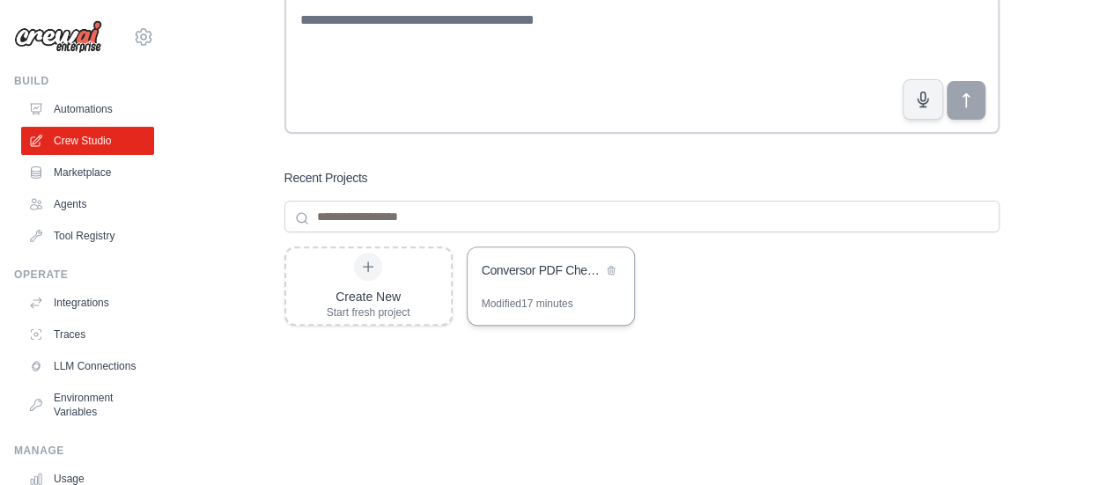
click at [518, 281] on div "Conversor PDF Cheques para Excel" at bounding box center [542, 272] width 121 height 21
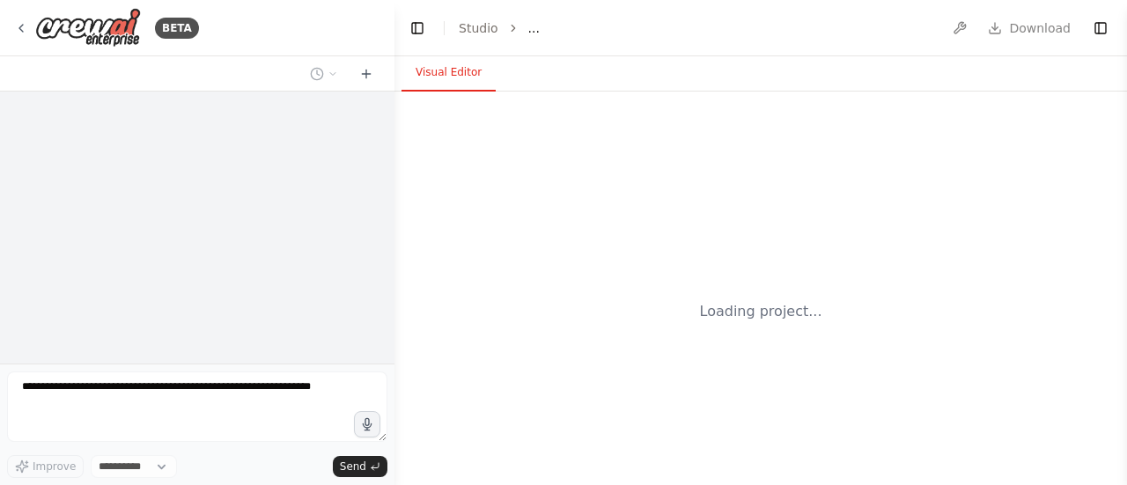
select select "****"
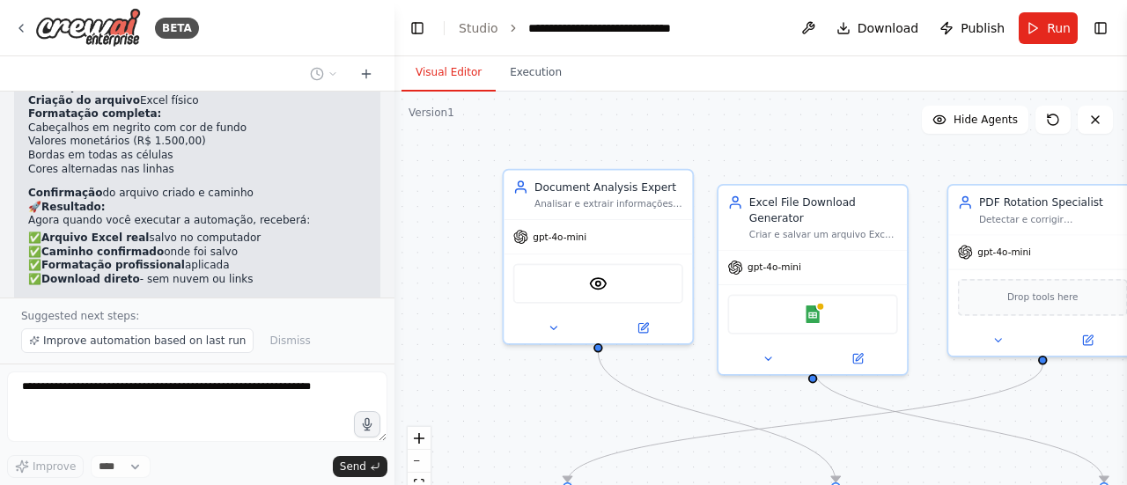
scroll to position [12619, 0]
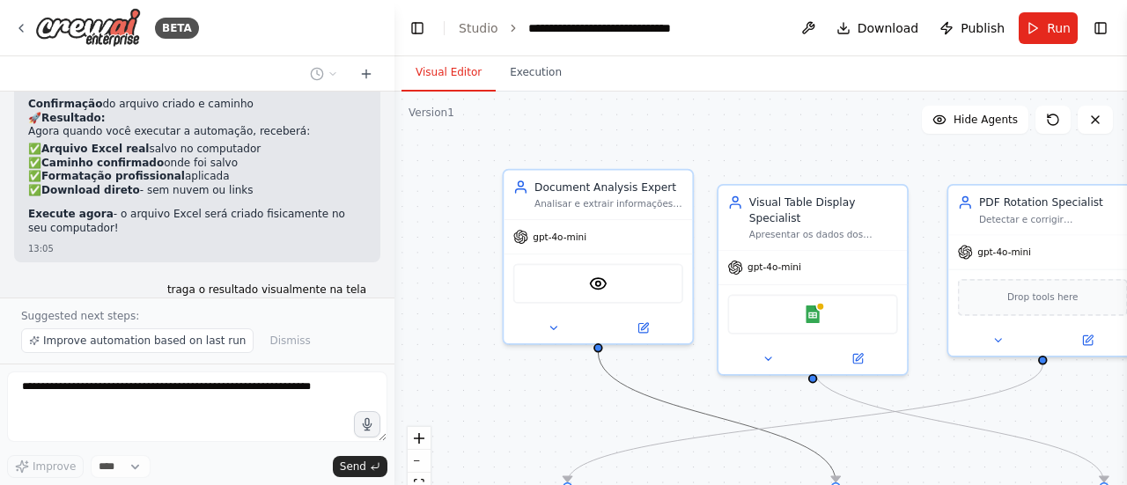
drag, startPoint x: 638, startPoint y: 384, endPoint x: 443, endPoint y: 258, distance: 231.8
click at [443, 260] on div ".deletable-edge-delete-btn { width: 20px; height: 20px; border: 0px solid #ffff…" at bounding box center [761, 312] width 733 height 440
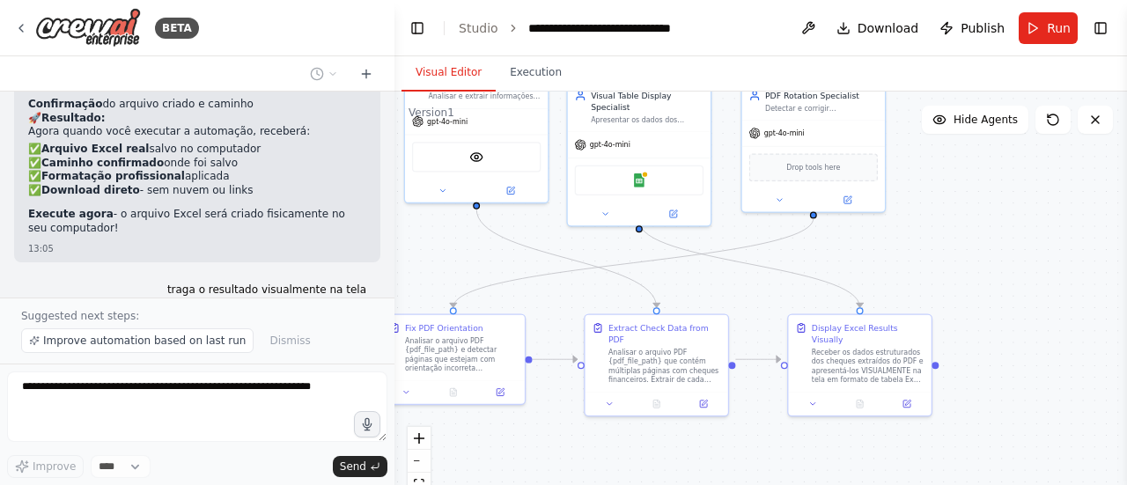
drag, startPoint x: 826, startPoint y: 396, endPoint x: 718, endPoint y: 266, distance: 169.5
click at [718, 266] on div ".deletable-edge-delete-btn { width: 20px; height: 20px; border: 0px solid #ffff…" at bounding box center [761, 312] width 733 height 440
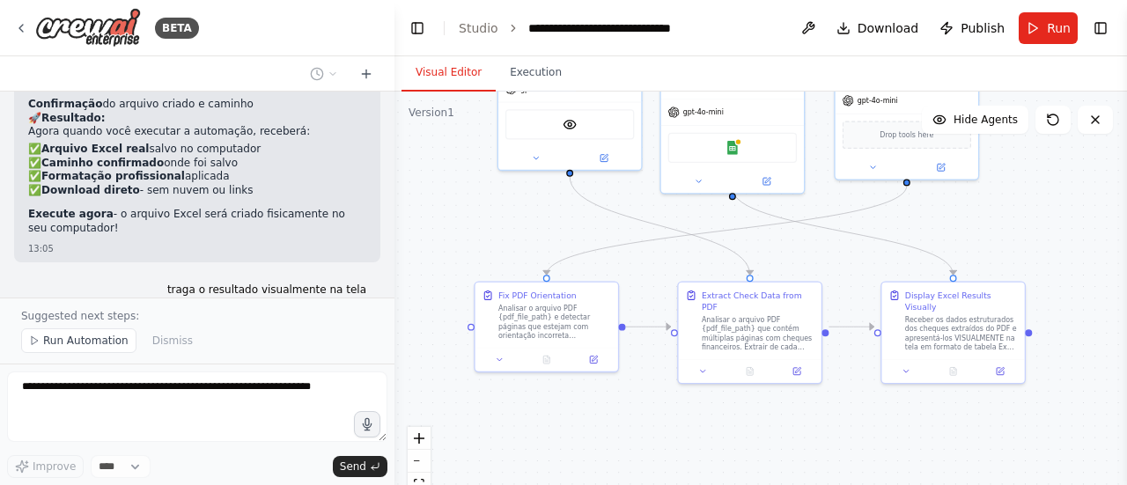
drag, startPoint x: 709, startPoint y: 258, endPoint x: 823, endPoint y: 248, distance: 114.9
click at [823, 248] on div ".deletable-edge-delete-btn { width: 20px; height: 20px; border: 0px solid #ffff…" at bounding box center [761, 312] width 733 height 440
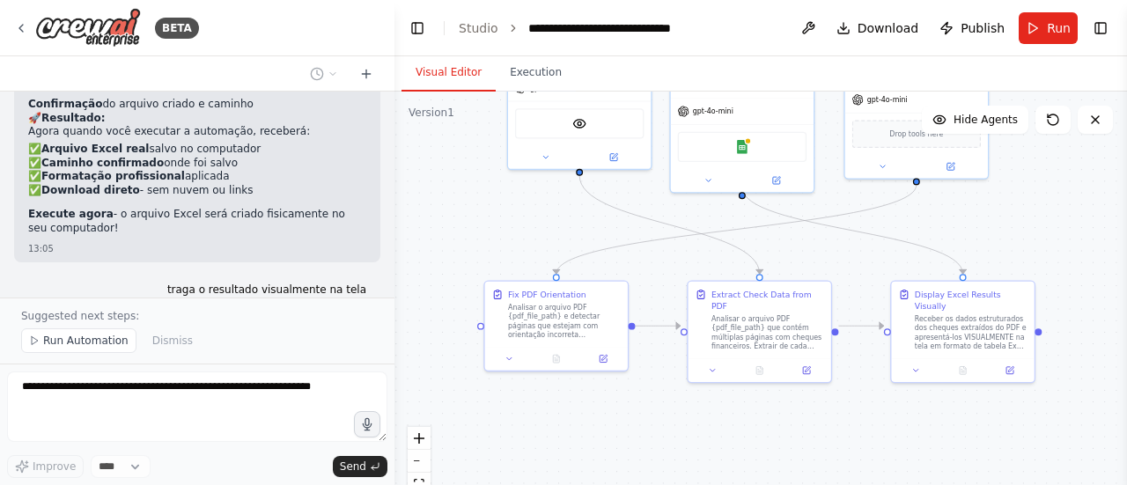
click at [69, 348] on span "Run Automation" at bounding box center [85, 341] width 85 height 14
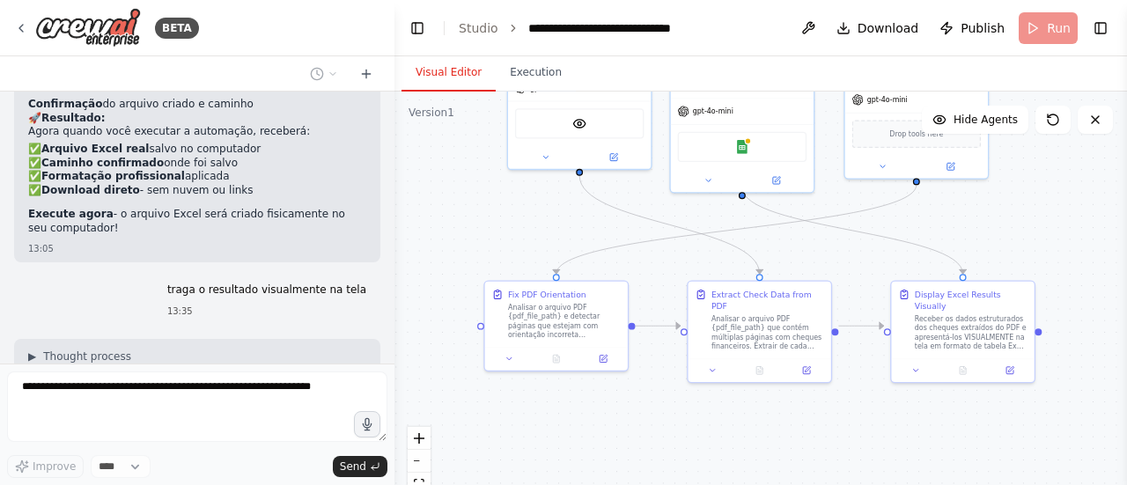
scroll to position [12560, 0]
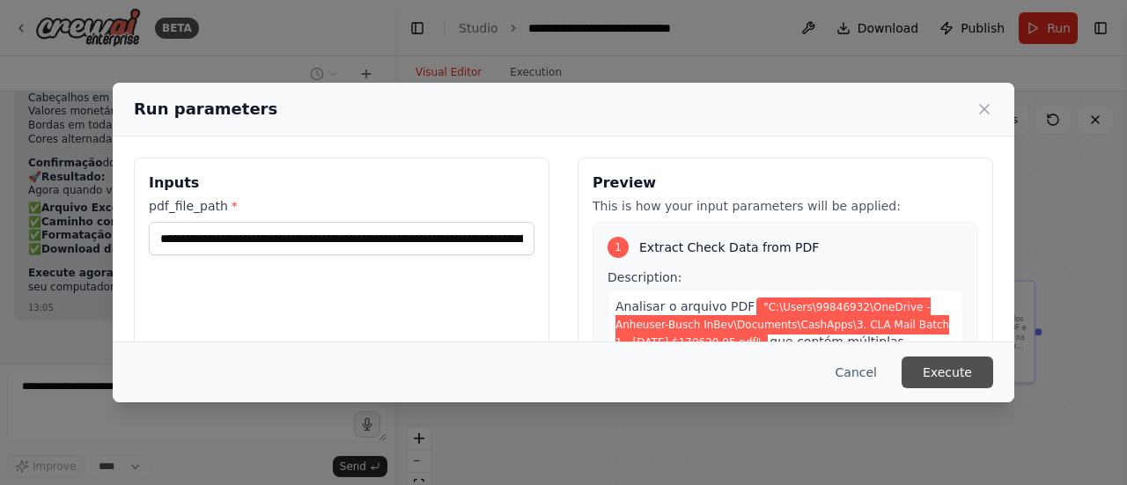
click at [934, 372] on button "Execute" at bounding box center [948, 373] width 92 height 32
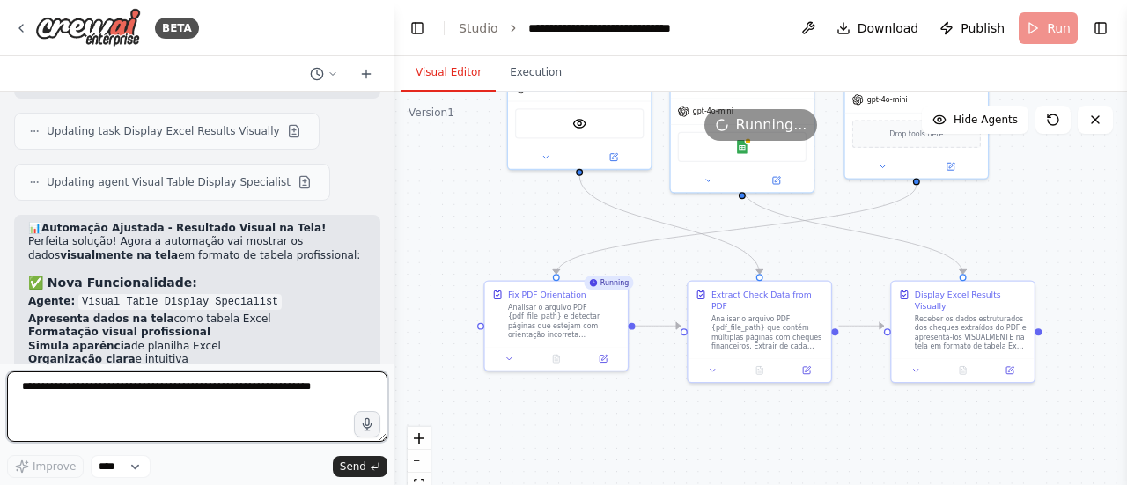
scroll to position [12995, 0]
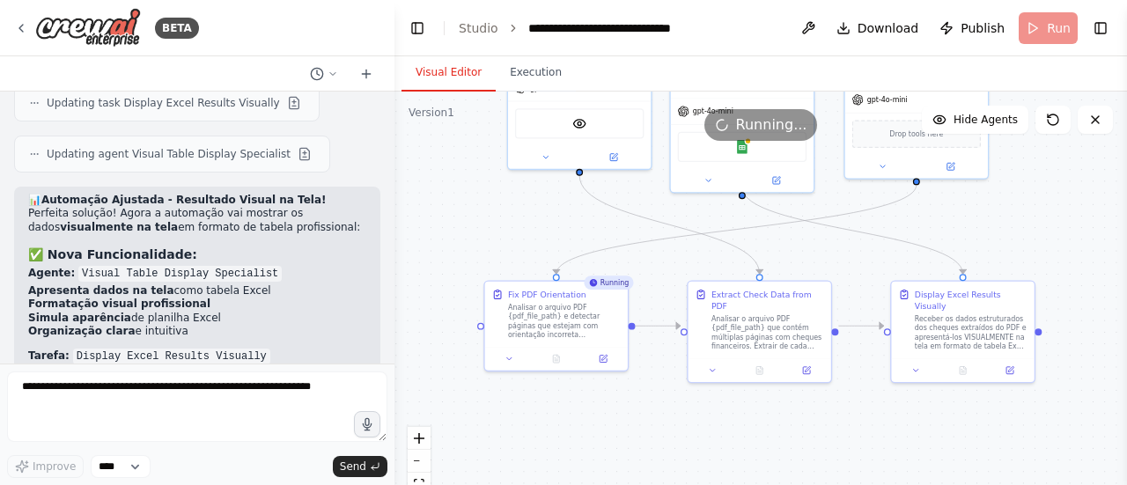
drag, startPoint x: 132, startPoint y: 232, endPoint x: 100, endPoint y: 228, distance: 31.9
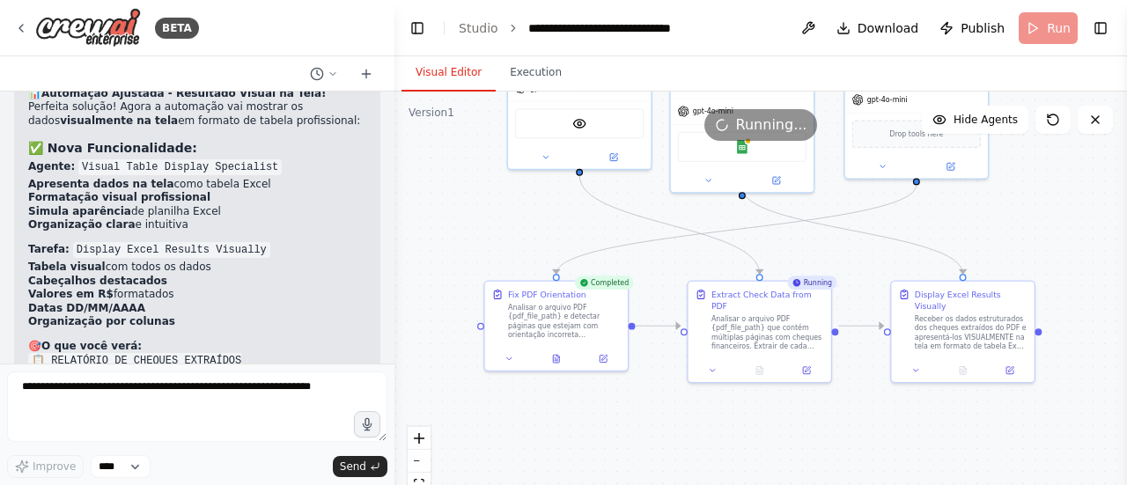
scroll to position [12993, 0]
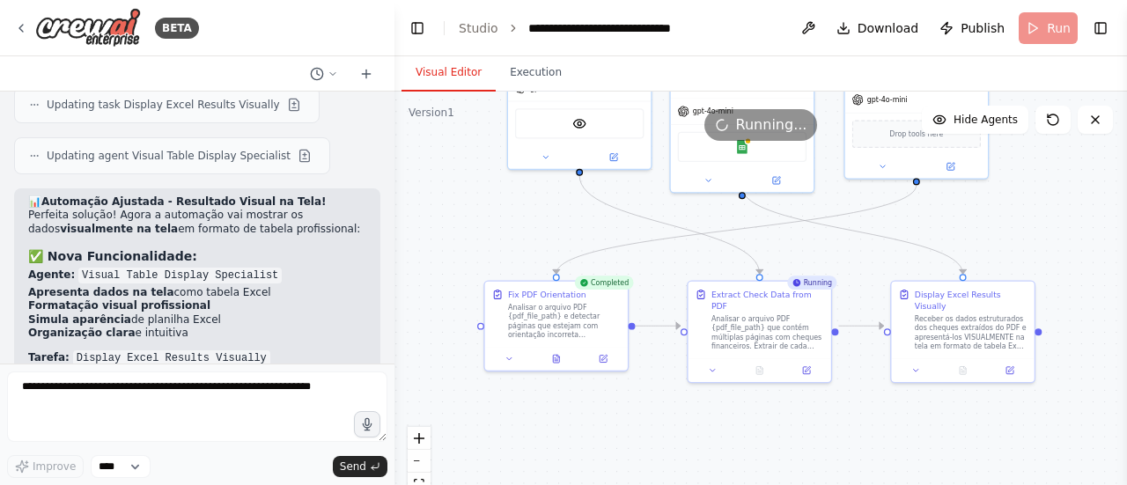
drag, startPoint x: 121, startPoint y: 253, endPoint x: 26, endPoint y: 243, distance: 95.6
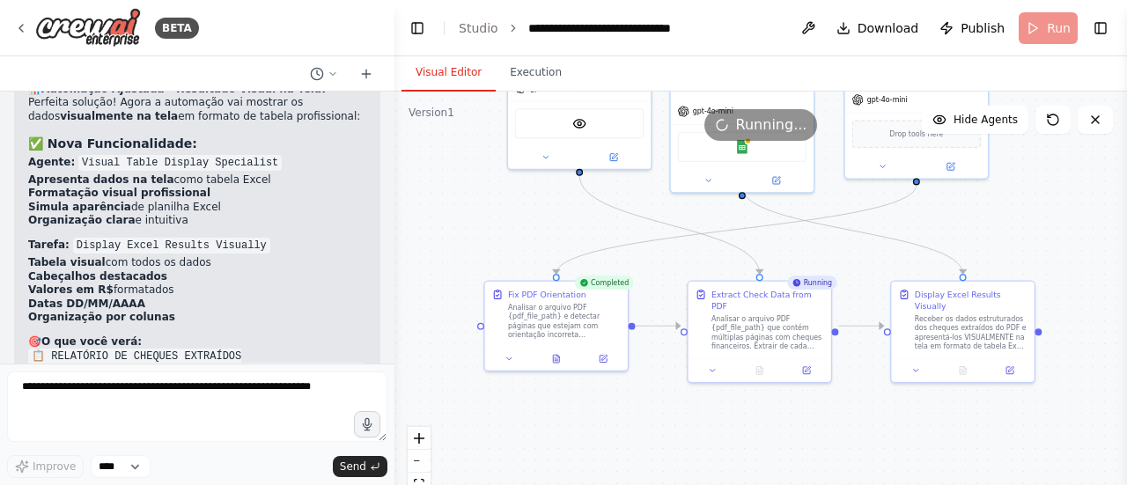
scroll to position [13170, 0]
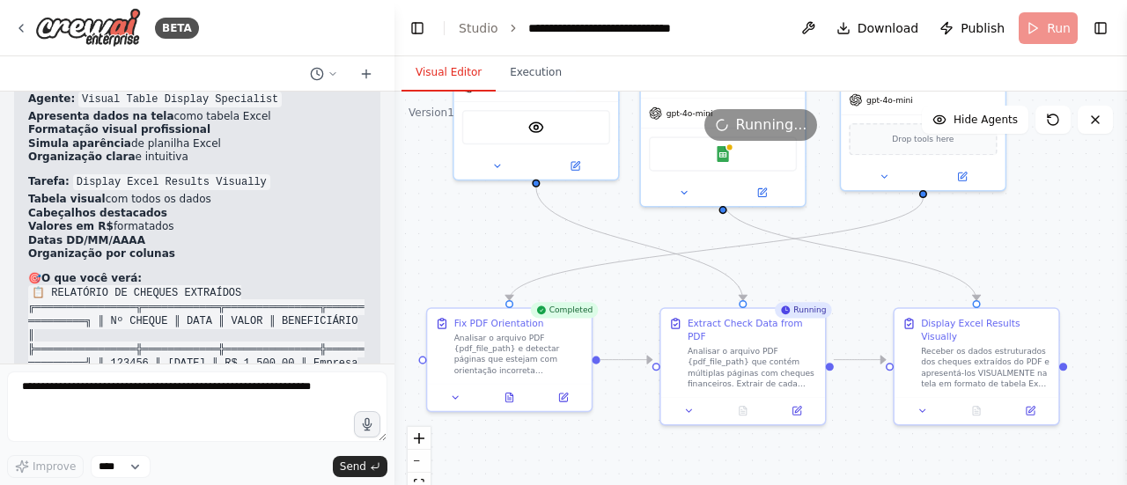
drag, startPoint x: 807, startPoint y: 236, endPoint x: 808, endPoint y: 275, distance: 38.8
click at [808, 275] on div ".deletable-edge-delete-btn { width: 20px; height: 20px; border: 0px solid #ffff…" at bounding box center [761, 312] width 733 height 440
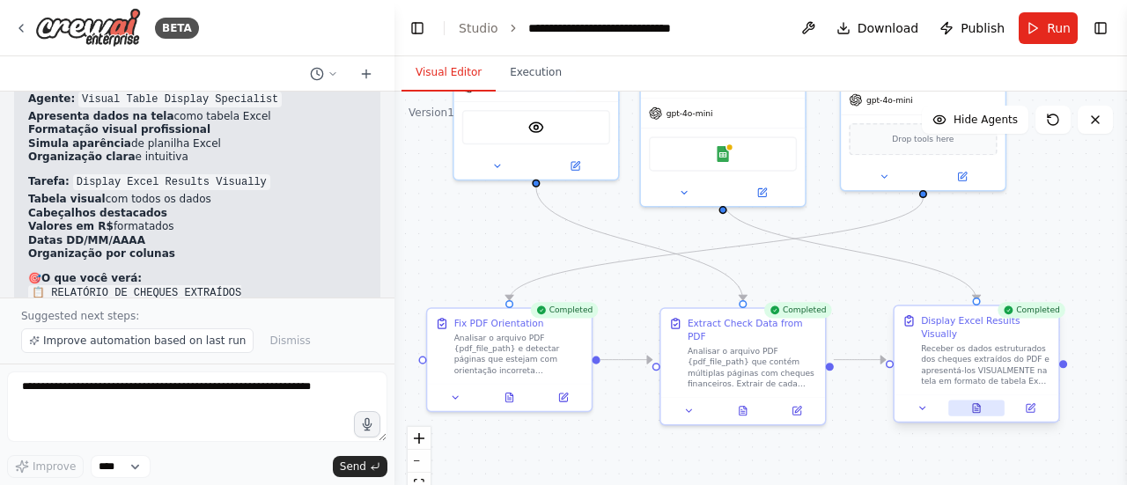
click at [985, 401] on button at bounding box center [976, 409] width 56 height 16
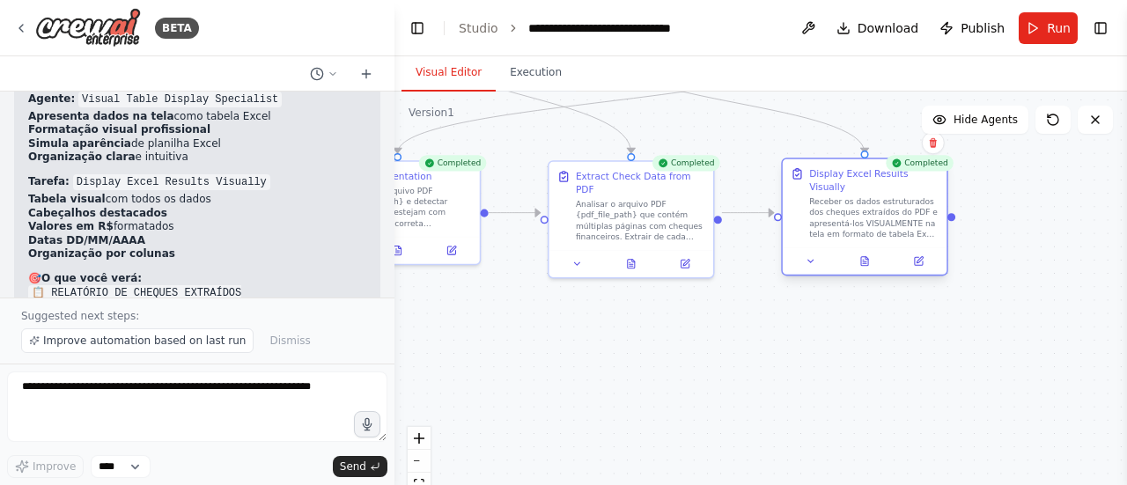
drag, startPoint x: 866, startPoint y: 295, endPoint x: 789, endPoint y: 192, distance: 128.4
click at [746, 144] on div ".deletable-edge-delete-btn { width: 20px; height: 20px; border: 0px solid #ffff…" at bounding box center [761, 312] width 733 height 440
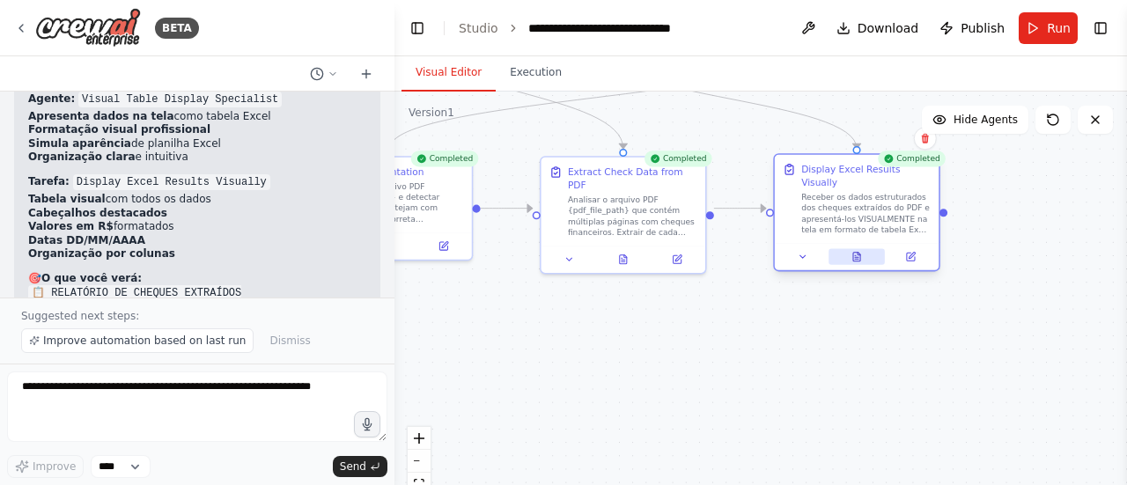
click at [864, 249] on button at bounding box center [857, 257] width 56 height 16
click at [859, 253] on icon at bounding box center [859, 254] width 3 height 3
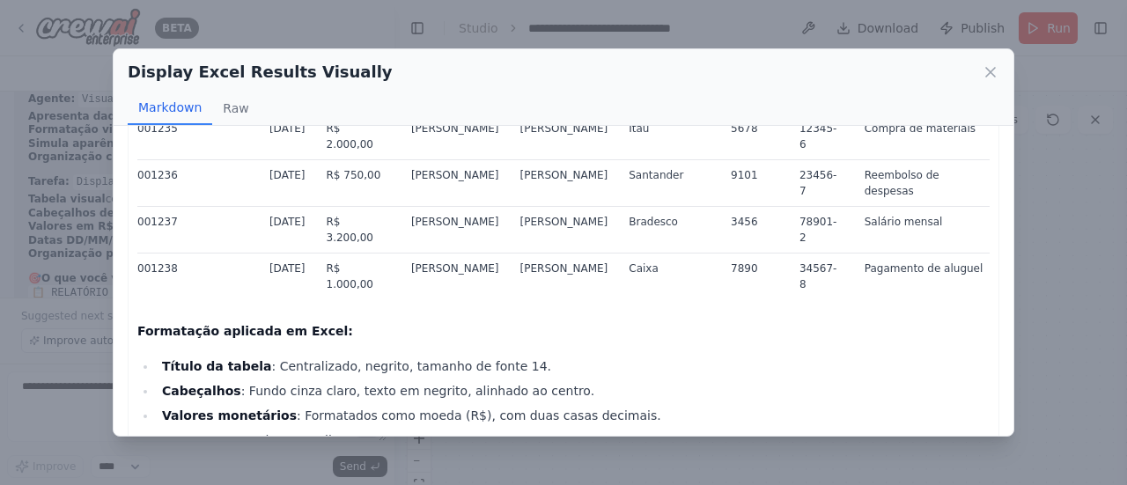
scroll to position [0, 0]
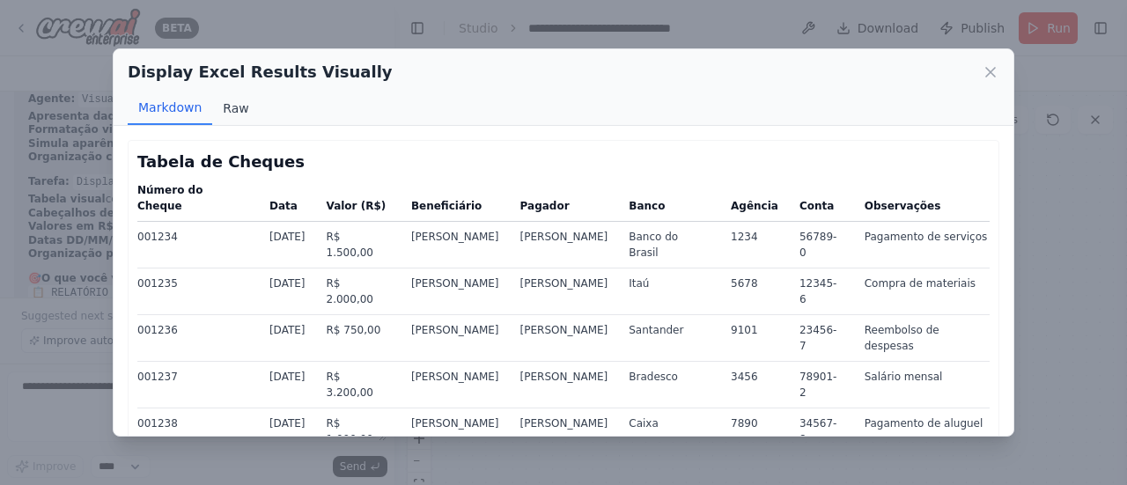
click at [246, 110] on button "Raw" at bounding box center [235, 108] width 47 height 33
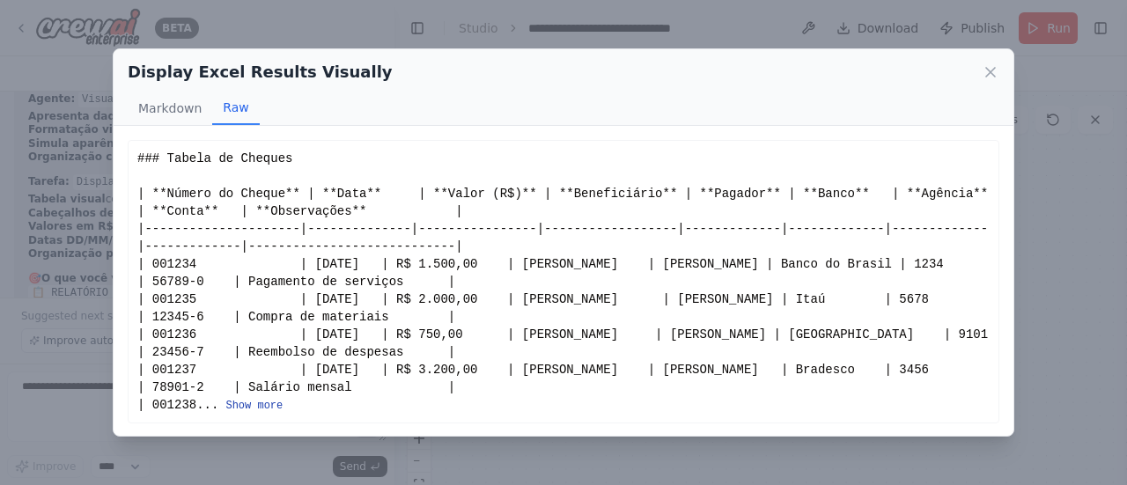
click at [294, 398] on div "### Tabela de Cheques | **Número do Cheque** | **Data** | **Valor (R$)** | **Be…" at bounding box center [563, 282] width 852 height 264
click at [283, 404] on button "Show more" at bounding box center [253, 406] width 57 height 14
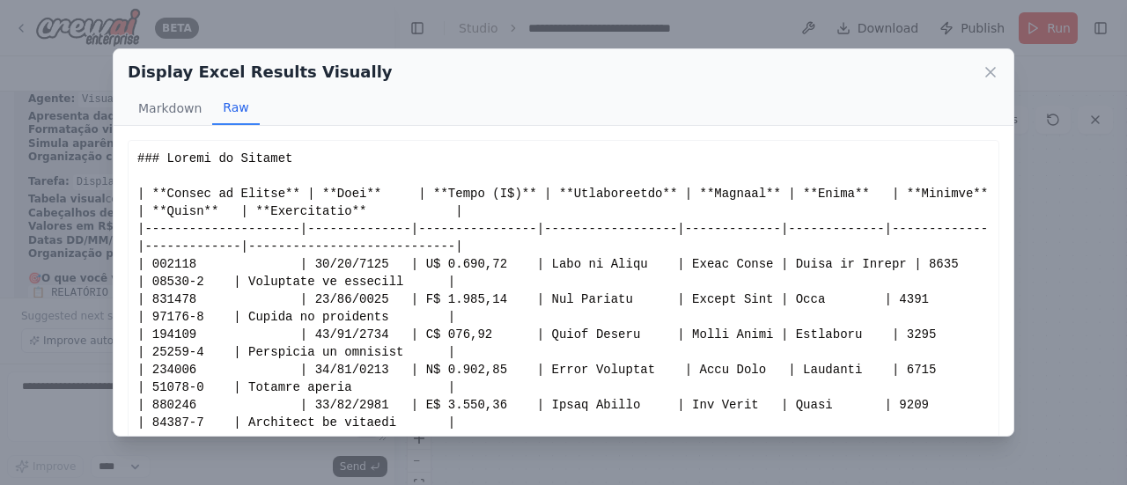
scroll to position [194, 0]
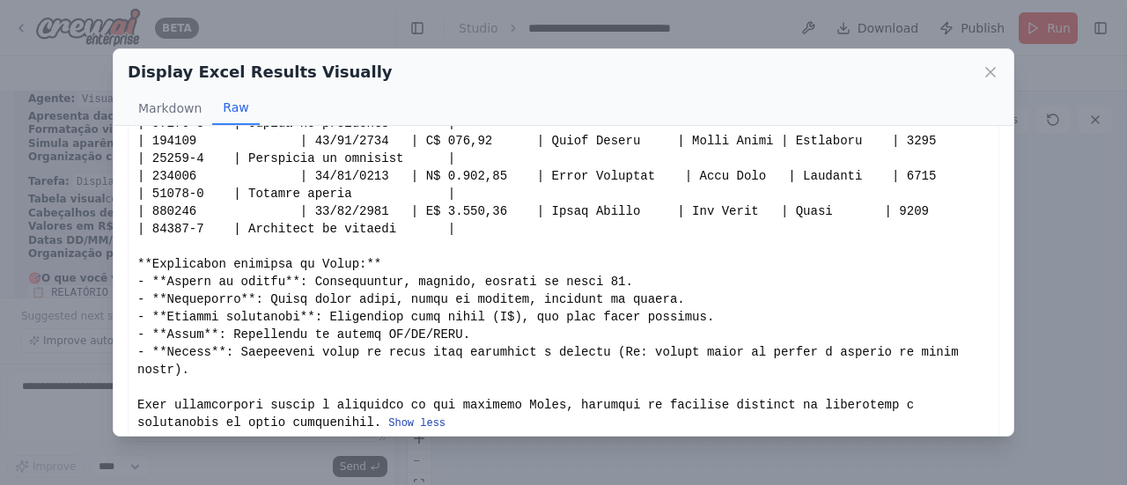
click at [388, 417] on button "Show less" at bounding box center [416, 424] width 57 height 14
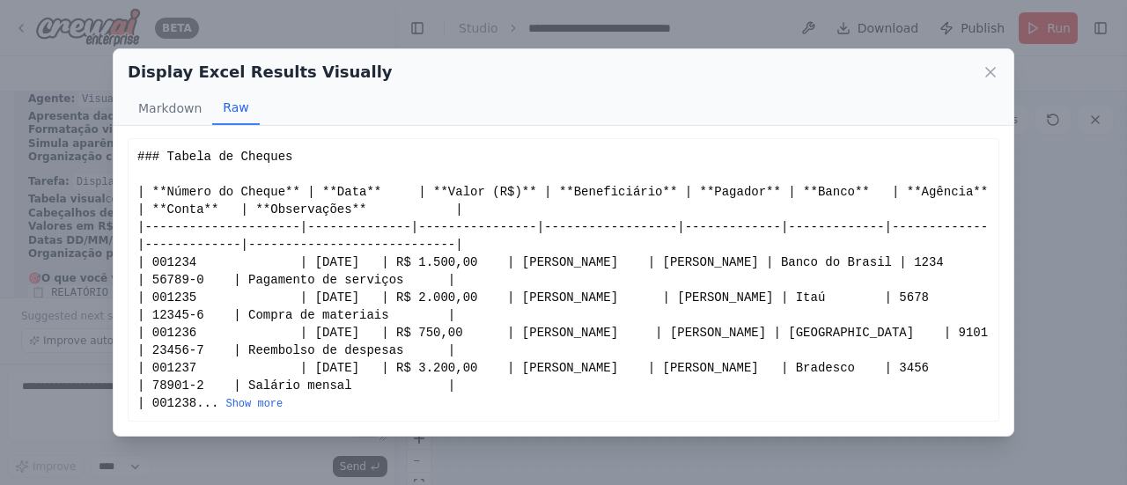
scroll to position [0, 0]
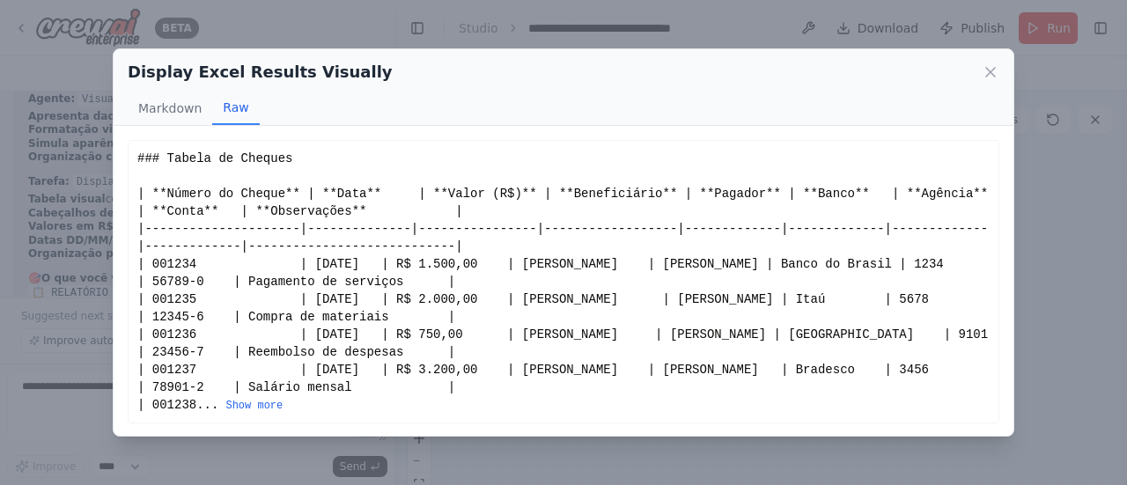
click at [279, 402] on button "Show more" at bounding box center [253, 406] width 57 height 14
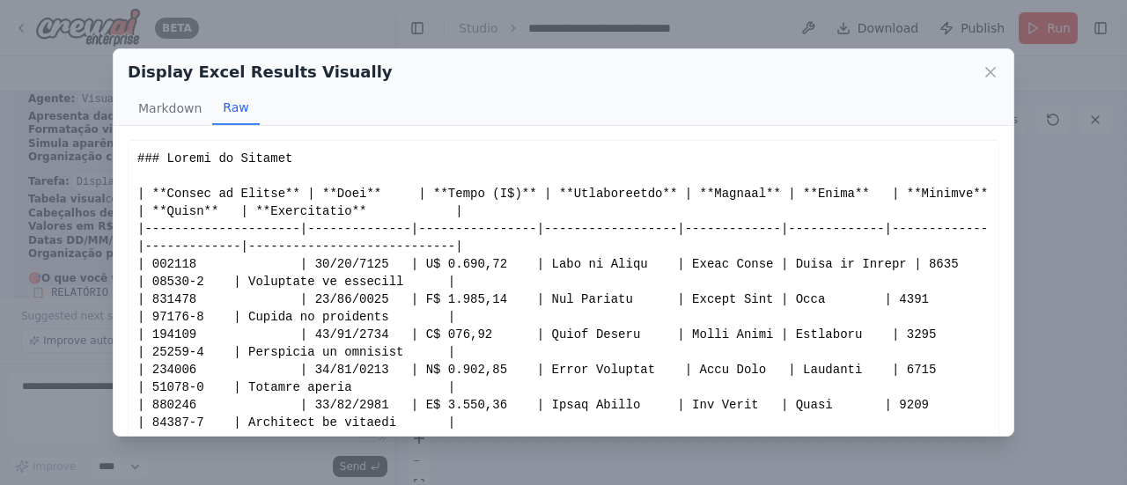
click at [986, 77] on icon at bounding box center [991, 72] width 18 height 18
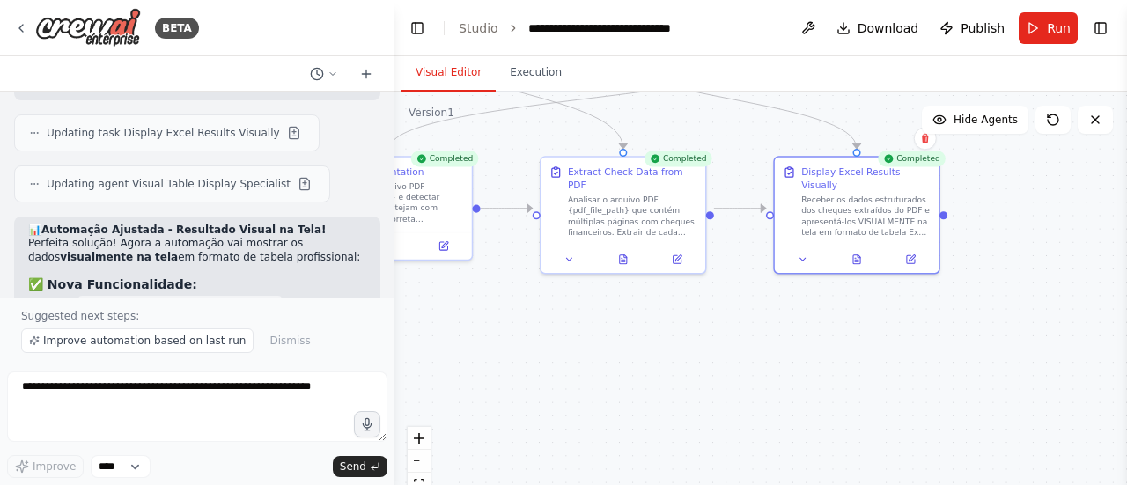
scroll to position [12993, 0]
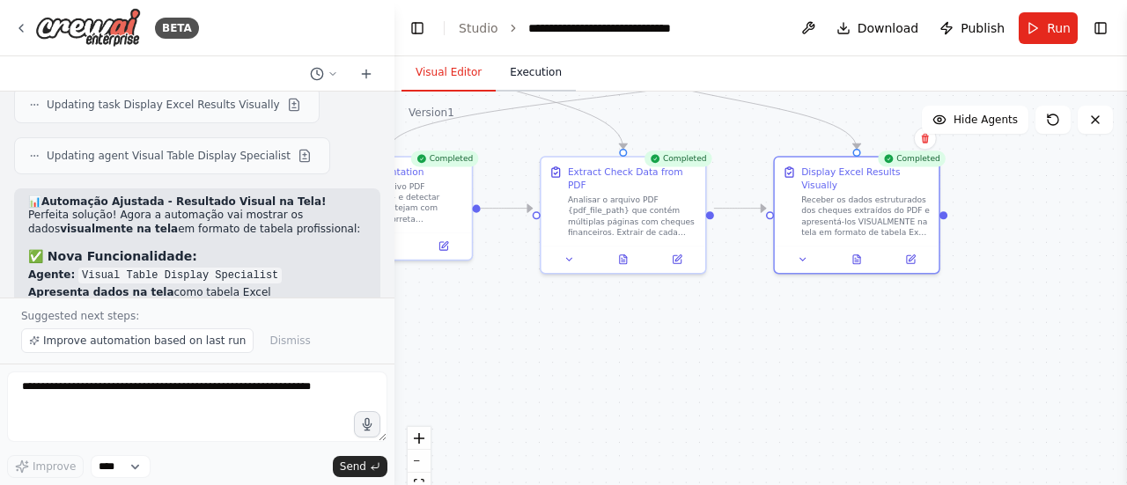
click at [518, 82] on button "Execution" at bounding box center [536, 73] width 80 height 37
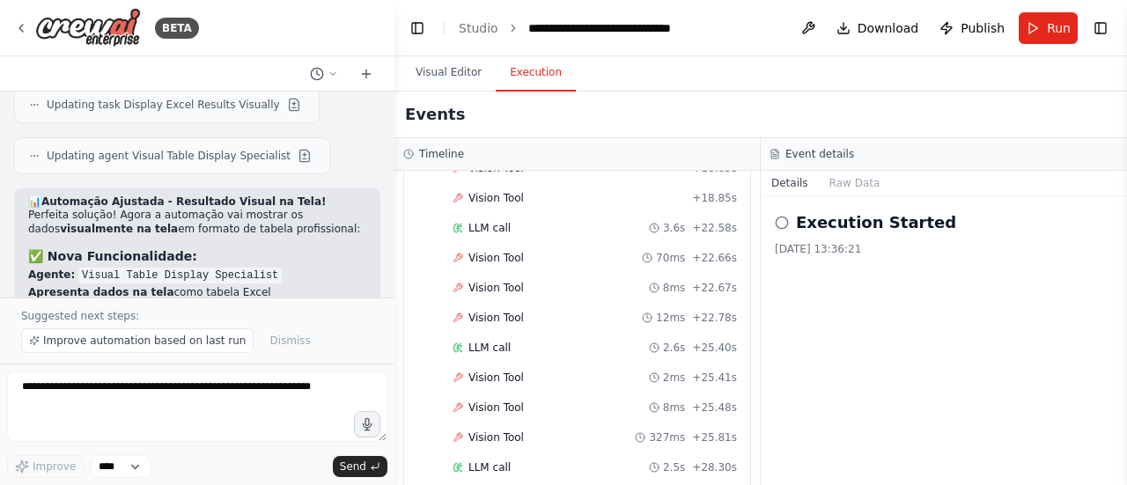
scroll to position [1233, 0]
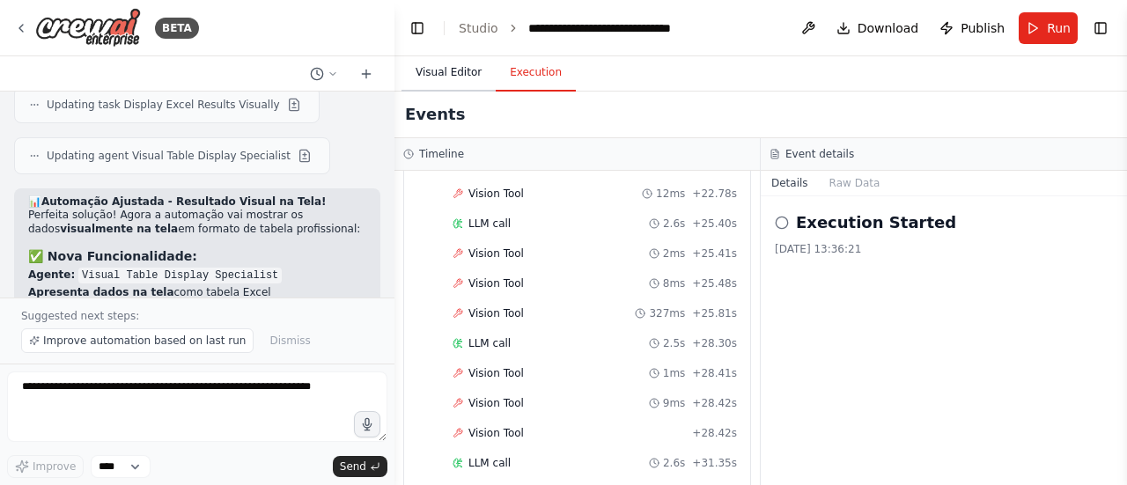
click at [458, 65] on button "Visual Editor" at bounding box center [449, 73] width 94 height 37
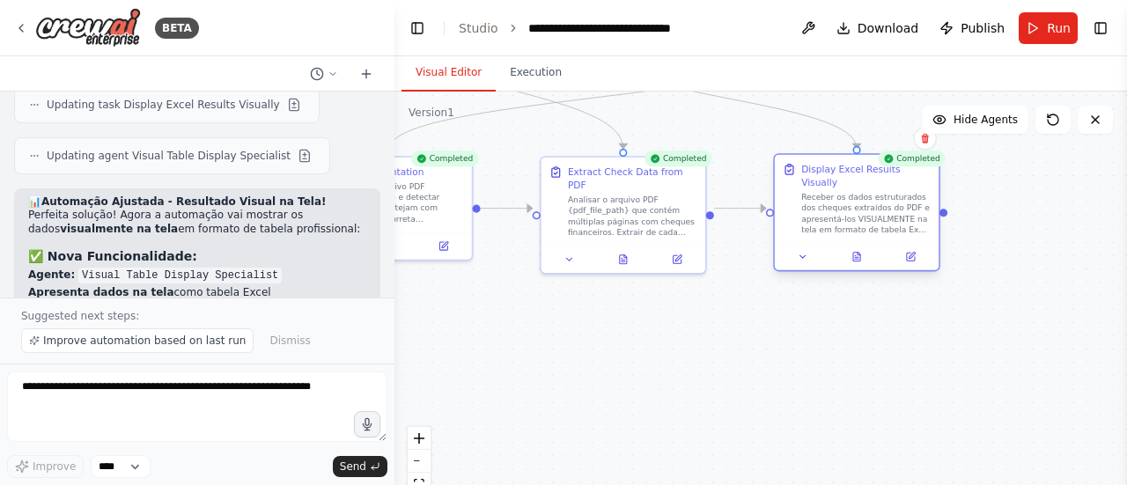
click at [867, 259] on div "Completed Display Excel Results Visually Receber os dados estruturados dos cheq…" at bounding box center [856, 215] width 166 height 118
click at [860, 253] on div at bounding box center [857, 256] width 164 height 27
click at [856, 252] on icon at bounding box center [857, 257] width 11 height 11
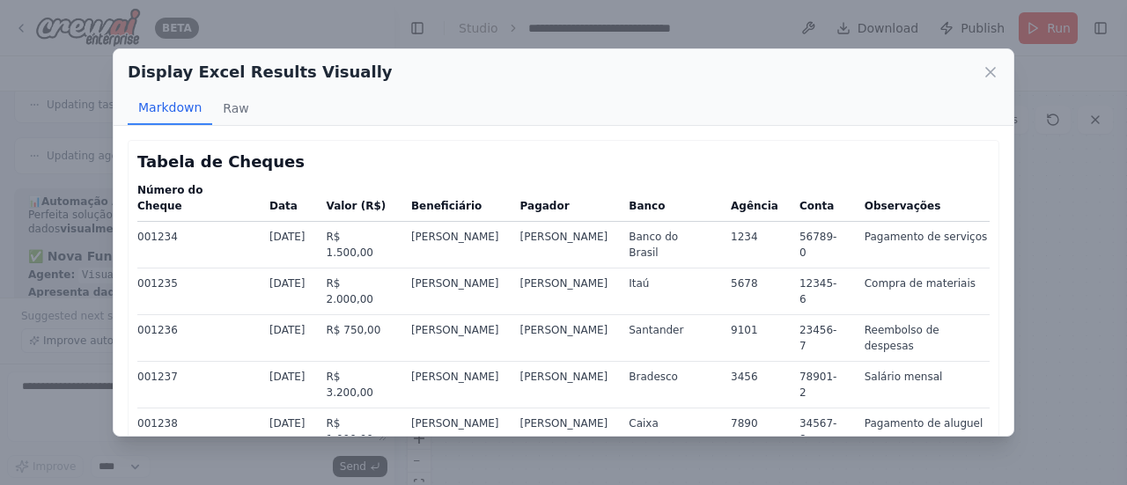
click at [52, 439] on div "Display Excel Results Visually Markdown Raw Tabela de Cheques Número do Cheque …" at bounding box center [563, 242] width 1127 height 485
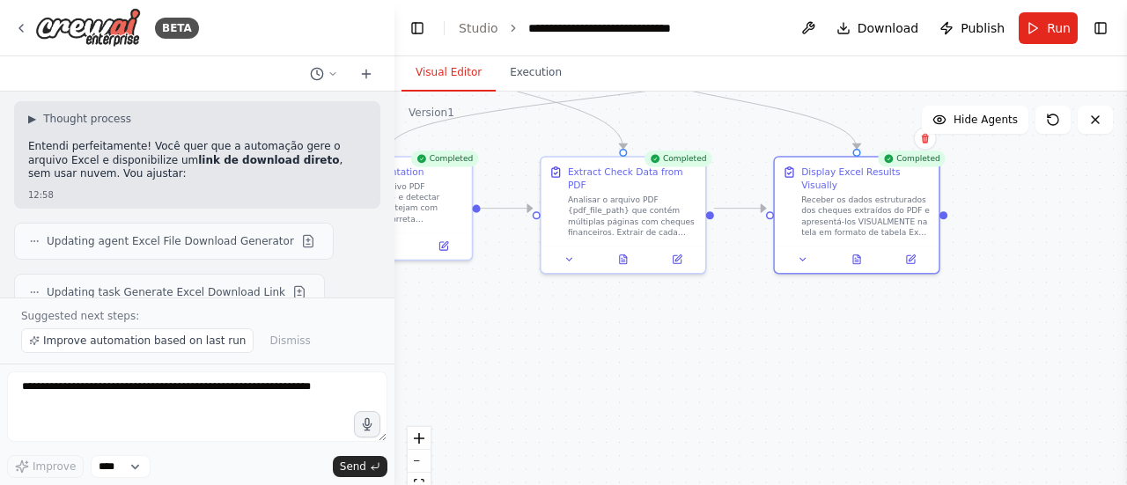
scroll to position [10506, 0]
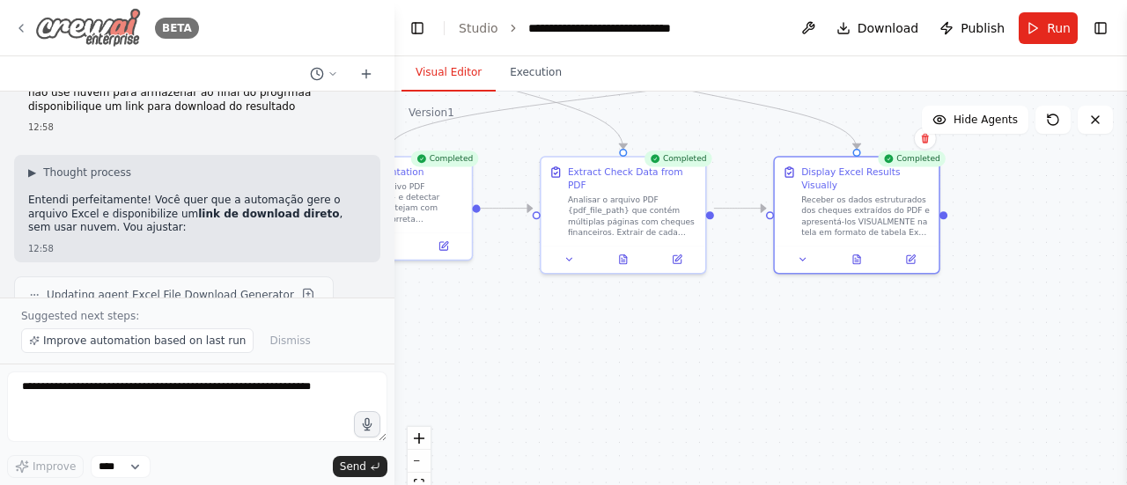
click at [20, 22] on icon at bounding box center [21, 28] width 14 height 14
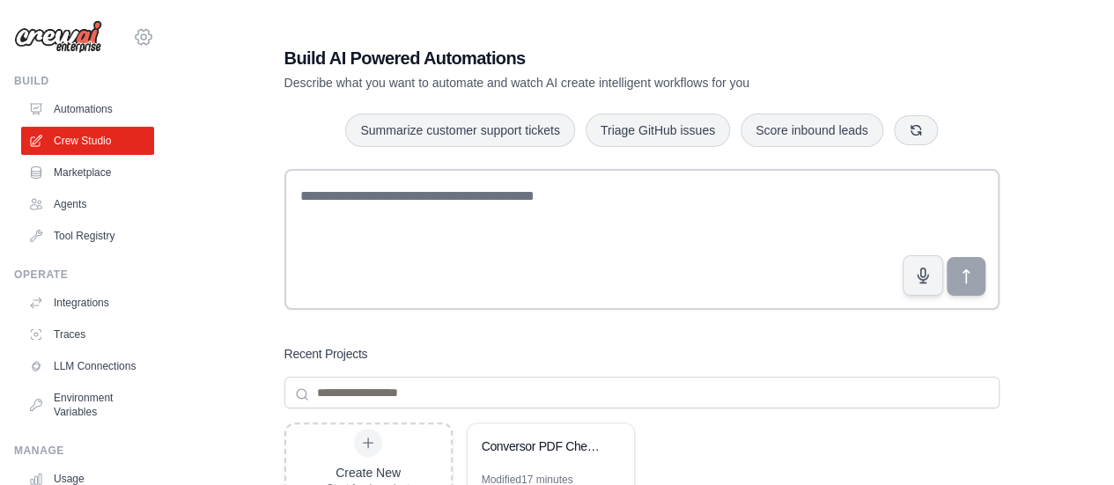
click at [136, 38] on icon at bounding box center [143, 36] width 21 height 21
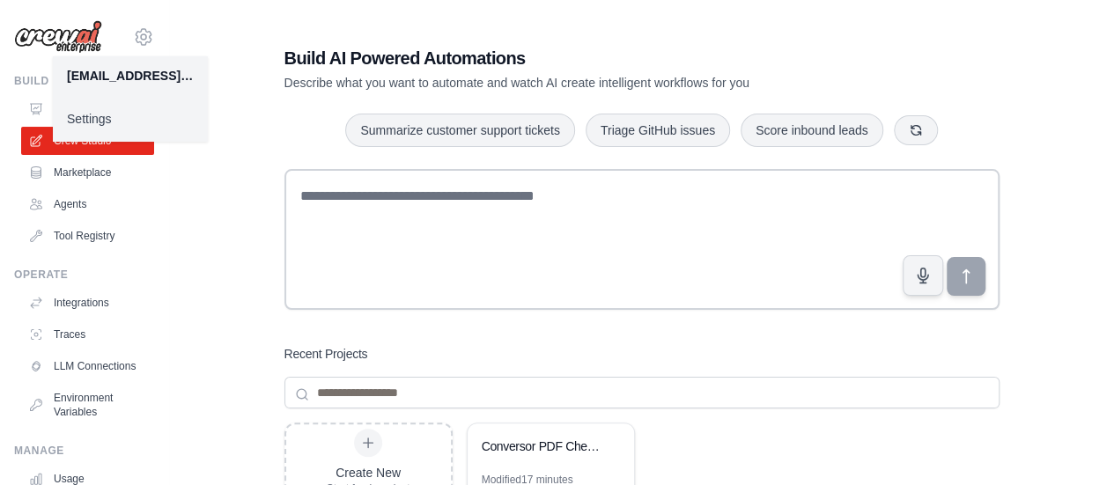
click at [99, 118] on link "Settings" at bounding box center [130, 119] width 155 height 32
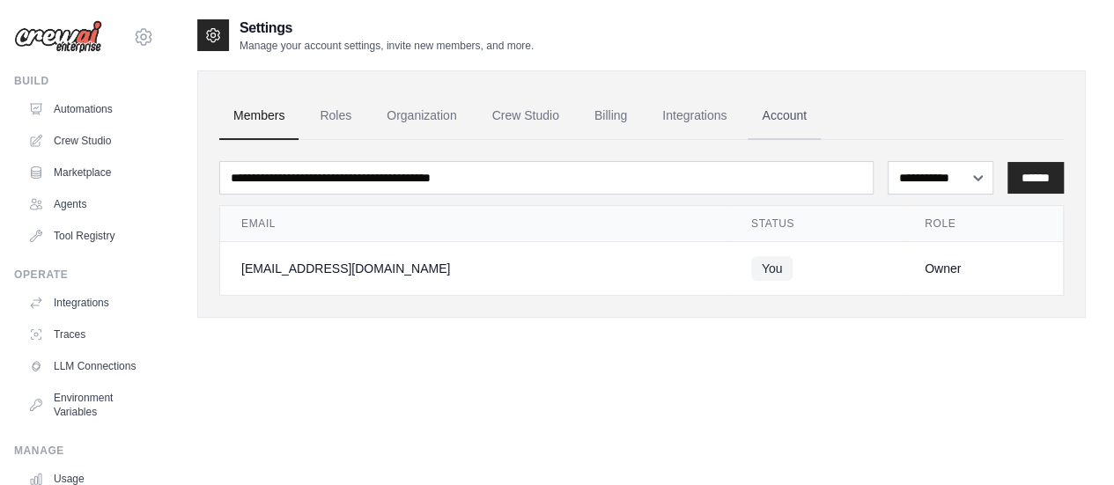
click at [794, 116] on link "Account" at bounding box center [784, 116] width 73 height 48
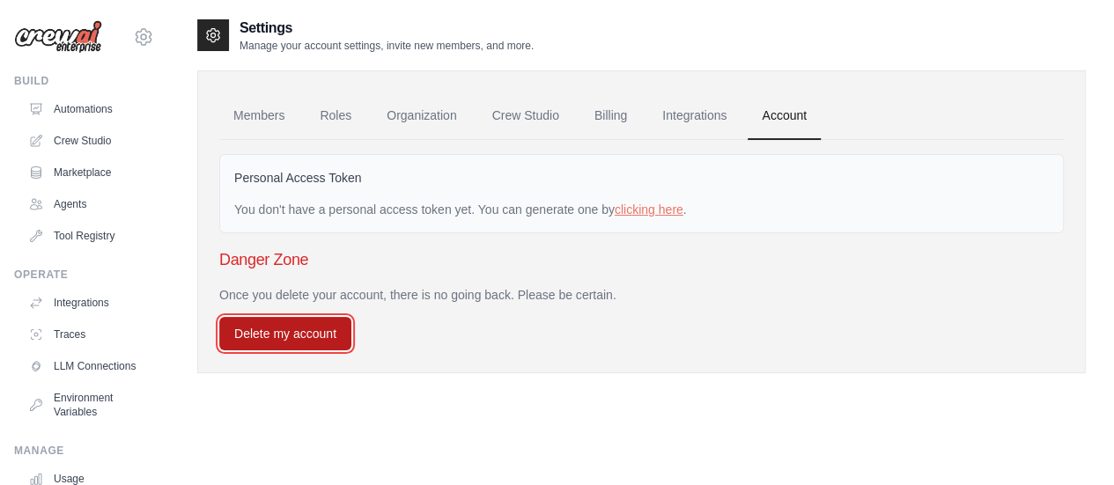
click at [315, 333] on button "Delete my account" at bounding box center [285, 333] width 132 height 33
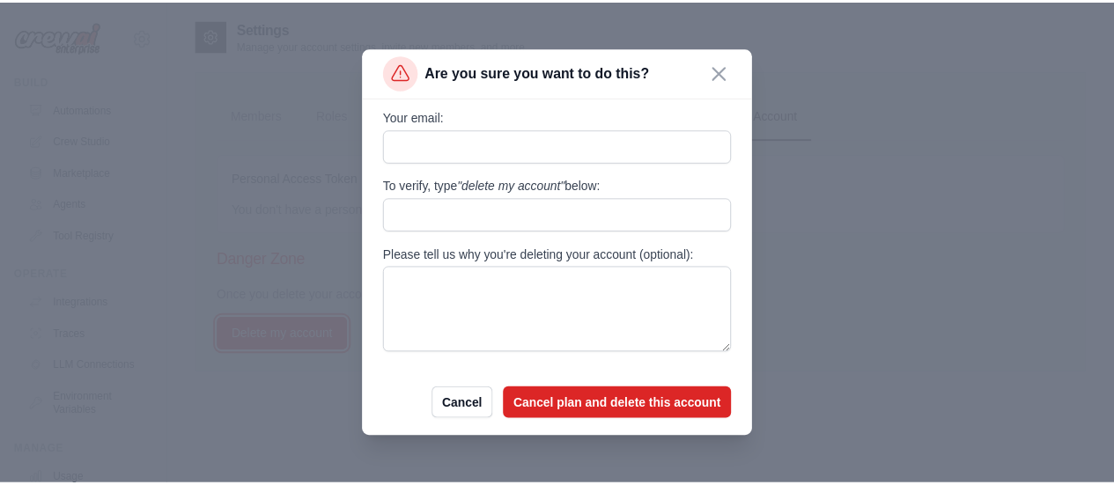
scroll to position [112, 0]
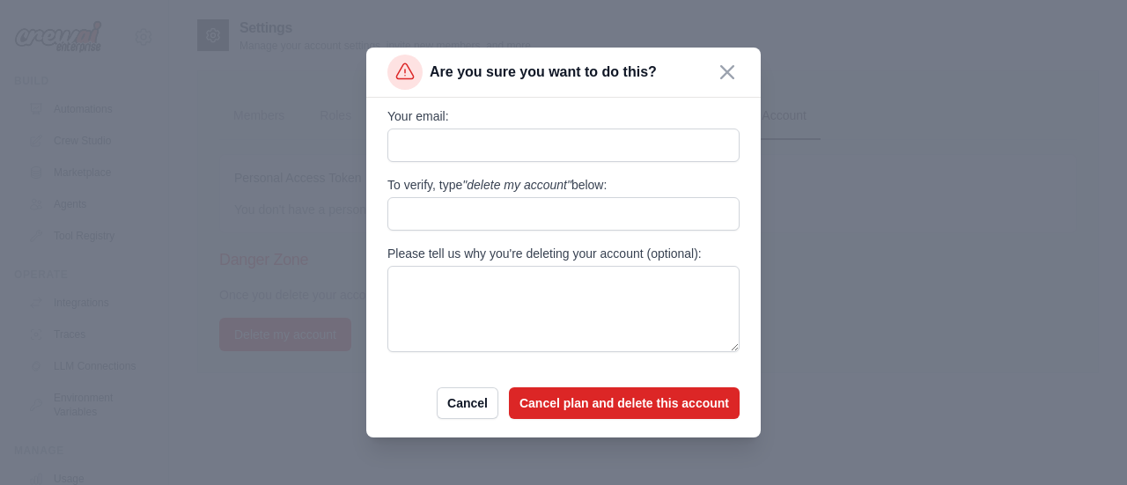
click at [720, 77] on icon "button" at bounding box center [727, 72] width 14 height 14
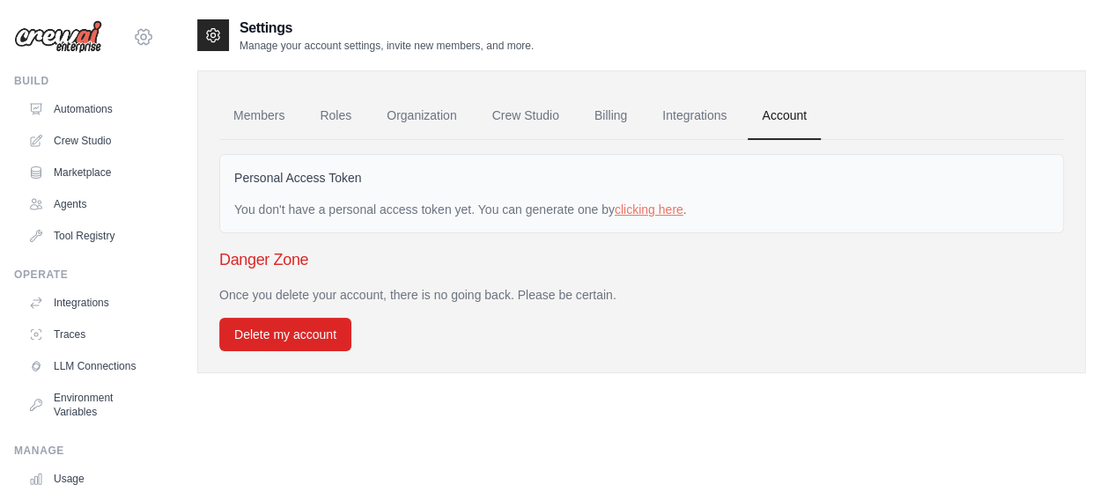
drag, startPoint x: 114, startPoint y: 48, endPoint x: 120, endPoint y: 38, distance: 11.5
click at [114, 48] on div "[EMAIL_ADDRESS][DOMAIN_NAME] Settings" at bounding box center [84, 28] width 140 height 56
click at [133, 33] on icon at bounding box center [143, 36] width 21 height 21
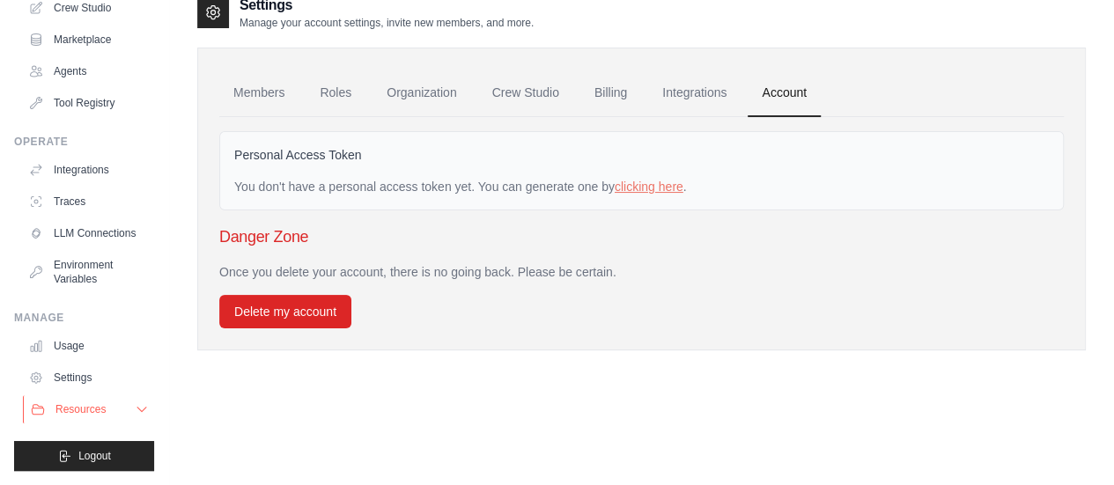
scroll to position [35, 0]
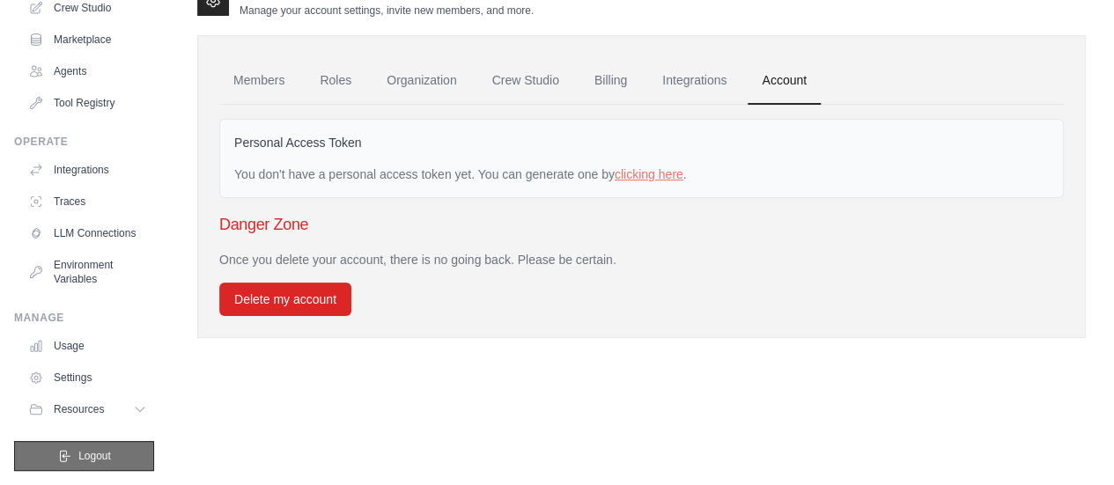
click at [104, 450] on button "Logout" at bounding box center [84, 456] width 140 height 30
